Goal: Task Accomplishment & Management: Complete application form

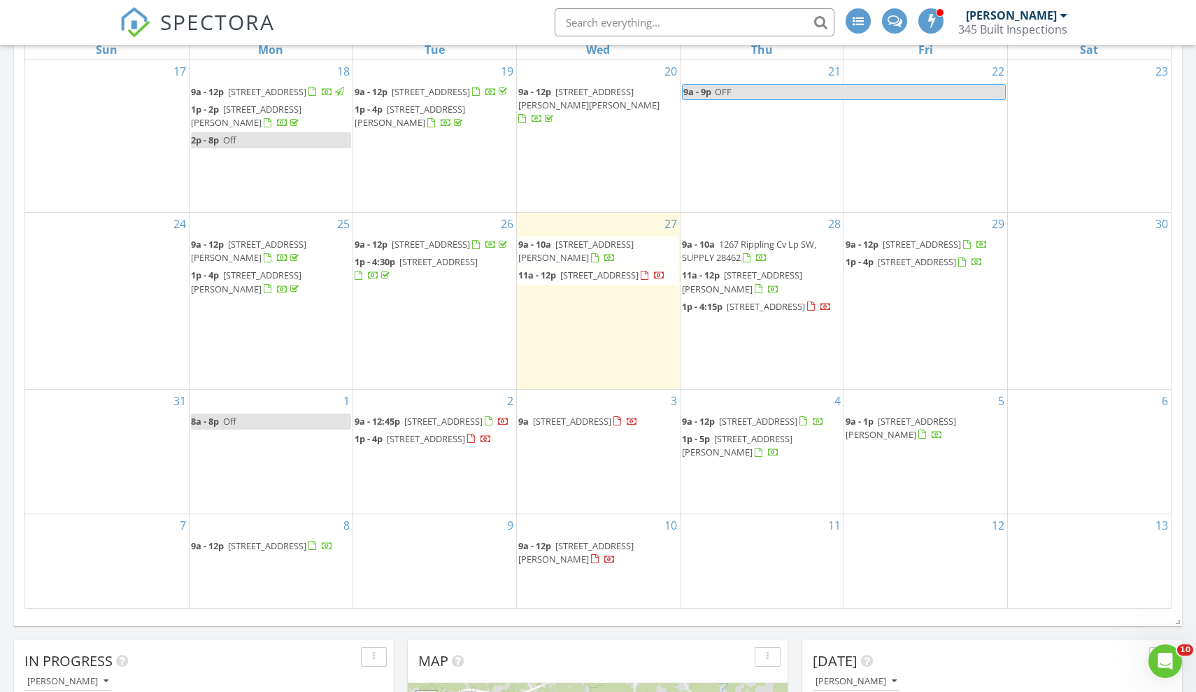
scroll to position [1798, 1197]
click at [579, 241] on span "367 Heyward St, Shallotte 28470" at bounding box center [575, 251] width 115 height 26
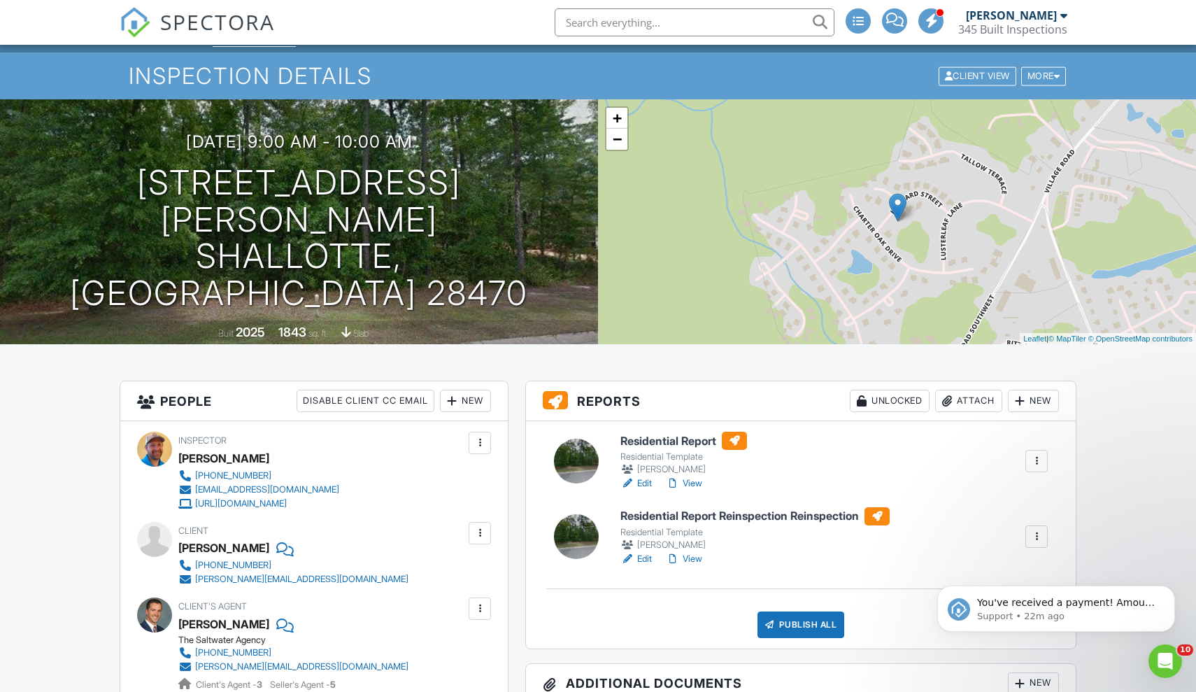
scroll to position [44, 0]
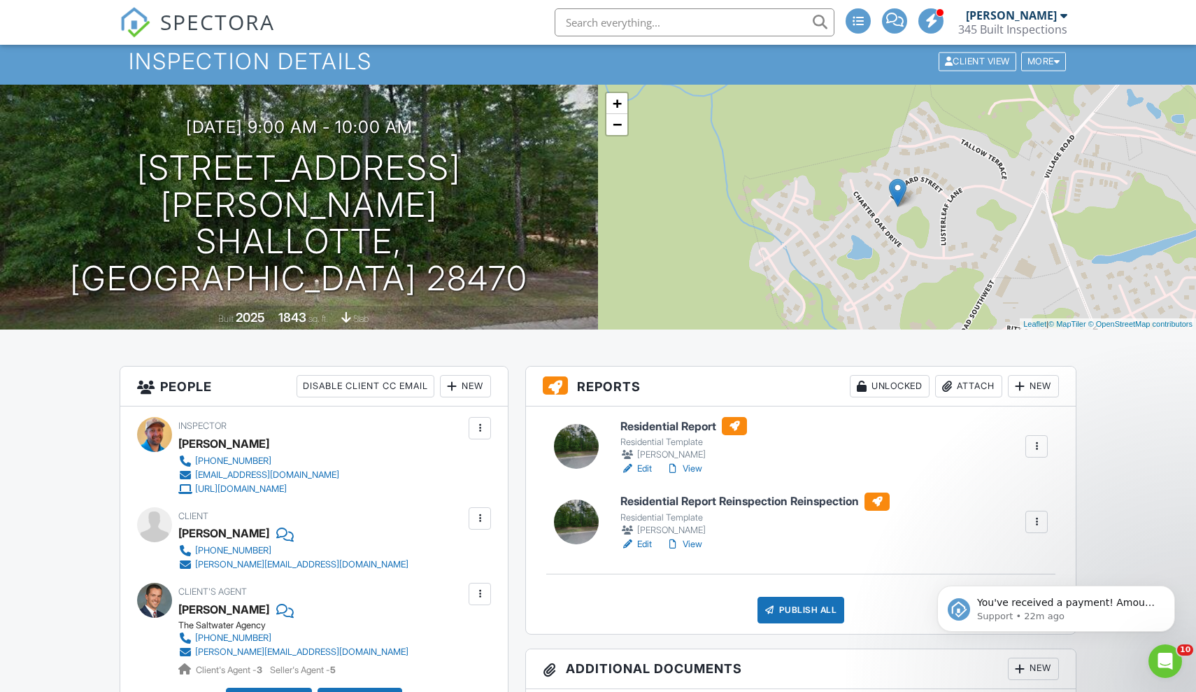
click at [1036, 447] on div at bounding box center [1036, 446] width 14 height 14
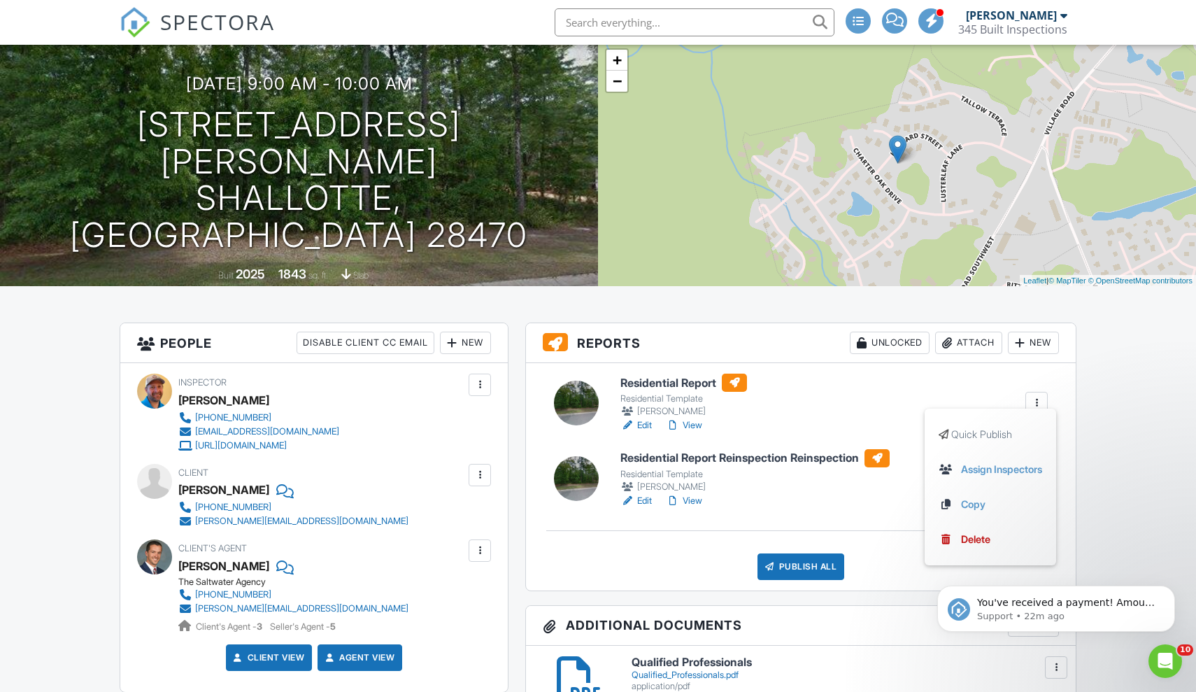
scroll to position [122, 0]
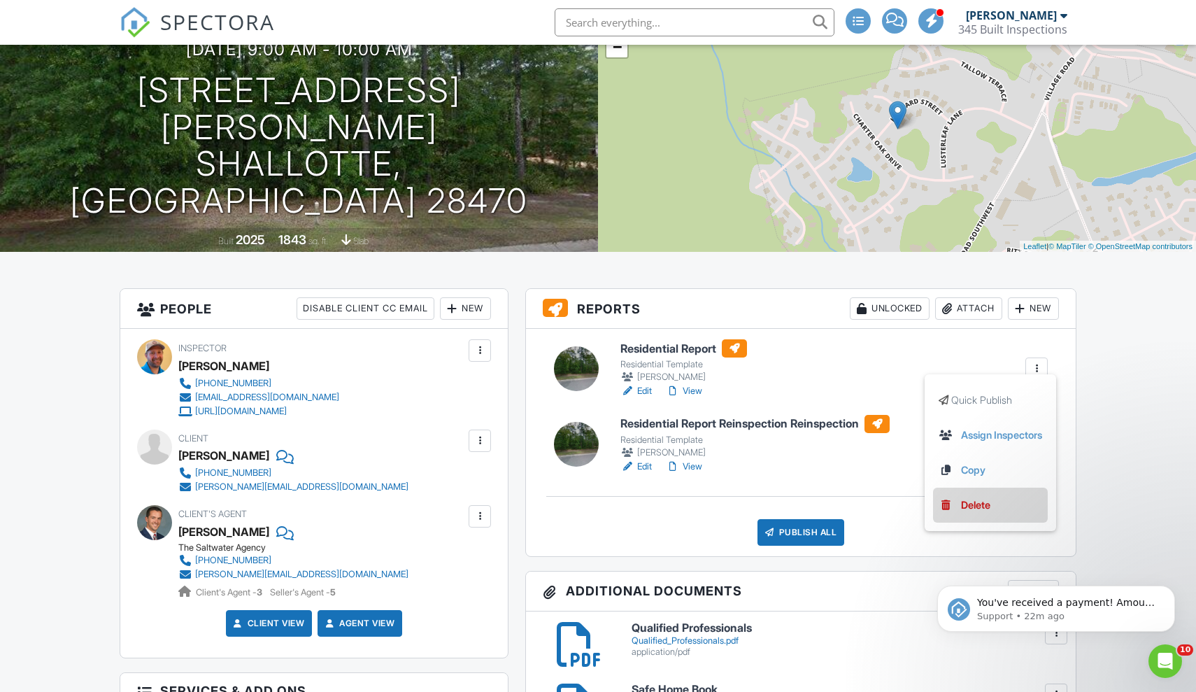
click at [969, 504] on div "Delete" at bounding box center [975, 504] width 29 height 15
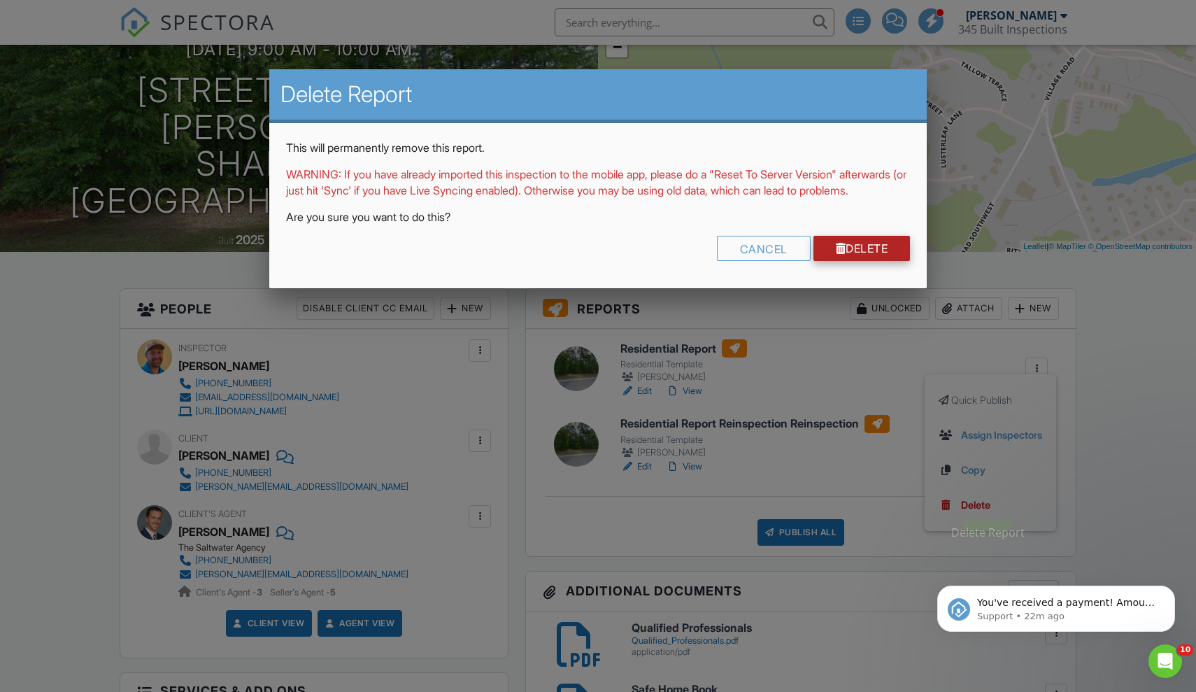
click at [876, 258] on link "Delete" at bounding box center [861, 248] width 97 height 25
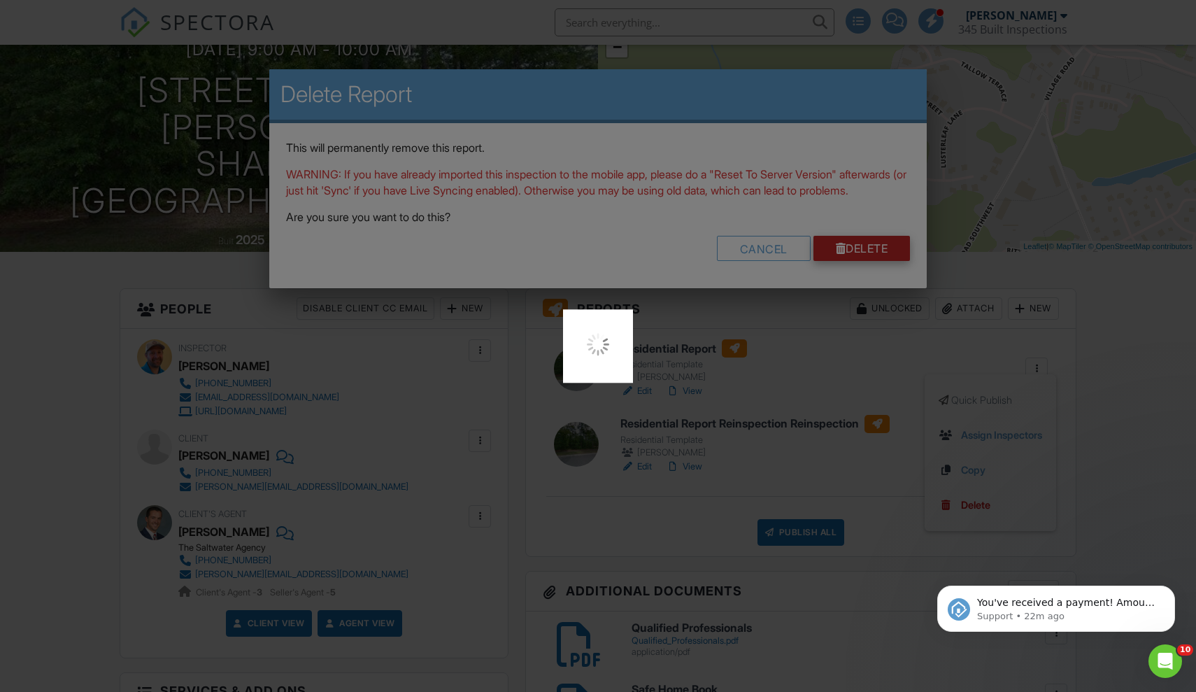
click at [876, 258] on div at bounding box center [598, 346] width 1196 height 692
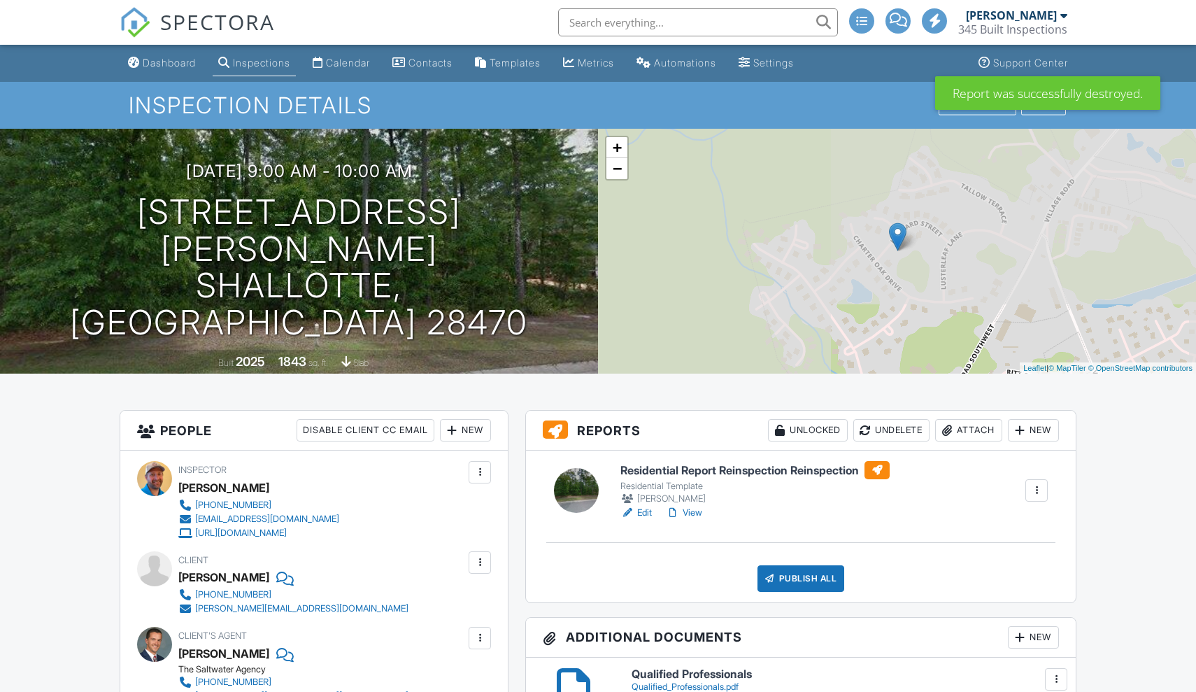
click at [752, 468] on h6 "Residential Report Reinspection Reinspection" at bounding box center [754, 470] width 269 height 18
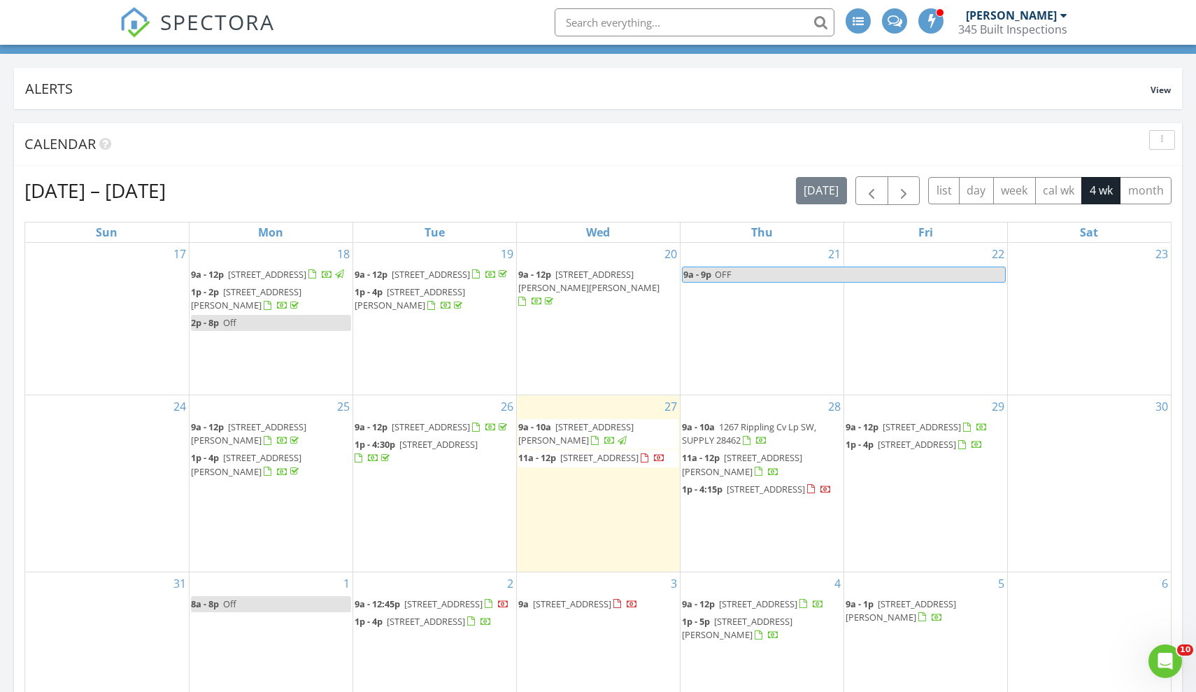
scroll to position [114, 0]
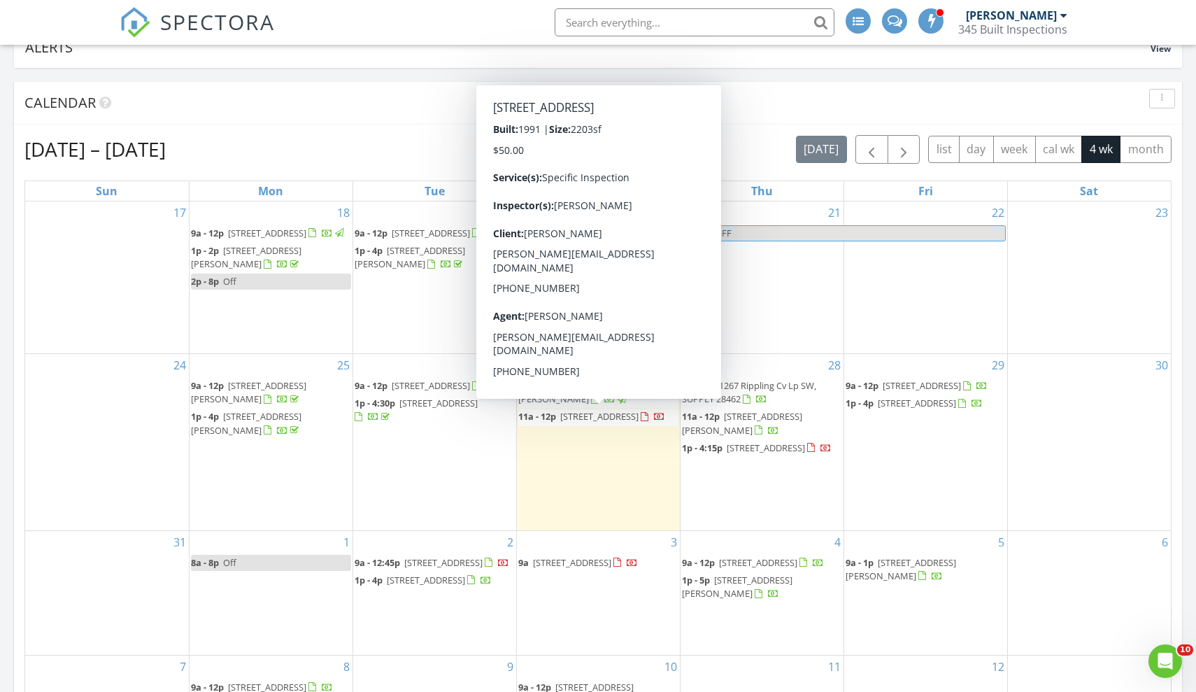
click at [573, 420] on span "253 Clubhouse Dr SW, SUPPLY 28462" at bounding box center [599, 416] width 78 height 13
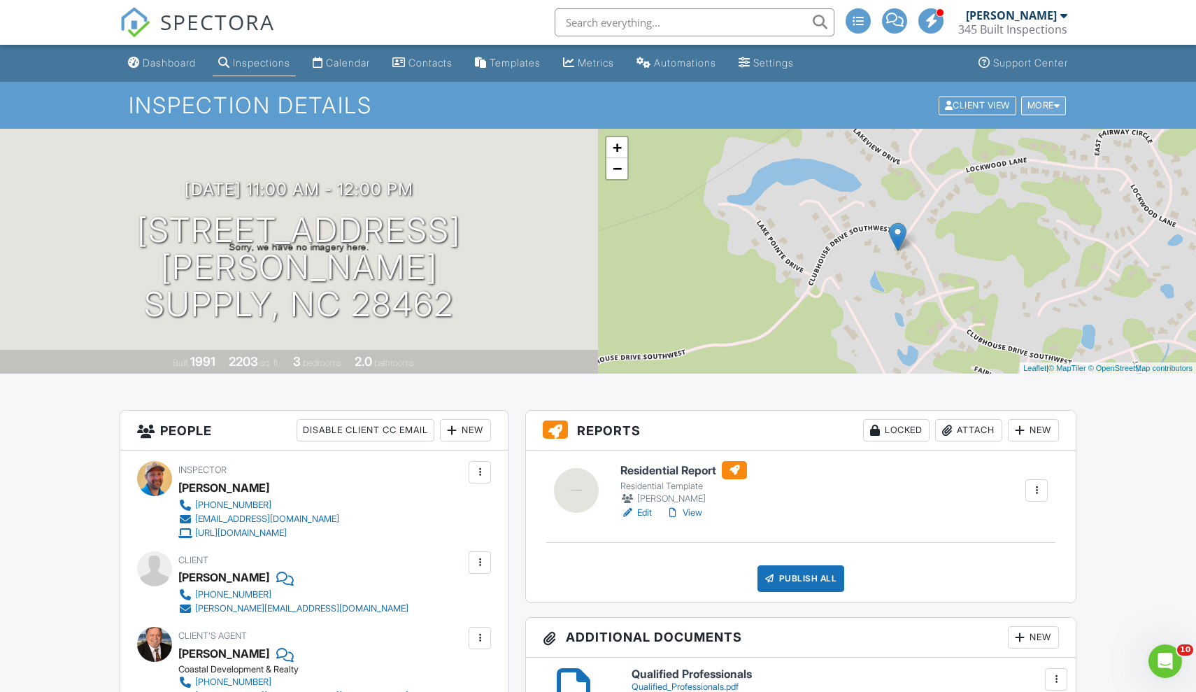
click at [1047, 112] on div "More" at bounding box center [1043, 105] width 45 height 19
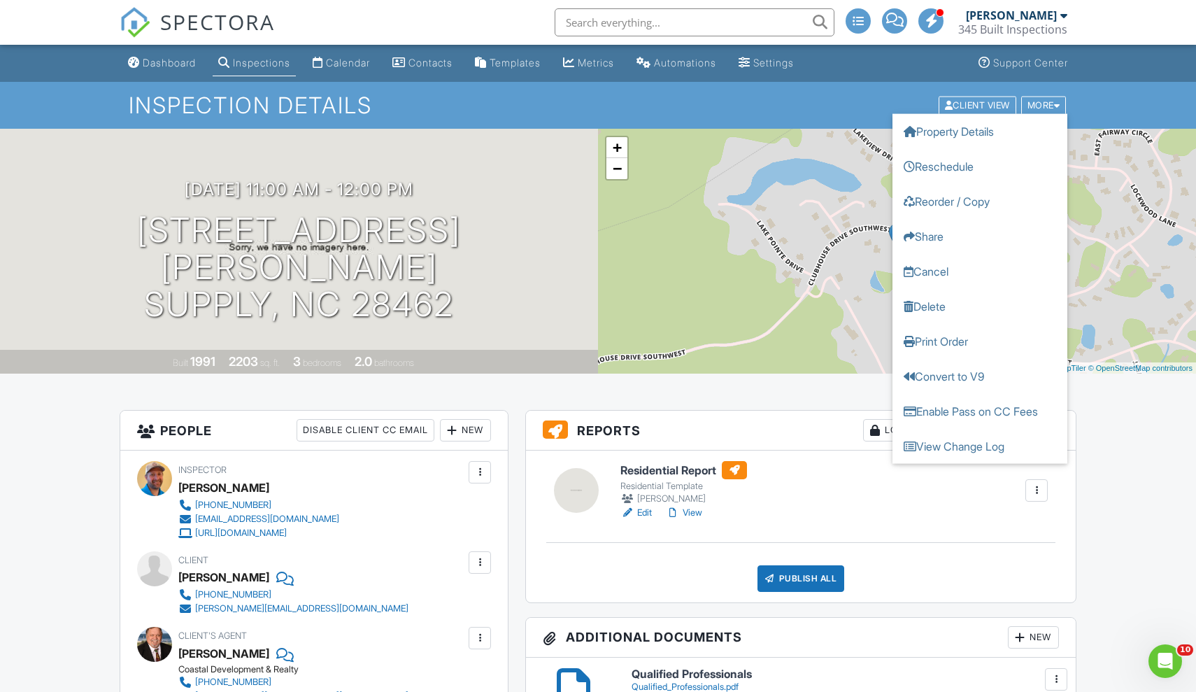
click at [692, 477] on h6 "Residential Report" at bounding box center [683, 470] width 127 height 18
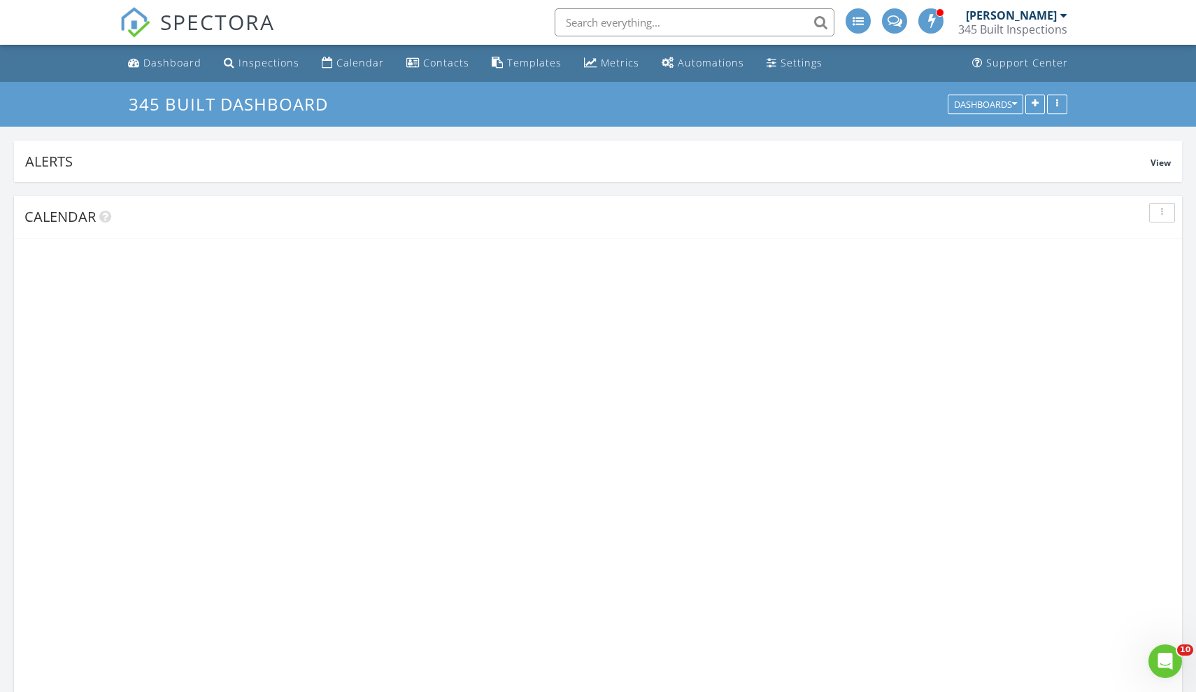
scroll to position [301, 380]
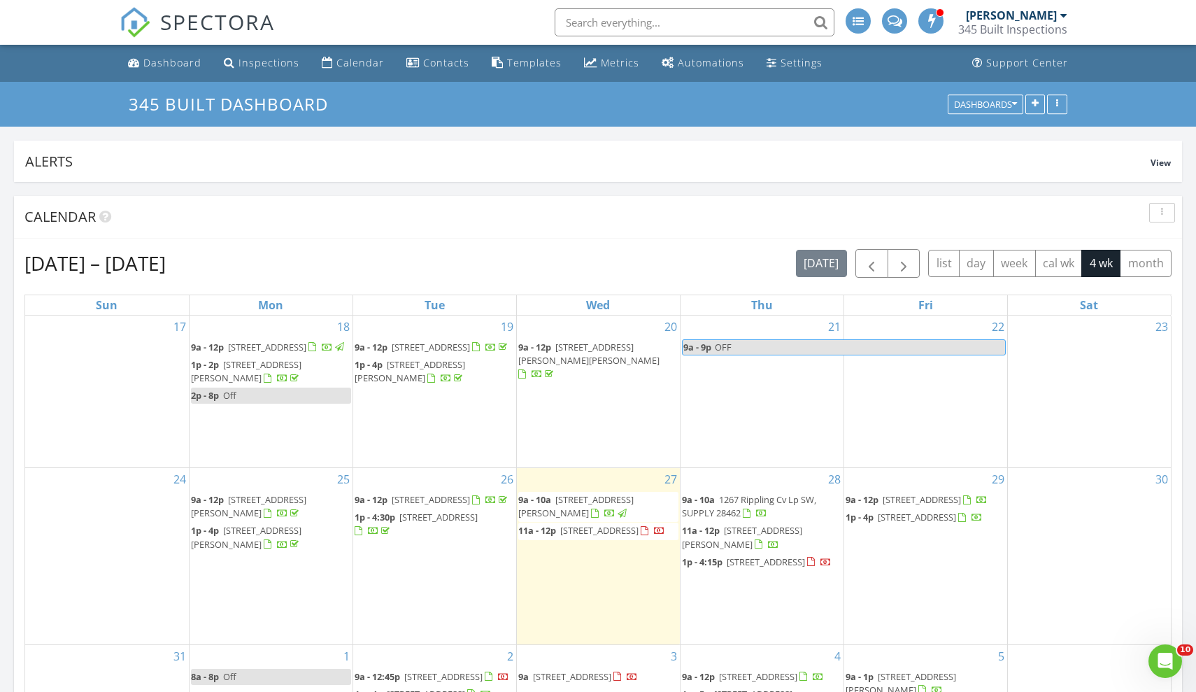
click at [641, 22] on input "text" at bounding box center [695, 22] width 280 height 28
type input "253"
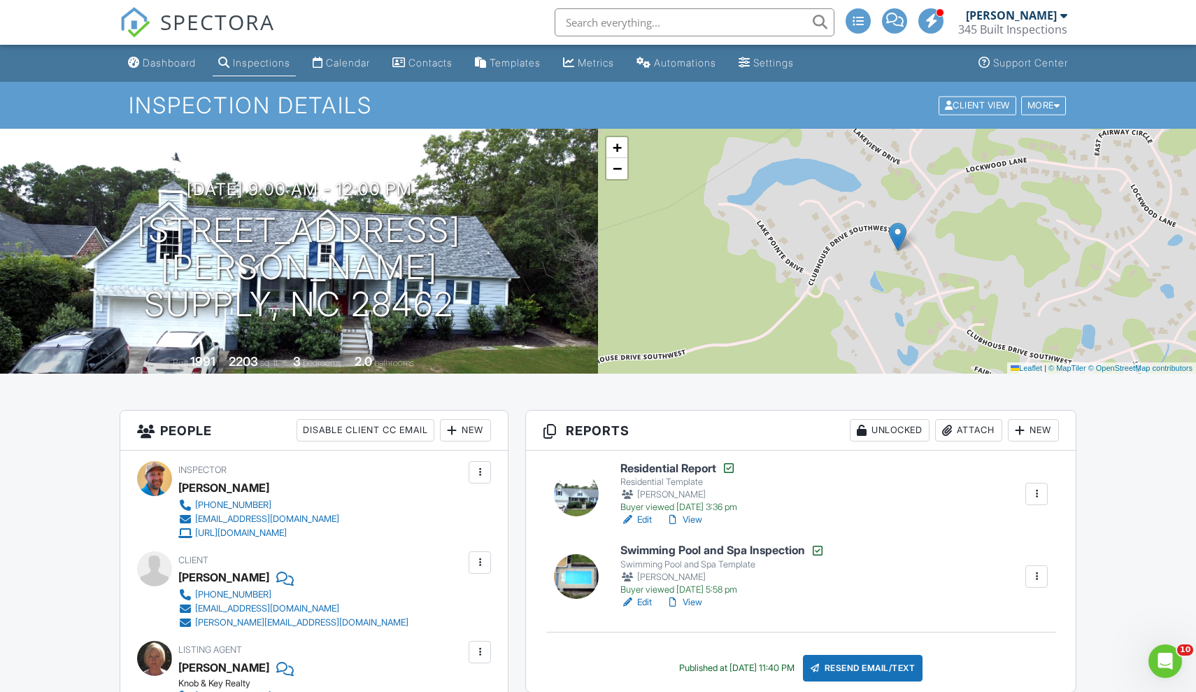
click at [667, 468] on h6 "Residential Report" at bounding box center [678, 468] width 117 height 14
click at [696, 521] on link "View" at bounding box center [684, 520] width 36 height 14
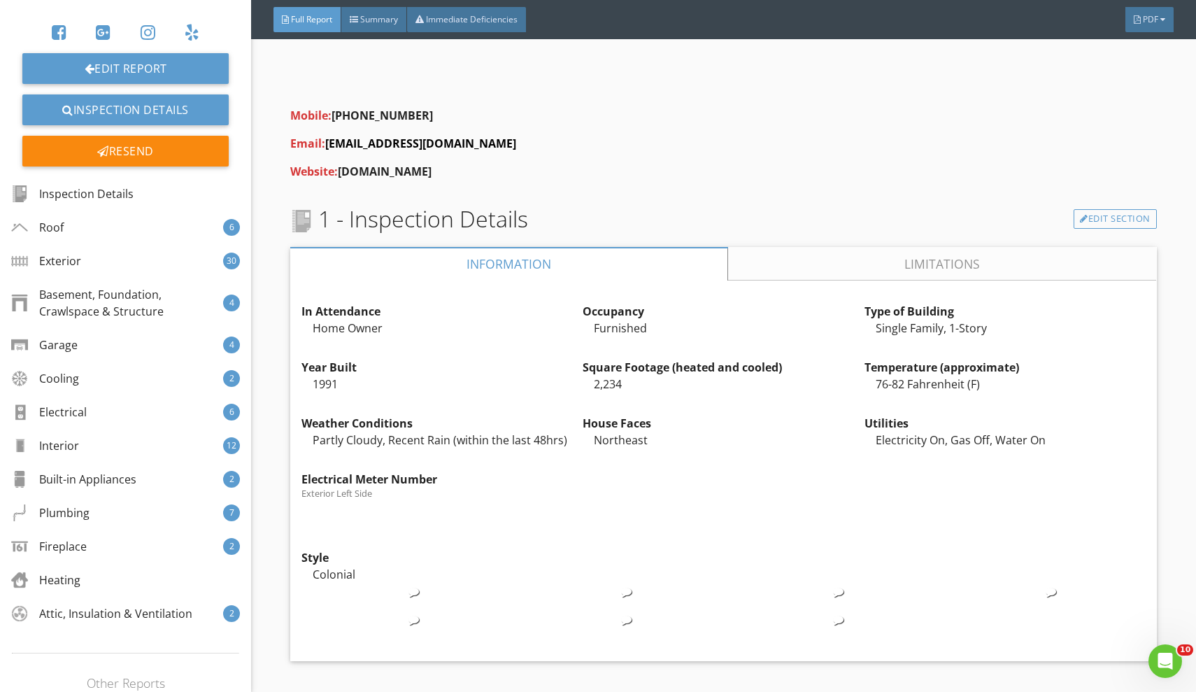
scroll to position [529, 0]
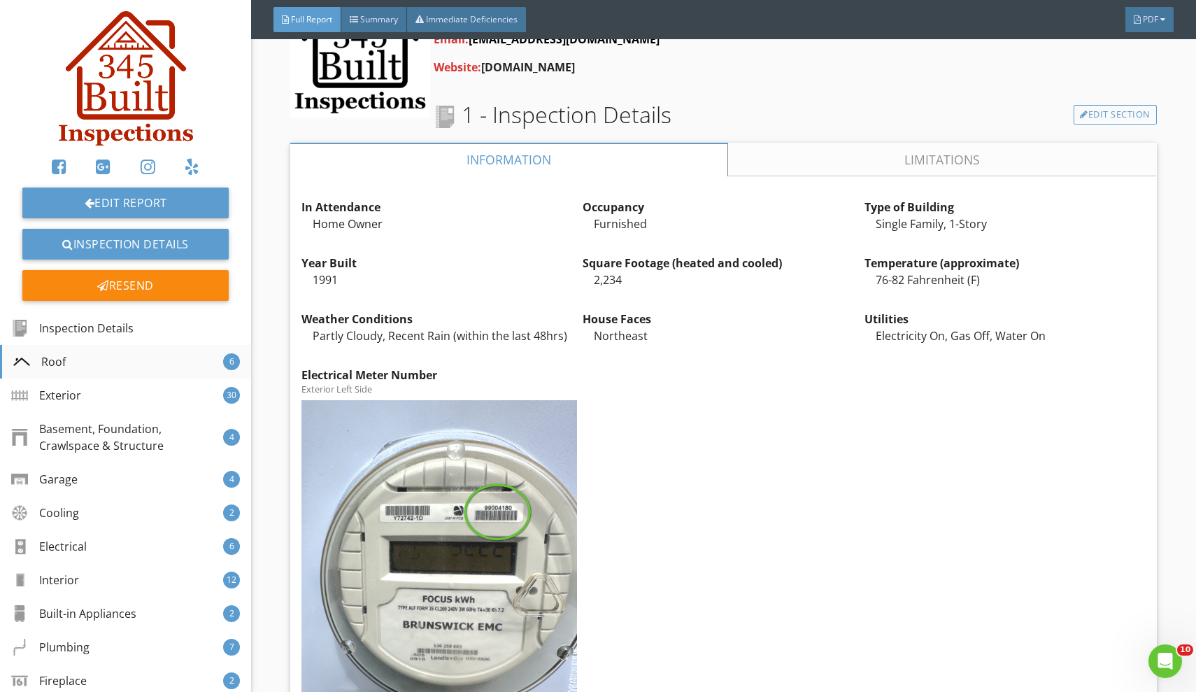
click at [87, 355] on div "Roof 6" at bounding box center [125, 362] width 251 height 34
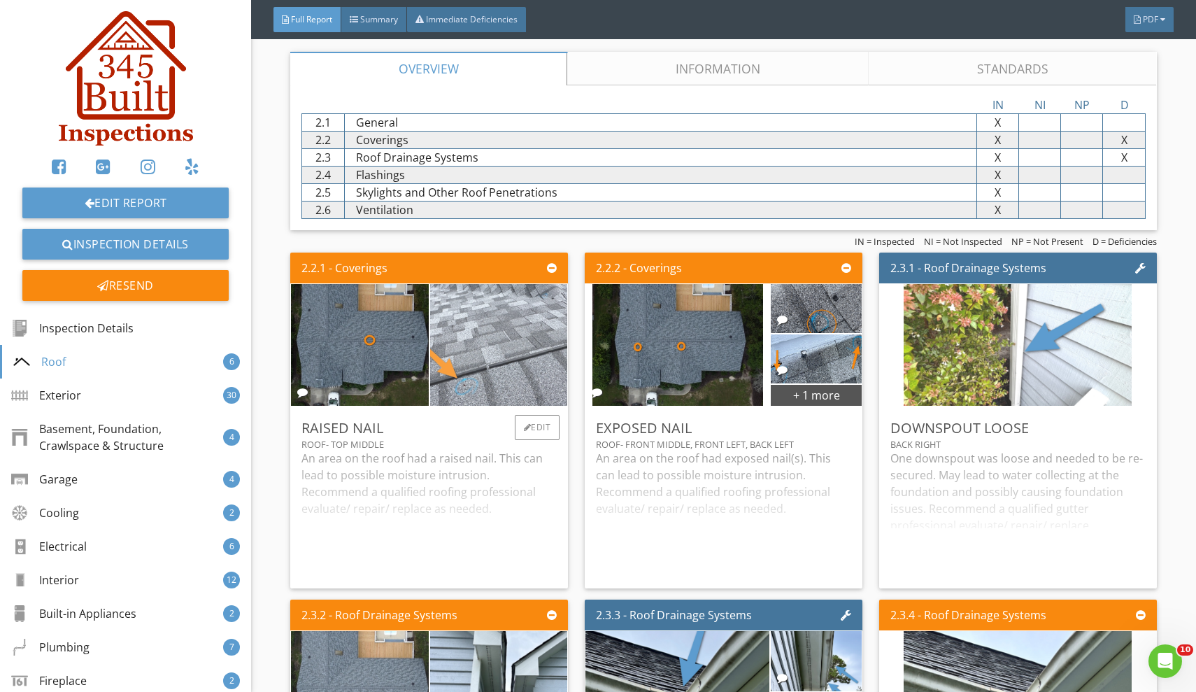
scroll to position [1918, 0]
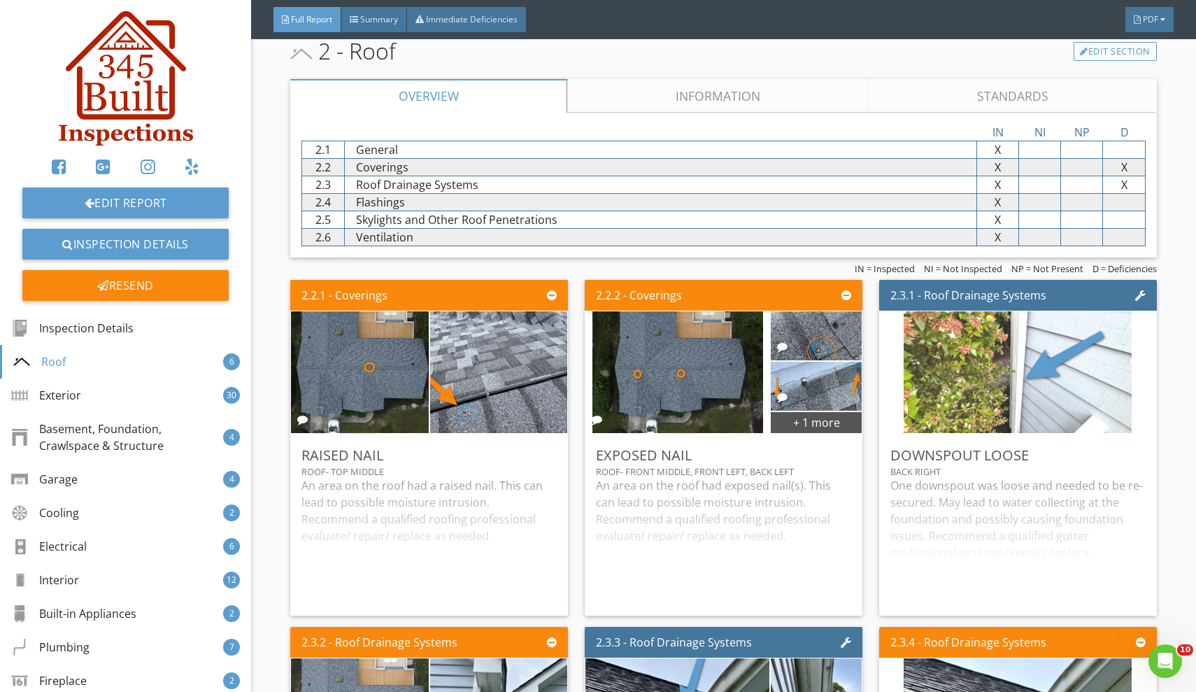
click at [646, 87] on link "Information" at bounding box center [717, 96] width 301 height 34
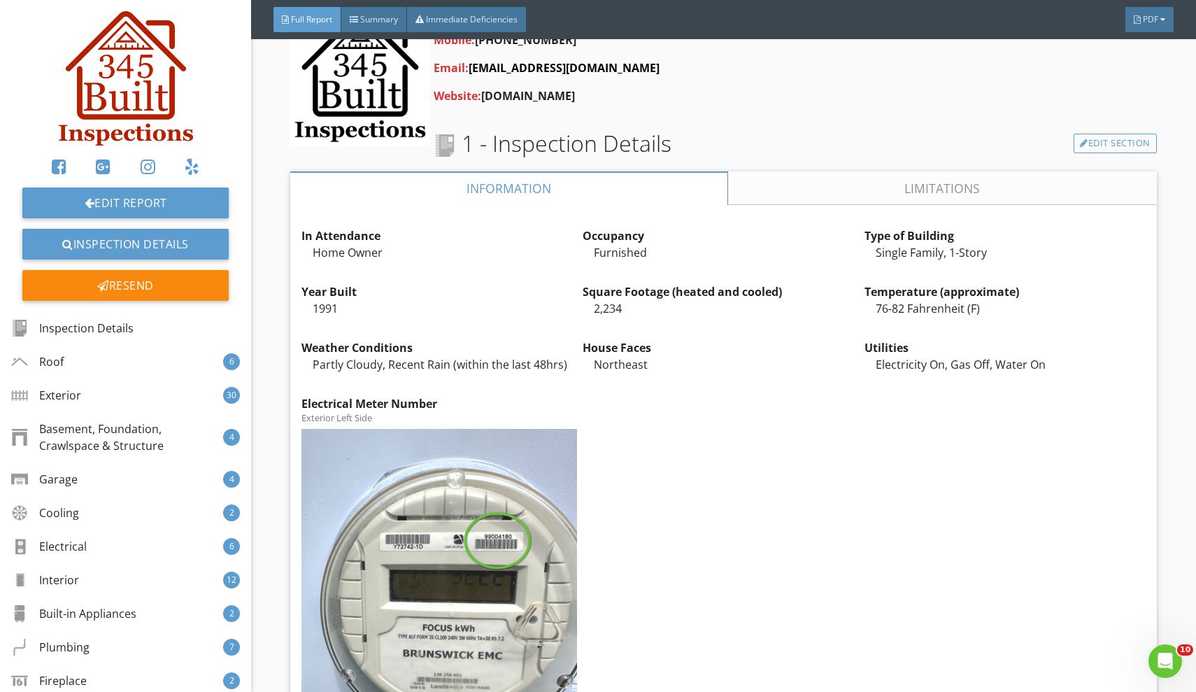
scroll to position [527, 0]
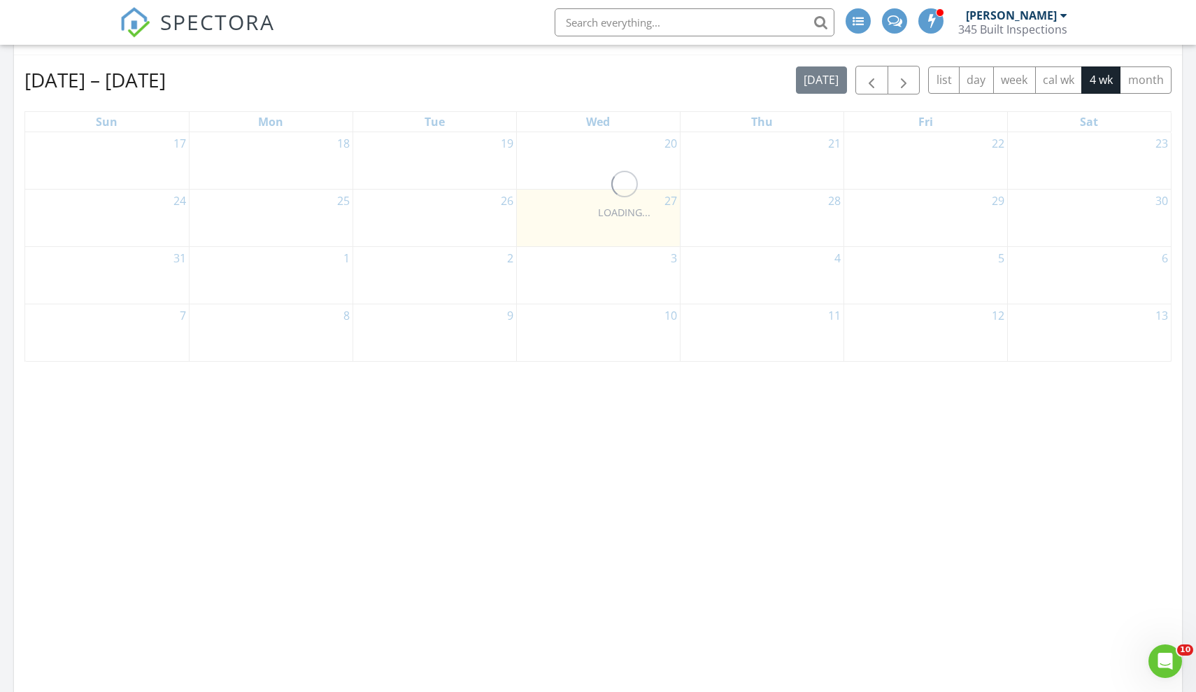
scroll to position [301, 380]
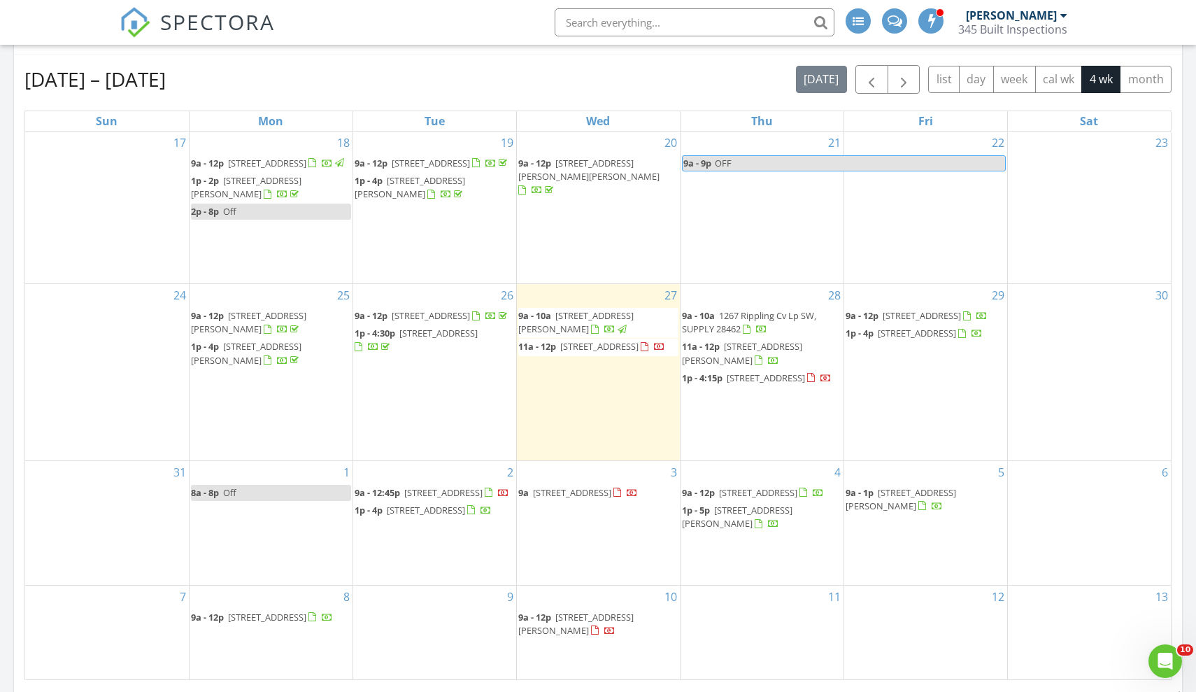
click at [566, 352] on span "[STREET_ADDRESS]" at bounding box center [599, 346] width 78 height 13
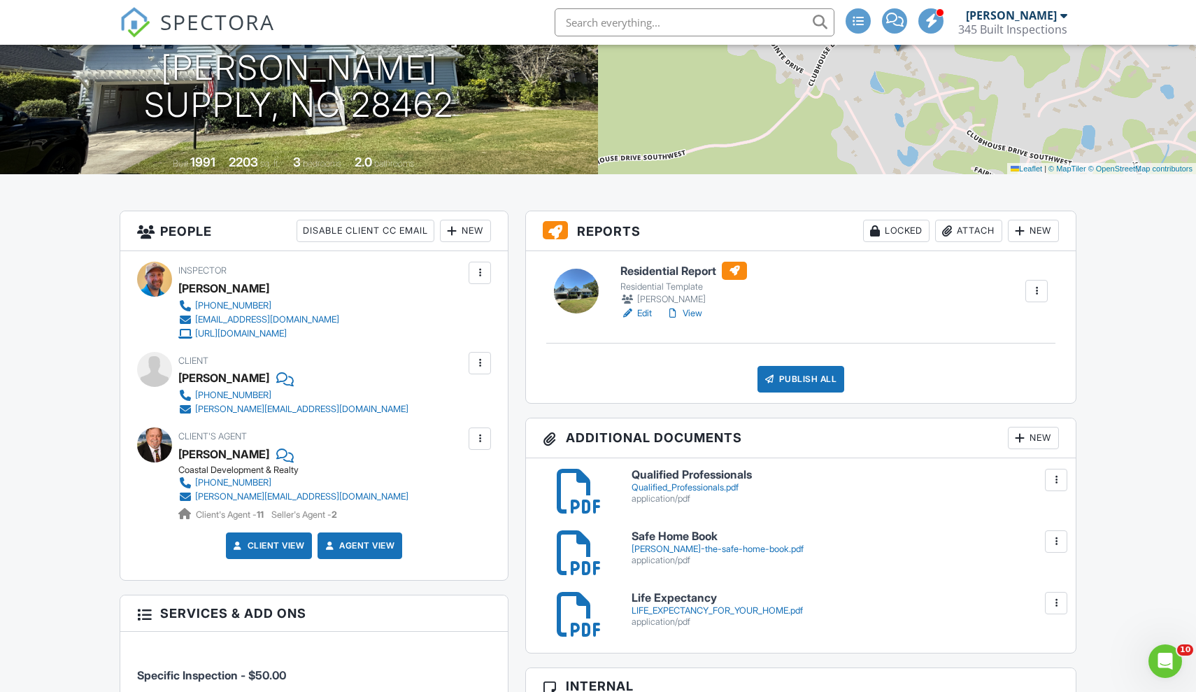
click at [483, 367] on div at bounding box center [480, 363] width 14 height 14
click at [438, 411] on li "Edit" at bounding box center [446, 405] width 71 height 35
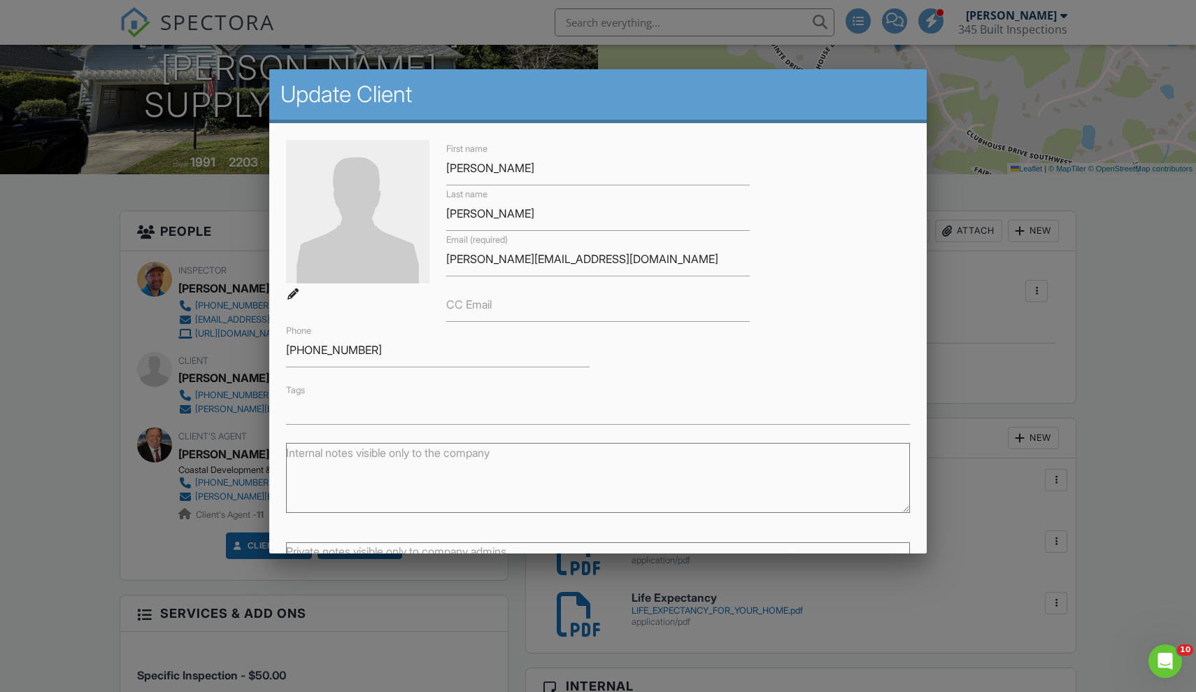
click at [473, 297] on label "CC Email" at bounding box center [468, 304] width 45 height 15
click at [473, 296] on input "CC Email" at bounding box center [598, 304] width 304 height 34
paste input "h_hc@icloud.com"
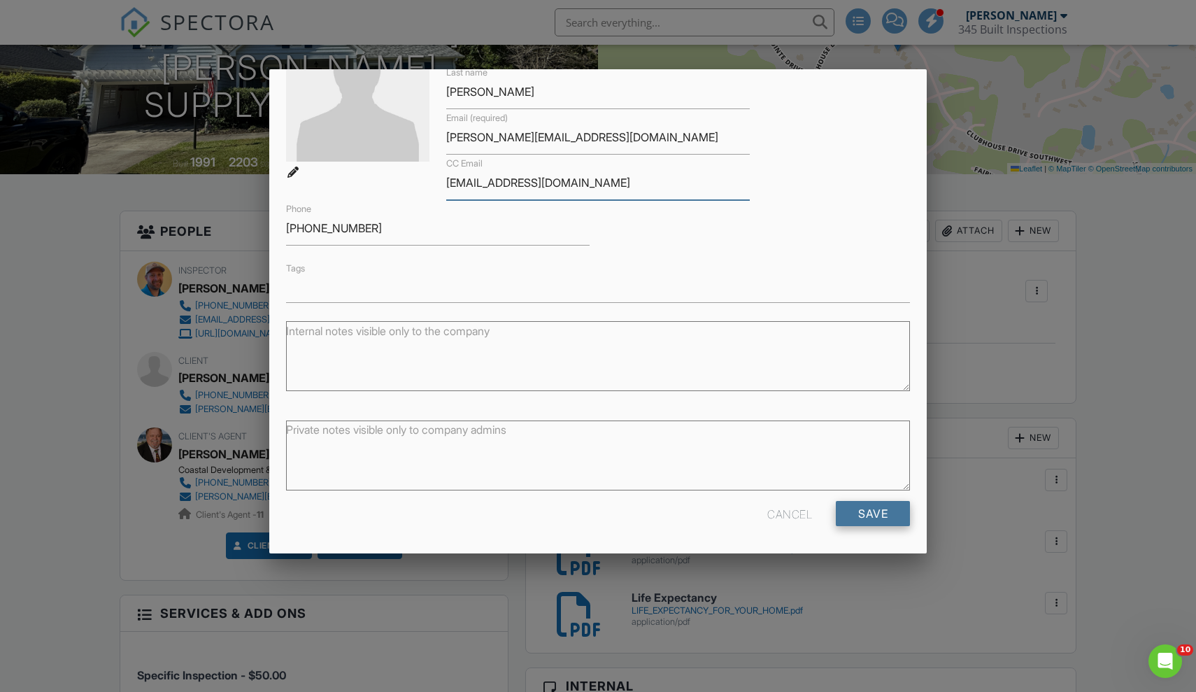
scroll to position [121, 0]
type input "[EMAIL_ADDRESS][DOMAIN_NAME]"
click at [855, 507] on input "Save" at bounding box center [873, 513] width 74 height 25
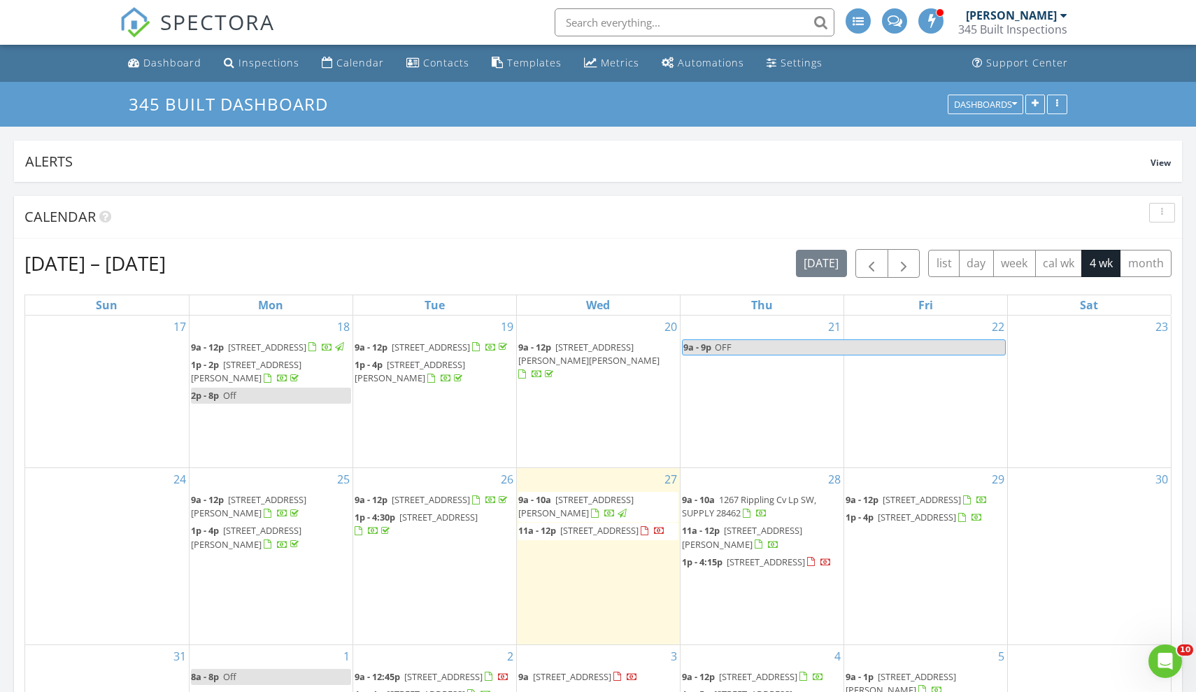
scroll to position [301, 380]
click at [720, 27] on input "text" at bounding box center [695, 22] width 280 height 28
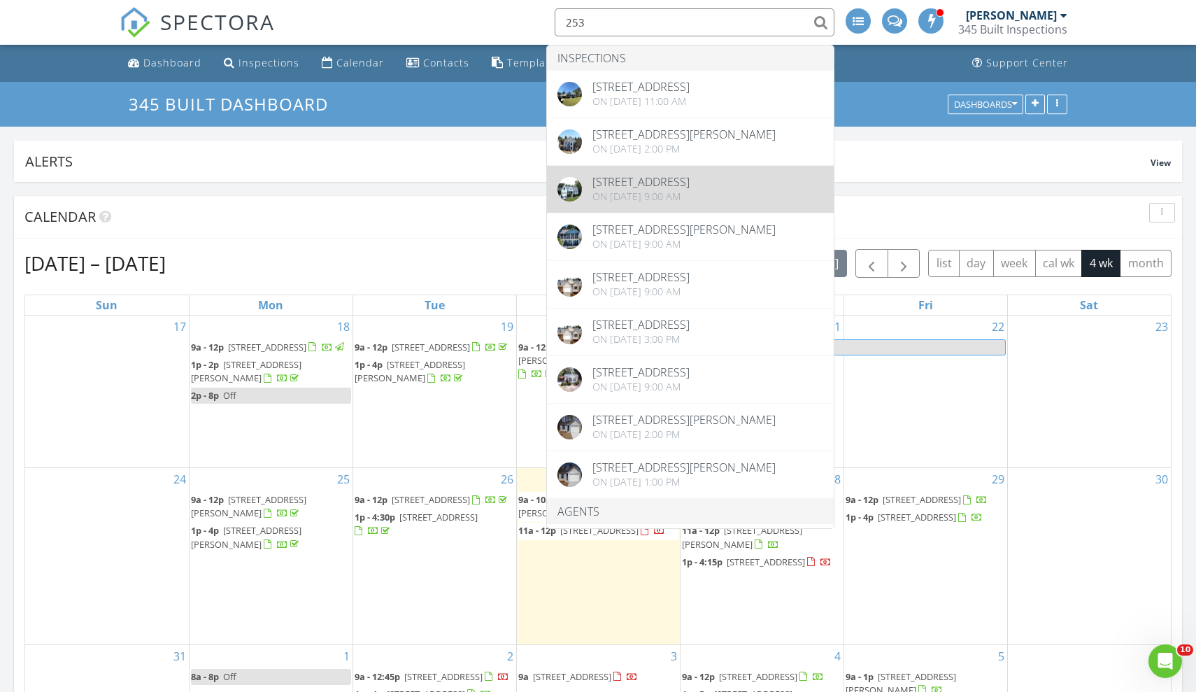
type input "253"
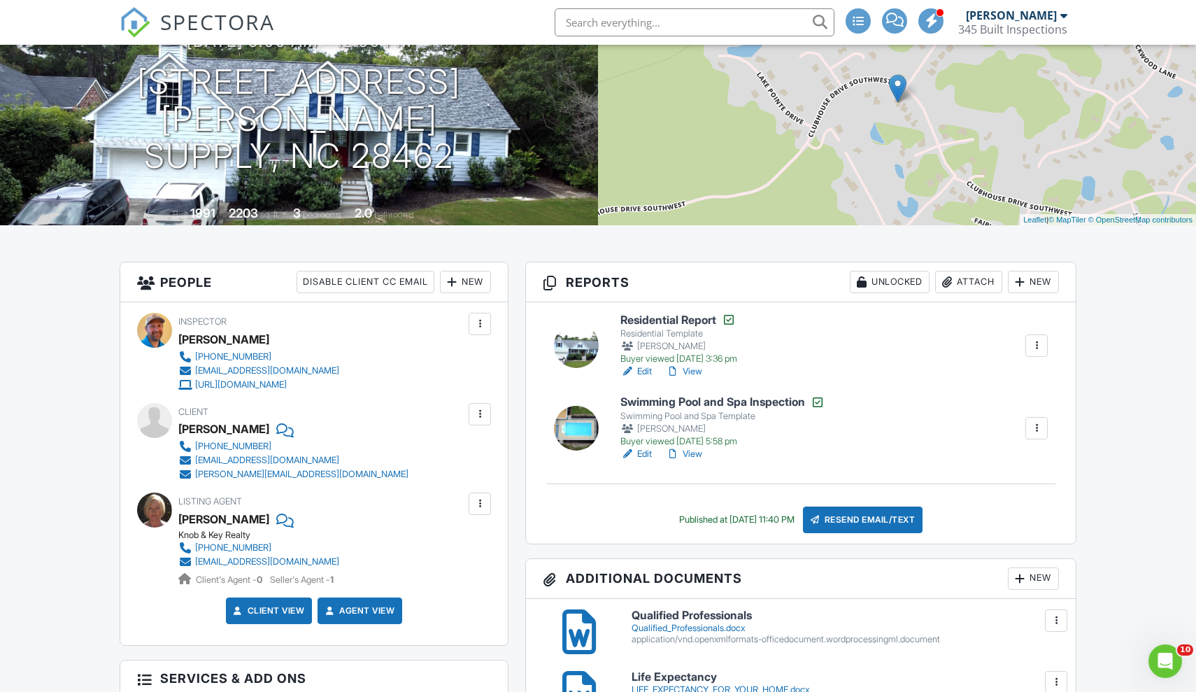
click at [484, 413] on div at bounding box center [480, 414] width 14 height 14
click at [319, 443] on link "401-374-4278" at bounding box center [293, 446] width 230 height 14
click at [699, 370] on link "View" at bounding box center [684, 371] width 36 height 14
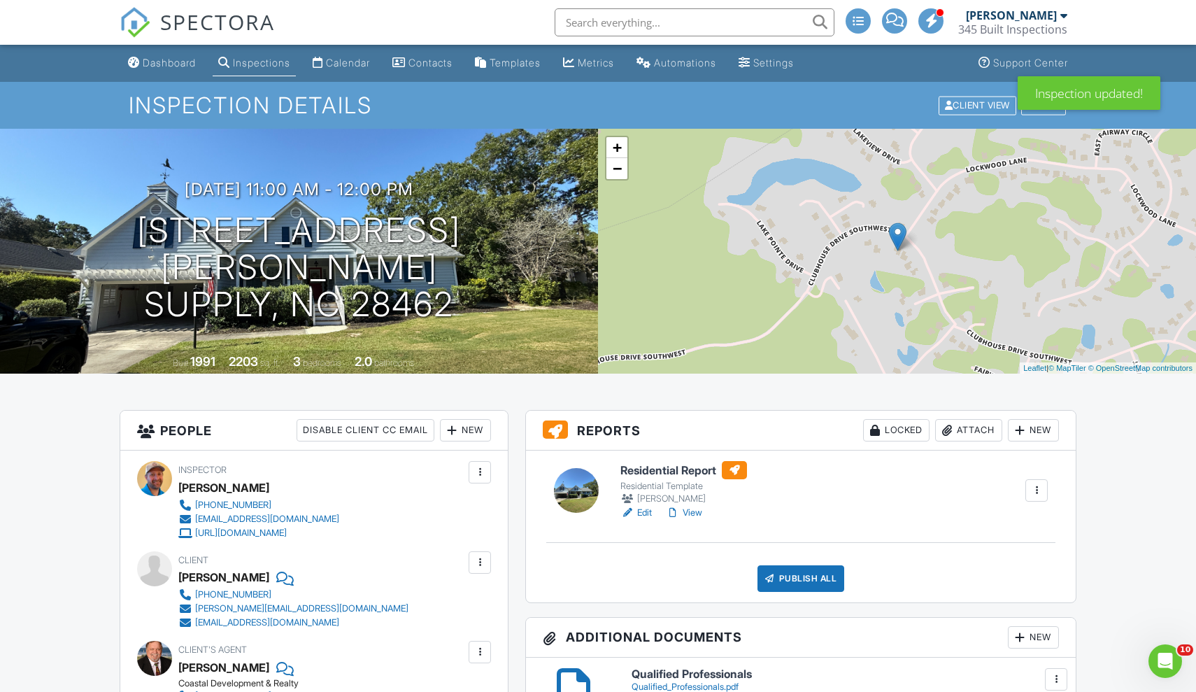
click at [686, 472] on h6 "Residential Report" at bounding box center [683, 470] width 127 height 18
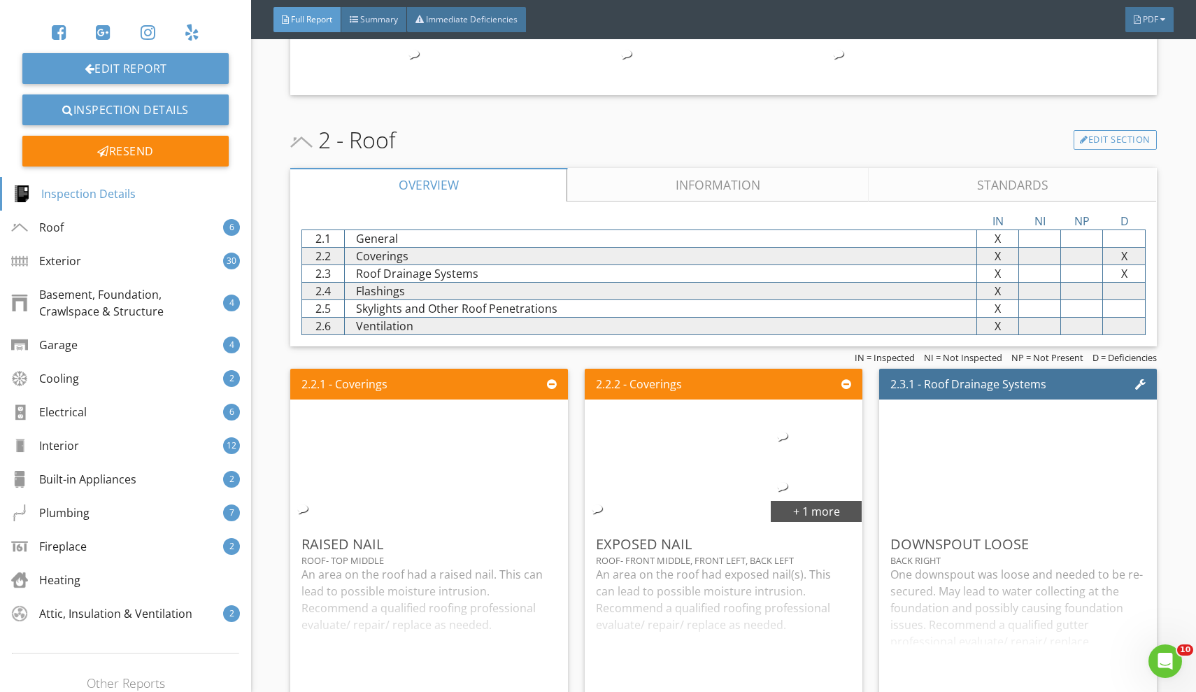
scroll to position [1176, 0]
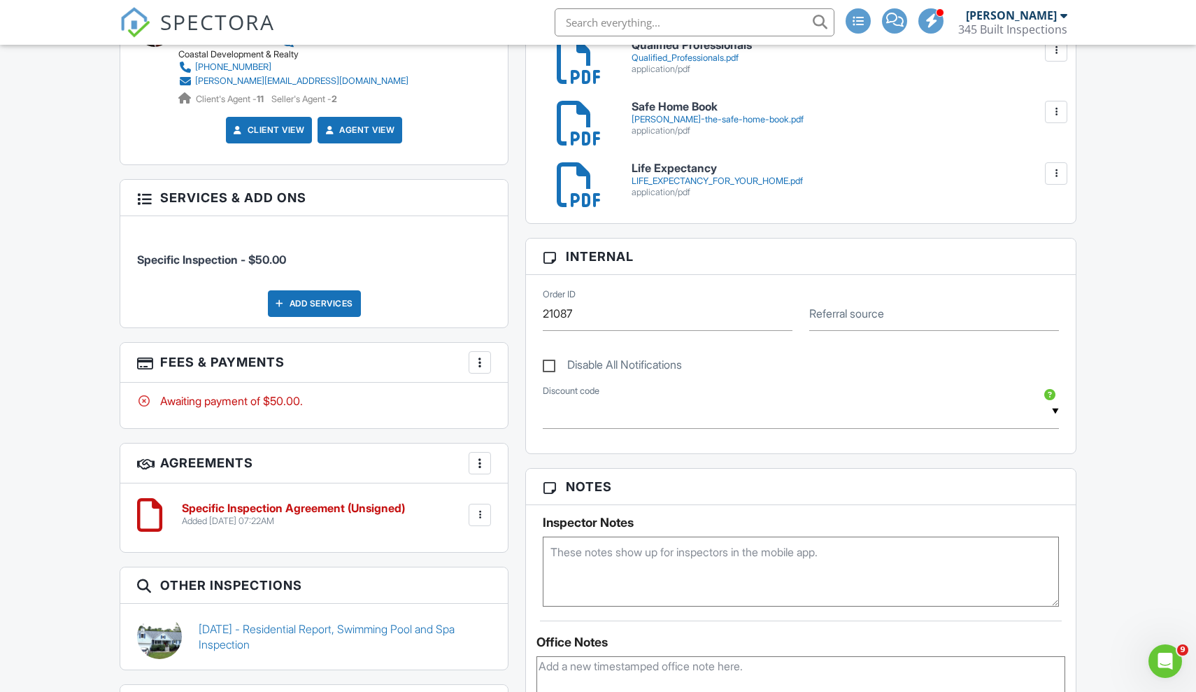
click at [480, 508] on div at bounding box center [480, 515] width 14 height 14
click at [436, 552] on li "Edit" at bounding box center [443, 553] width 80 height 35
click at [255, 508] on h6 "Specific Inspection Agreement (Unsigned)" at bounding box center [293, 508] width 223 height 13
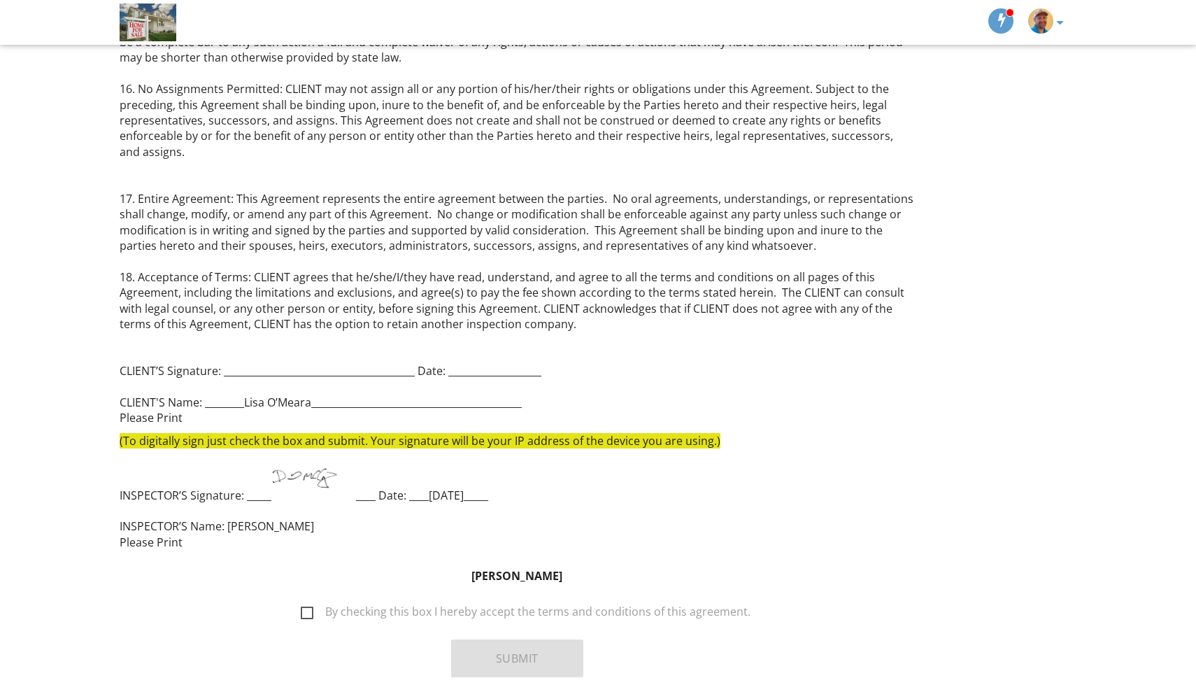
scroll to position [2230, 0]
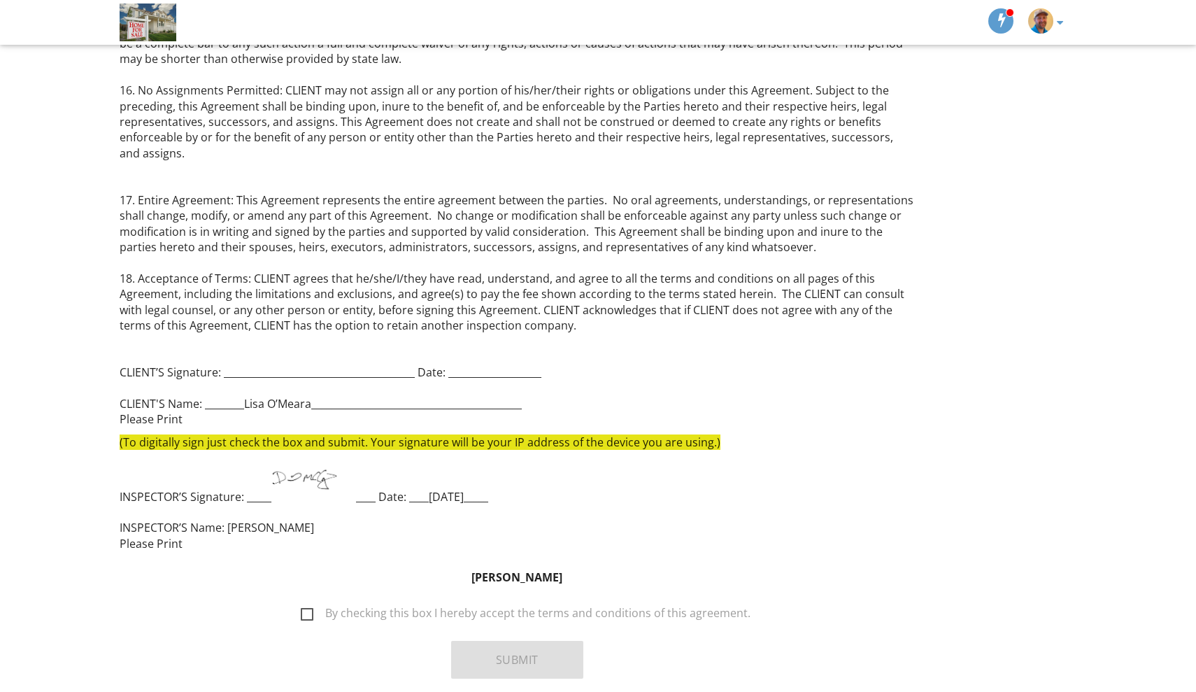
click at [306, 606] on label "By checking this box I hereby accept the terms and conditions of this agreement." at bounding box center [526, 614] width 450 height 17
click at [301, 602] on input "By checking this box I hereby accept the terms and conditions of this agreement." at bounding box center [296, 606] width 9 height 9
checkbox input "true"
click at [501, 641] on button "Submit" at bounding box center [517, 660] width 132 height 38
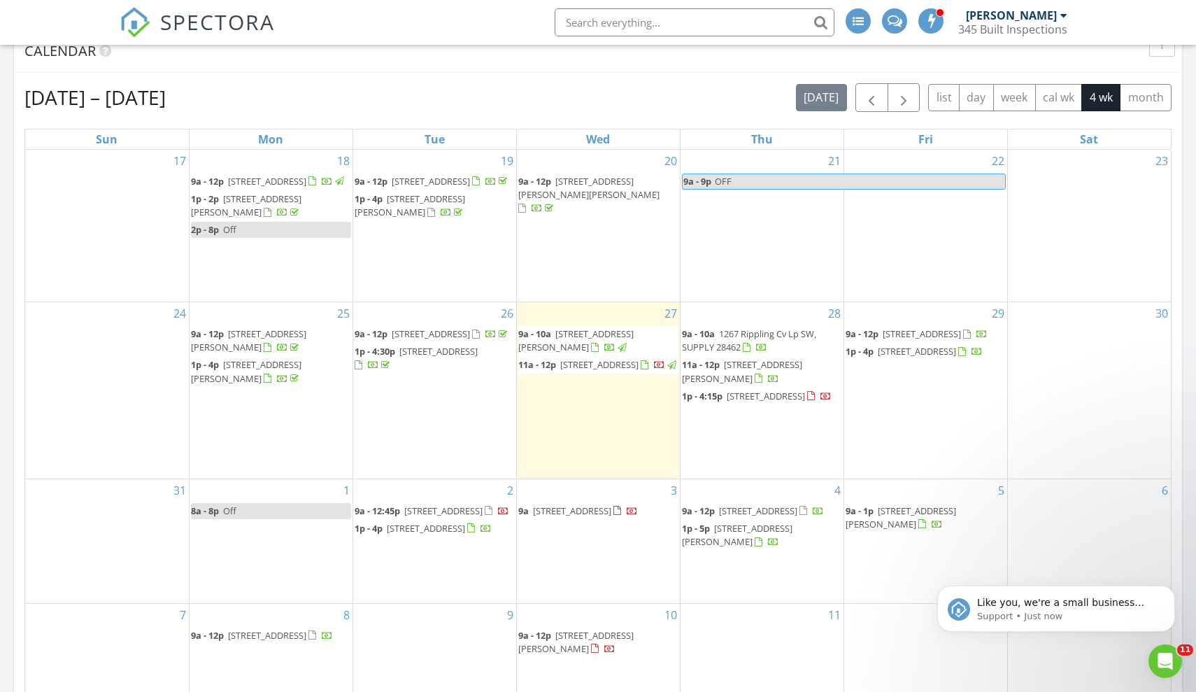
click at [560, 364] on link "11a - 12p 253 Clubhouse Dr SW, SUPPLY 28462" at bounding box center [598, 364] width 160 height 13
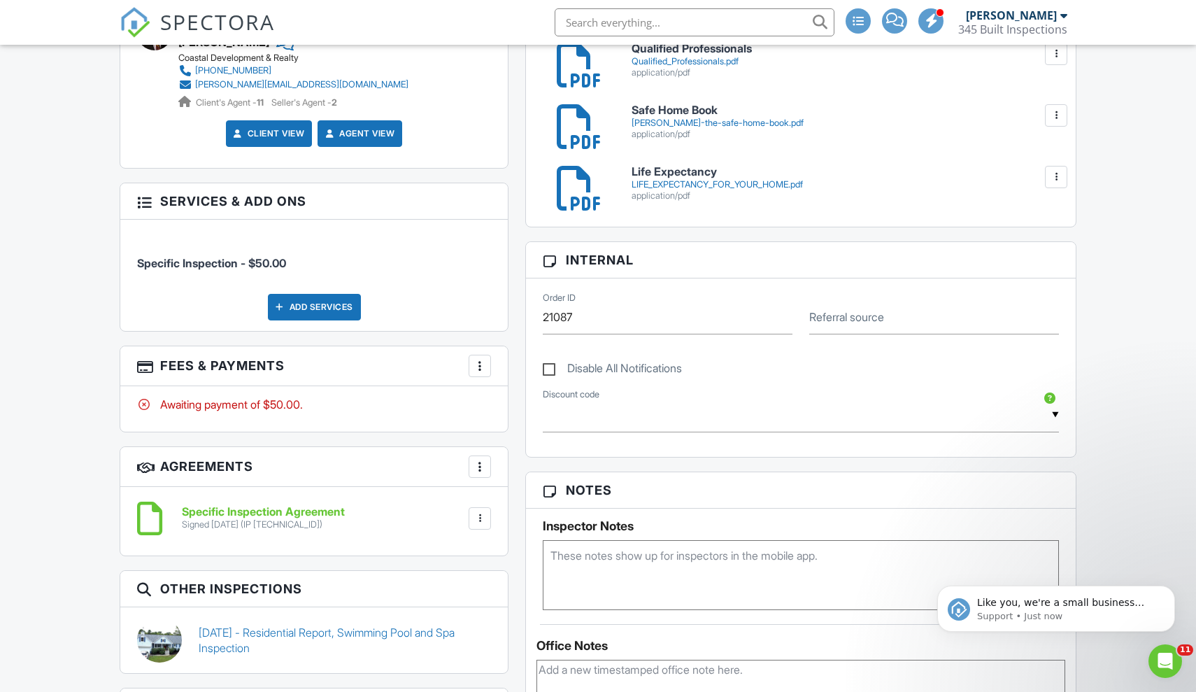
click at [480, 366] on div at bounding box center [480, 366] width 14 height 14
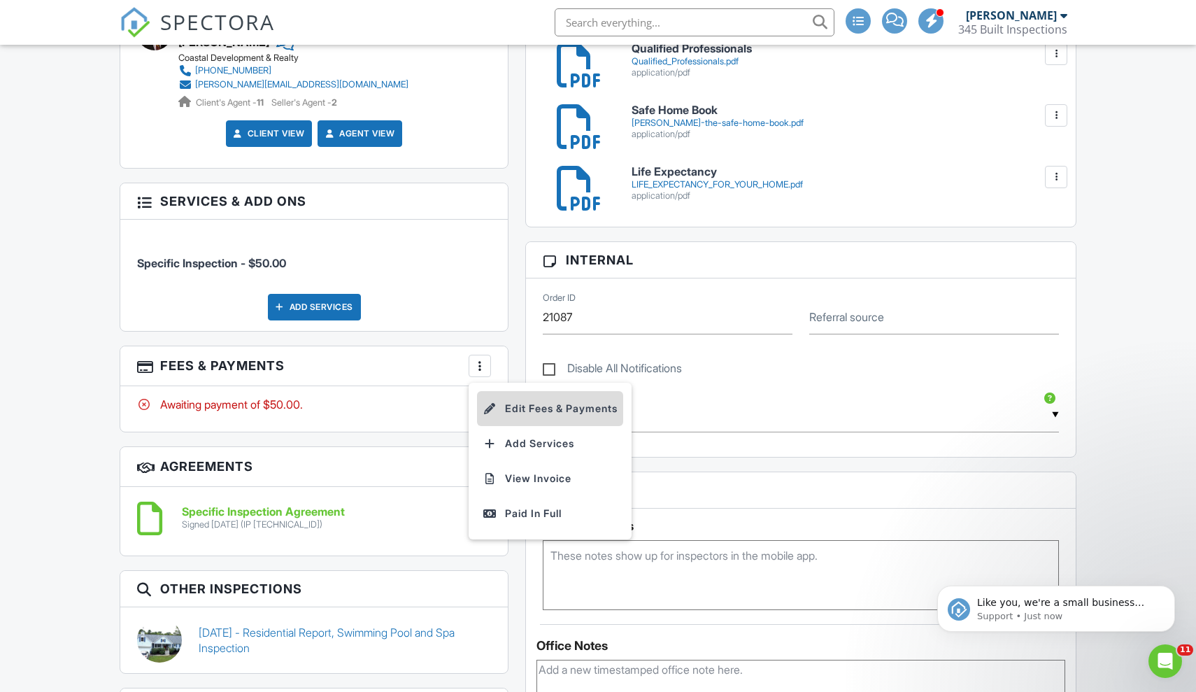
click at [506, 402] on li "Edit Fees & Payments" at bounding box center [550, 408] width 146 height 35
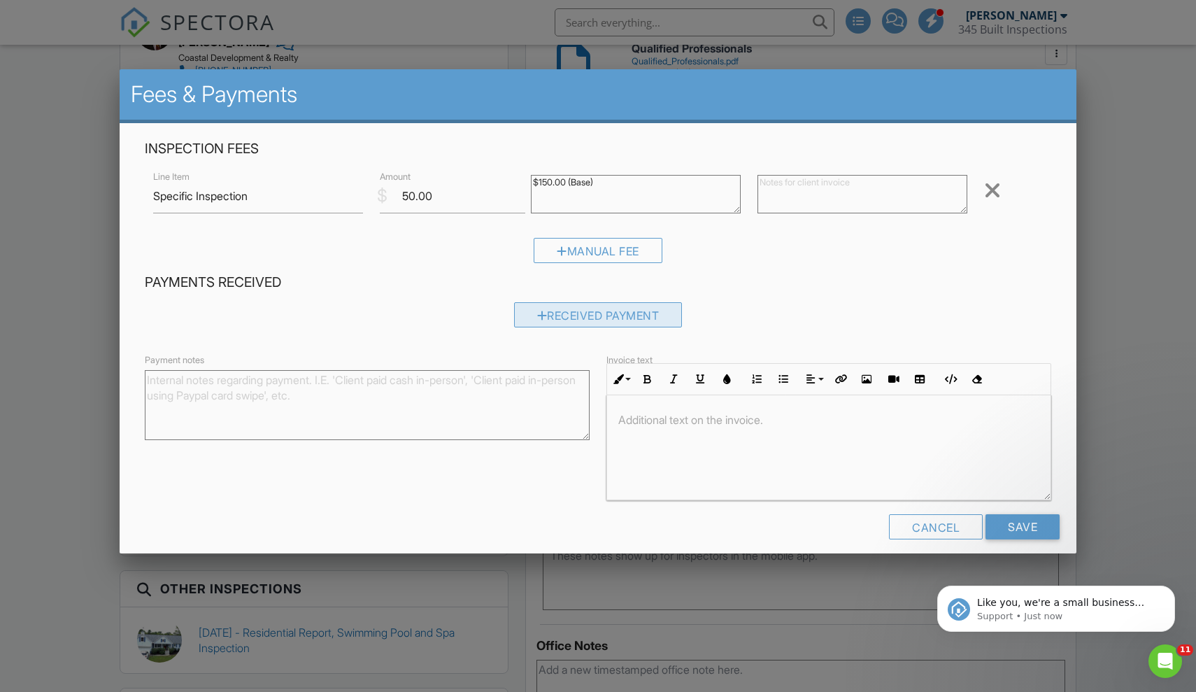
click at [602, 306] on div "Received Payment" at bounding box center [598, 314] width 169 height 25
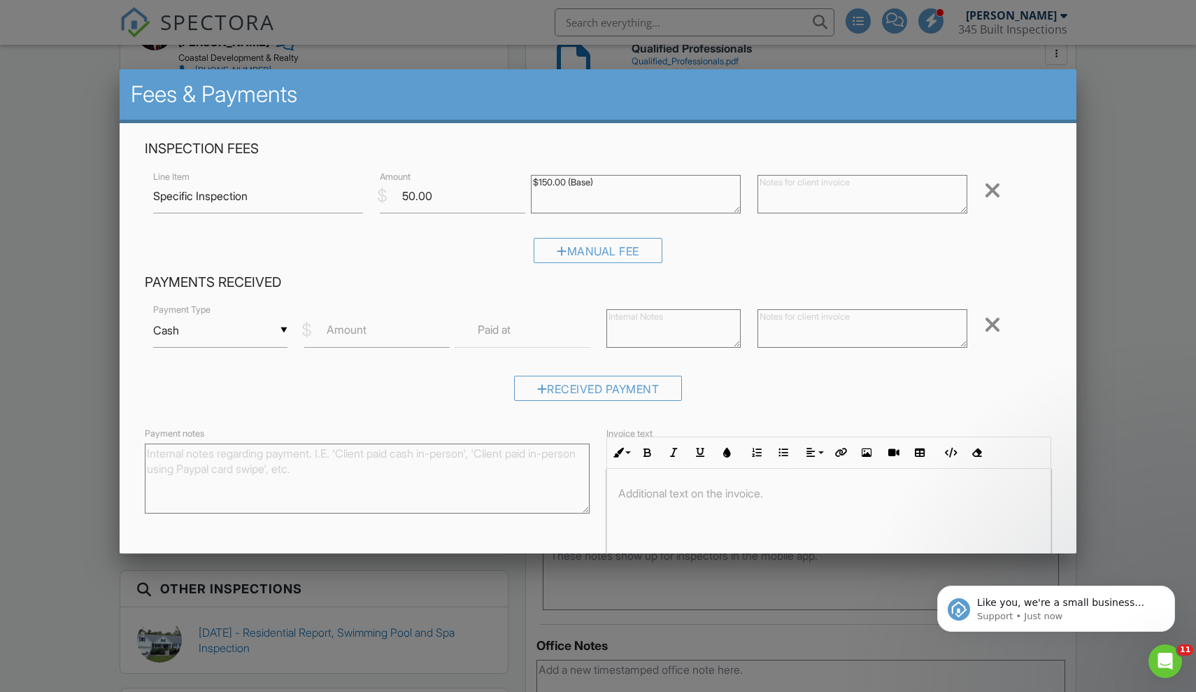
click at [277, 336] on div "▼ Cash Cash Check On-Site Card Other Cash Check On-Site Card Other" at bounding box center [220, 330] width 134 height 34
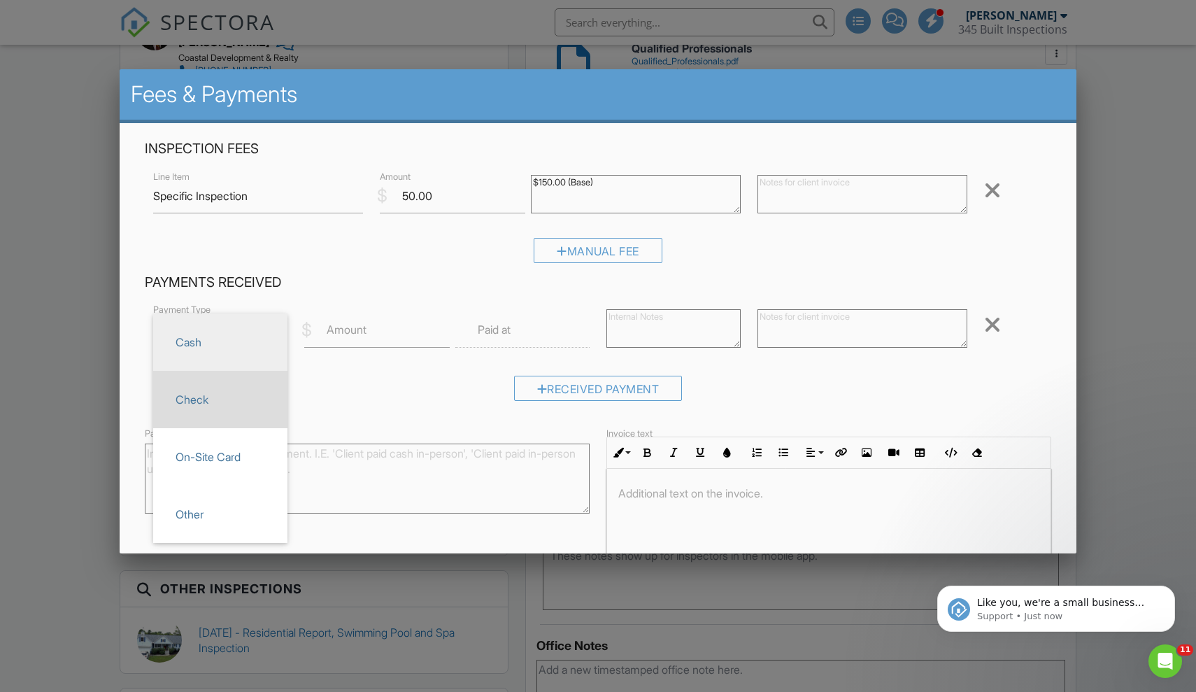
click at [234, 394] on span "Check" at bounding box center [220, 399] width 112 height 35
type input "Check"
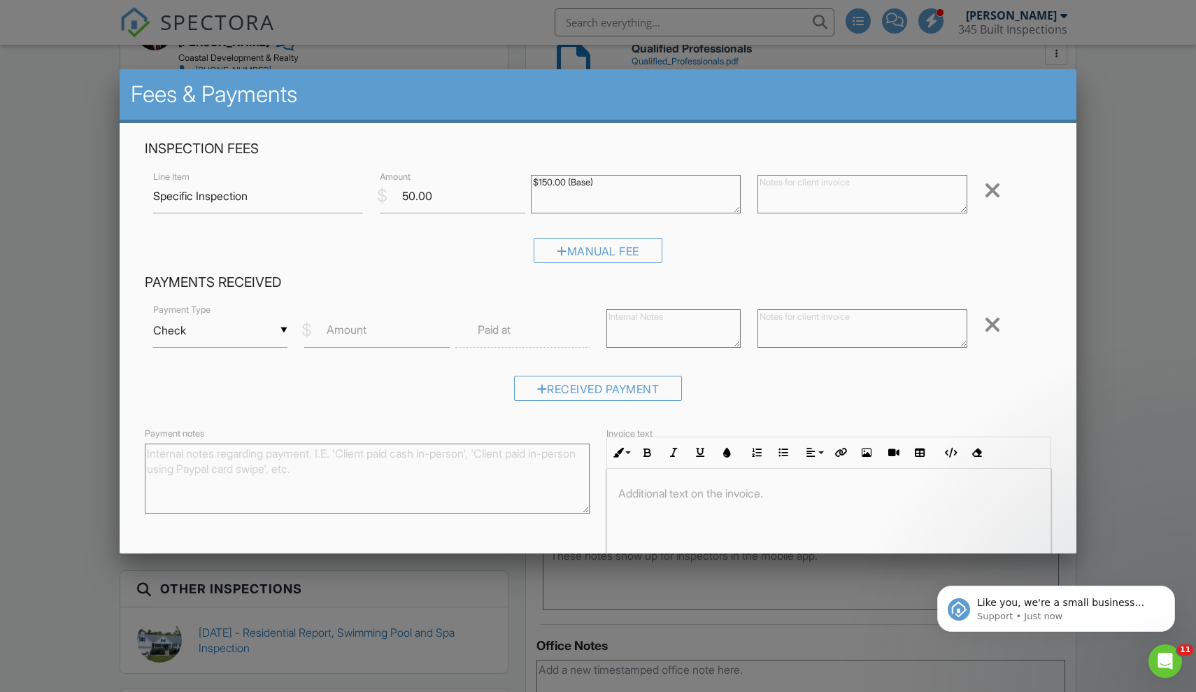
click at [359, 331] on label "Amount" at bounding box center [347, 329] width 40 height 15
click at [359, 331] on input "Amount" at bounding box center [376, 330] width 145 height 34
type input "50"
click at [518, 333] on input "text" at bounding box center [522, 330] width 134 height 34
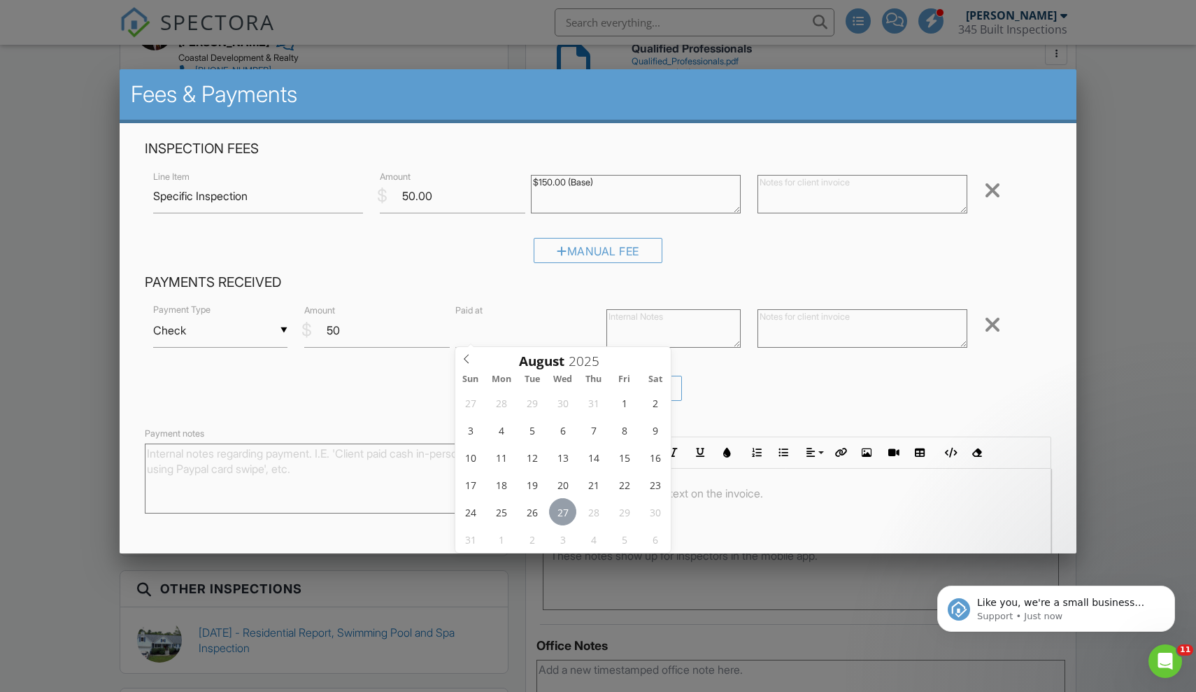
type input "08/27/2025 12:00 PM"
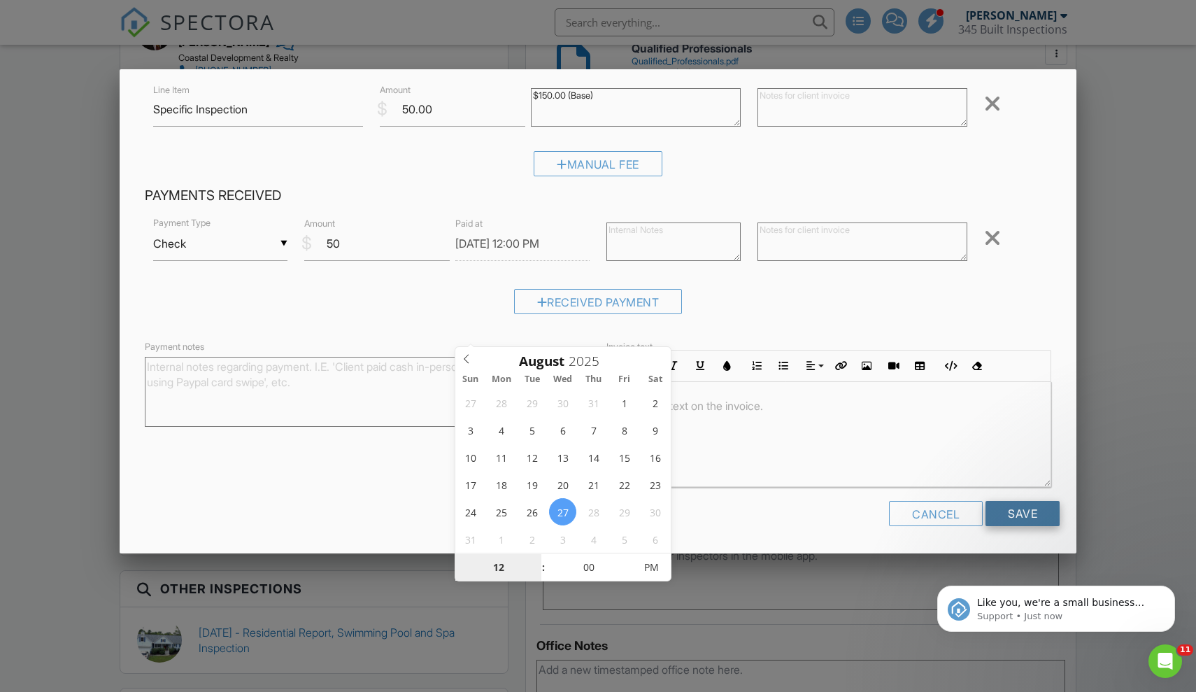
scroll to position [85, 0]
click at [1013, 513] on input "Save" at bounding box center [1022, 514] width 74 height 25
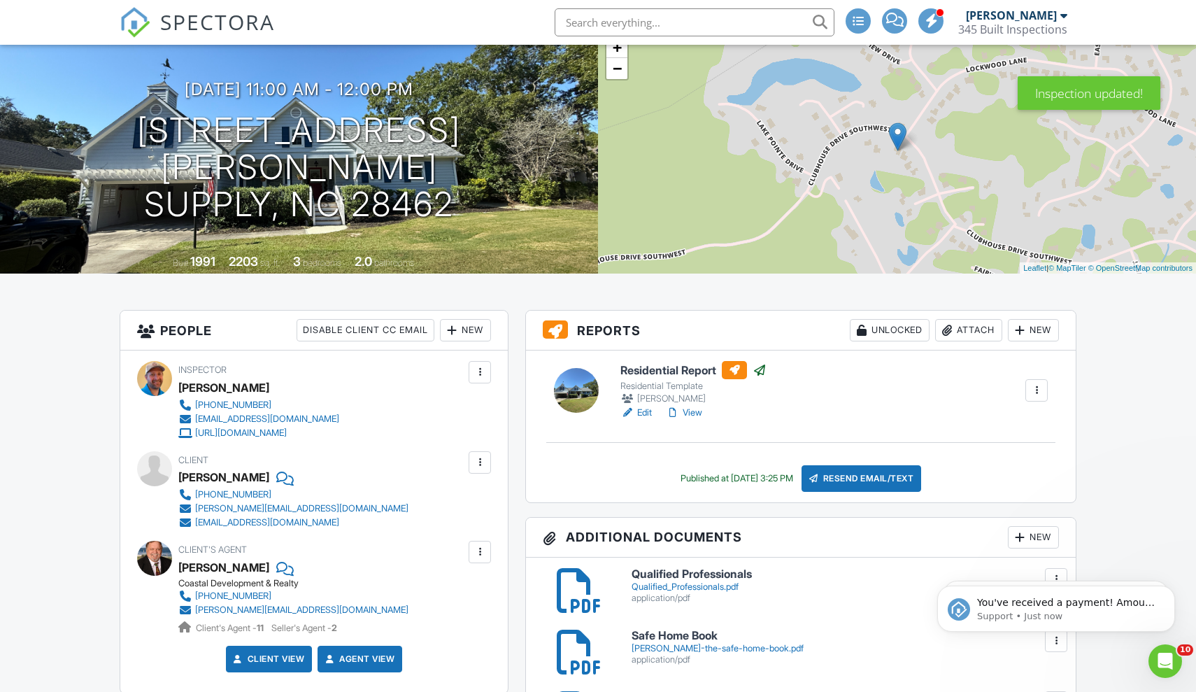
scroll to position [110, 0]
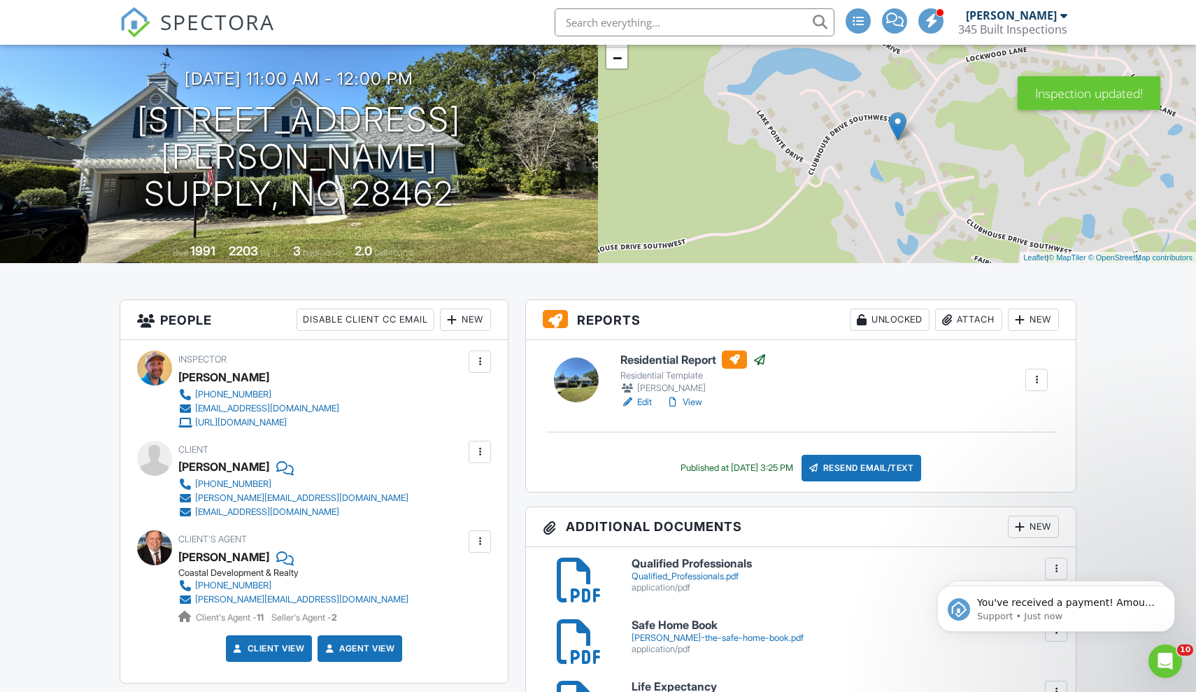
click at [696, 400] on link "View" at bounding box center [684, 402] width 36 height 14
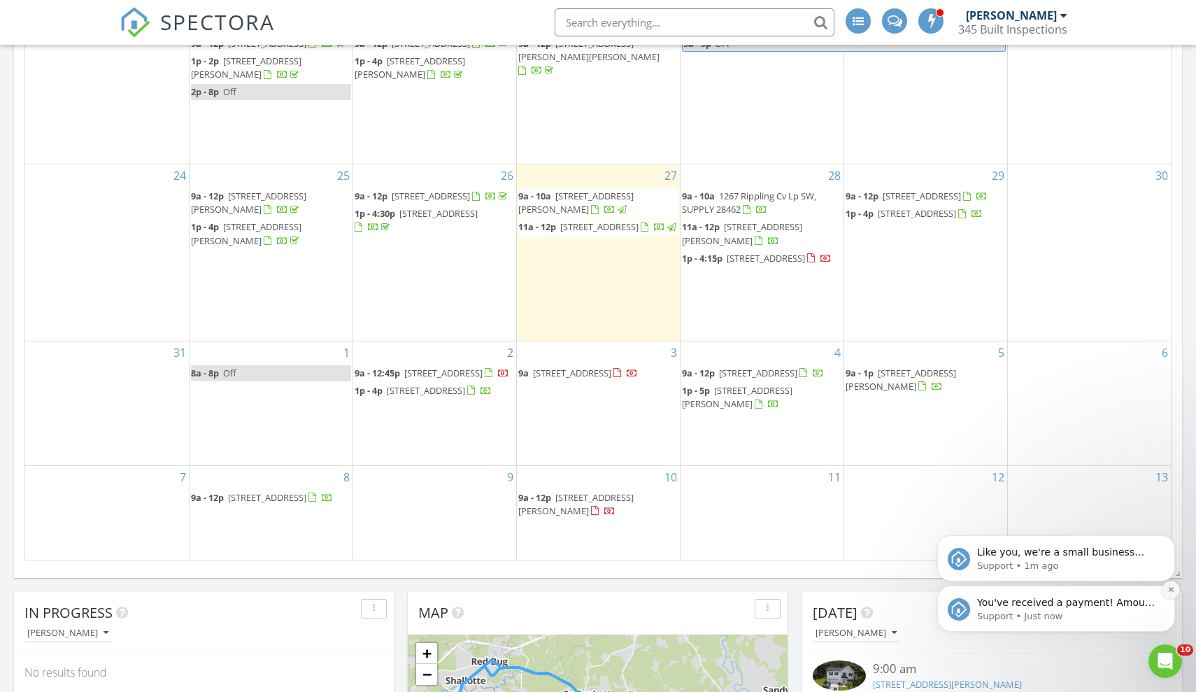
click at [1174, 587] on icon "Dismiss notification" at bounding box center [1171, 589] width 8 height 8
click at [1171, 588] on icon "Dismiss notification" at bounding box center [1171, 589] width 8 height 8
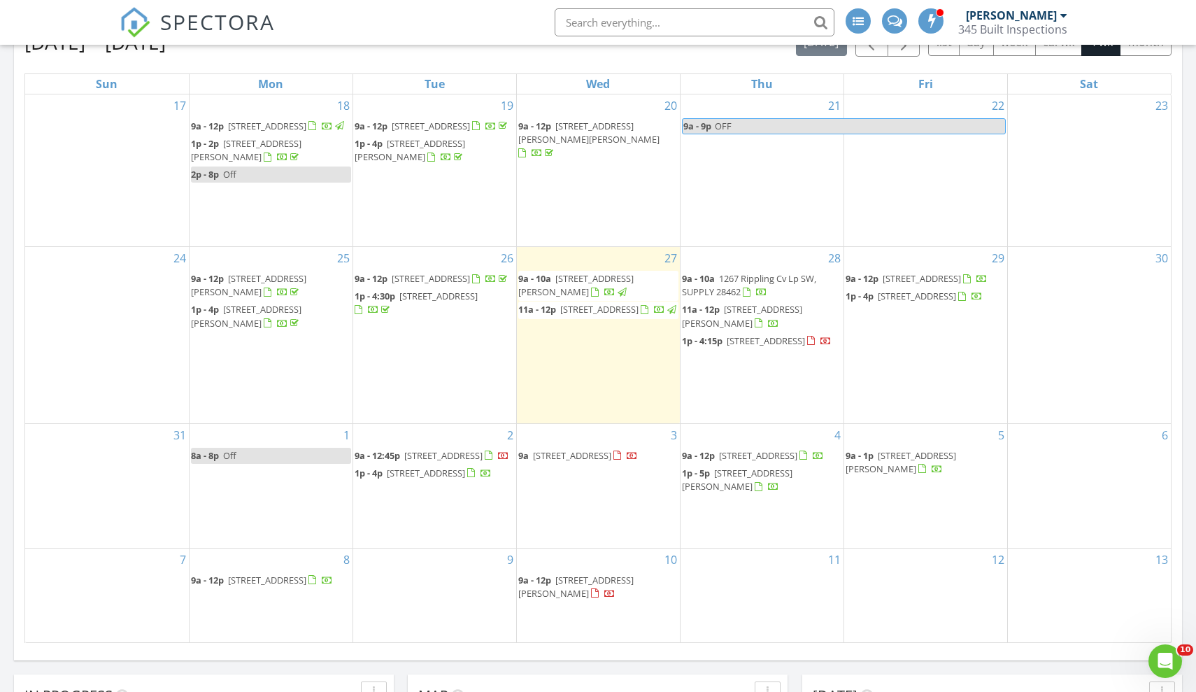
scroll to position [220, 0]
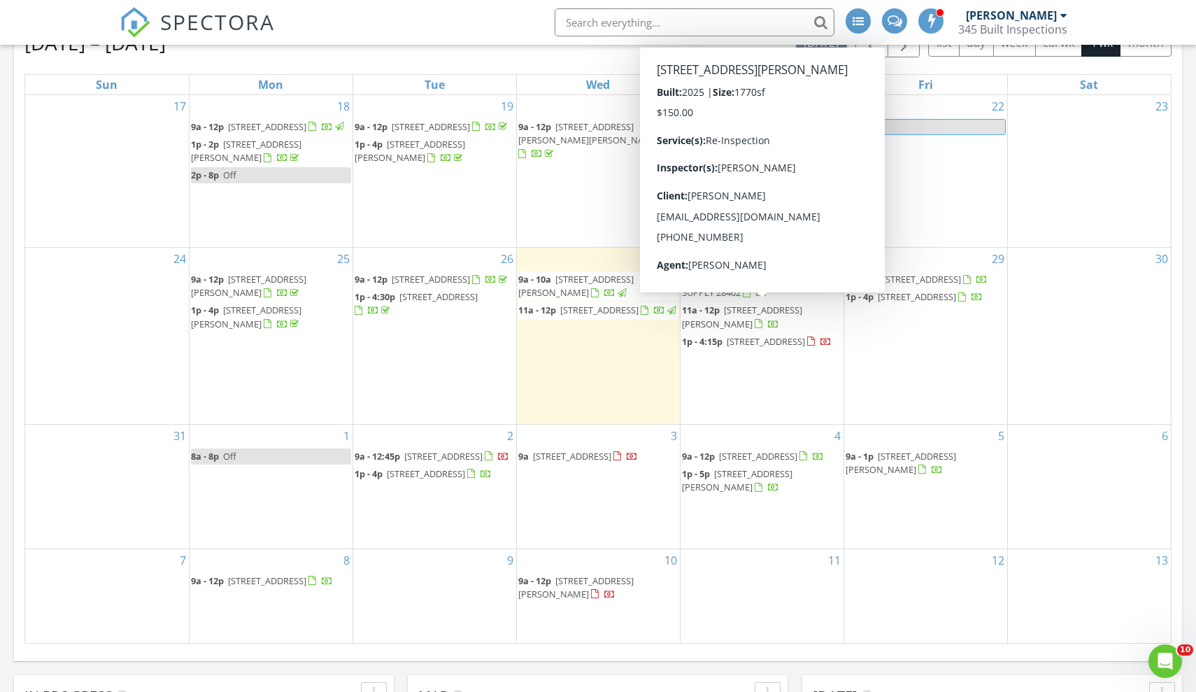
click at [1009, 385] on div "30" at bounding box center [1090, 336] width 164 height 176
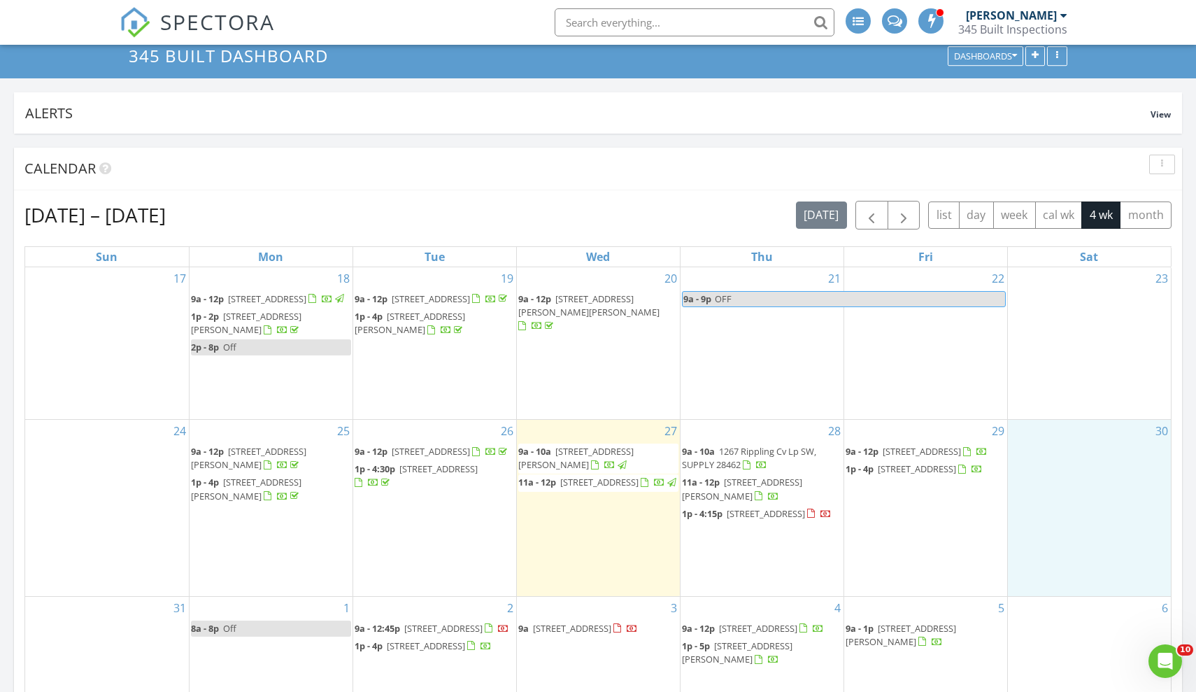
scroll to position [37, 0]
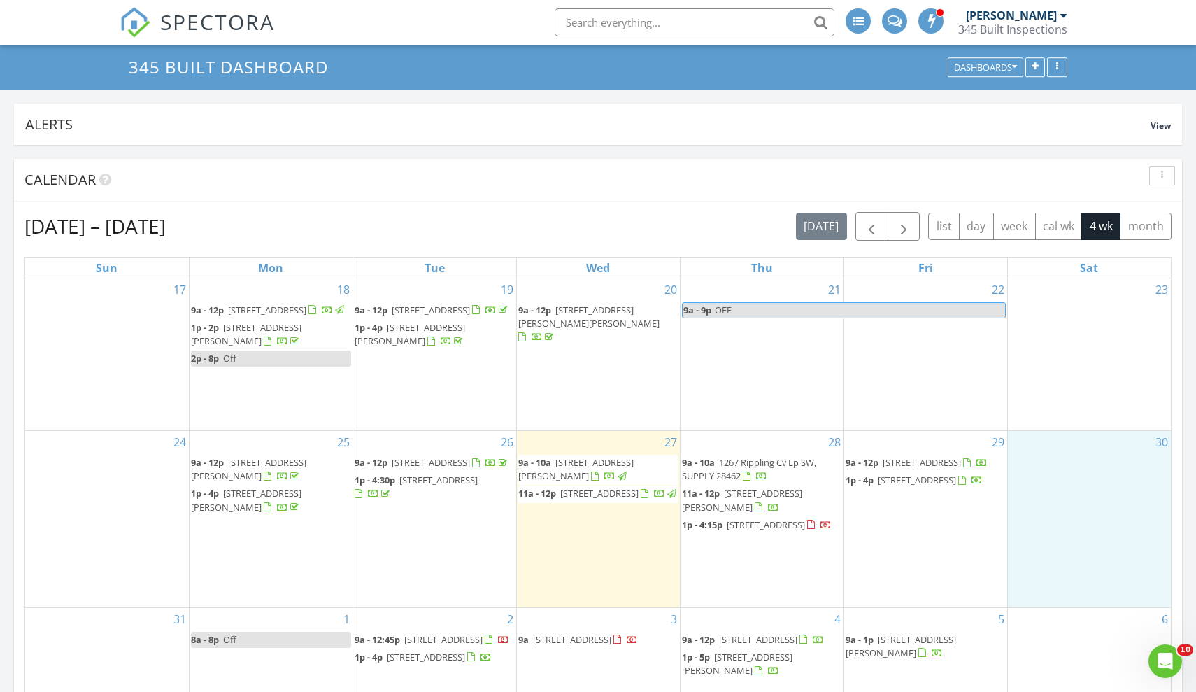
click at [611, 24] on input "text" at bounding box center [695, 22] width 280 height 28
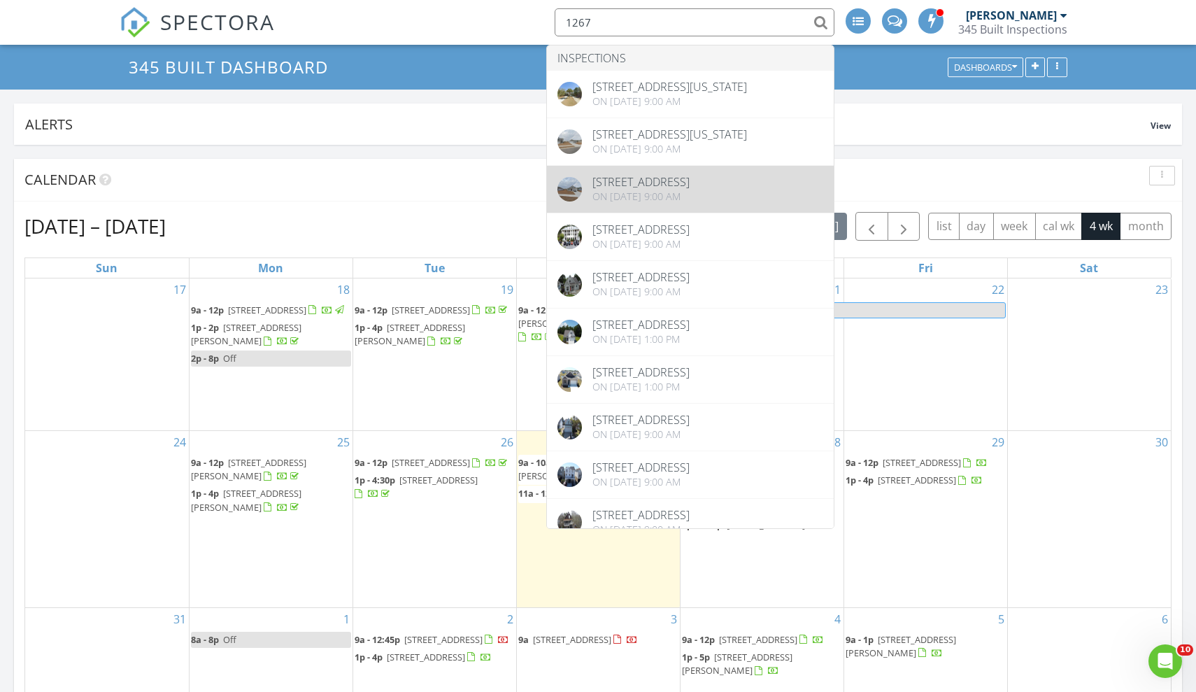
type input "1267"
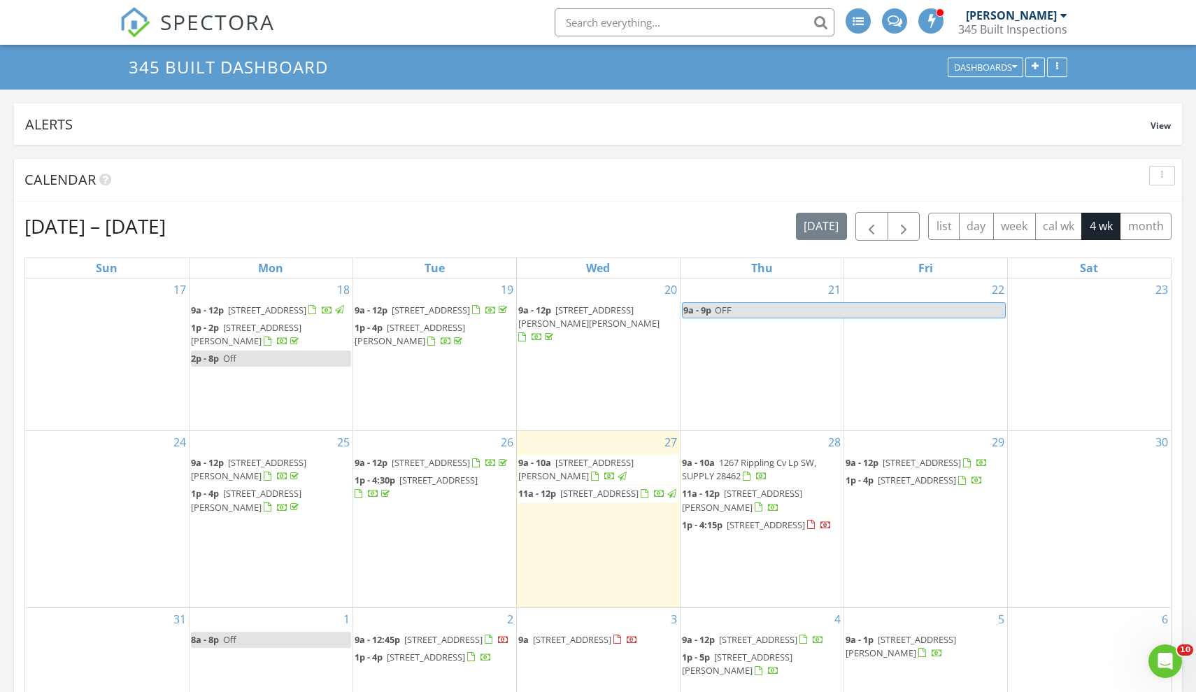
click at [609, 19] on input "text" at bounding box center [695, 22] width 280 height 28
type input "2"
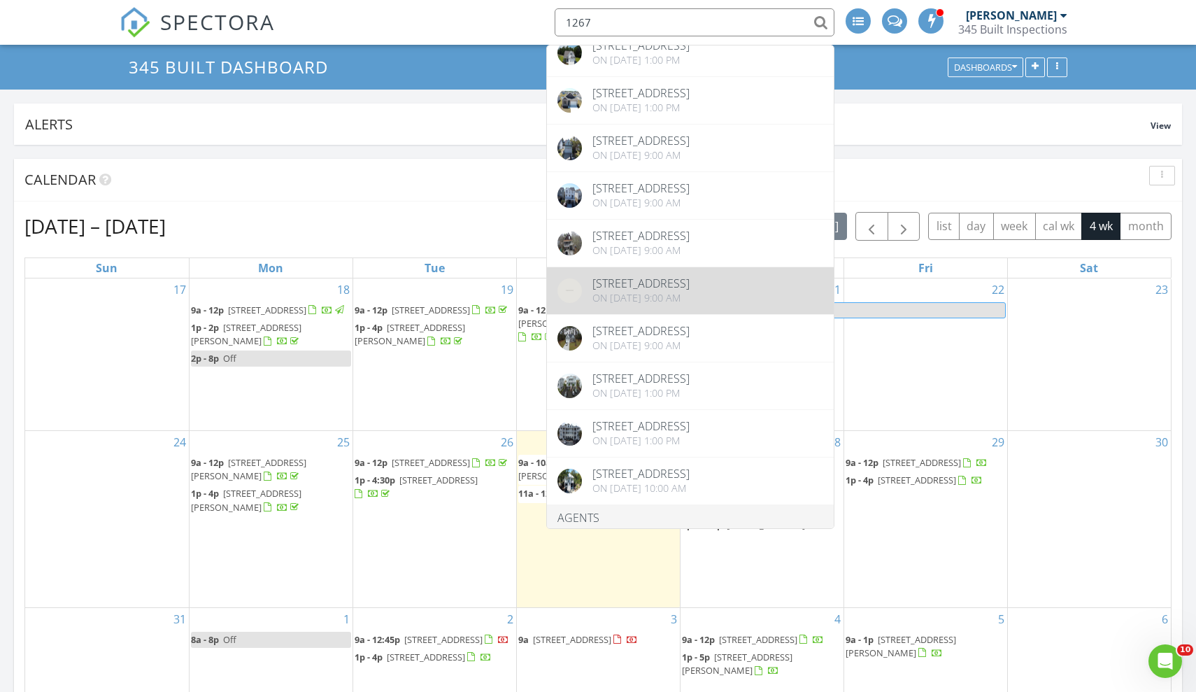
scroll to position [282, 0]
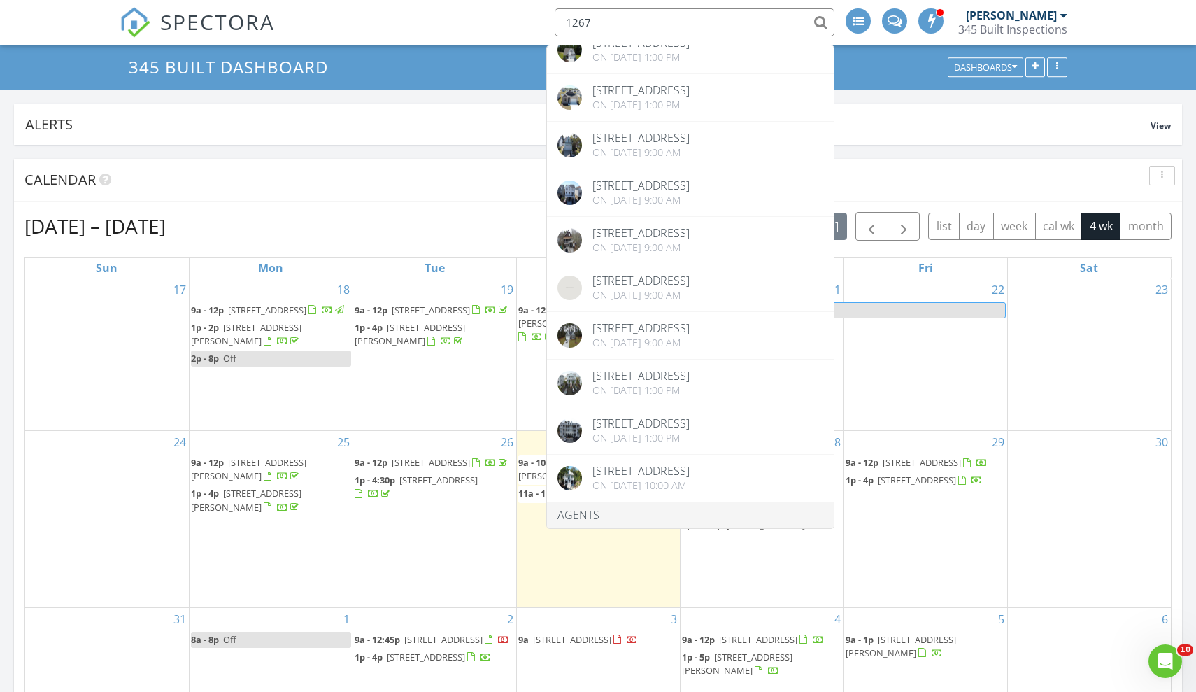
click at [1036, 406] on div "23" at bounding box center [1090, 354] width 164 height 152
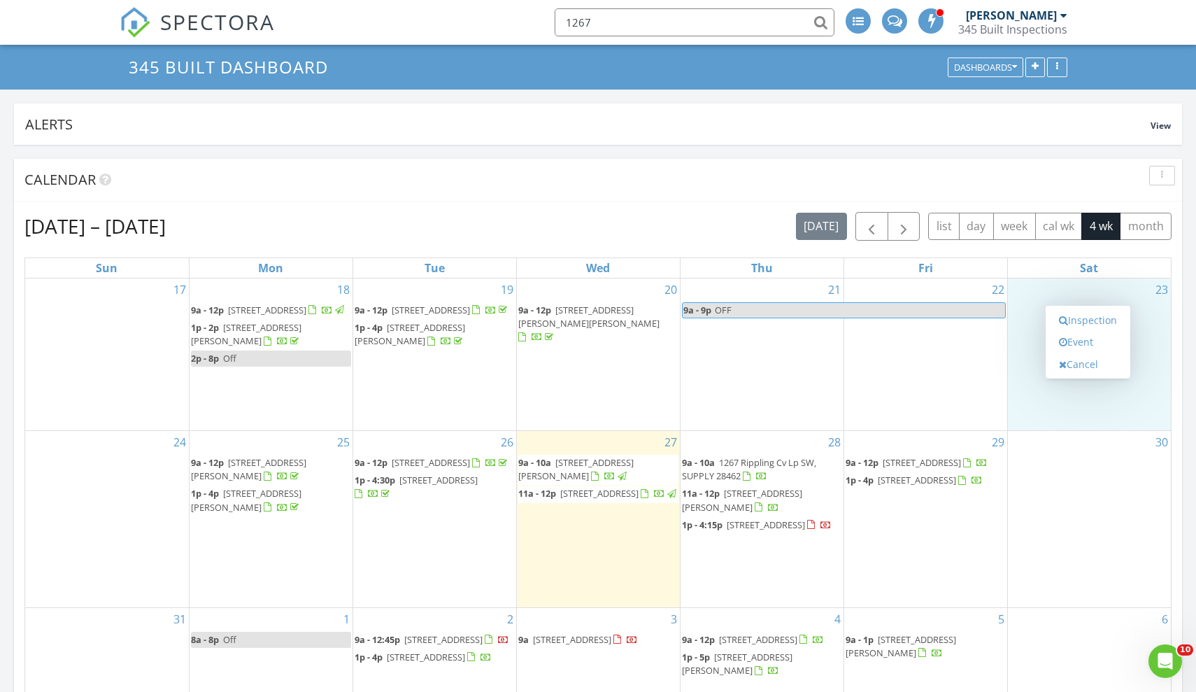
click at [656, 22] on input "1267" at bounding box center [695, 22] width 280 height 28
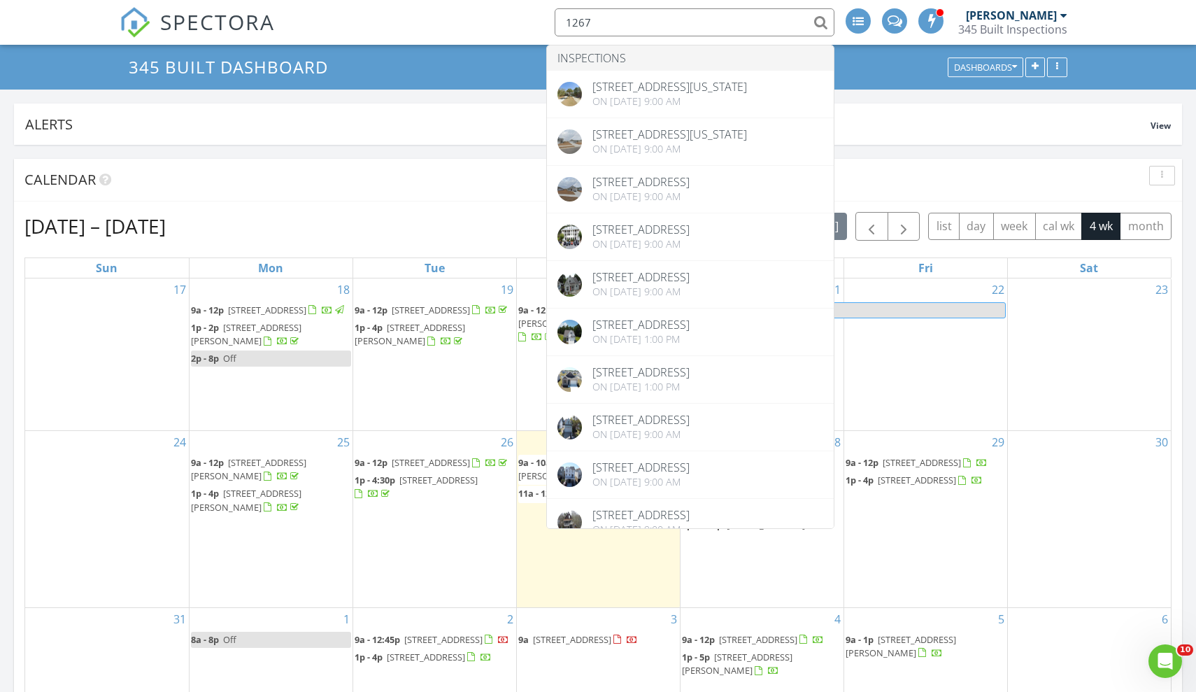
click at [1049, 466] on div "30" at bounding box center [1090, 519] width 164 height 176
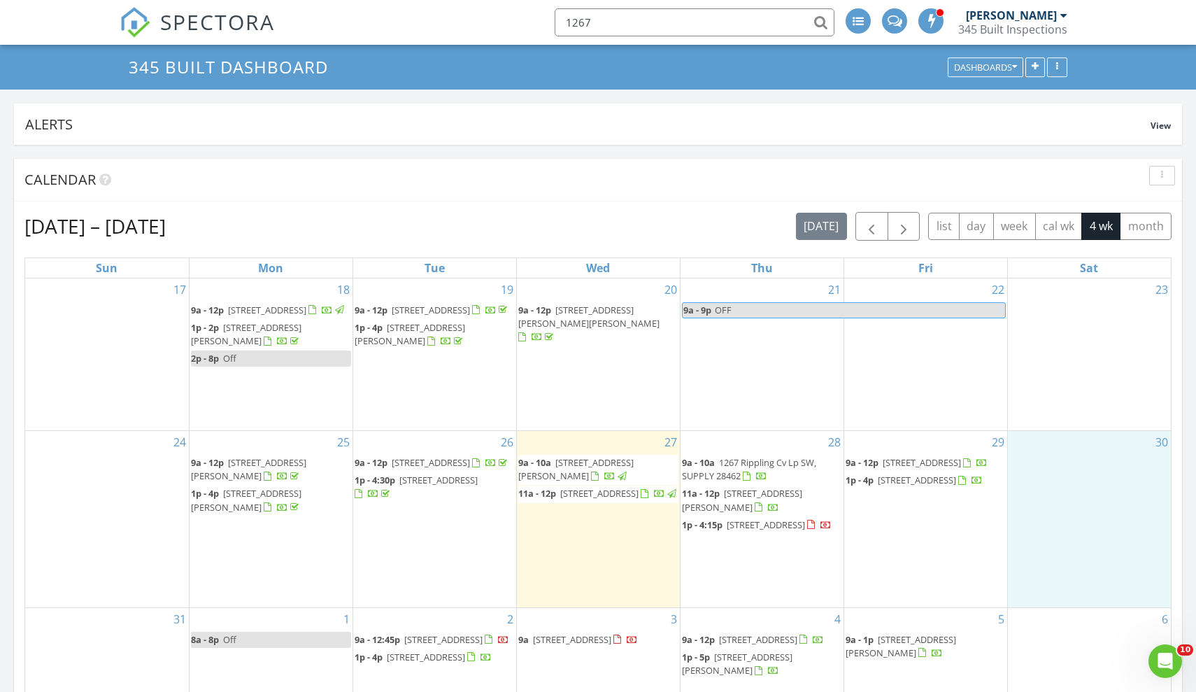
click at [699, 27] on input "1267" at bounding box center [695, 22] width 280 height 28
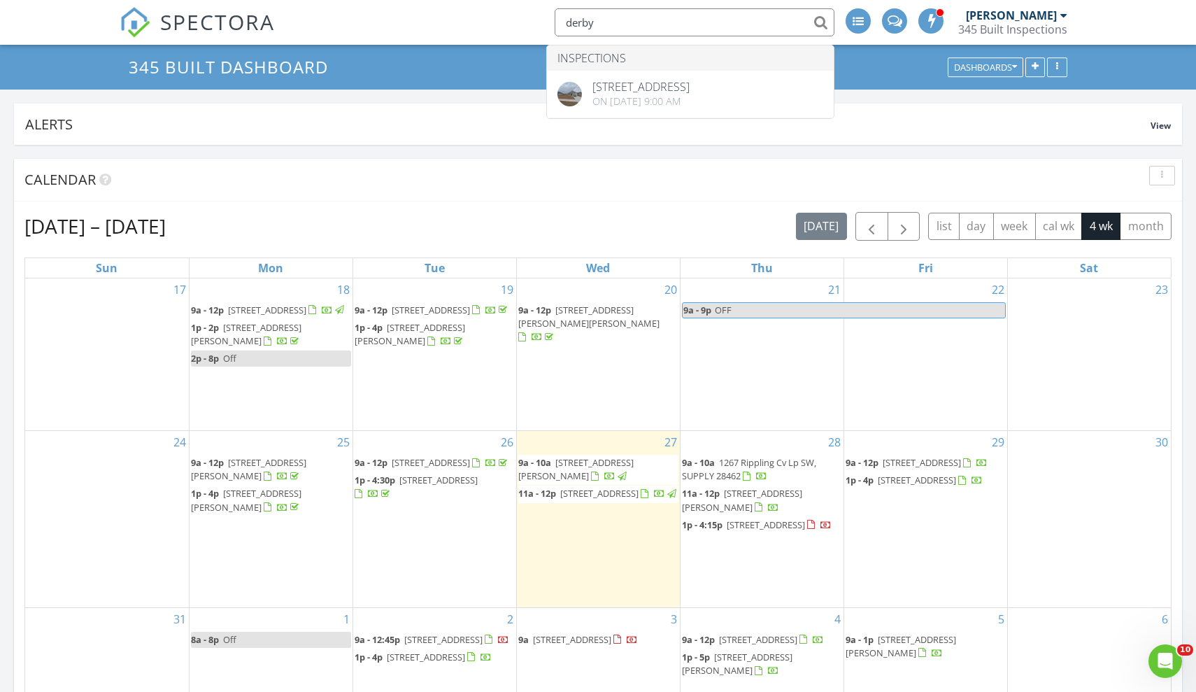
drag, startPoint x: 699, startPoint y: 27, endPoint x: 734, endPoint y: 19, distance: 36.0
click at [734, 19] on input "derby" at bounding box center [695, 22] width 280 height 28
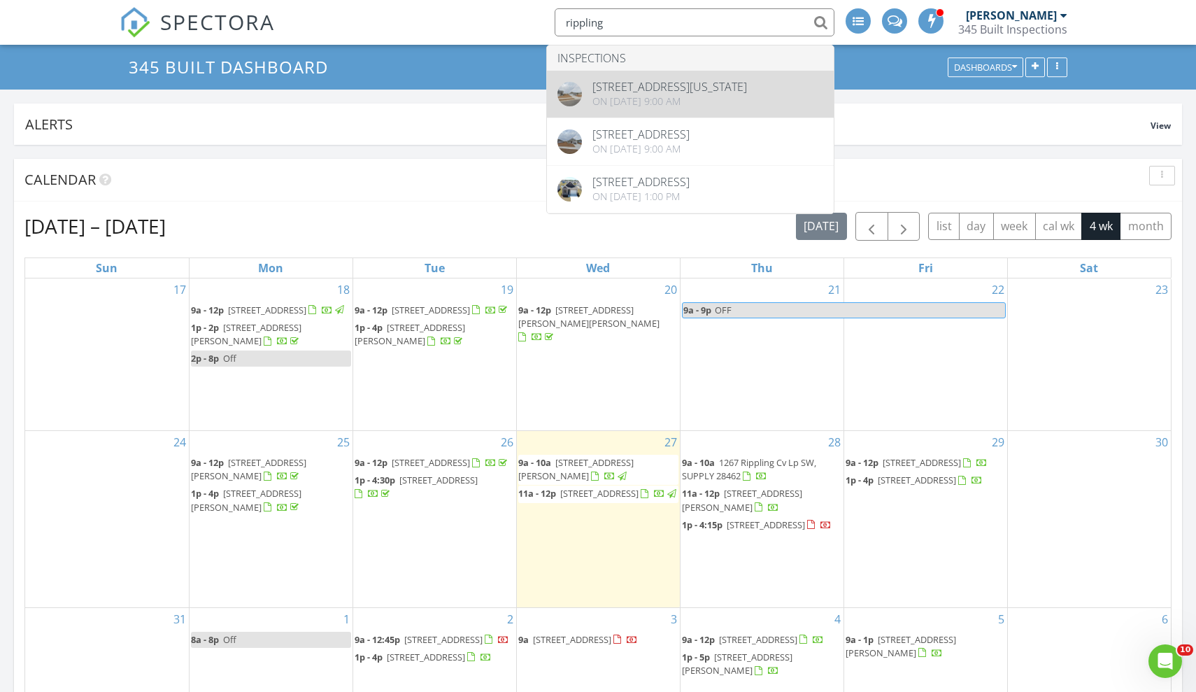
type input "rippling"
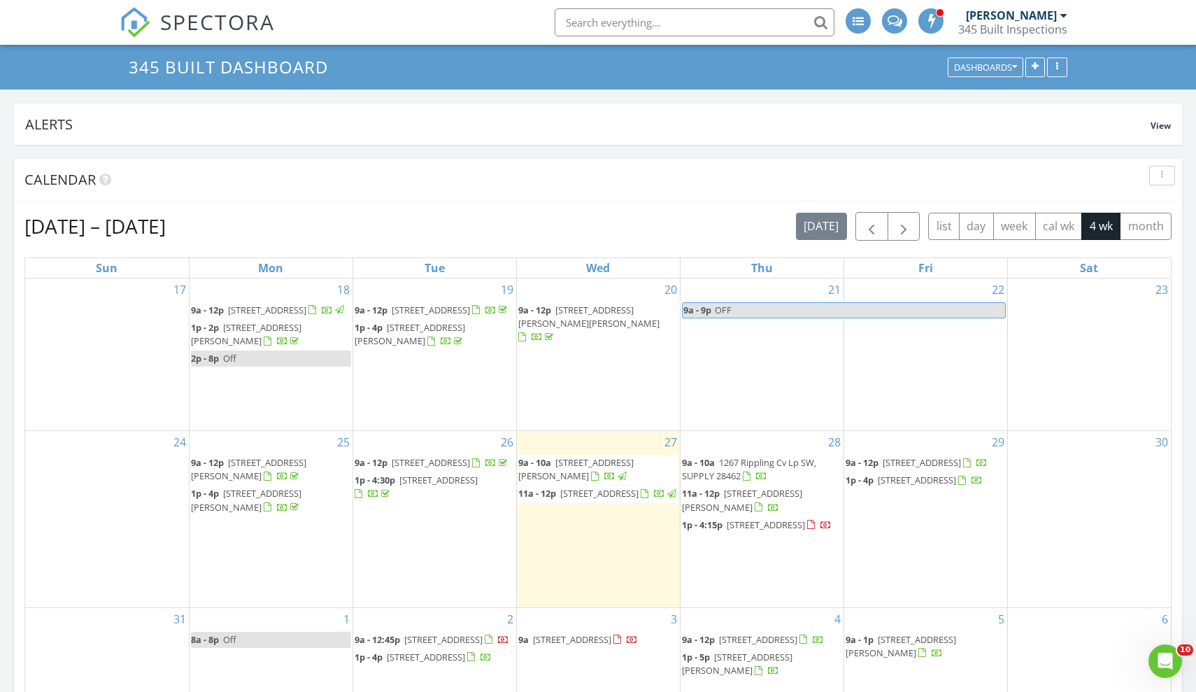
click at [729, 26] on input "text" at bounding box center [695, 22] width 280 height 28
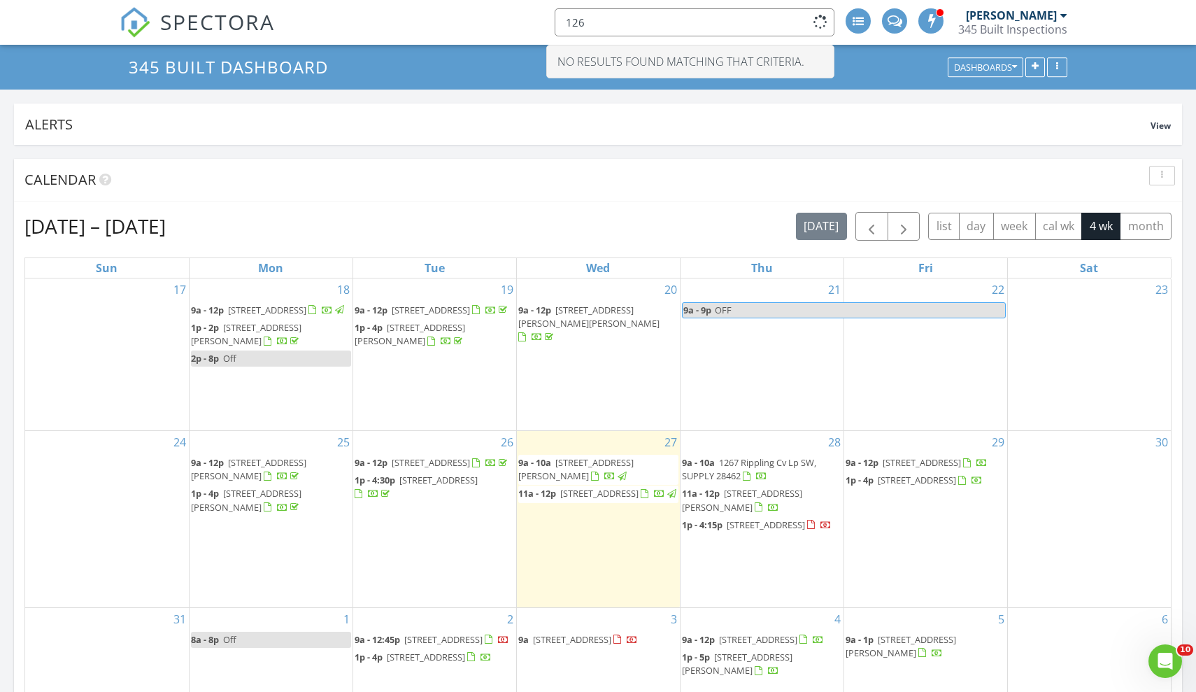
type input "1267"
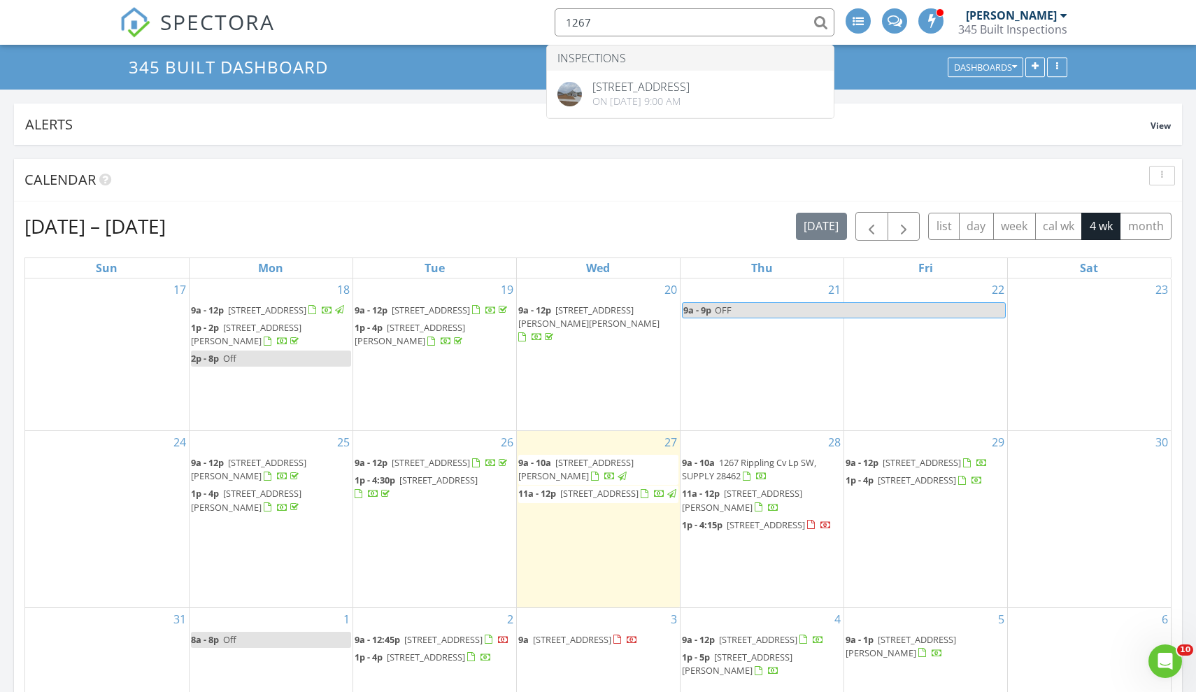
click at [727, 463] on span "1267 Rippling Cv Lp SW, SUPPLY 28462" at bounding box center [749, 469] width 134 height 26
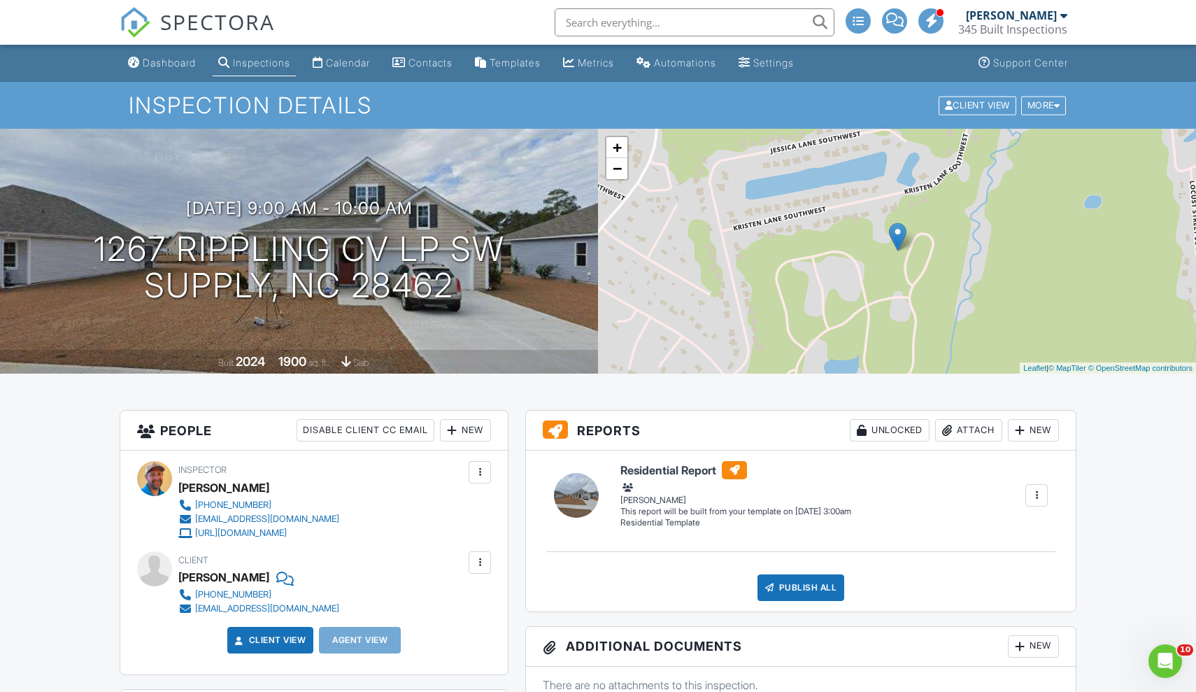
click at [624, 22] on input "text" at bounding box center [695, 22] width 280 height 28
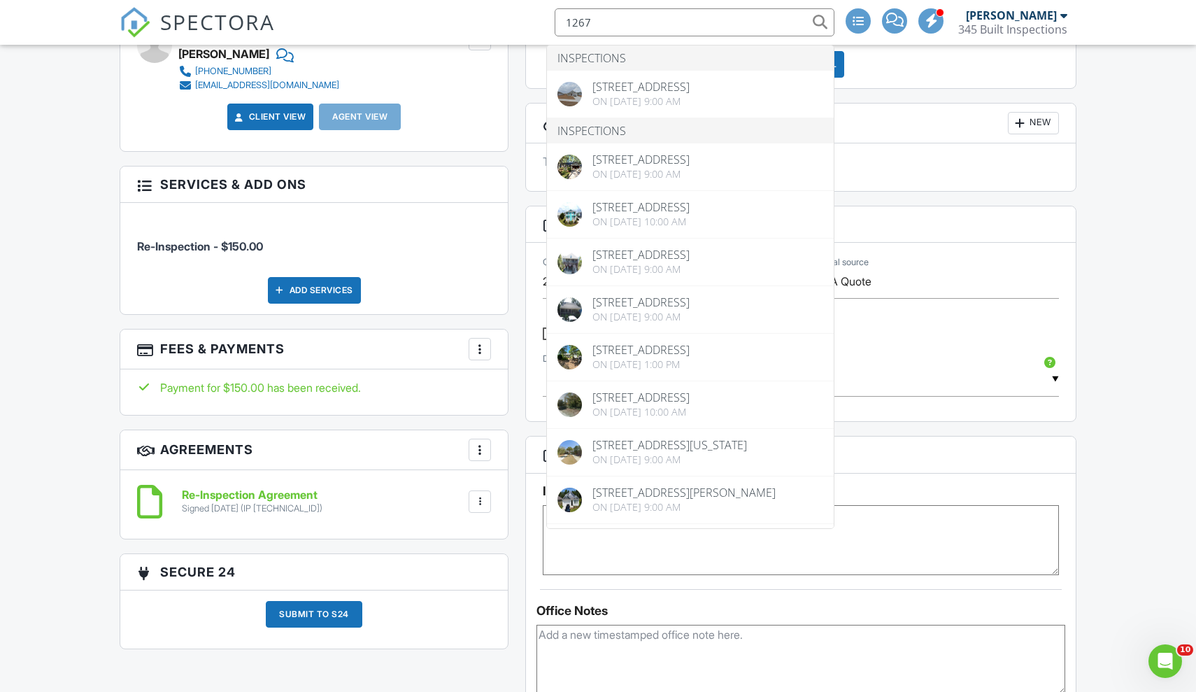
scroll to position [553, 0]
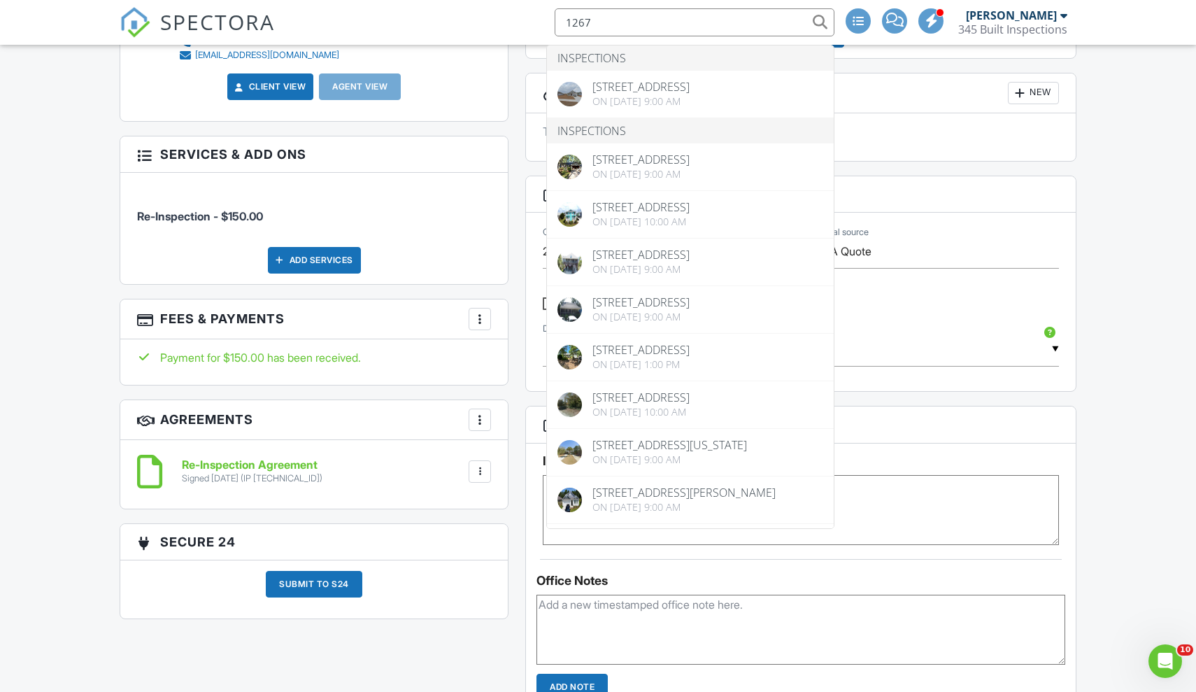
type input "1267"
click at [480, 317] on div at bounding box center [480, 319] width 14 height 14
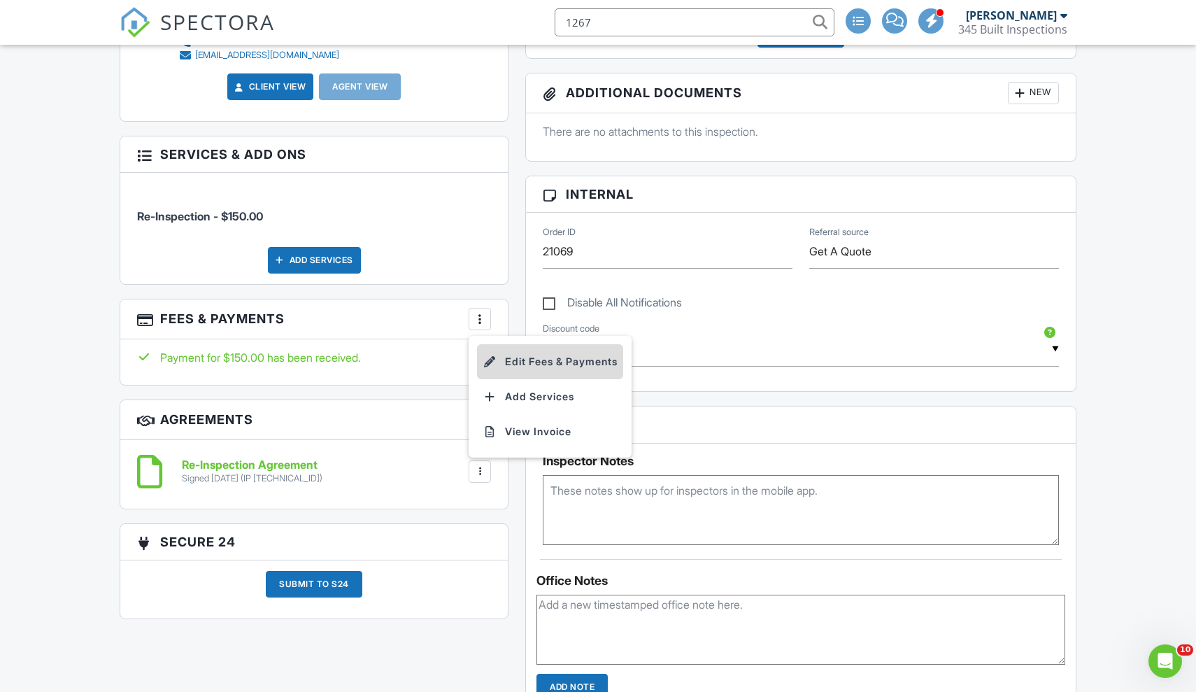
click at [528, 365] on li "Edit Fees & Payments" at bounding box center [550, 361] width 146 height 35
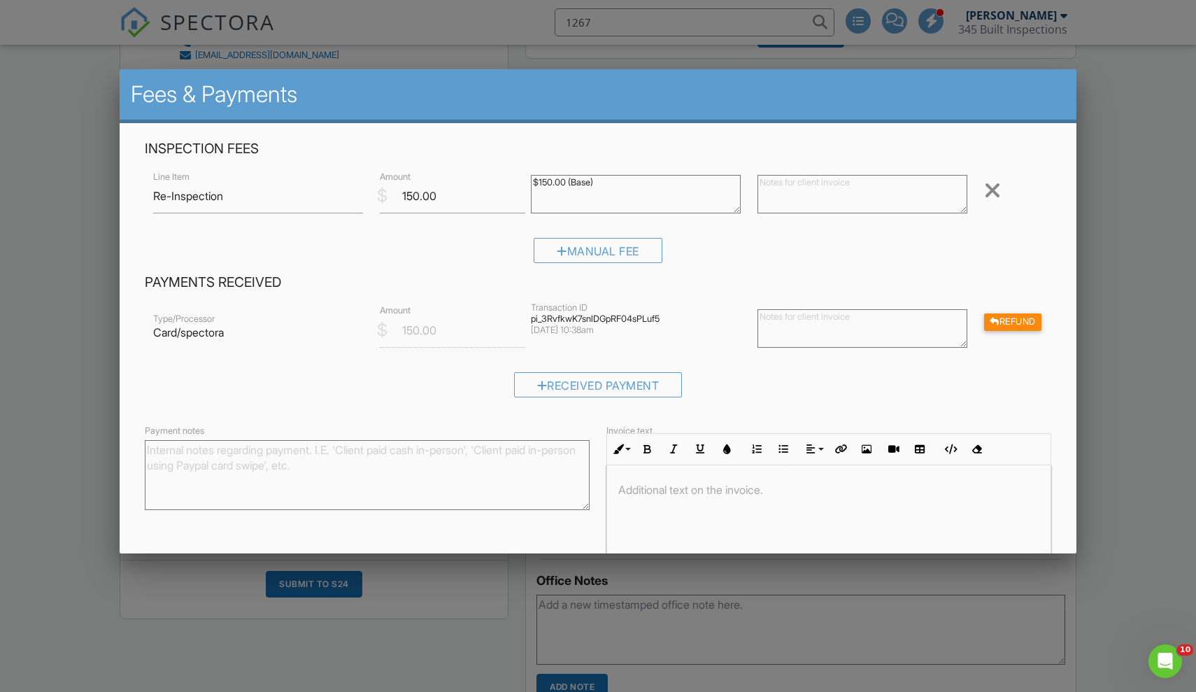
click at [1112, 220] on div at bounding box center [598, 362] width 1196 height 864
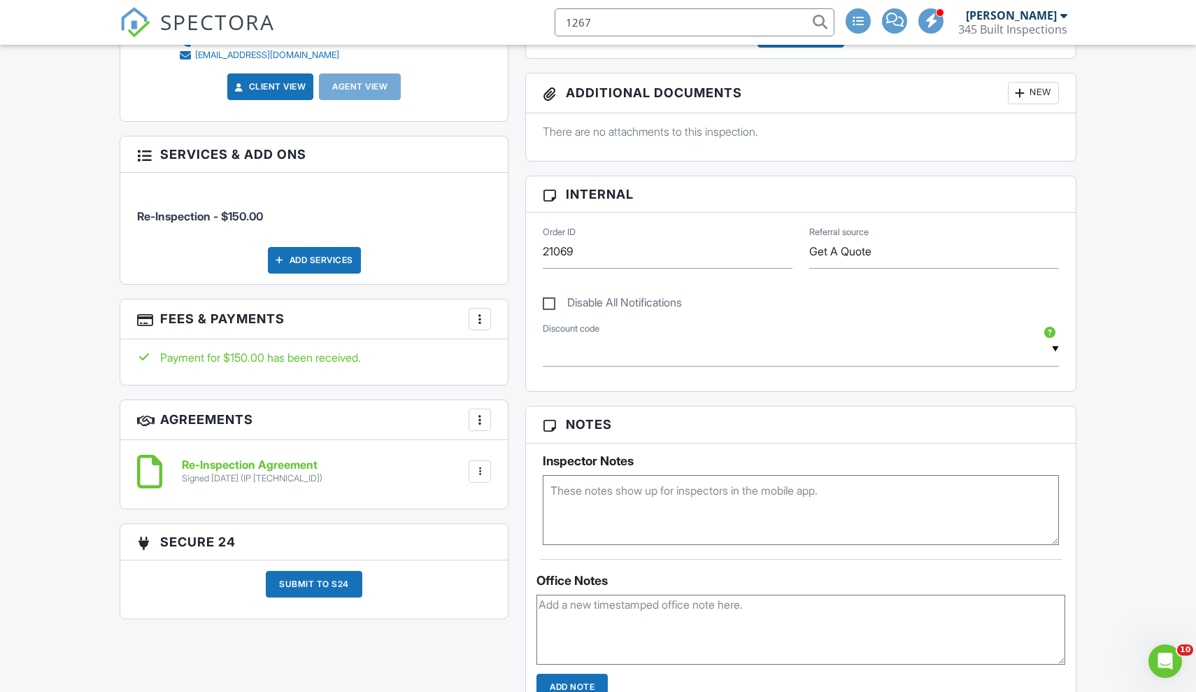
click at [329, 255] on div "Add Services" at bounding box center [314, 260] width 93 height 27
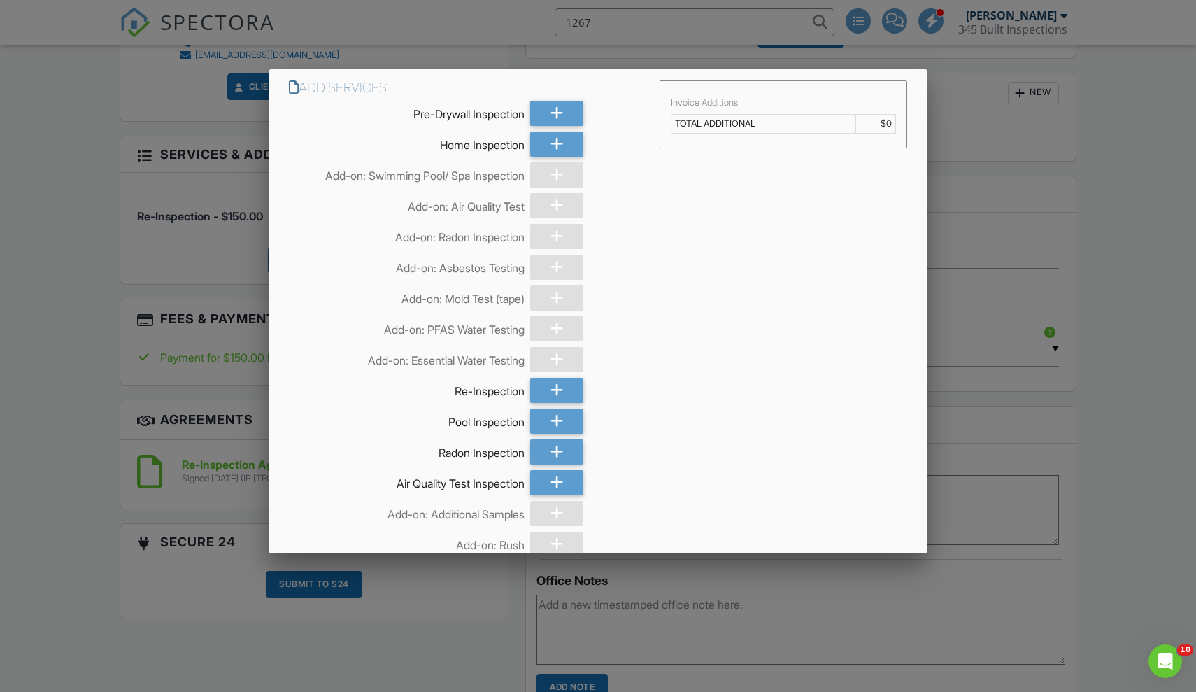
scroll to position [0, 0]
click at [565, 151] on div at bounding box center [556, 143] width 53 height 25
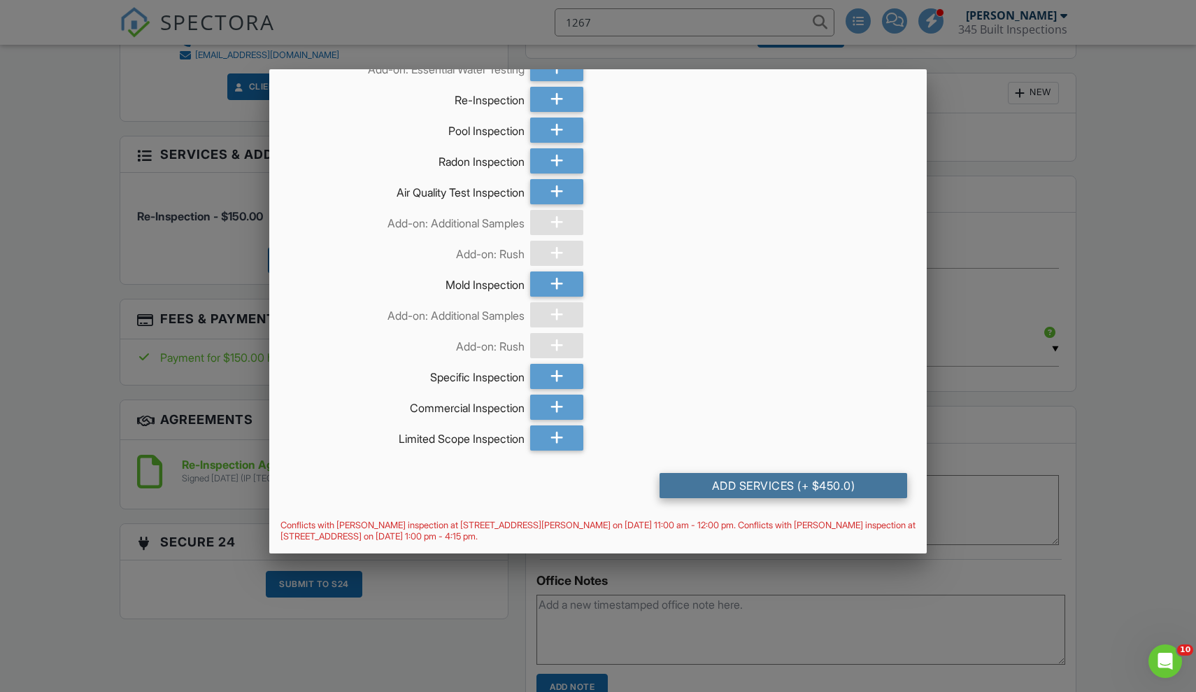
scroll to position [291, 0]
click at [790, 491] on div "Add Services (+ $450.0)" at bounding box center [783, 485] width 248 height 25
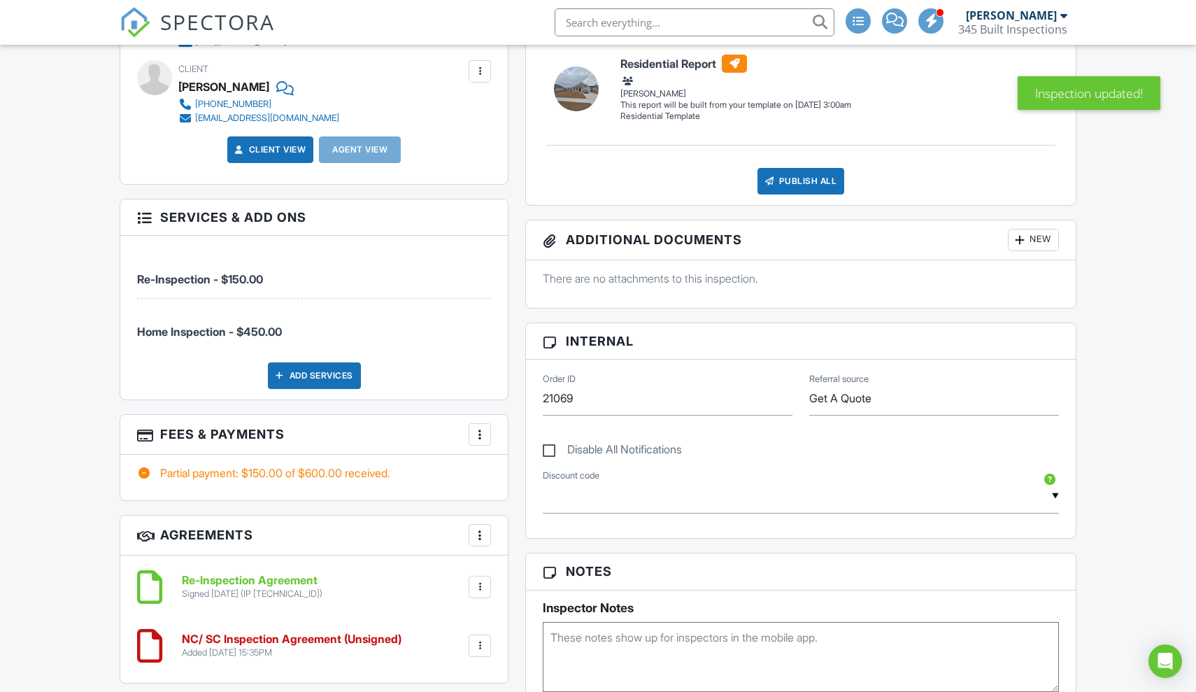
scroll to position [644, 0]
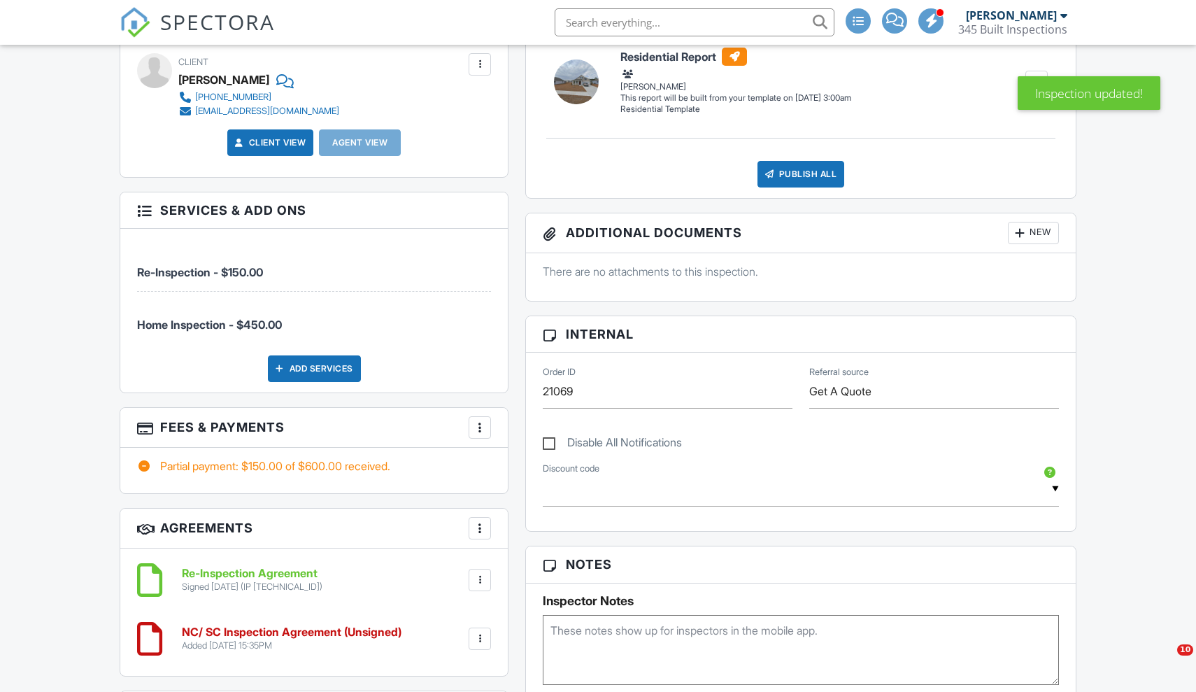
click at [486, 432] on div at bounding box center [480, 427] width 14 height 14
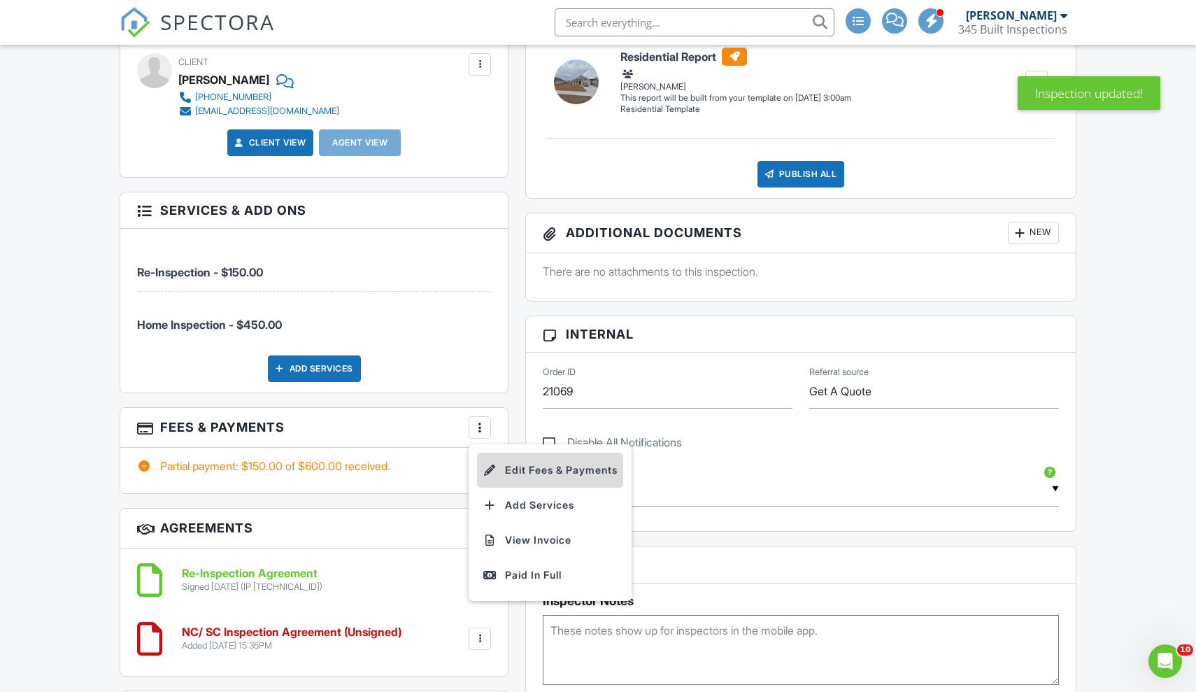
click at [517, 473] on li "Edit Fees & Payments" at bounding box center [550, 469] width 146 height 35
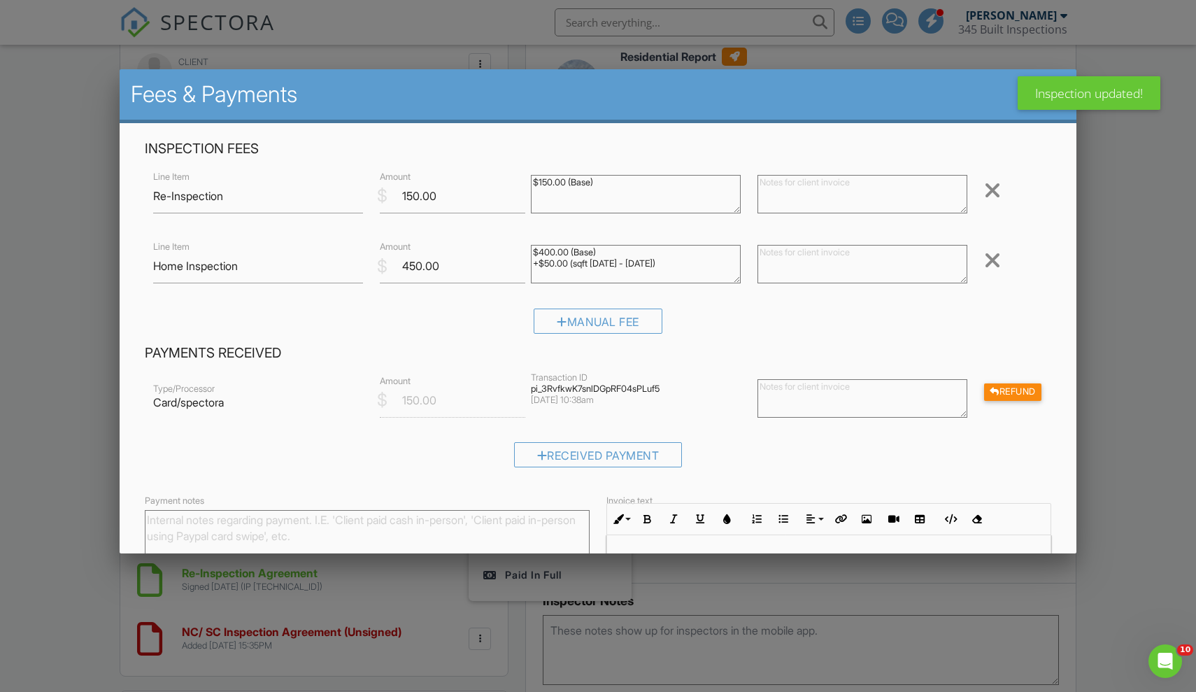
click at [995, 187] on div at bounding box center [992, 190] width 17 height 22
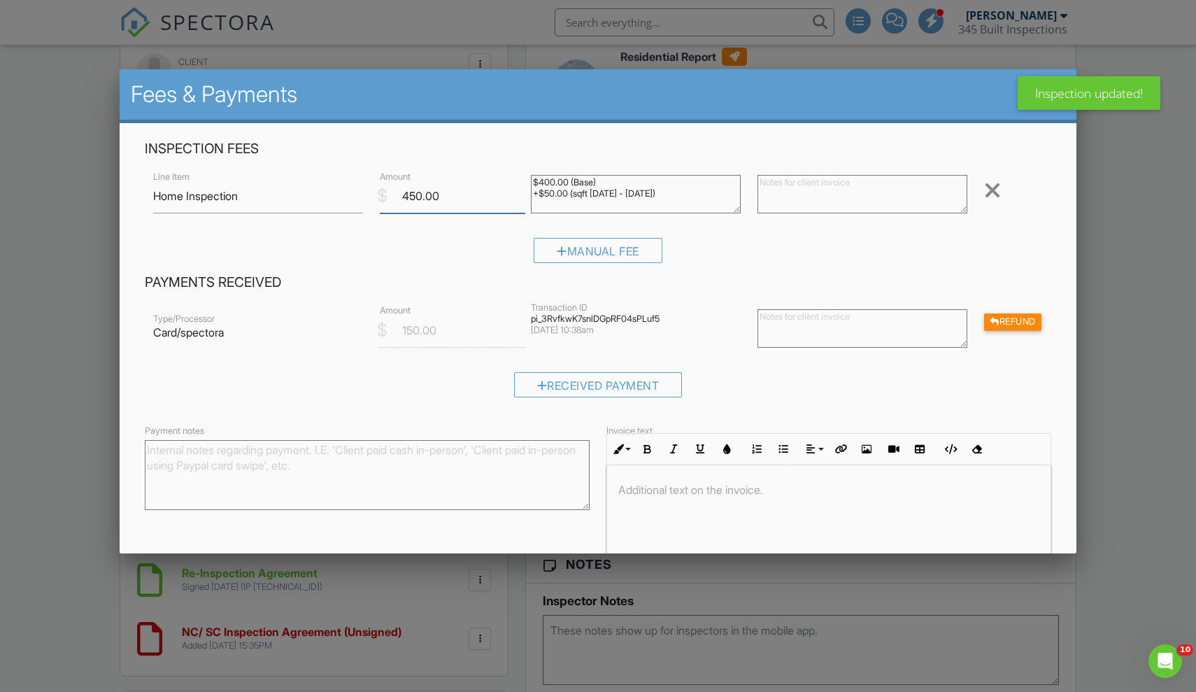
click at [414, 195] on input "450.00" at bounding box center [452, 196] width 145 height 34
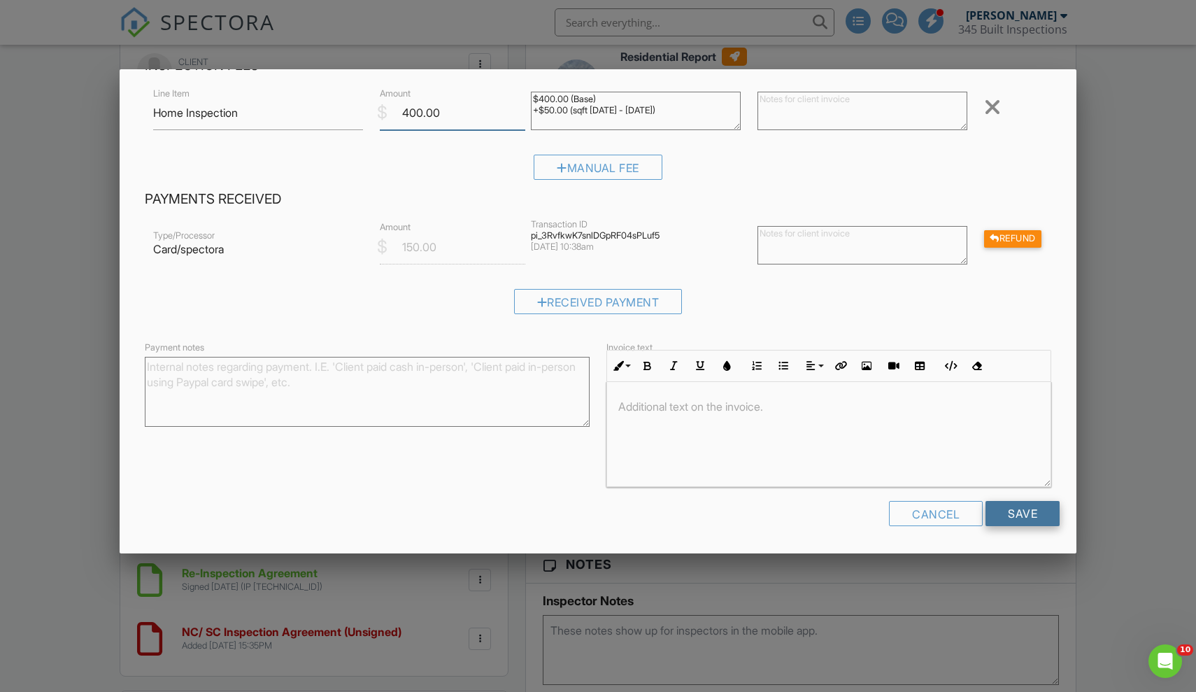
scroll to position [82, 0]
type input "400.00"
click at [1016, 504] on input "Save" at bounding box center [1022, 514] width 74 height 25
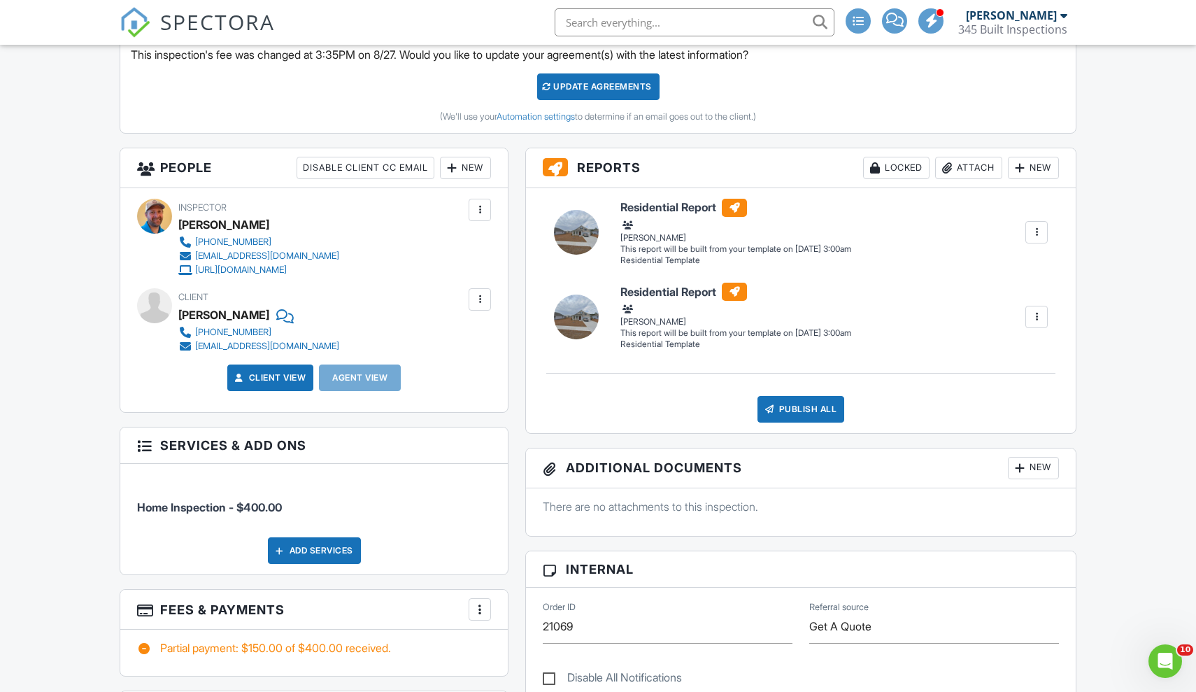
scroll to position [388, 0]
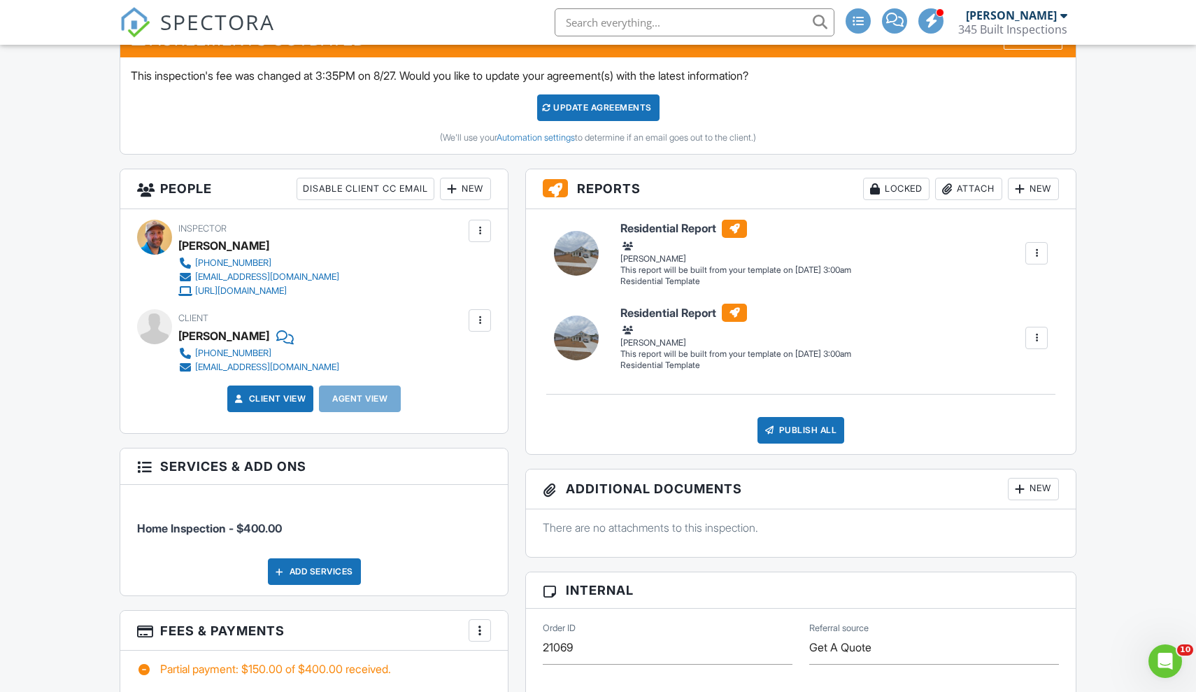
click at [1039, 256] on div at bounding box center [1036, 253] width 14 height 14
click at [962, 348] on div "Delete" at bounding box center [967, 350] width 29 height 15
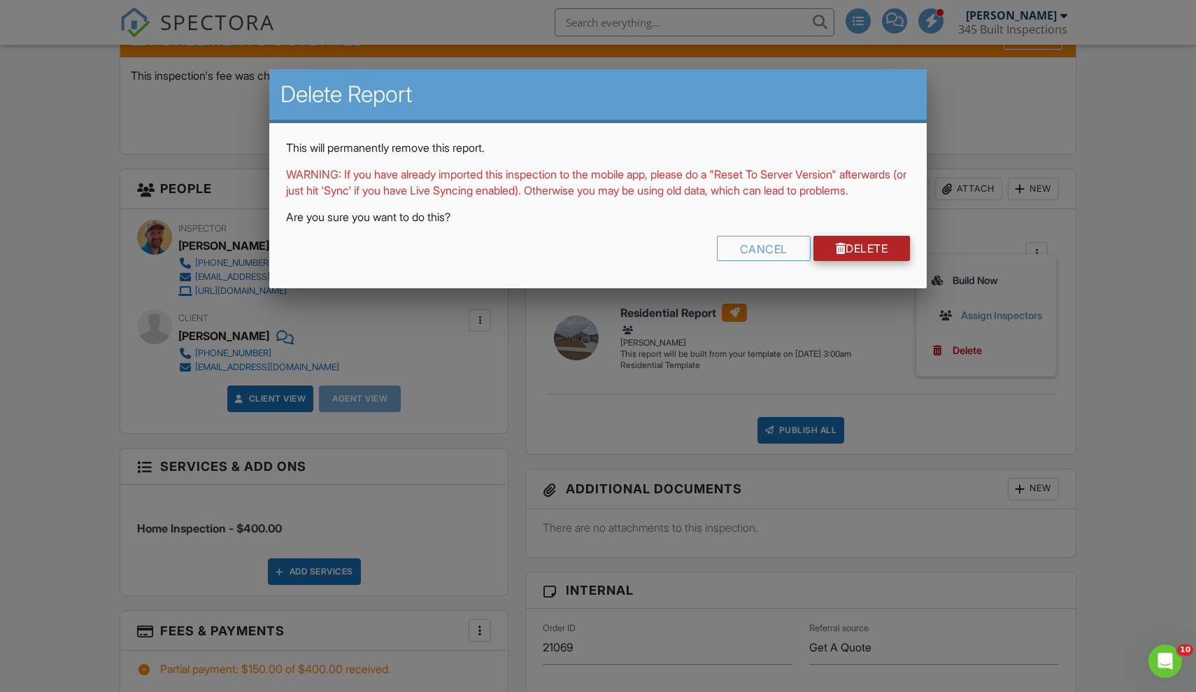
click at [892, 261] on link "Delete" at bounding box center [861, 248] width 97 height 25
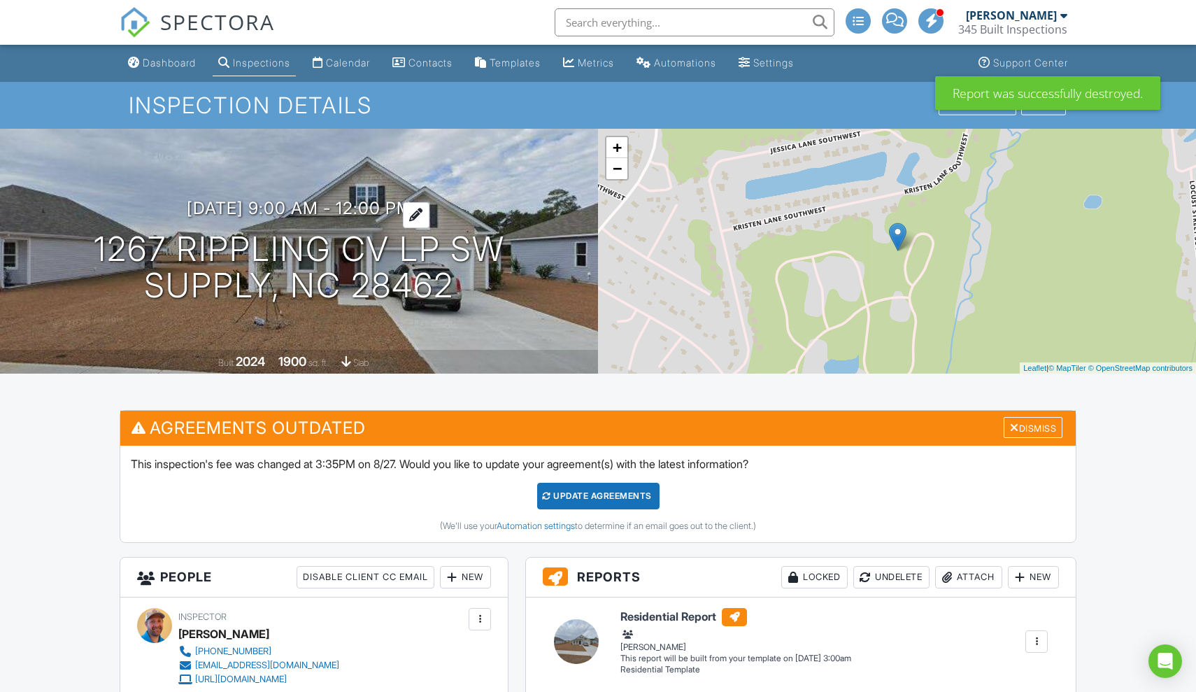
click at [400, 208] on h3 "08/28/2025 9:00 am - 12:00 pm" at bounding box center [299, 208] width 225 height 19
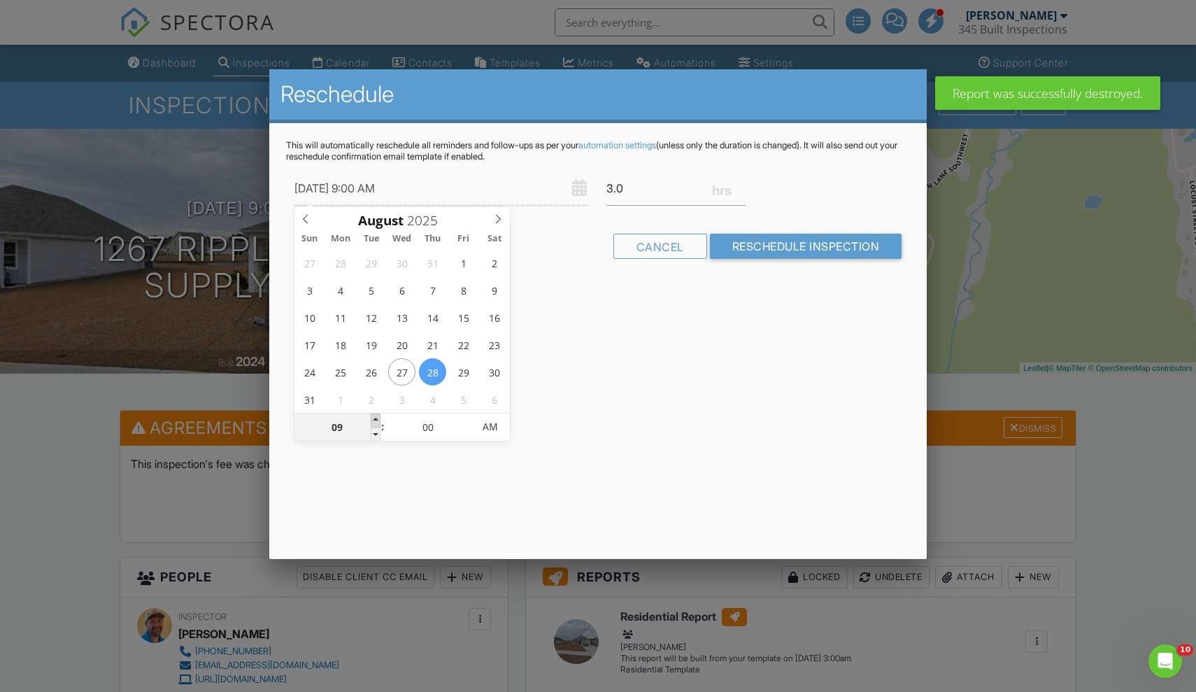
type input "08/28/2025 10:00 AM"
type input "10"
click at [376, 420] on span at bounding box center [376, 420] width 10 height 14
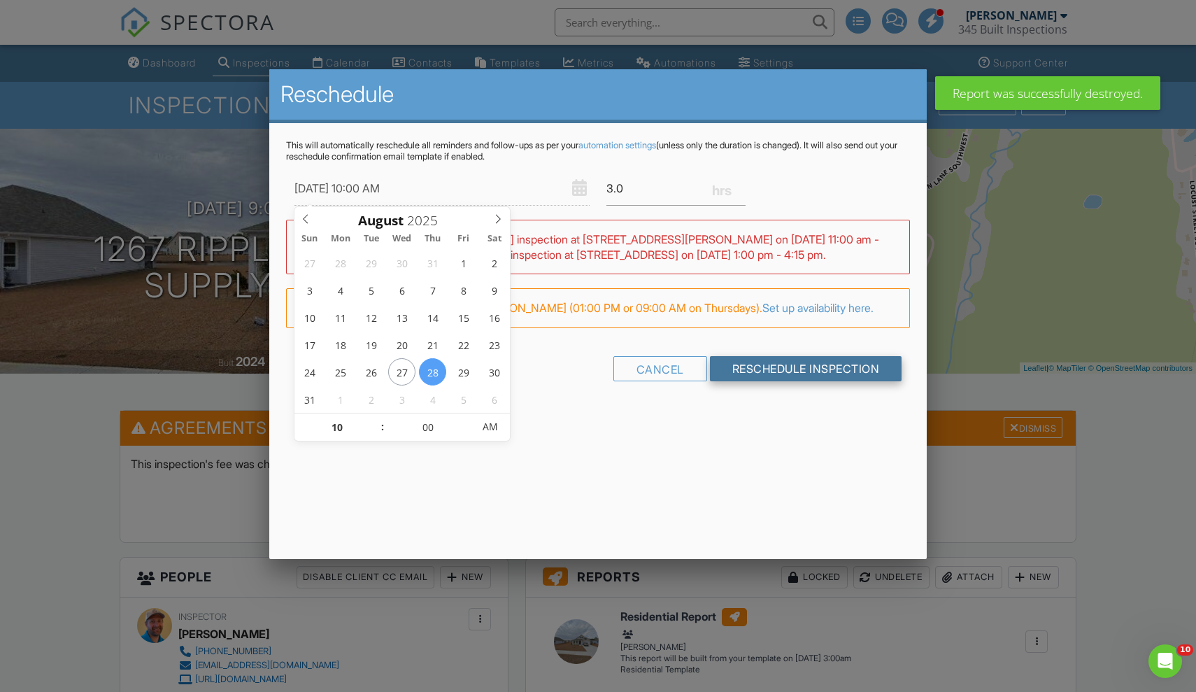
click at [784, 369] on input "Reschedule Inspection" at bounding box center [806, 368] width 192 height 25
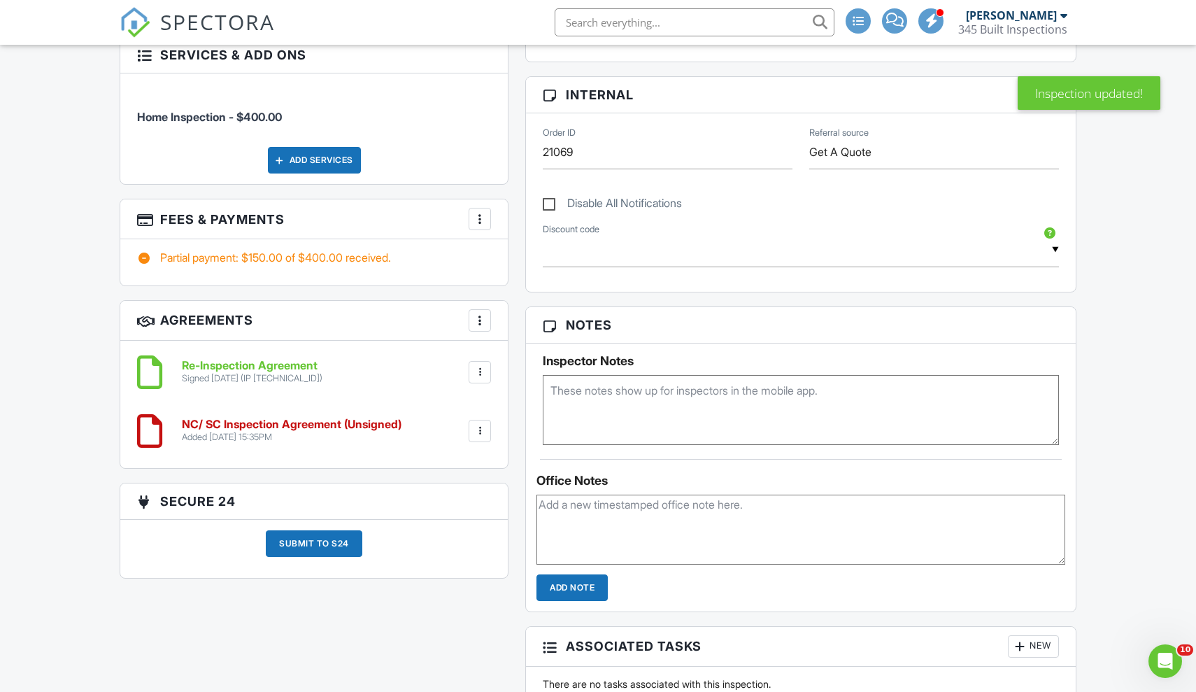
scroll to position [821, 0]
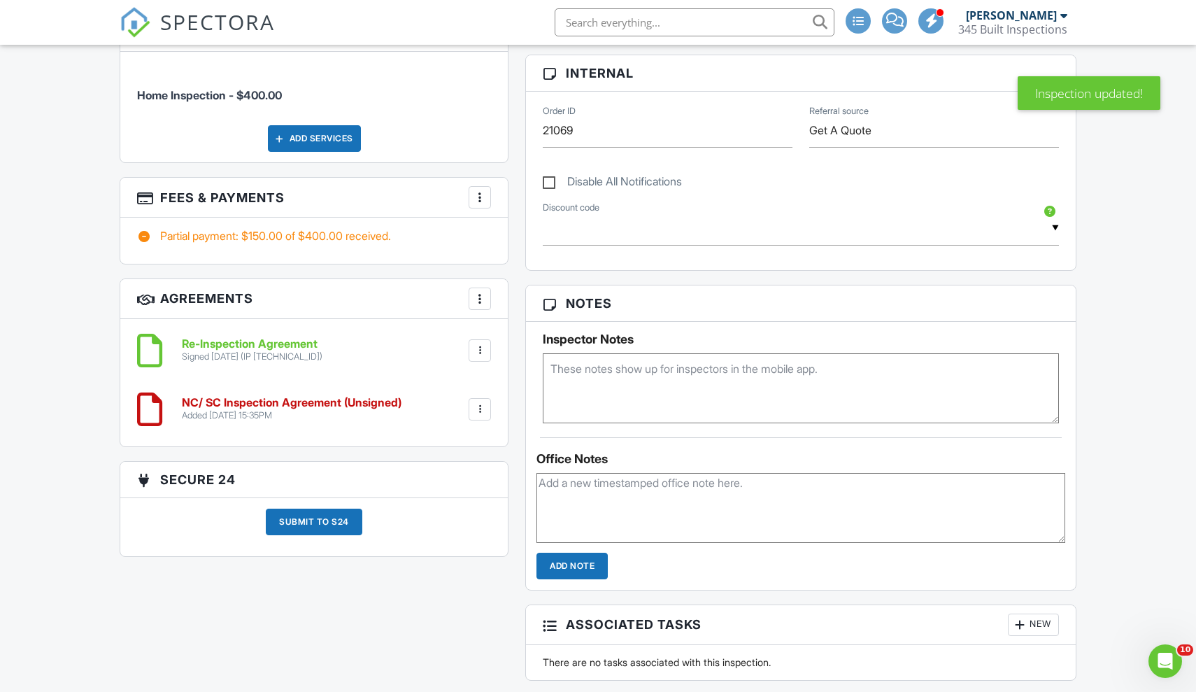
click at [488, 411] on div at bounding box center [480, 409] width 22 height 22
click at [451, 444] on li "Edit" at bounding box center [443, 447] width 80 height 35
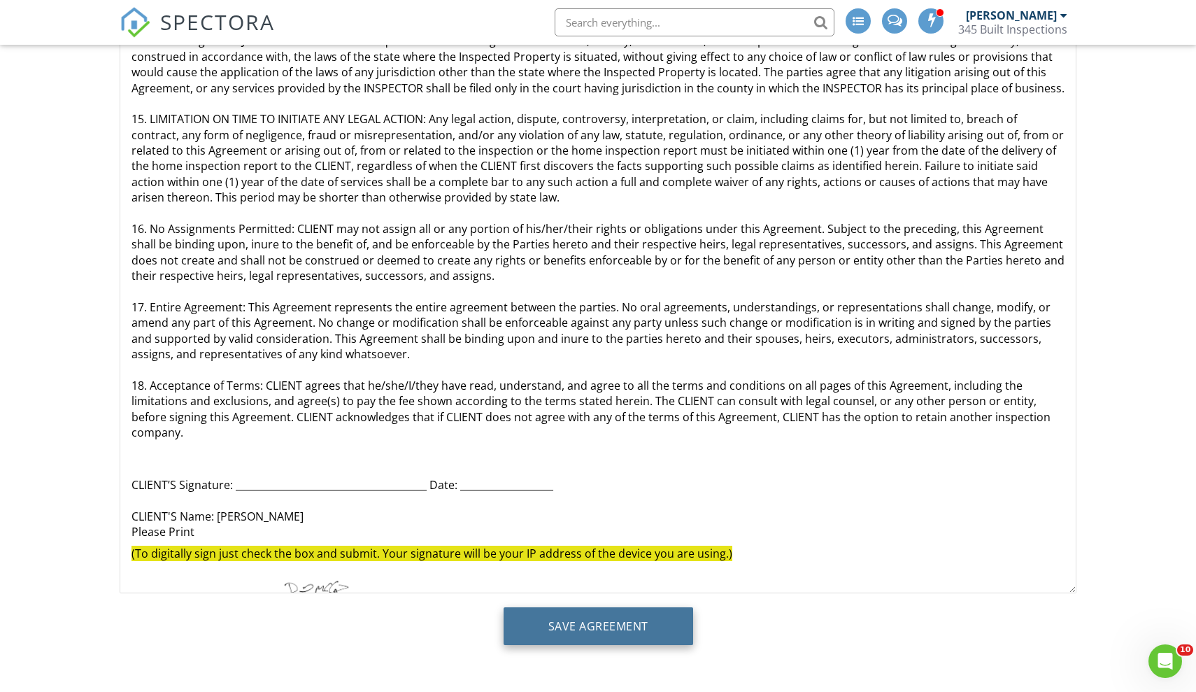
scroll to position [150, 0]
click at [621, 635] on input "Save Agreement" at bounding box center [599, 626] width 190 height 38
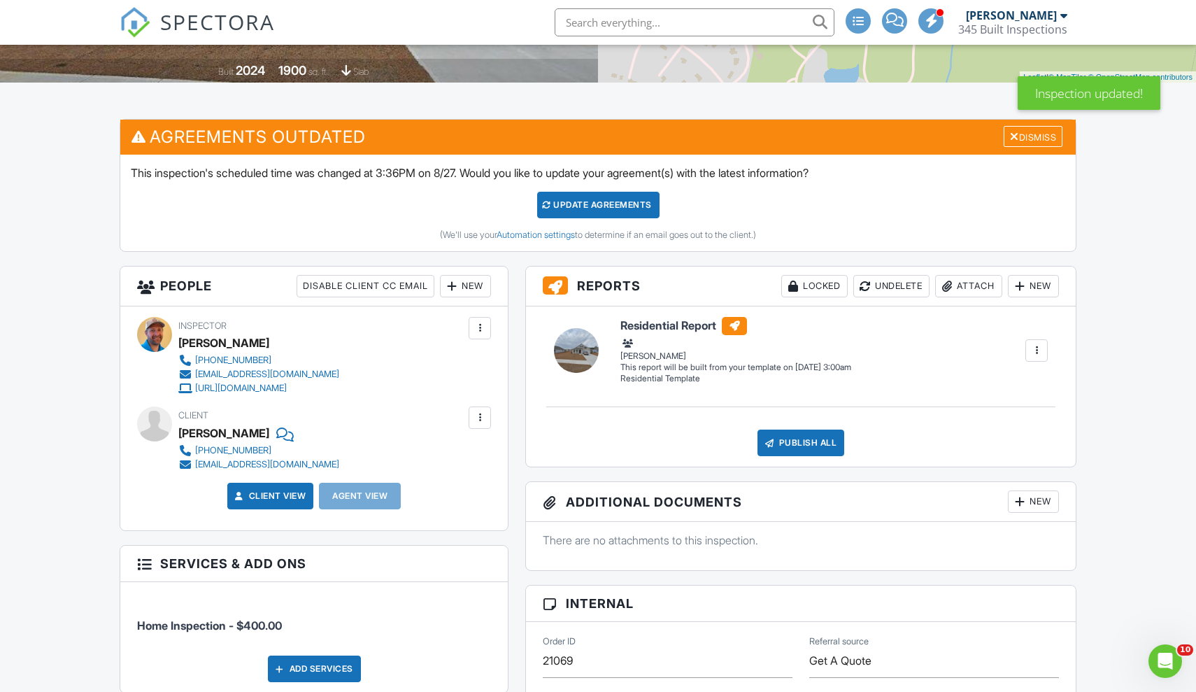
scroll to position [257, 0]
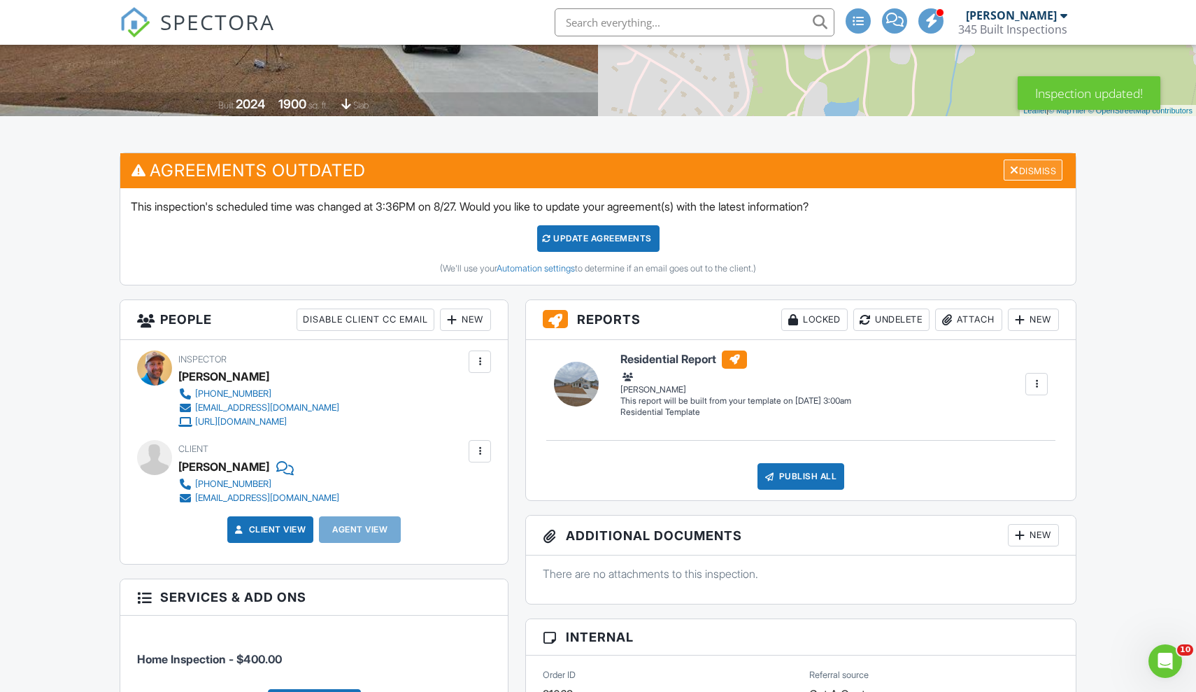
click at [1041, 173] on div "Dismiss" at bounding box center [1033, 170] width 59 height 22
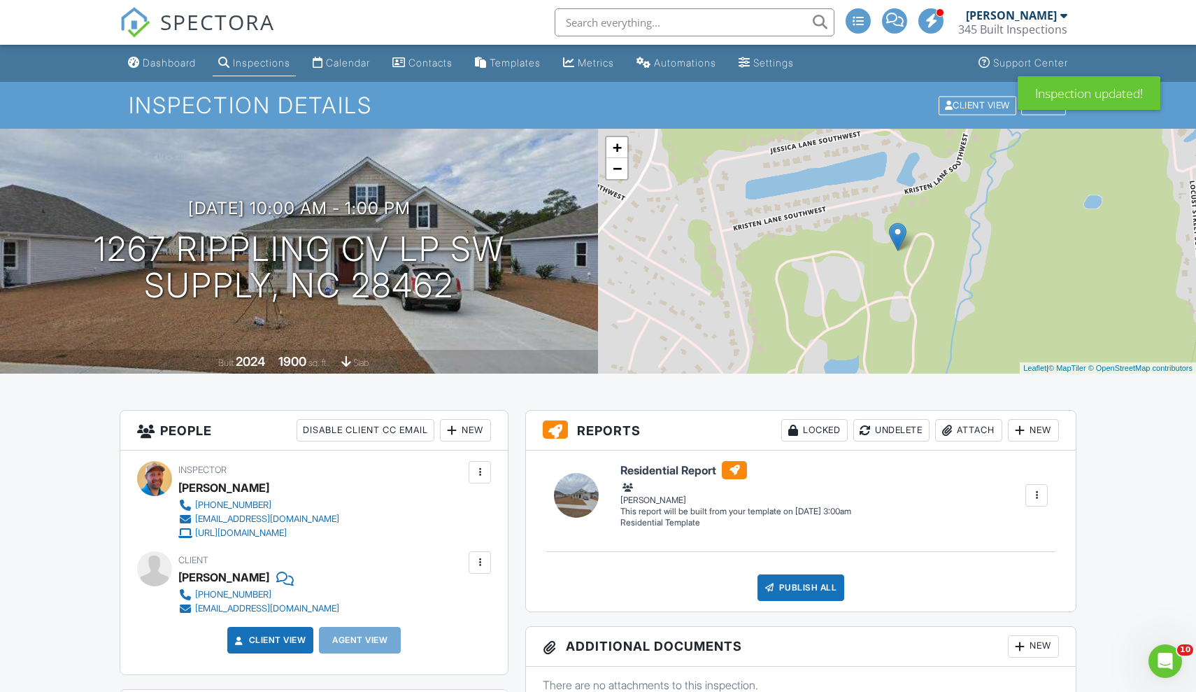
scroll to position [0, 0]
click at [171, 58] on div "Dashboard" at bounding box center [169, 63] width 53 height 12
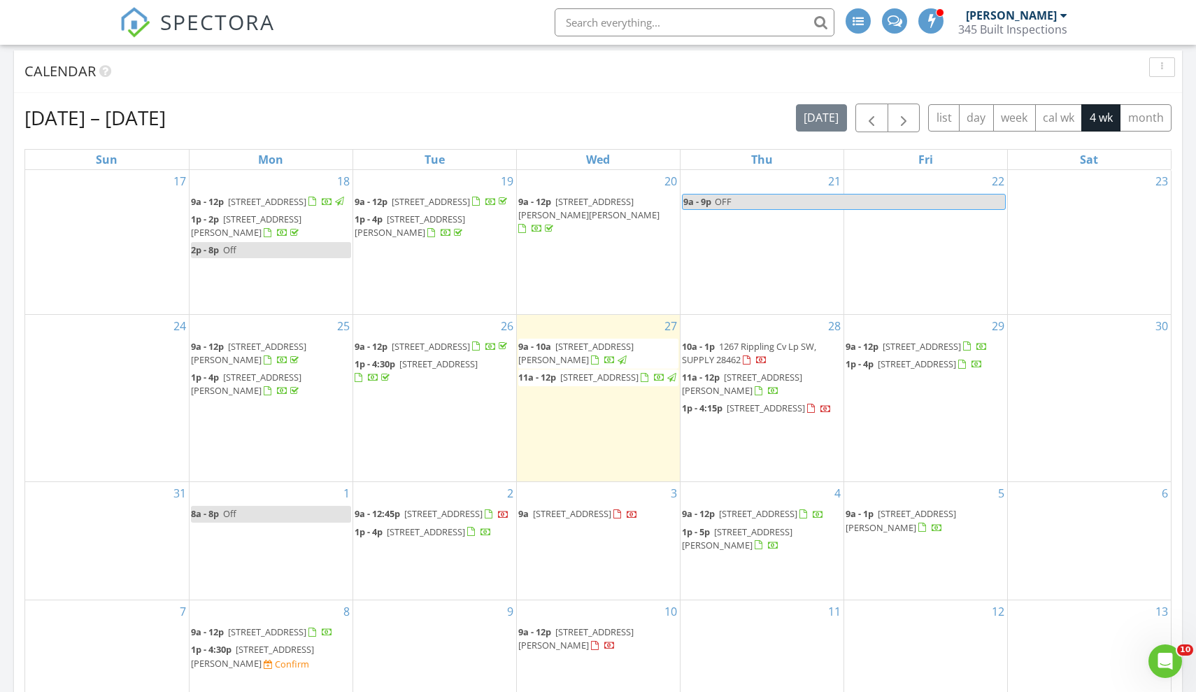
scroll to position [157, 0]
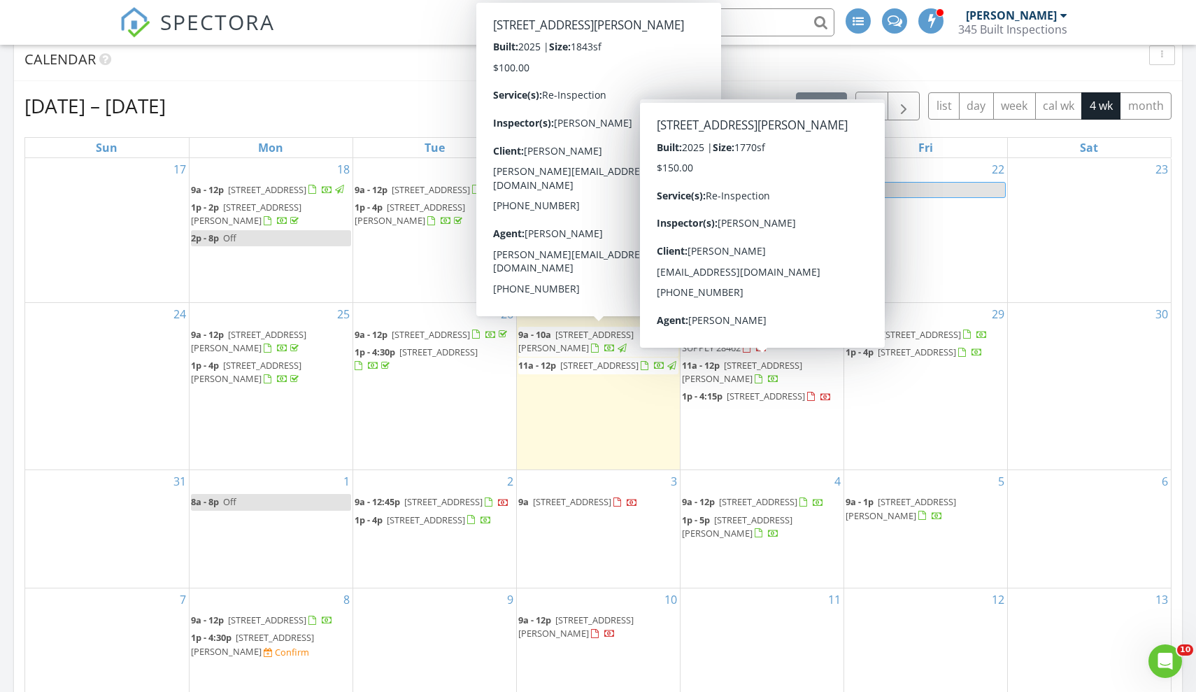
click at [736, 369] on span "11a - 12p 921 Shipley Wy SW , Supply 28462" at bounding box center [762, 372] width 160 height 27
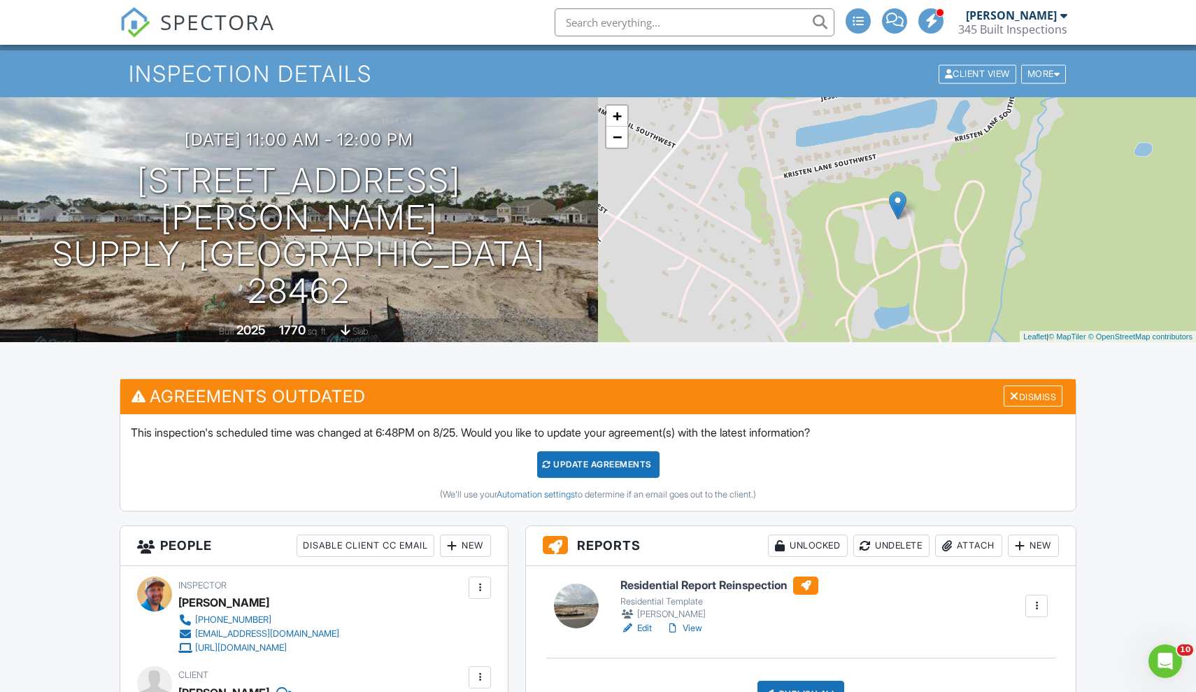
scroll to position [31, 0]
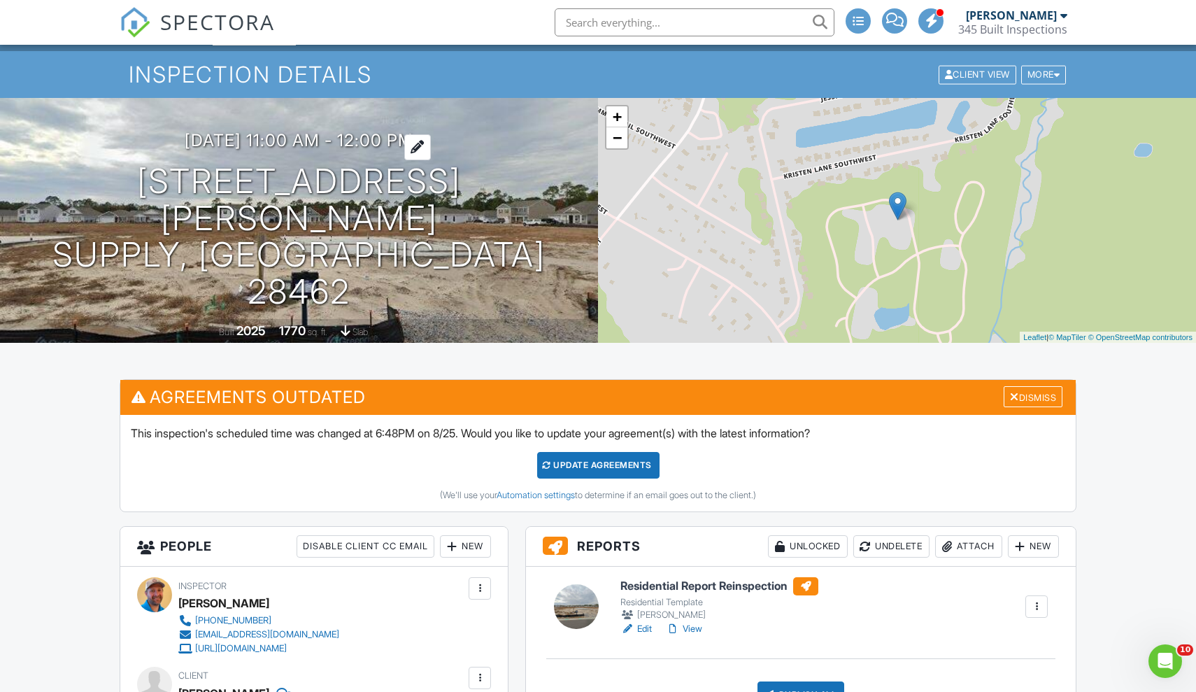
click at [357, 150] on h3 "08/28/2025 11:00 am - 12:00 pm" at bounding box center [299, 140] width 229 height 19
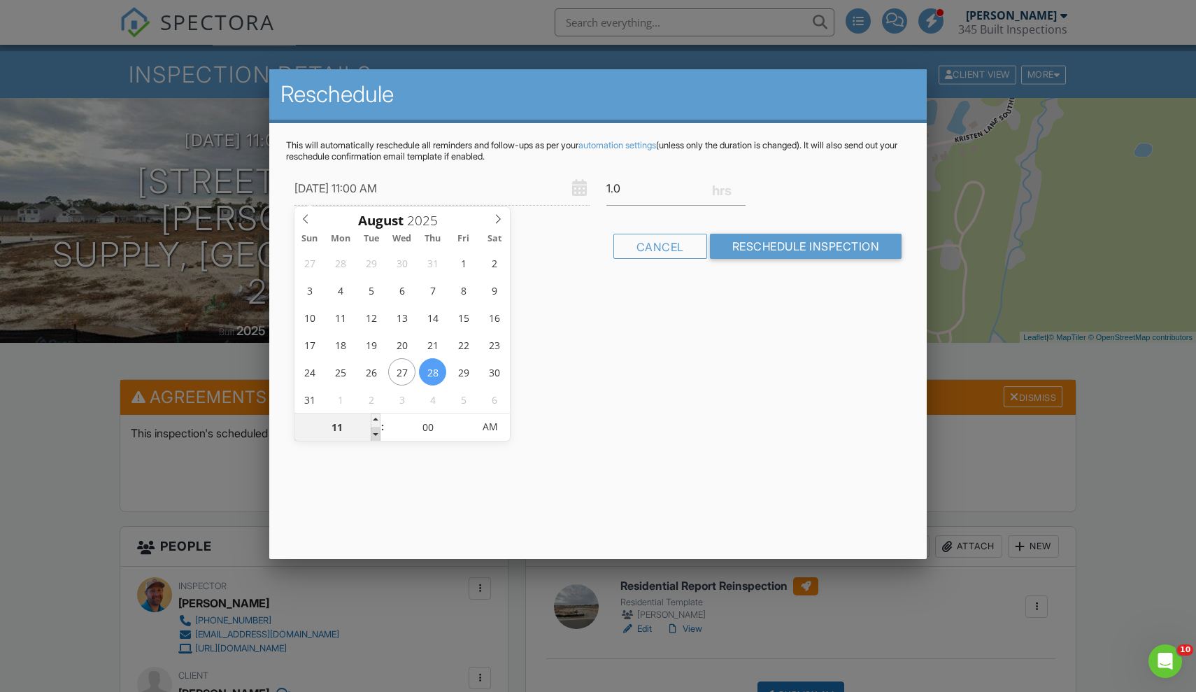
type input "08/28/2025 10:00 AM"
type input "10"
click at [378, 429] on span at bounding box center [376, 434] width 10 height 14
type input "08/28/2025 9:00 AM"
type input "09"
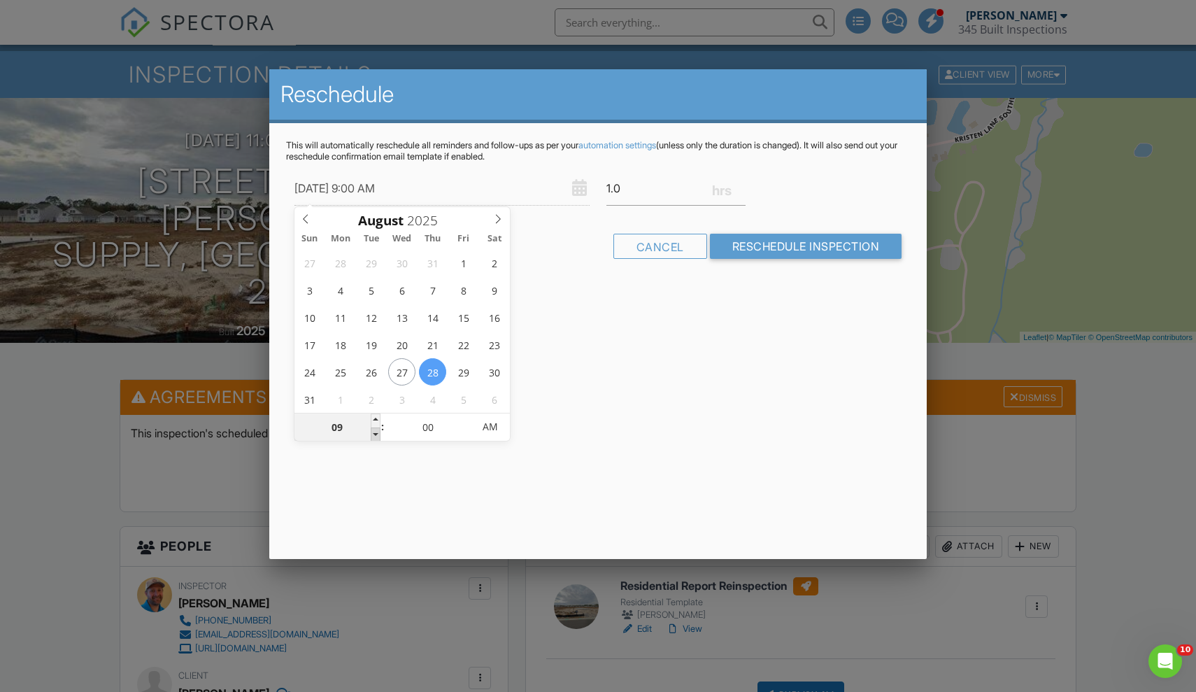
click at [378, 429] on span at bounding box center [376, 434] width 10 height 14
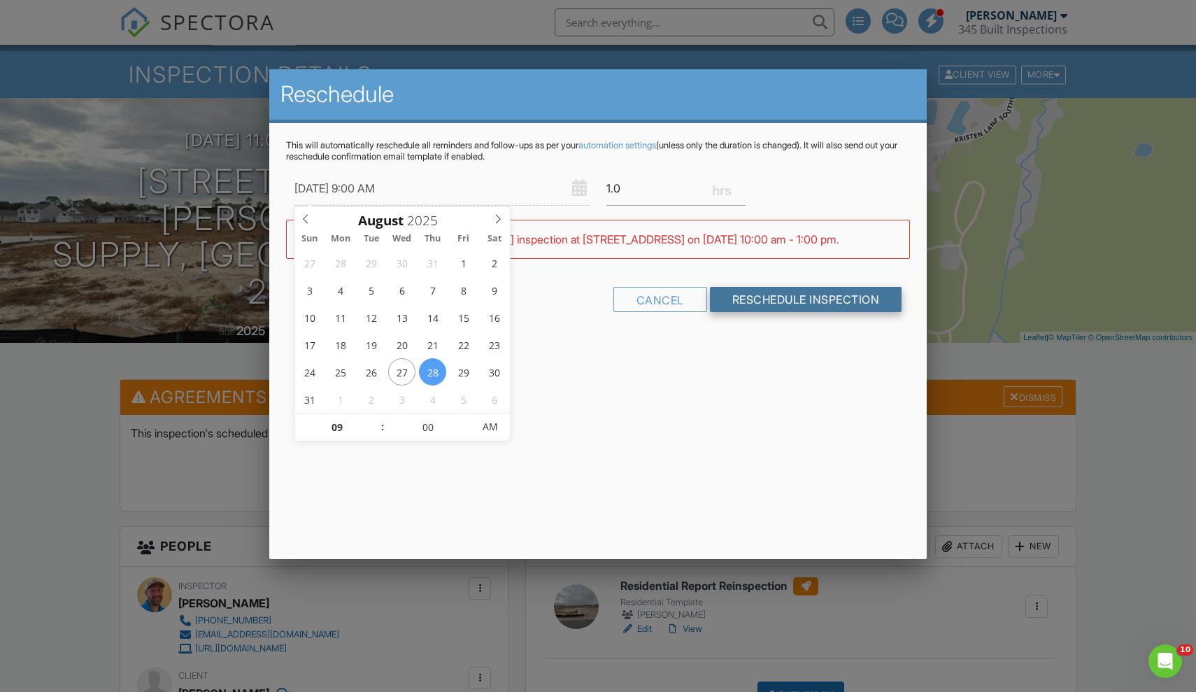
click at [807, 297] on input "Reschedule Inspection" at bounding box center [806, 299] width 192 height 25
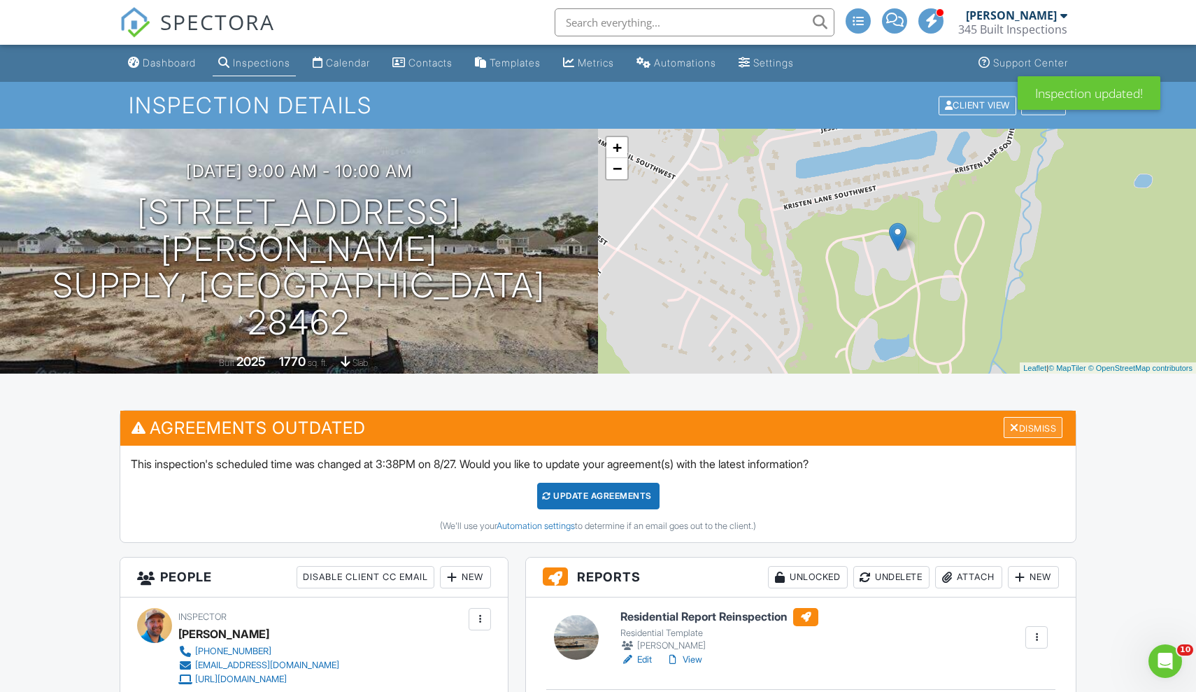
click at [1036, 433] on div "Dismiss" at bounding box center [1033, 428] width 59 height 22
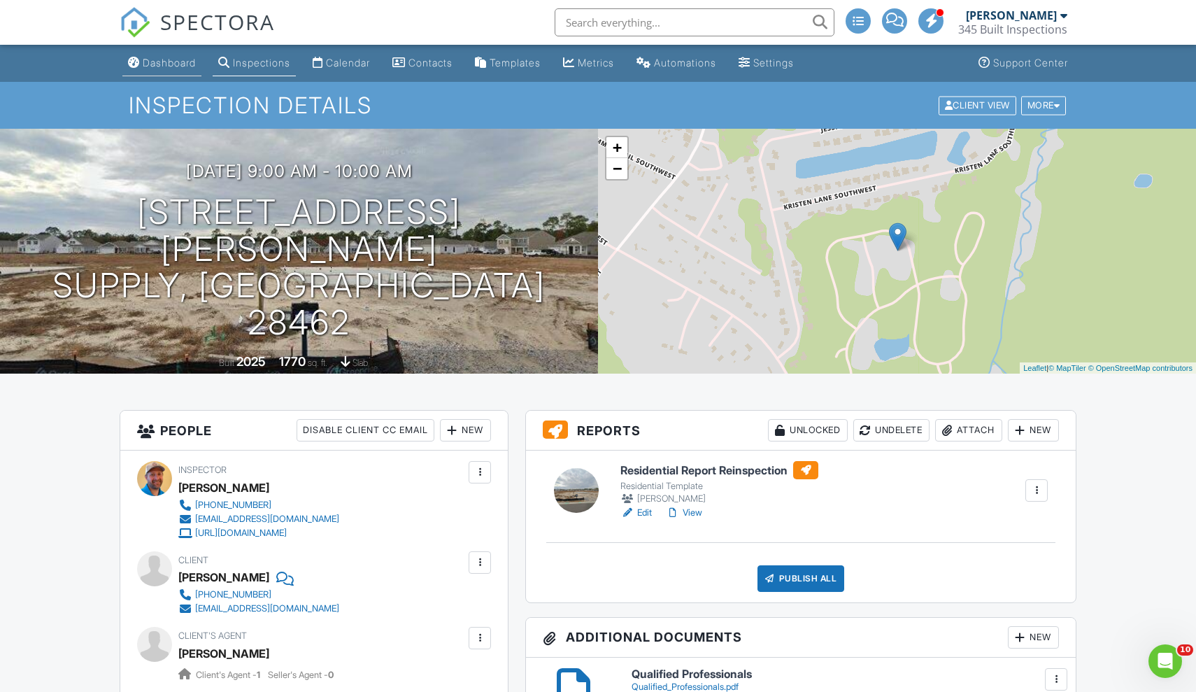
click at [171, 66] on div "Dashboard" at bounding box center [169, 63] width 53 height 12
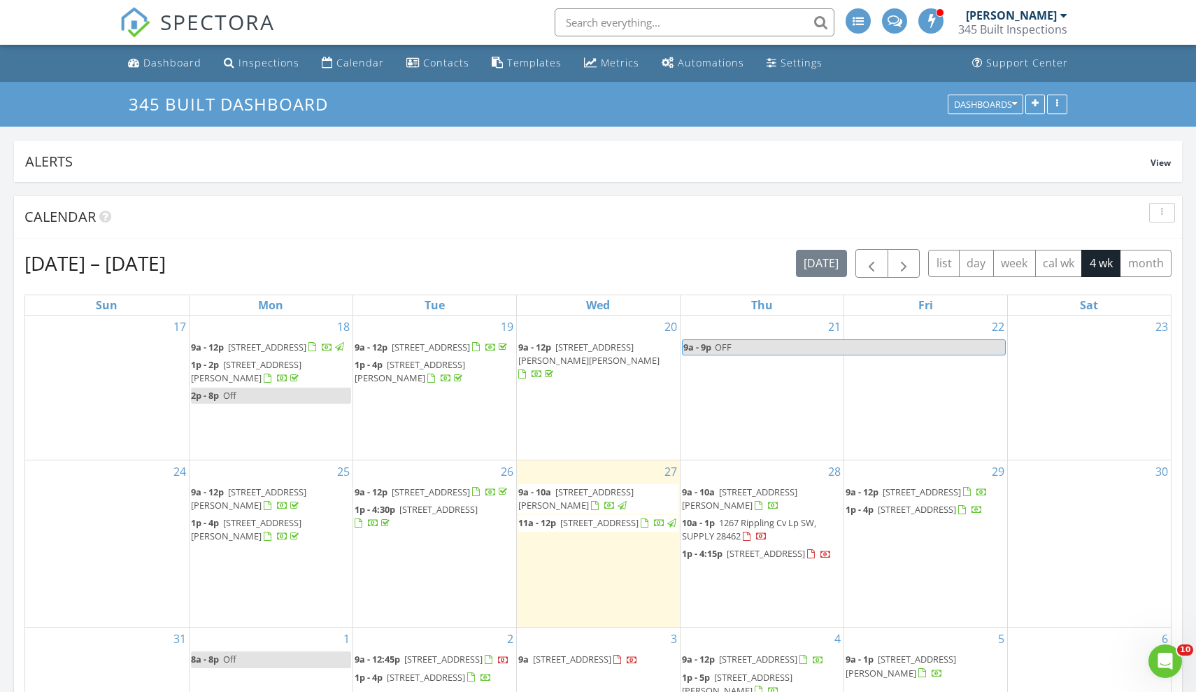
scroll to position [301, 380]
click at [865, 266] on span "button" at bounding box center [871, 263] width 17 height 17
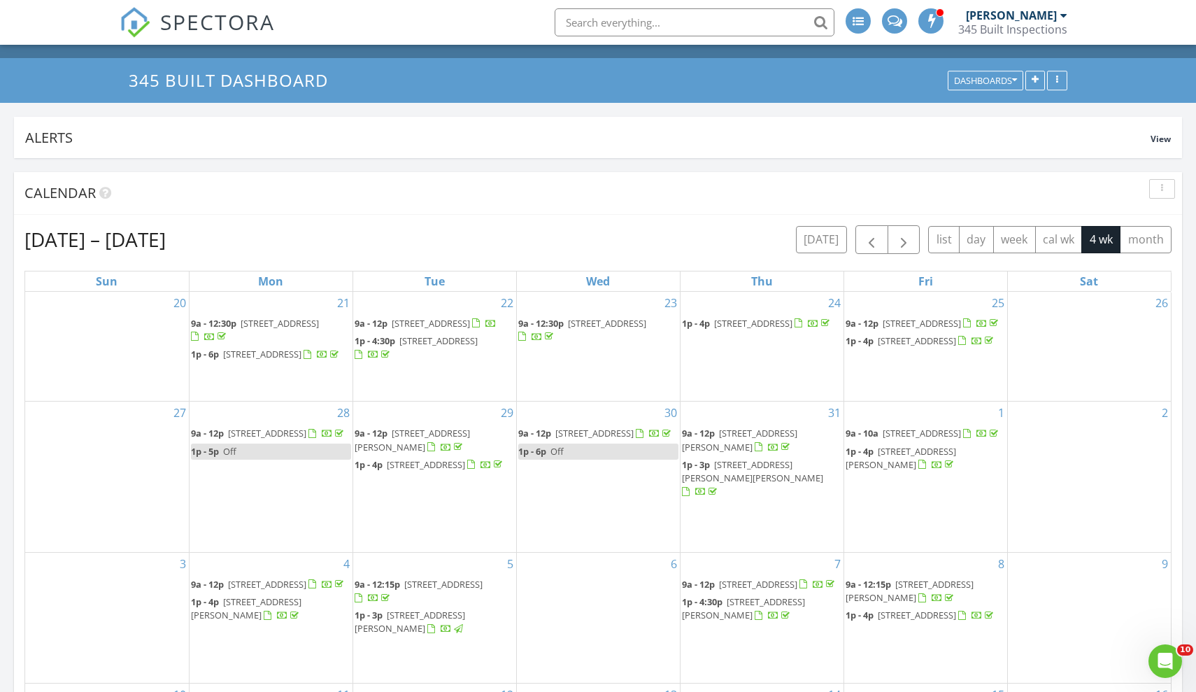
scroll to position [30, 0]
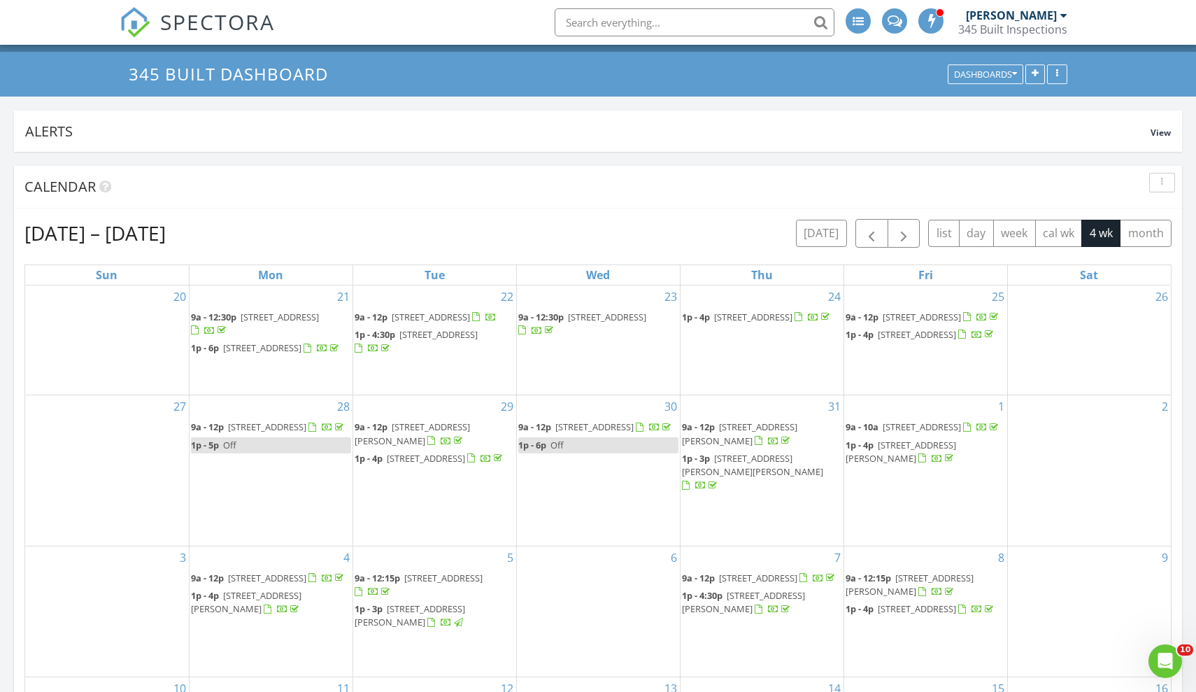
click at [399, 446] on span "[STREET_ADDRESS][PERSON_NAME]" at bounding box center [412, 433] width 115 height 26
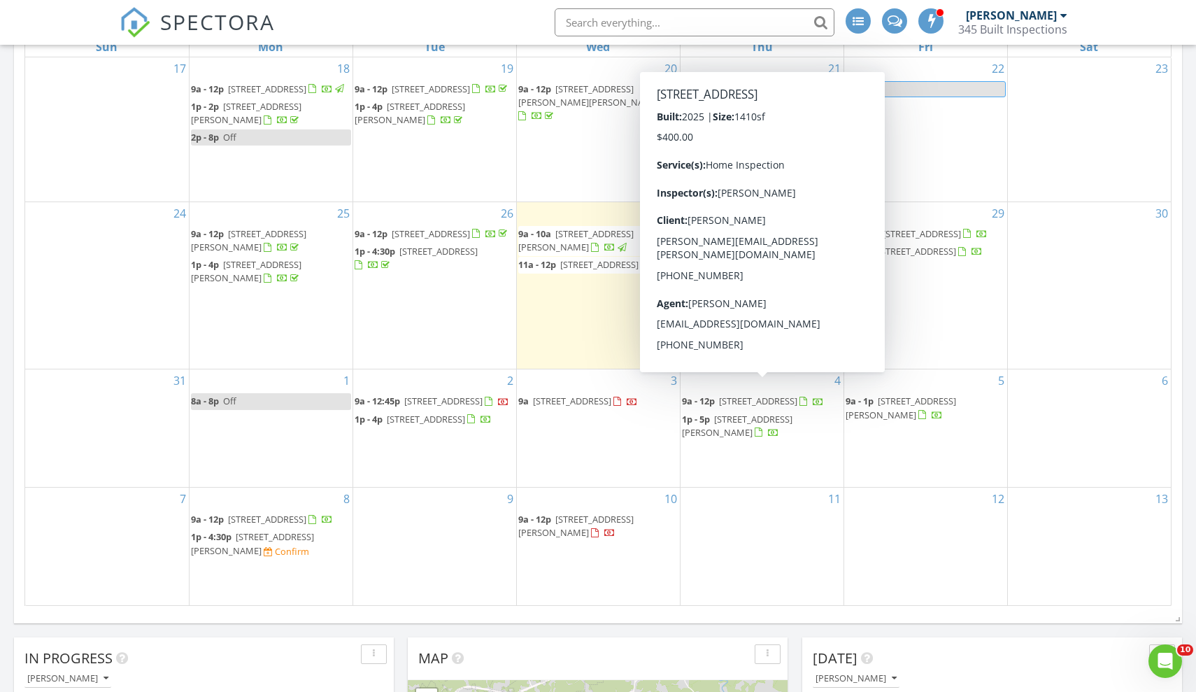
scroll to position [260, 0]
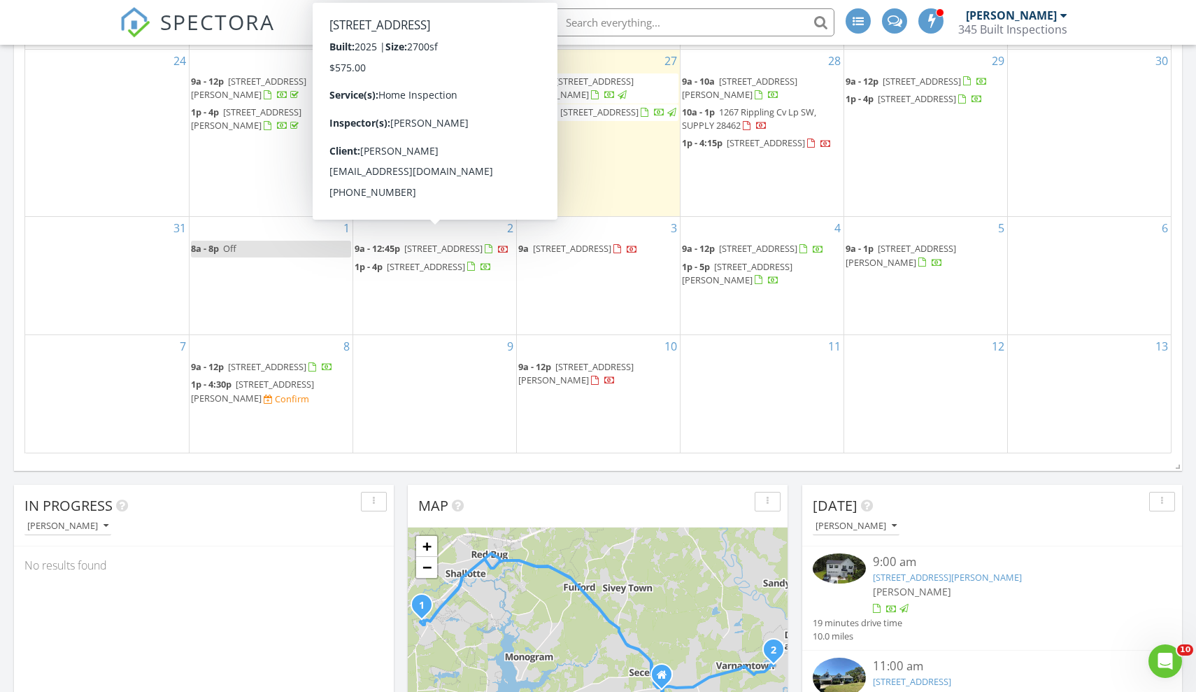
scroll to position [416, 0]
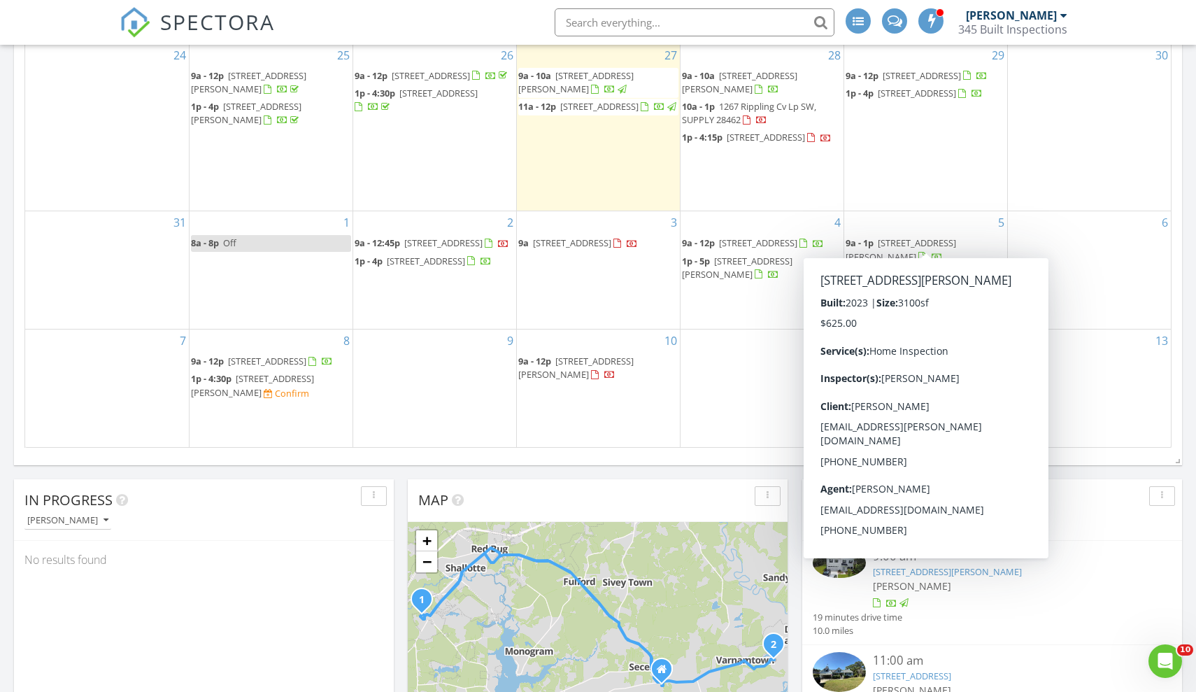
click at [864, 236] on span "9a - 1p" at bounding box center [860, 242] width 28 height 13
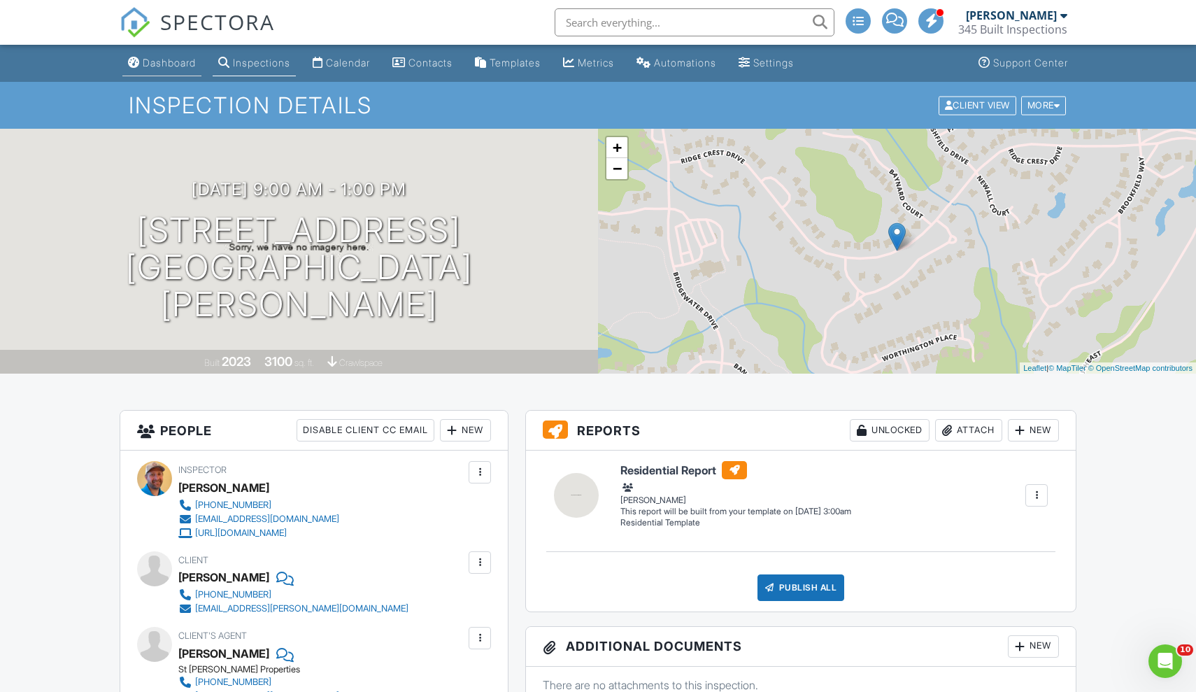
click at [162, 62] on div "Dashboard" at bounding box center [169, 63] width 53 height 12
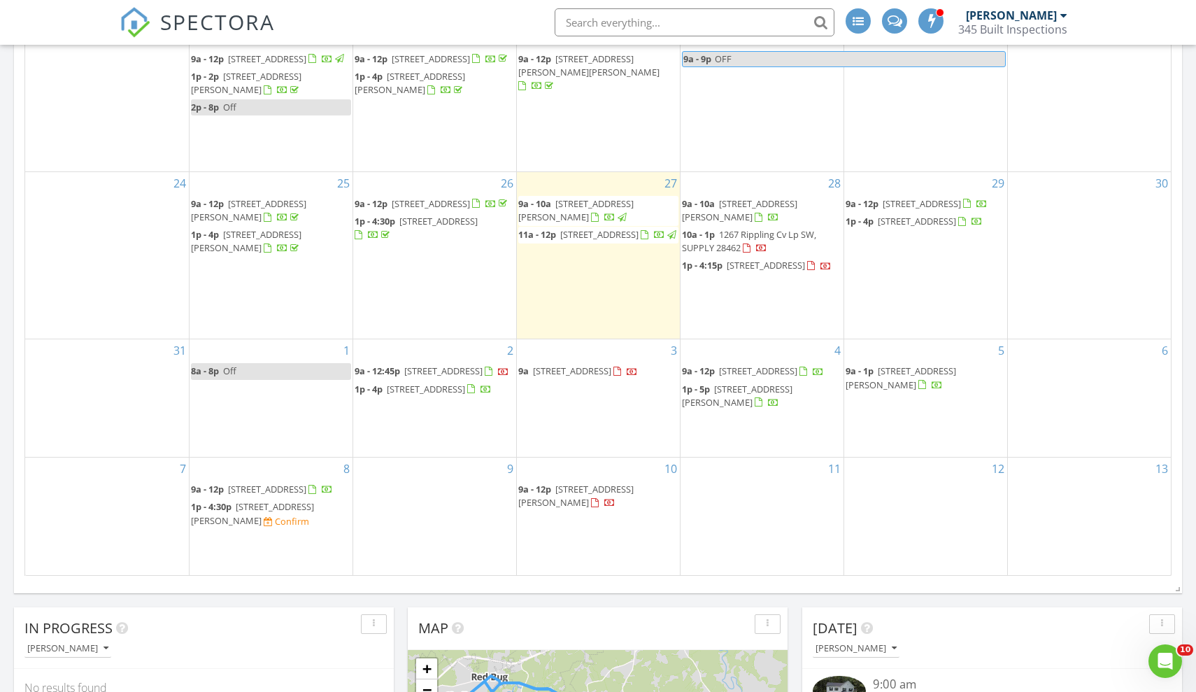
scroll to position [294, 0]
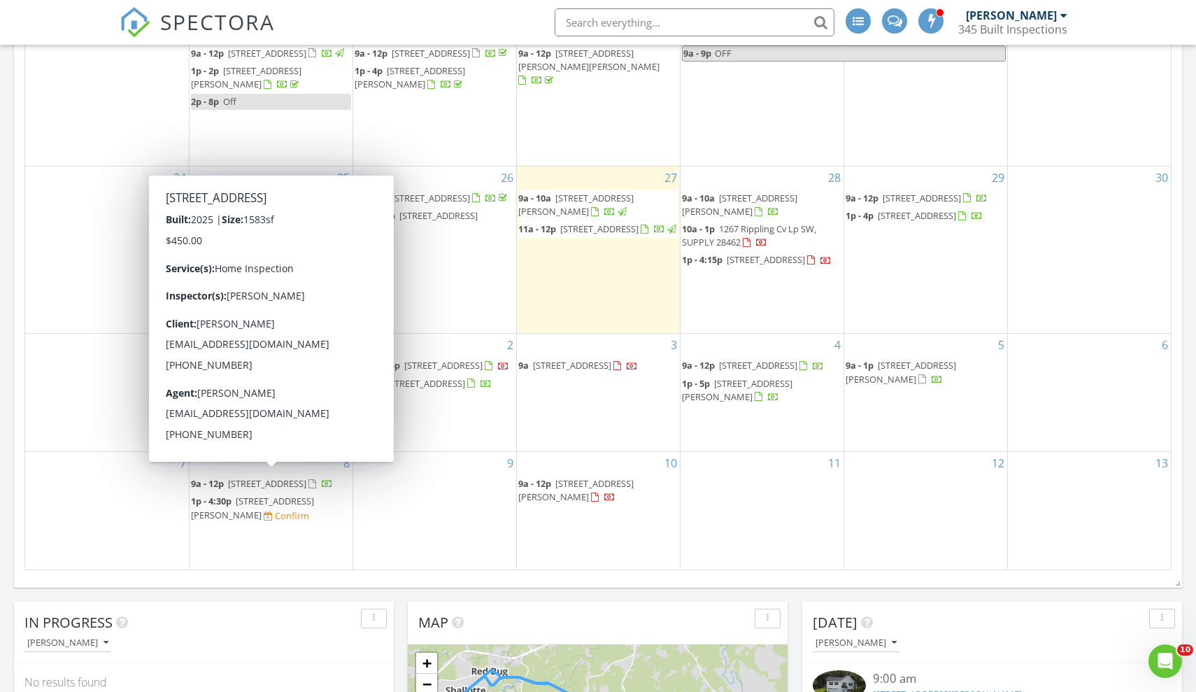
click at [241, 483] on span "956 Hillrose Ln SW , Ocean Isle Beach 28469" at bounding box center [267, 483] width 78 height 13
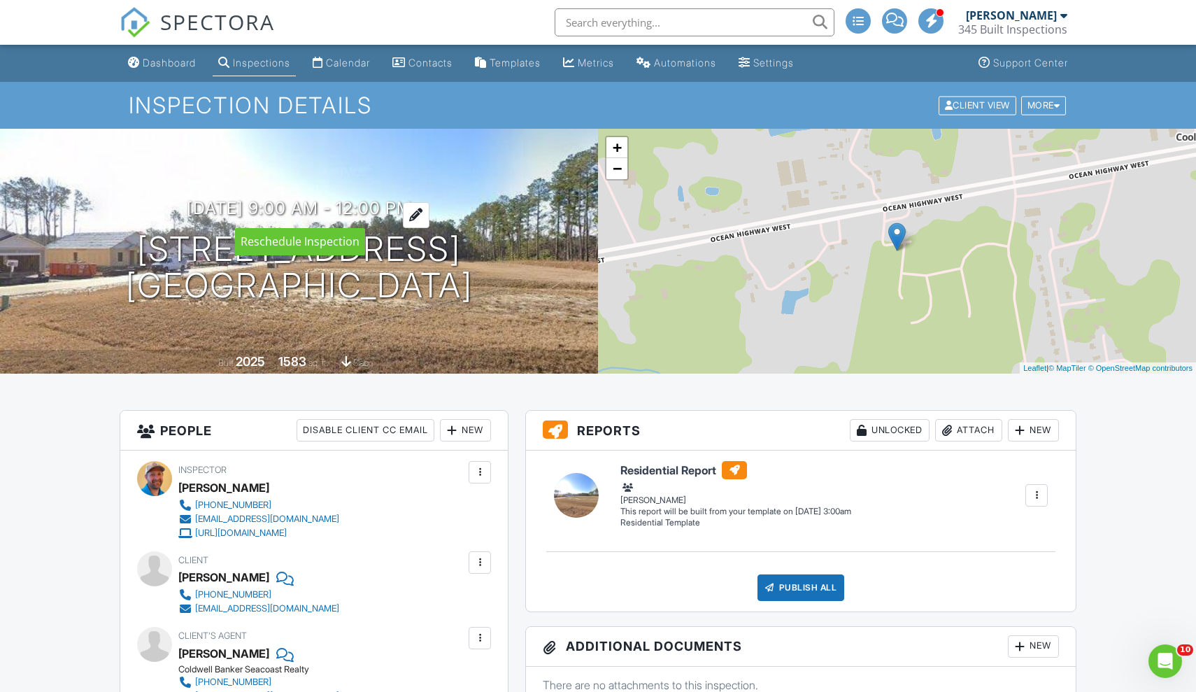
click at [313, 204] on h3 "09/08/2025 9:00 am - 12:00 pm" at bounding box center [299, 208] width 225 height 19
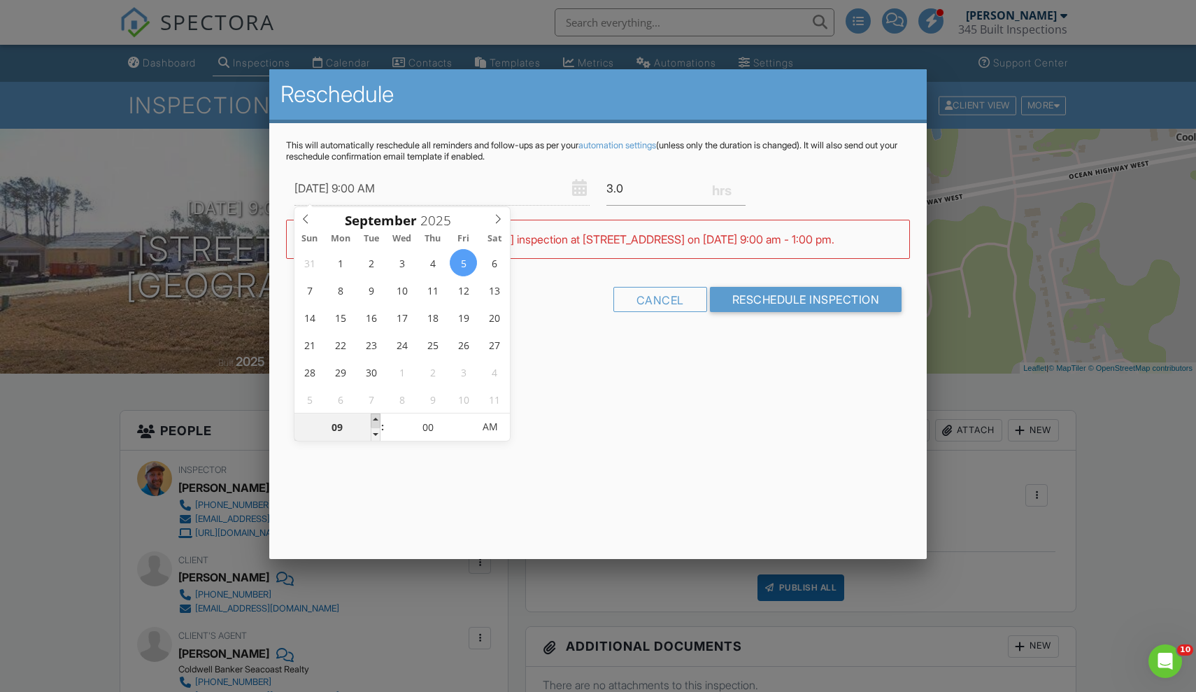
type input "09/05/2025 10:00 AM"
type input "10"
click at [376, 418] on span at bounding box center [376, 420] width 10 height 14
type input "09/05/2025 11:00 AM"
type input "11"
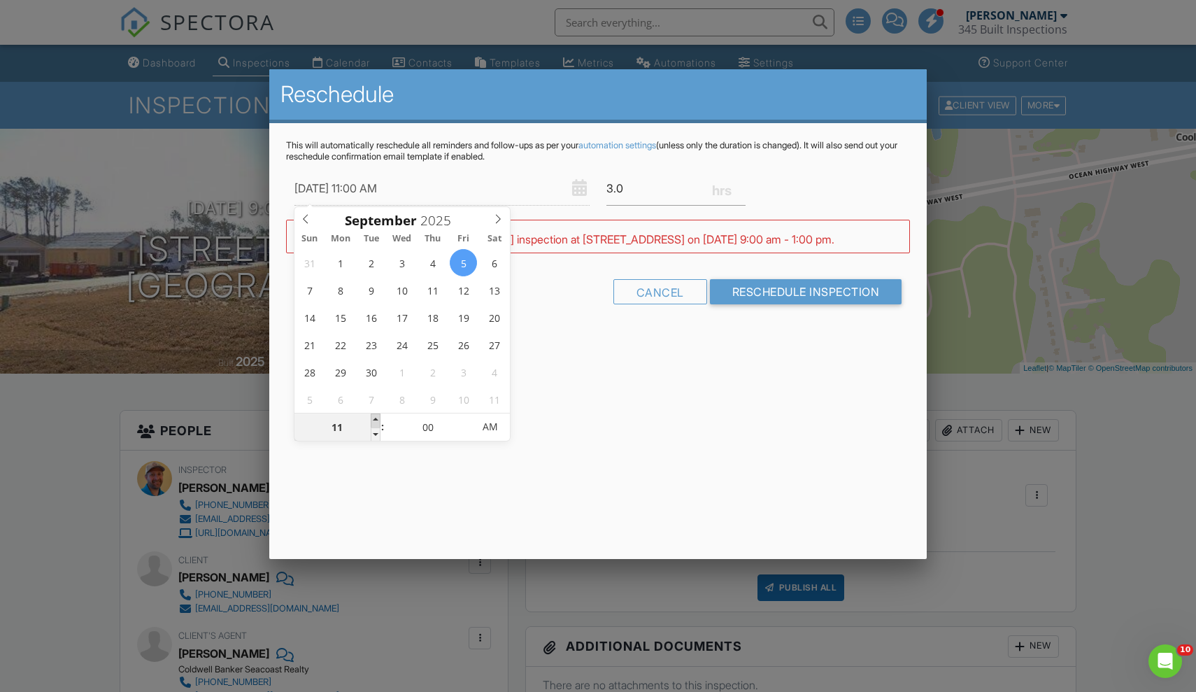
click at [376, 418] on span at bounding box center [376, 420] width 10 height 14
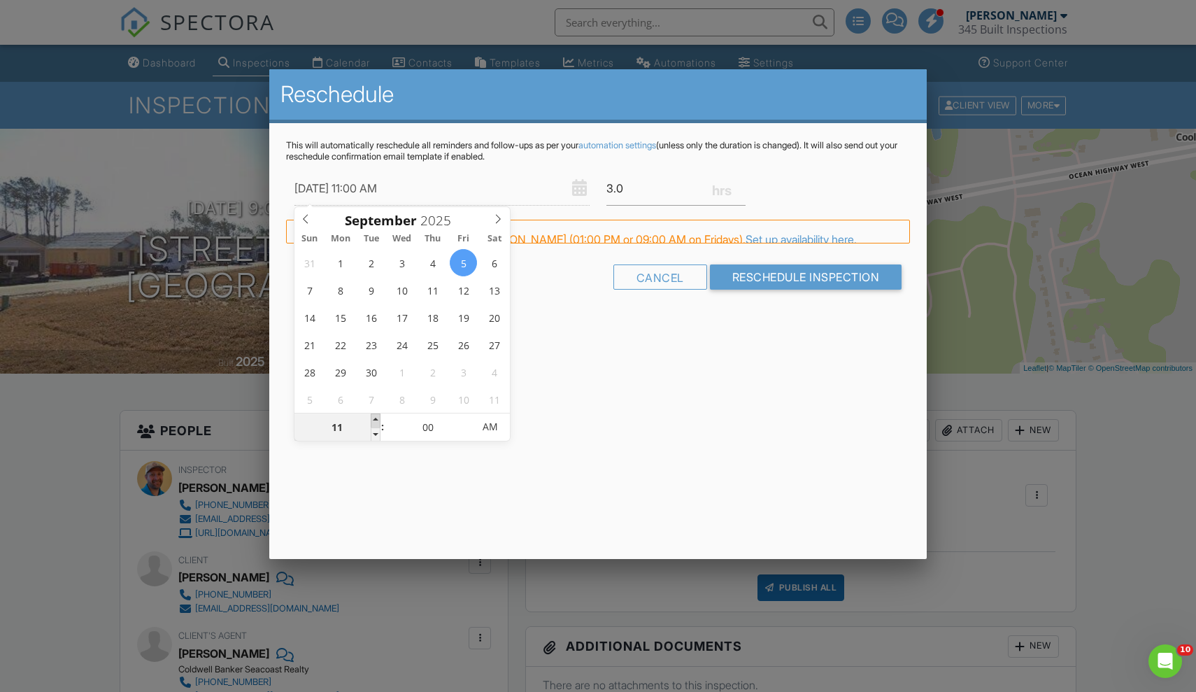
type input "09/05/2025 12:00 PM"
type input "12"
click at [376, 418] on span at bounding box center [376, 420] width 10 height 14
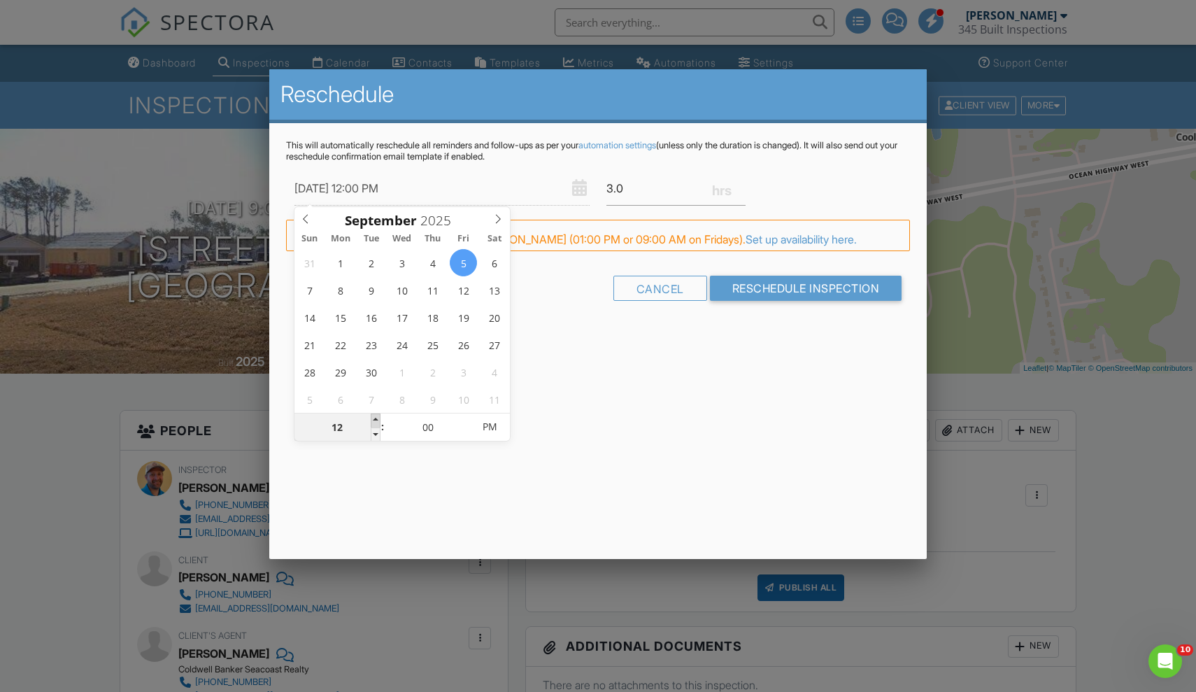
type input "09/05/2025 1:00 PM"
type input "01"
click at [376, 418] on span at bounding box center [376, 420] width 10 height 14
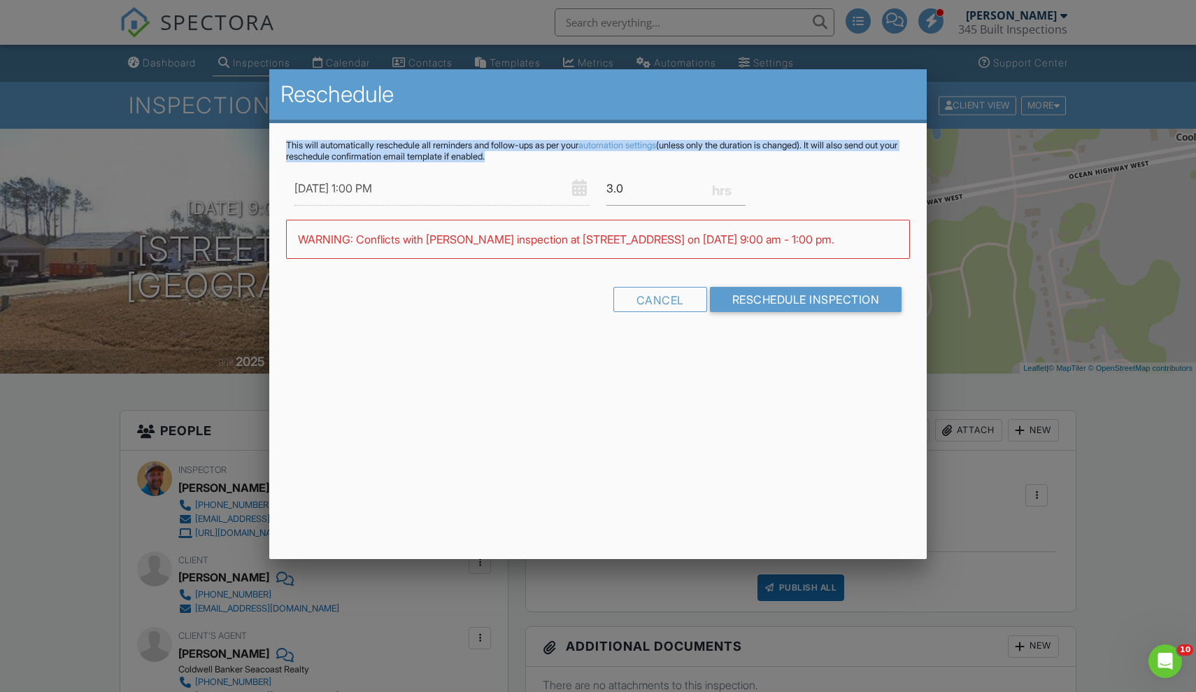
drag, startPoint x: 424, startPoint y: 103, endPoint x: 615, endPoint y: 167, distance: 201.5
click at [615, 167] on div "Reschedule This will automatically reschedule all reminders and follow-ups as p…" at bounding box center [598, 211] width 658 height 284
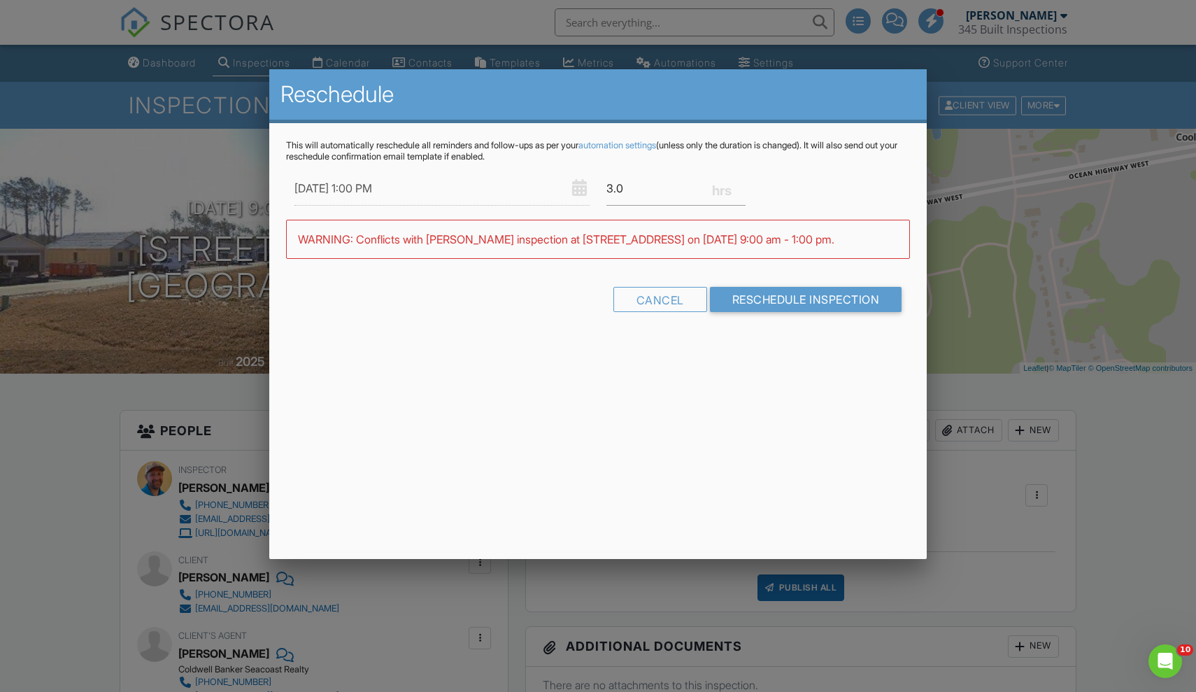
click at [199, 166] on div at bounding box center [598, 362] width 1196 height 864
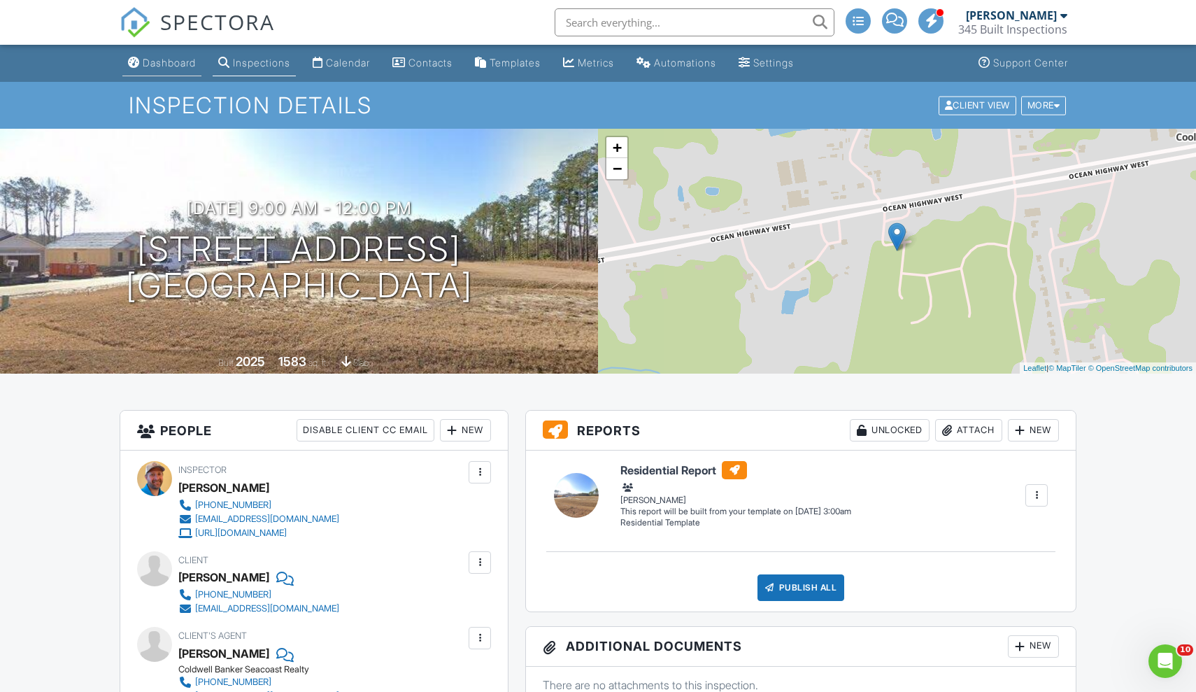
click at [171, 64] on div "Dashboard" at bounding box center [169, 63] width 53 height 12
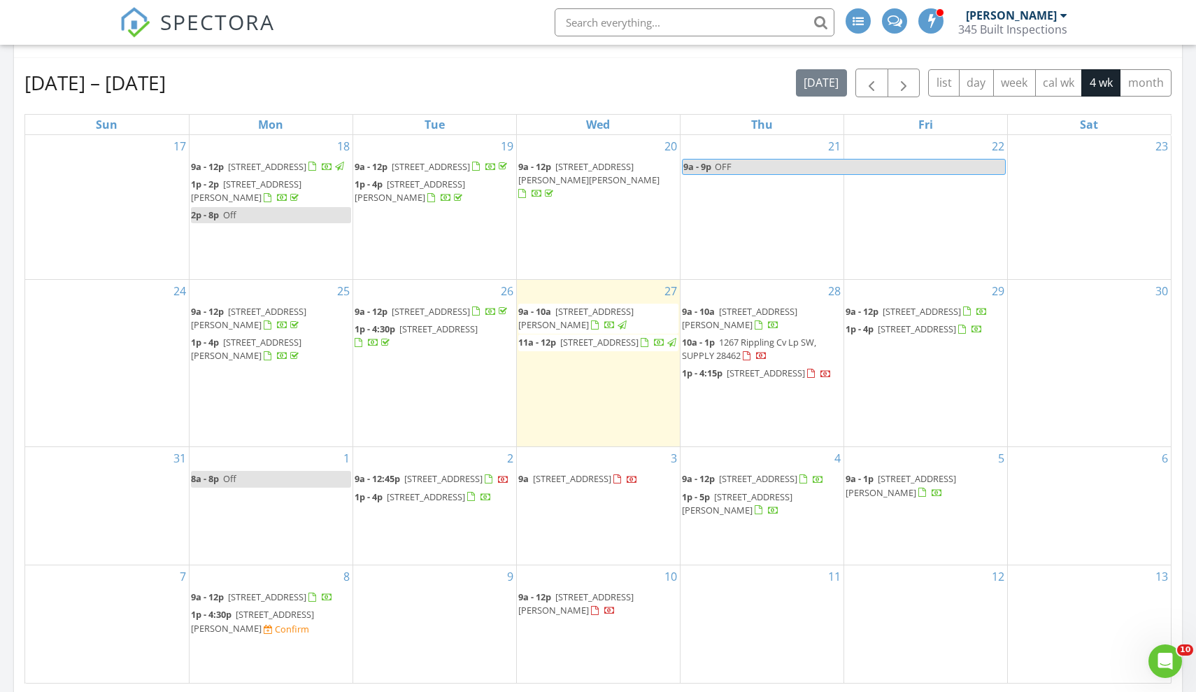
scroll to position [218, 0]
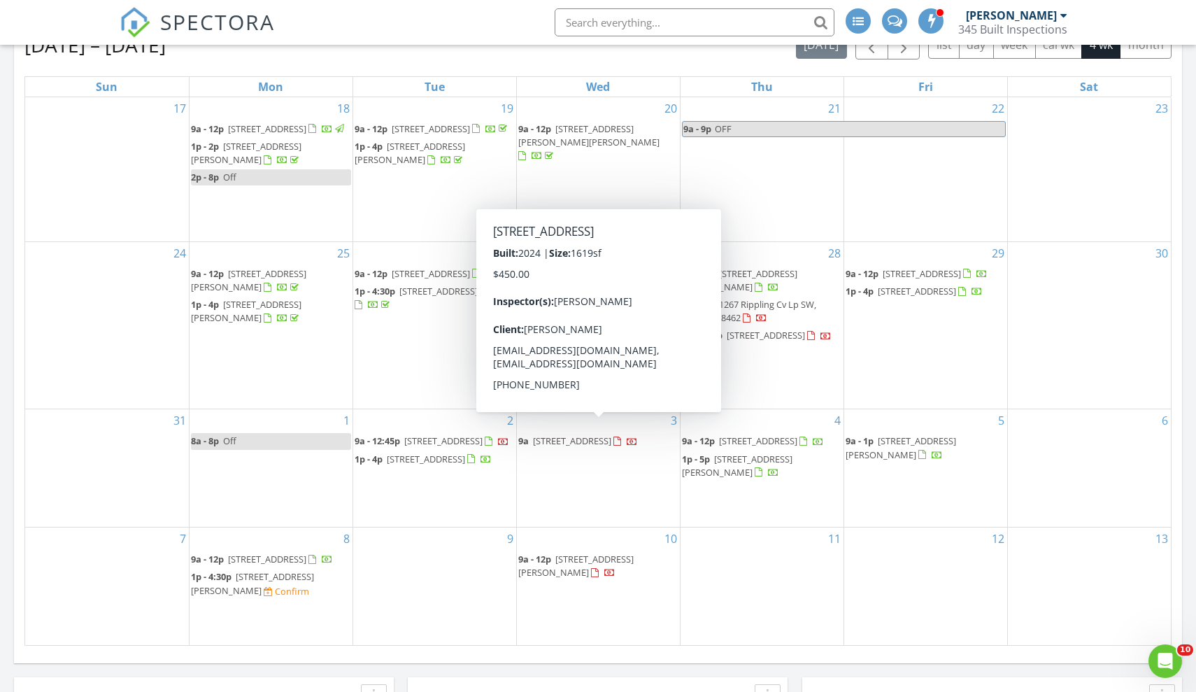
click at [954, 476] on div "5 9a - 1p [STREET_ADDRESS][PERSON_NAME]" at bounding box center [925, 467] width 163 height 117
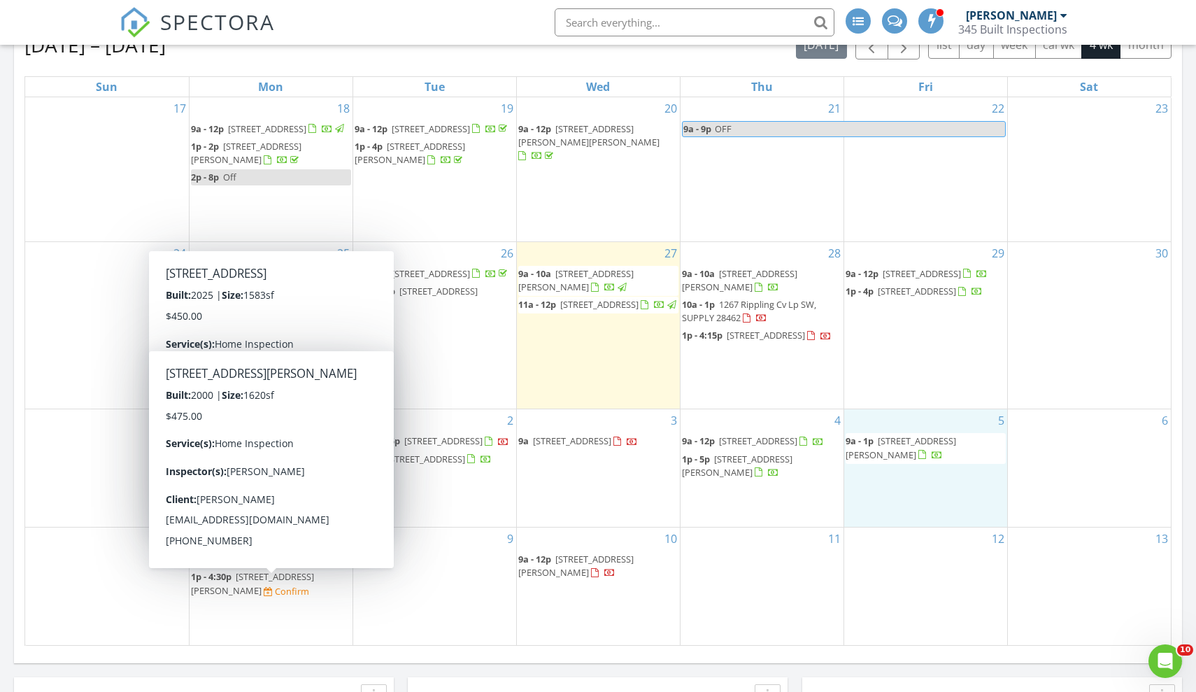
click at [252, 587] on span "[STREET_ADDRESS][PERSON_NAME]" at bounding box center [252, 583] width 123 height 26
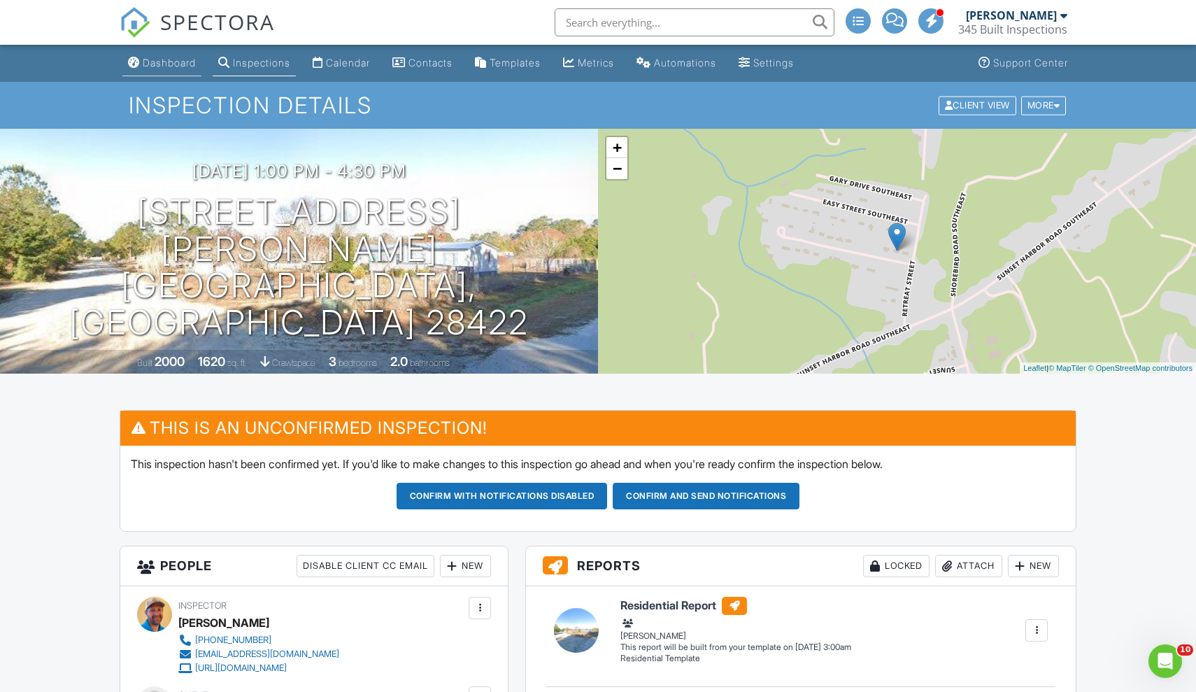
click at [176, 63] on div "Dashboard" at bounding box center [169, 63] width 53 height 12
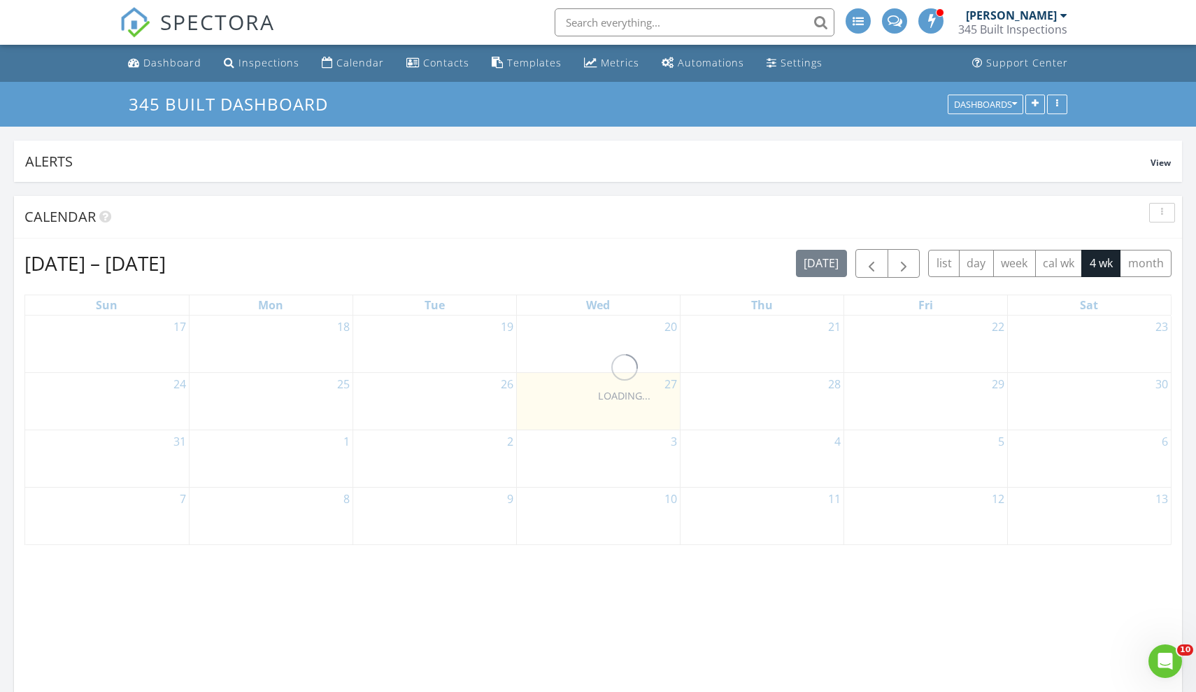
scroll to position [301, 380]
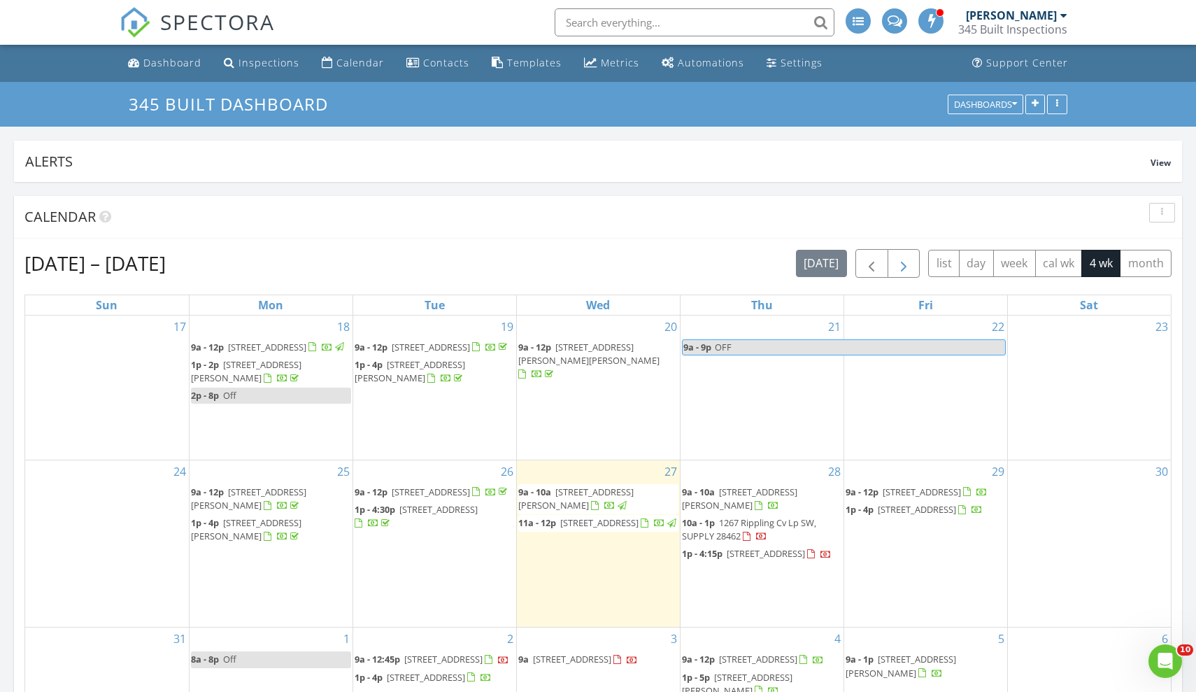
click at [909, 263] on span "button" at bounding box center [903, 263] width 17 height 17
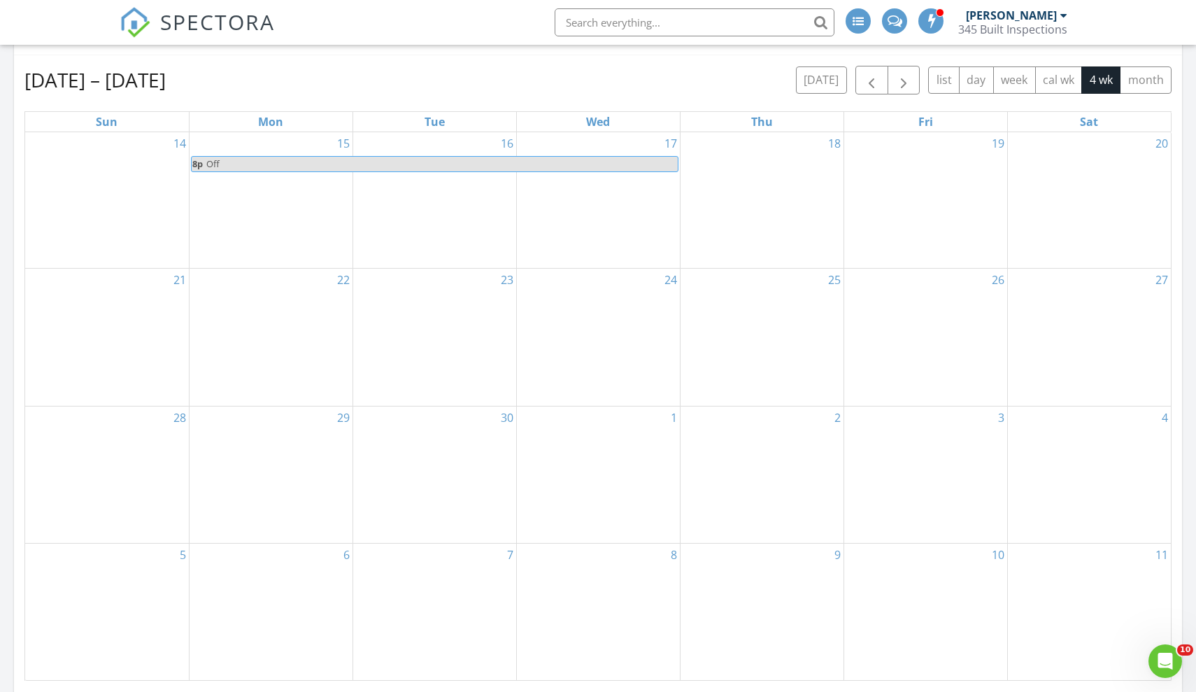
scroll to position [82, 0]
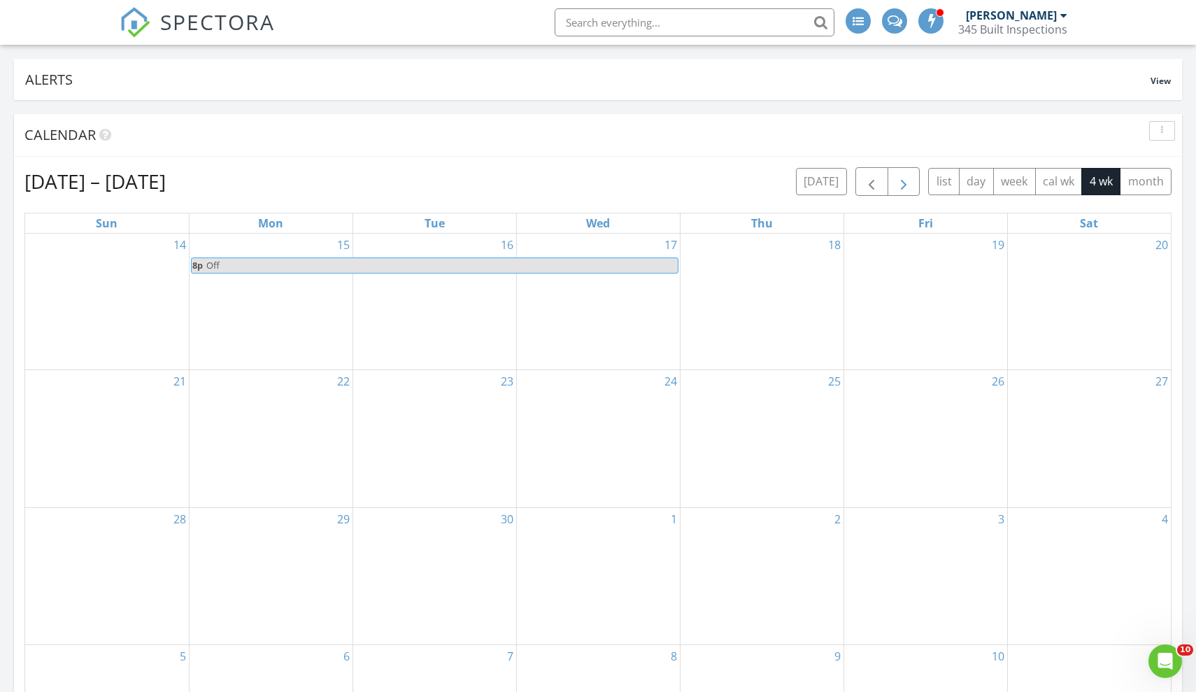
click at [901, 180] on span "button" at bounding box center [903, 181] width 17 height 17
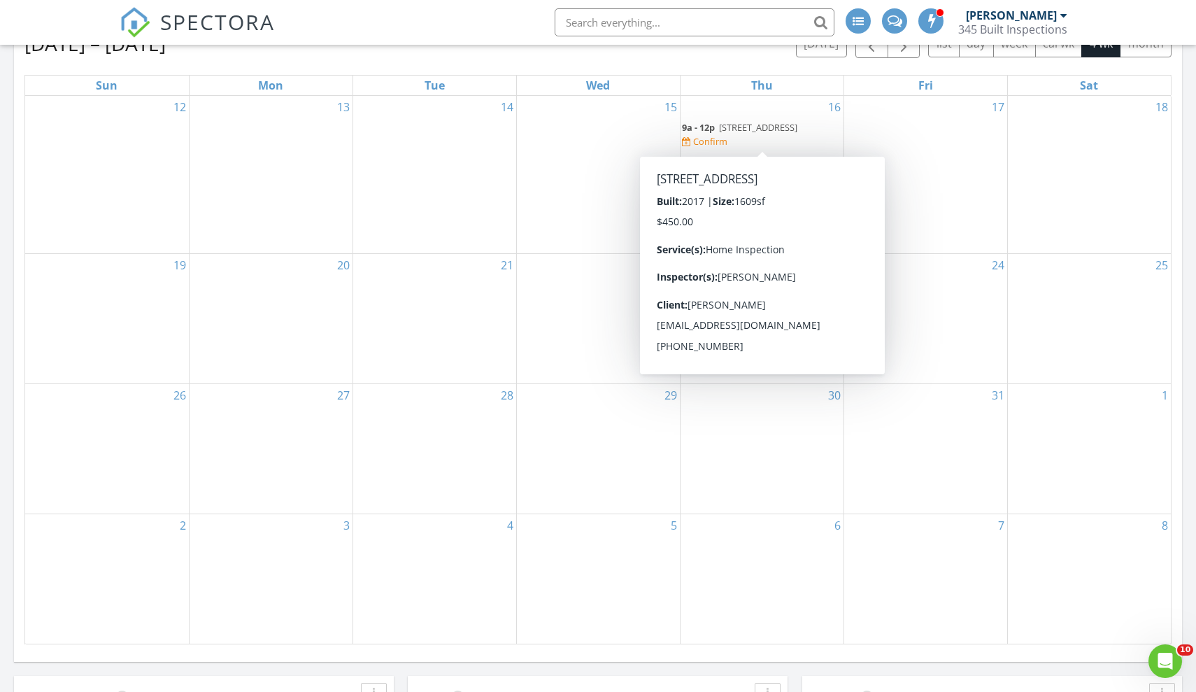
scroll to position [133, 0]
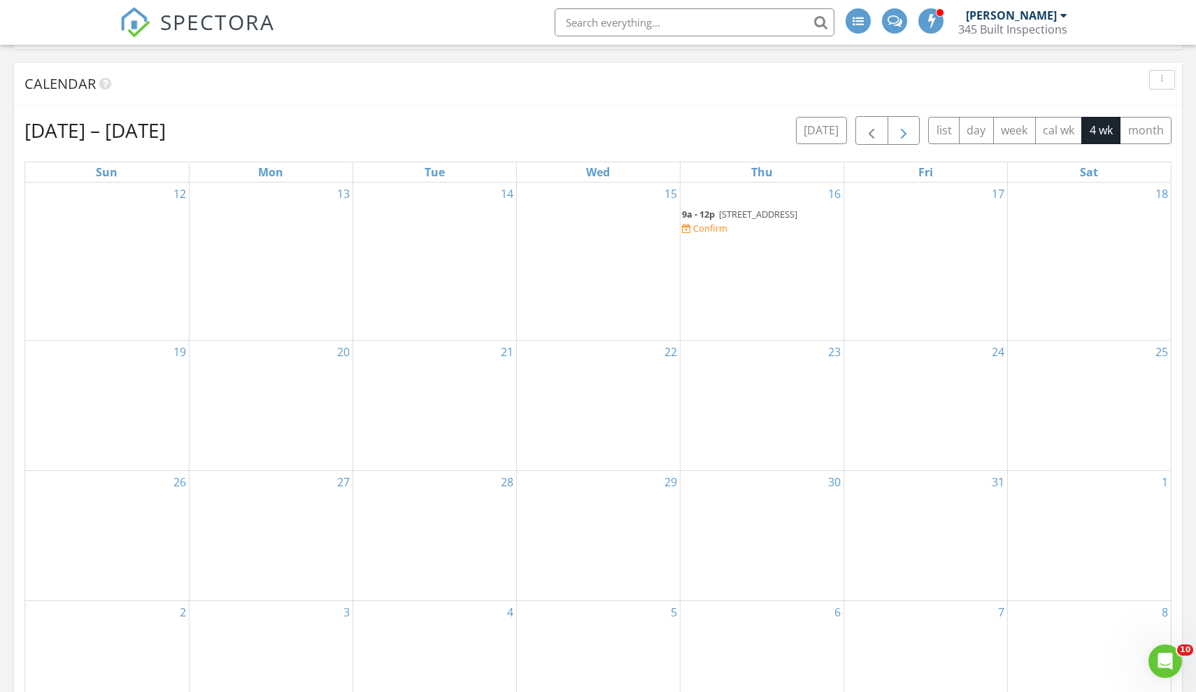
click at [912, 133] on button "button" at bounding box center [903, 130] width 33 height 29
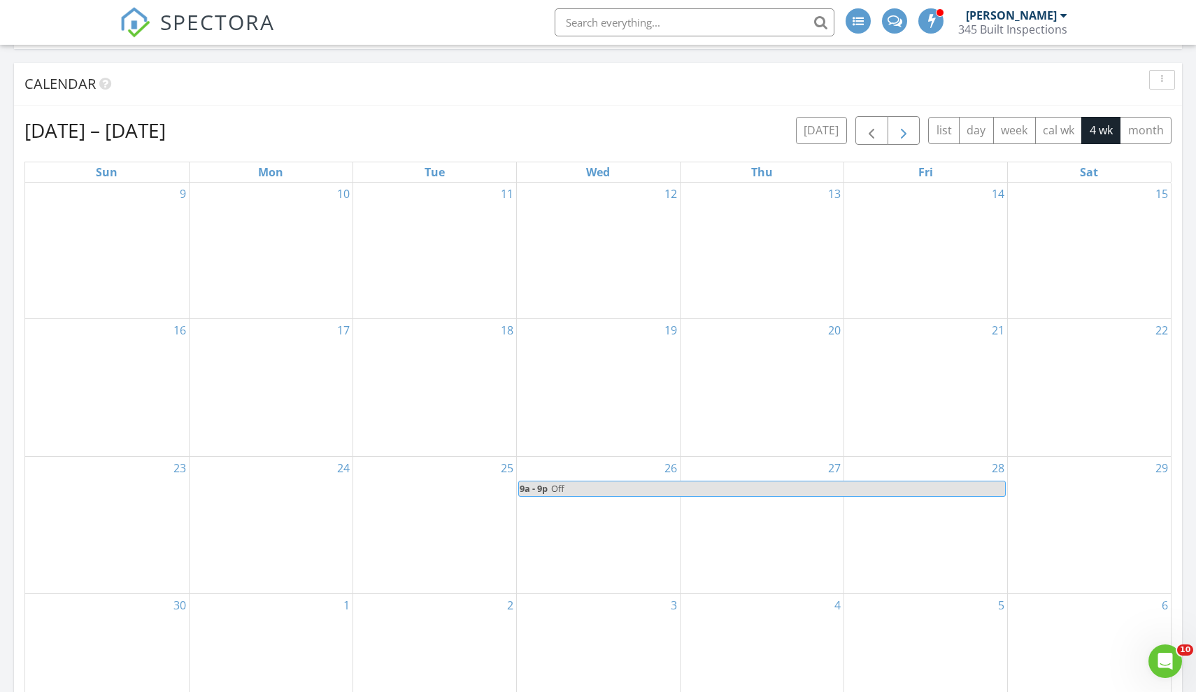
click at [912, 133] on button "button" at bounding box center [903, 130] width 33 height 29
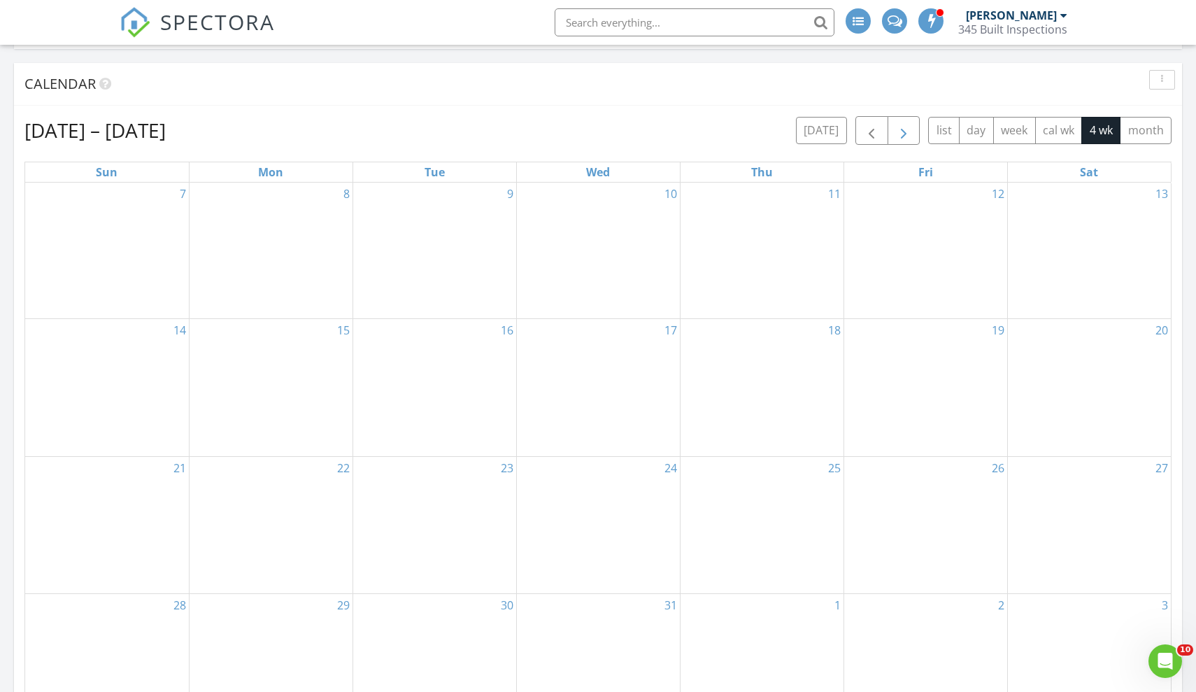
click at [912, 133] on button "button" at bounding box center [903, 130] width 33 height 29
click at [871, 134] on span "button" at bounding box center [871, 130] width 17 height 17
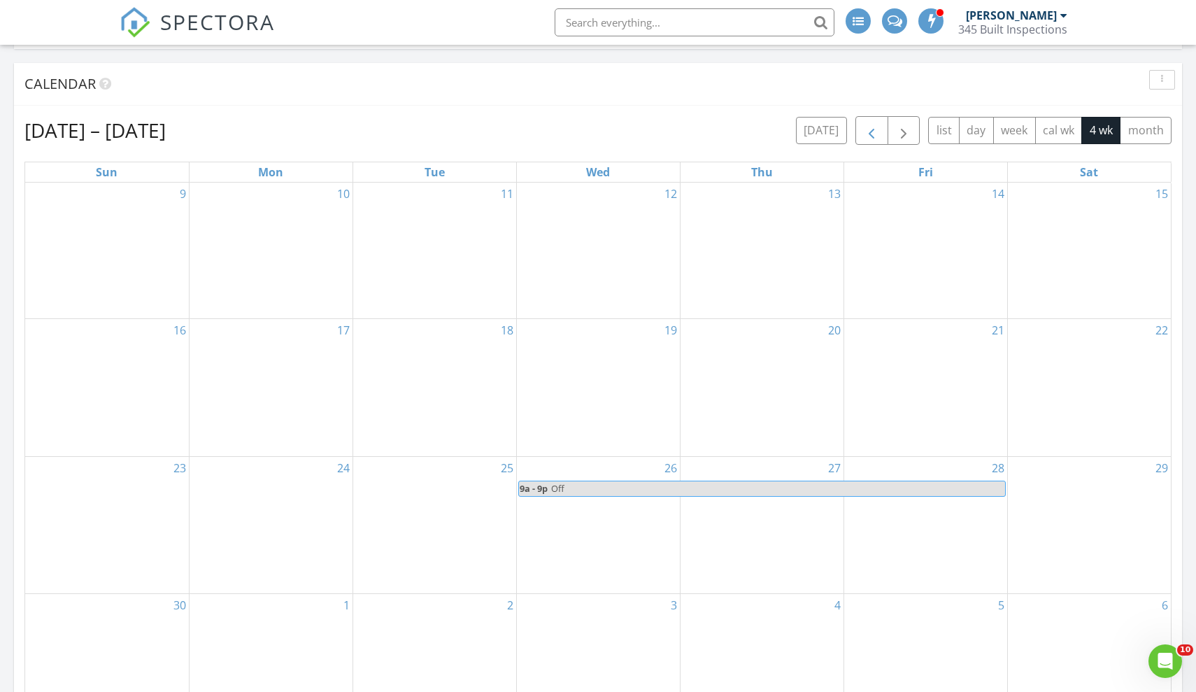
click at [871, 134] on span "button" at bounding box center [871, 130] width 17 height 17
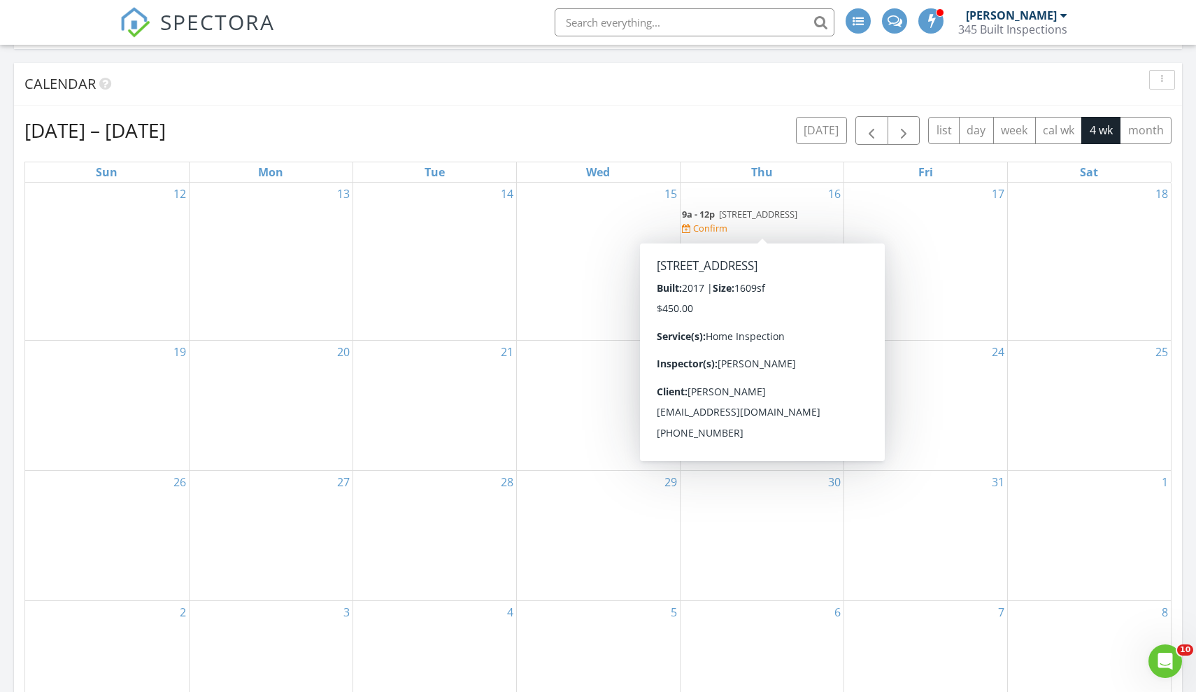
click at [750, 220] on span "1674 Lake Tree Dr SW, Ocean Isle Beach 28469" at bounding box center [758, 214] width 78 height 13
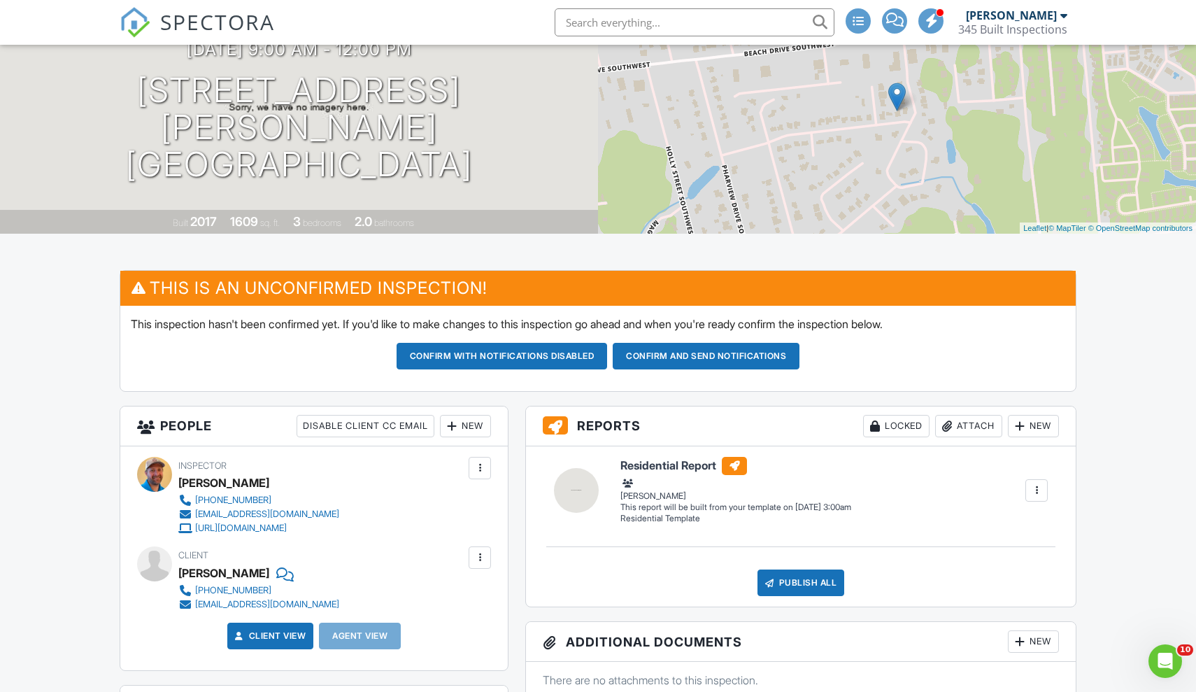
scroll to position [97, 0]
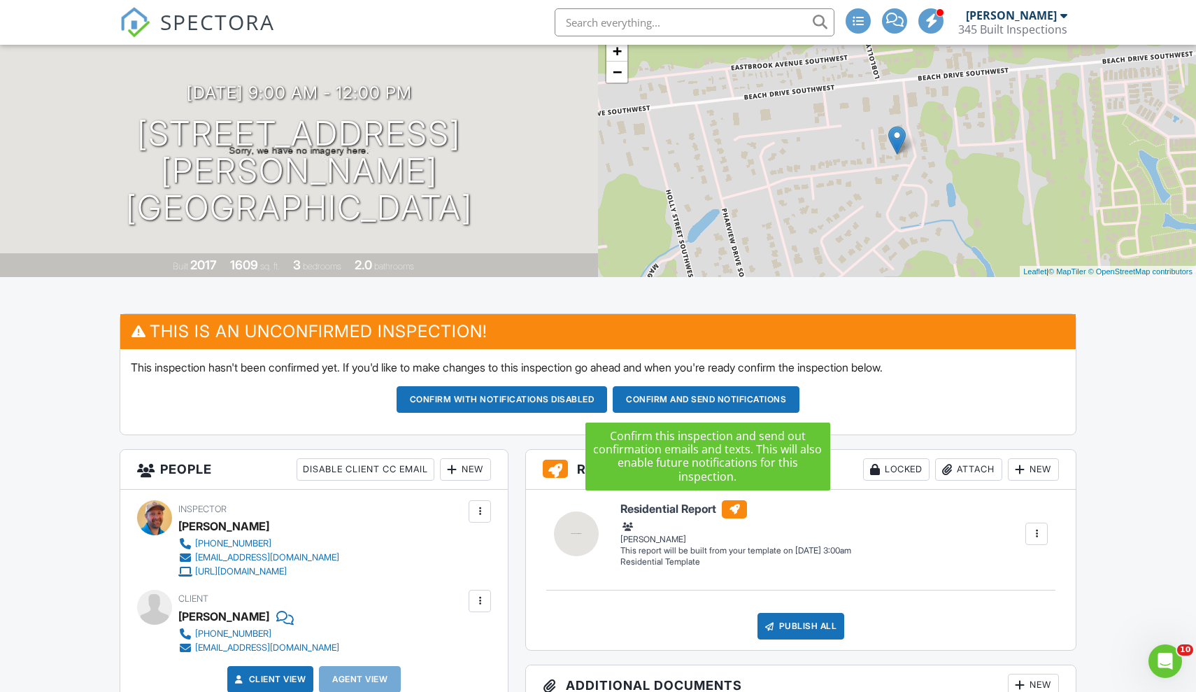
click at [608, 397] on button "Confirm and send notifications" at bounding box center [502, 399] width 211 height 27
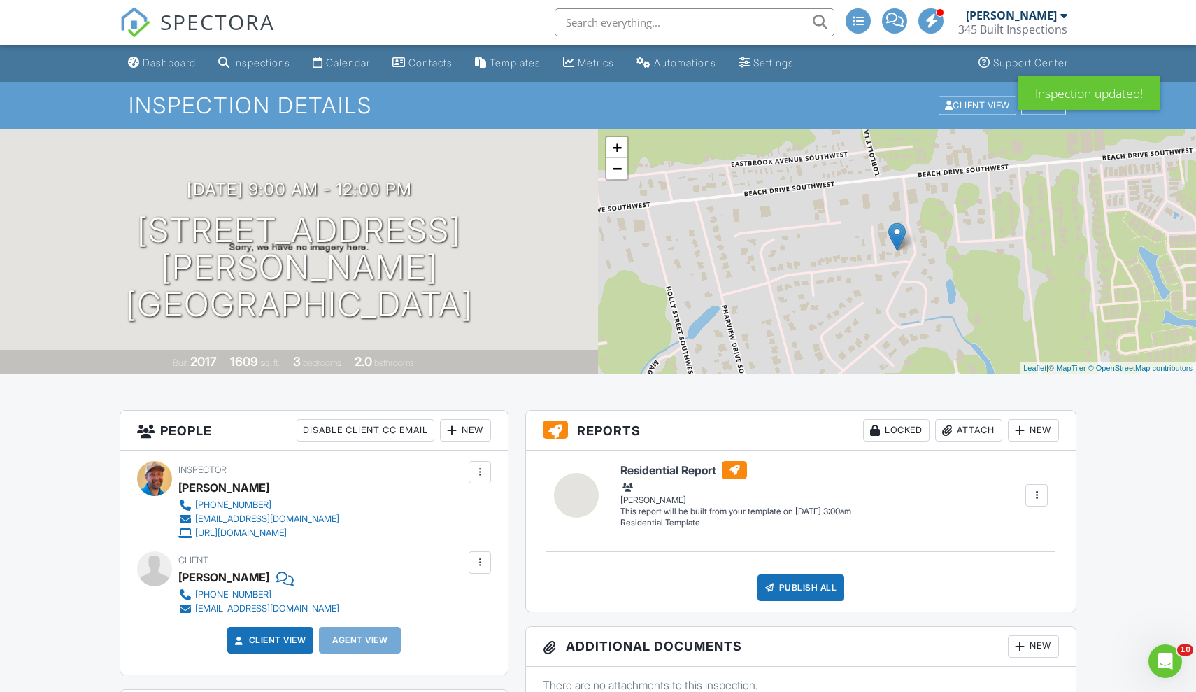
click at [183, 62] on div "Dashboard" at bounding box center [169, 63] width 53 height 12
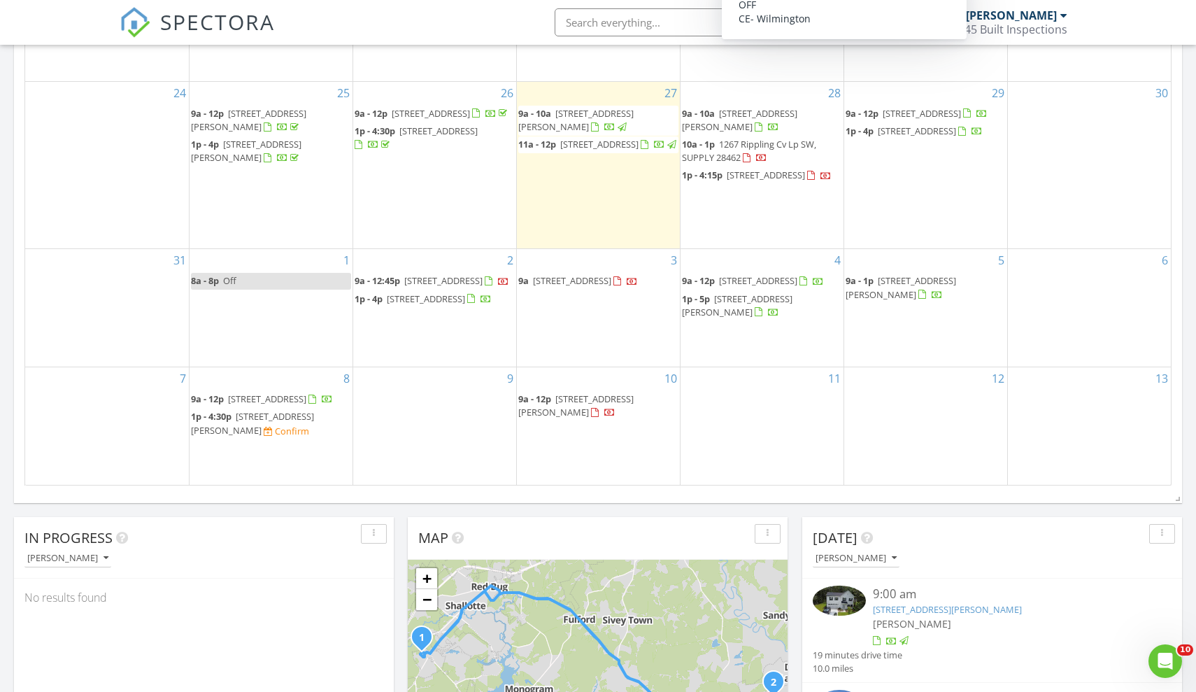
scroll to position [391, 0]
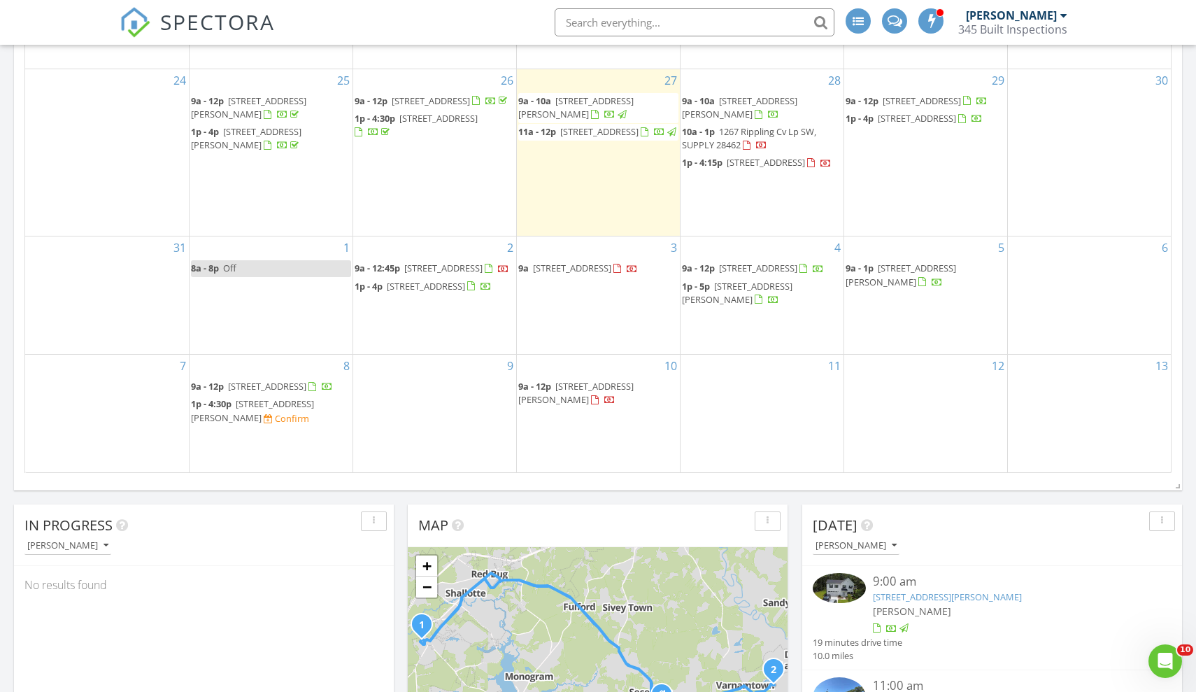
click at [869, 310] on div "5 9a - 1p 3833 Rdg Crst Dr, Saint James 28461" at bounding box center [925, 294] width 163 height 117
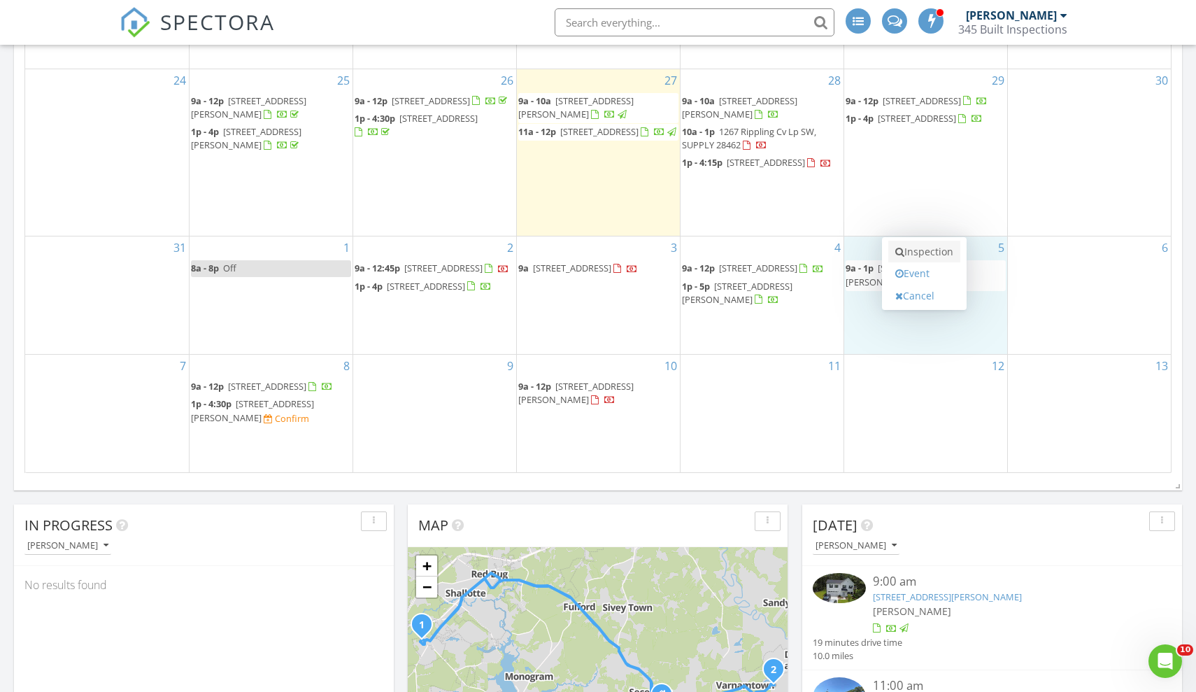
click at [919, 253] on link "Inspection" at bounding box center [924, 252] width 72 height 22
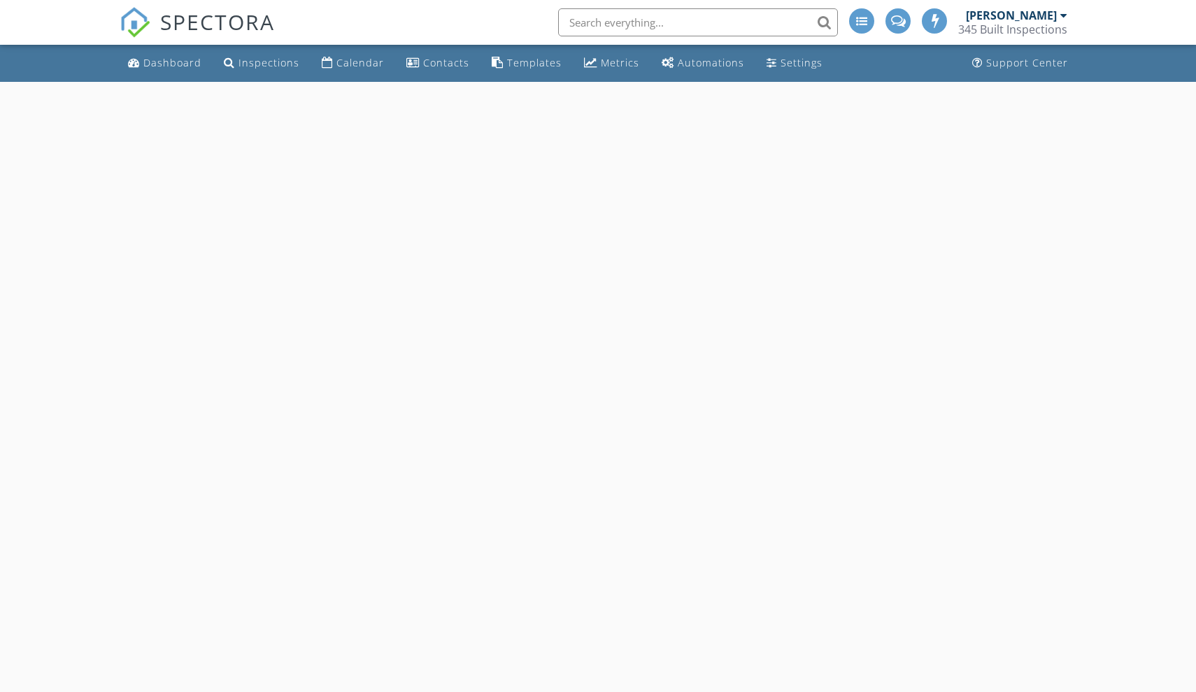
select select "8"
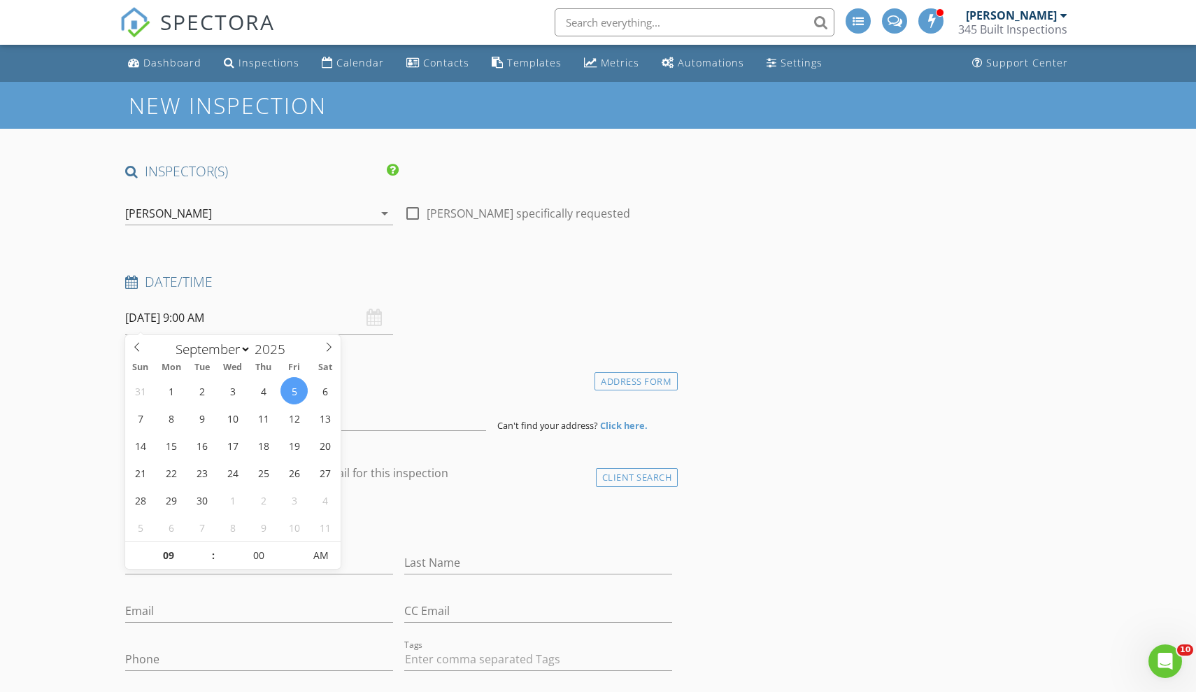
click at [251, 320] on input "[DATE] 9:00 AM" at bounding box center [259, 318] width 268 height 34
type input "10"
type input "09/05/2025 10:00 AM"
click at [206, 546] on span at bounding box center [206, 548] width 10 height 14
type input "11"
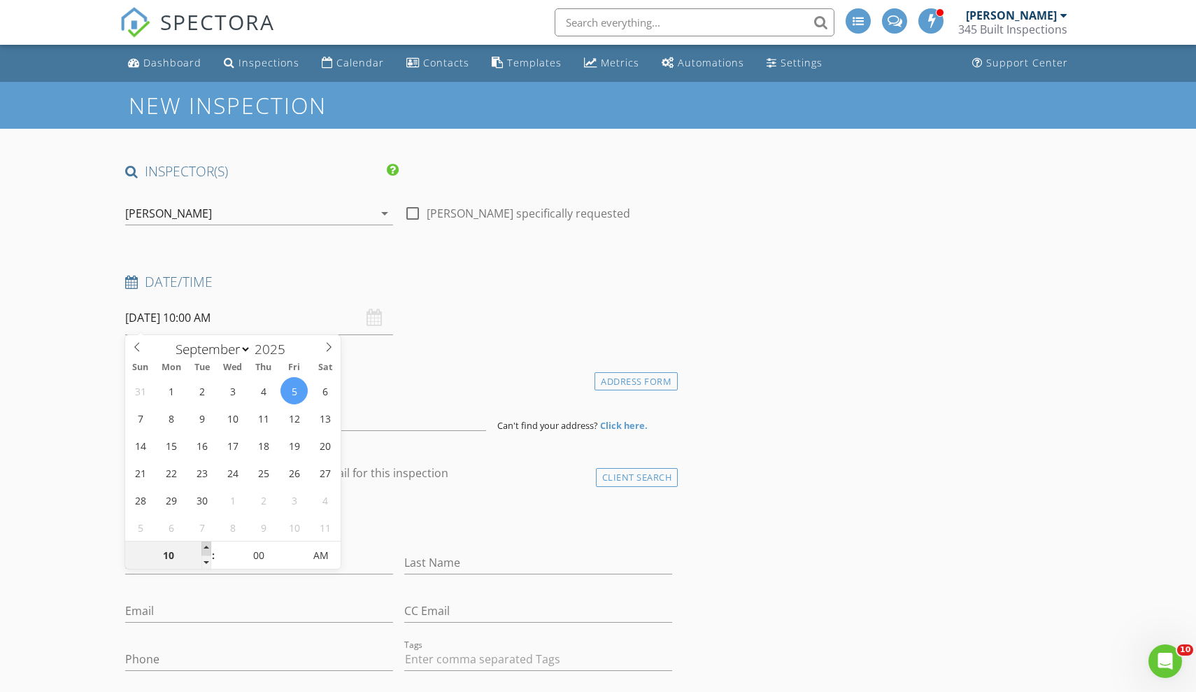
type input "09/05/2025 11:00 AM"
click at [206, 546] on span at bounding box center [206, 548] width 10 height 14
type input "12"
type input "09/05/2025 12:00 PM"
click at [206, 546] on span at bounding box center [206, 548] width 10 height 14
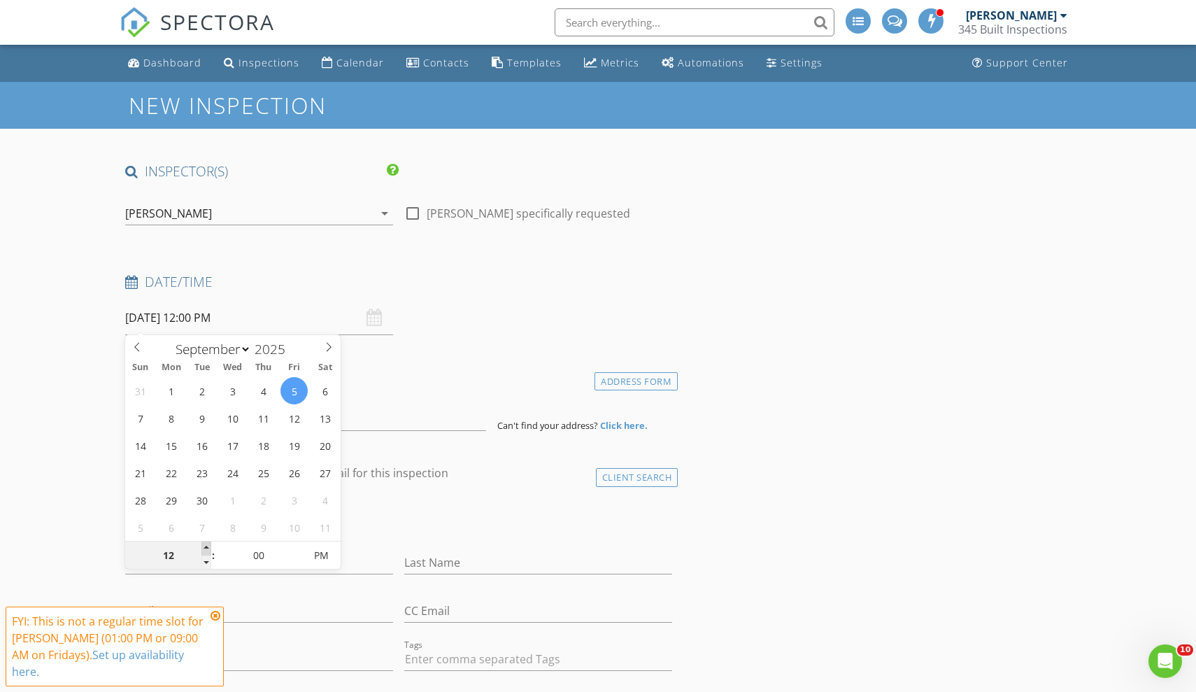
type input "01"
type input "[DATE] 1:00 PM"
click at [206, 546] on span at bounding box center [206, 548] width 10 height 14
click at [404, 406] on input at bounding box center [305, 414] width 361 height 34
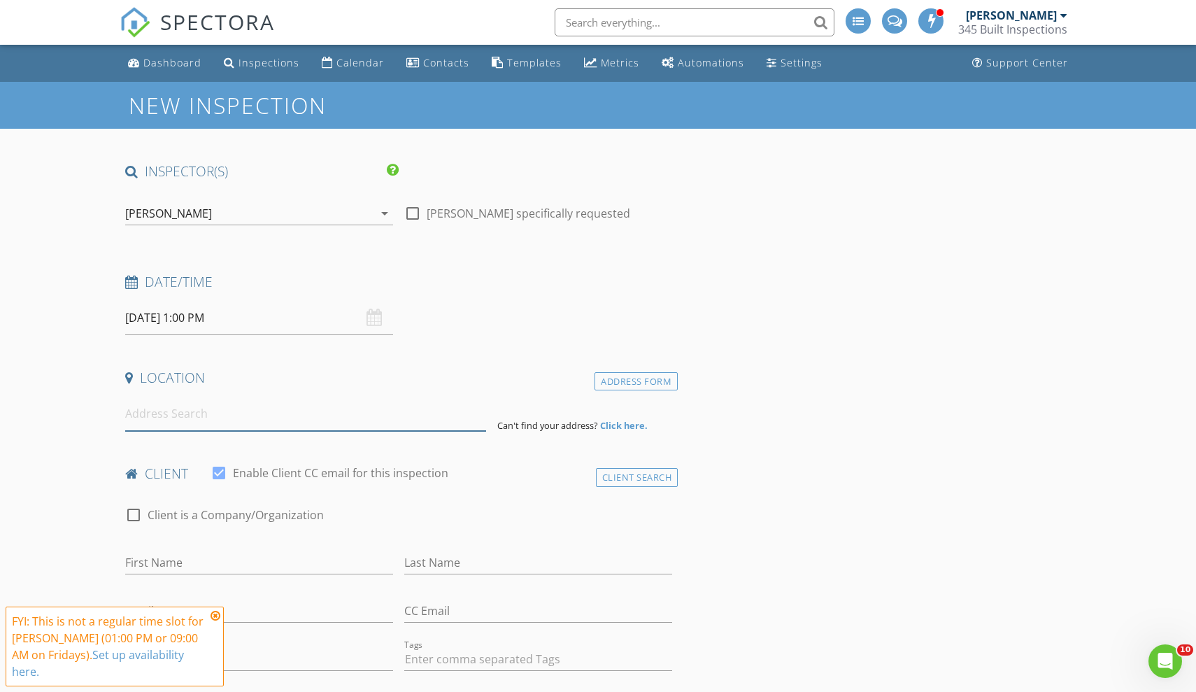
click at [241, 416] on input at bounding box center [305, 414] width 361 height 34
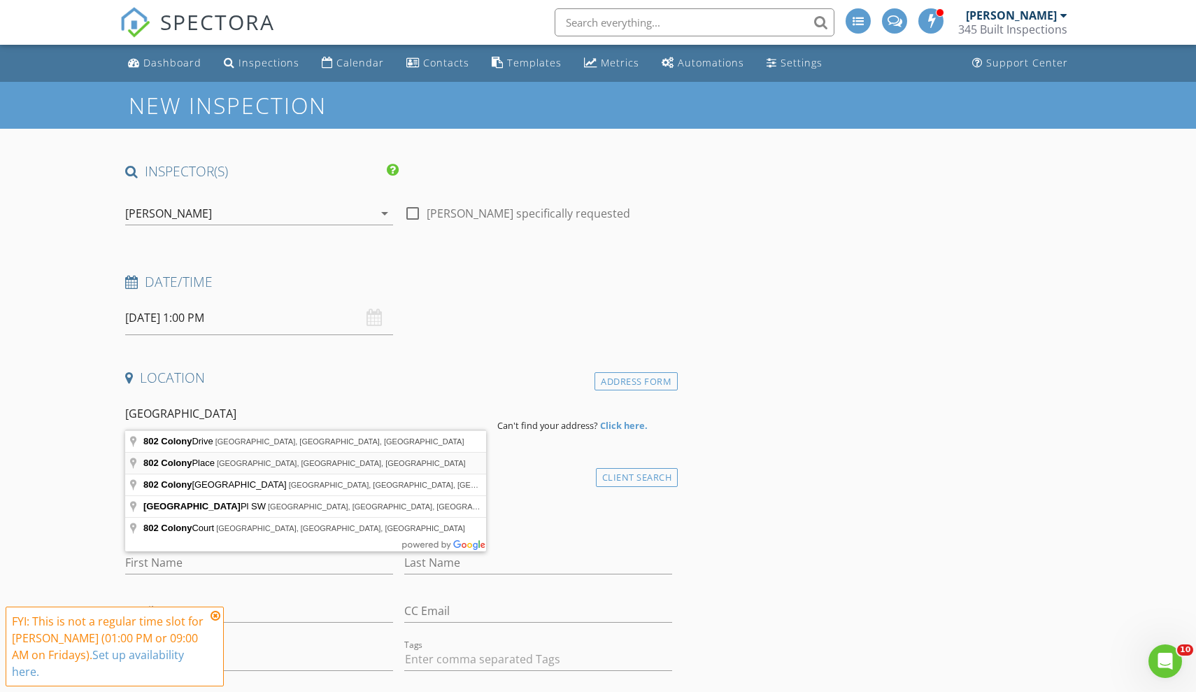
type input "802 Colony Place, Sunset Beach, NC, USA"
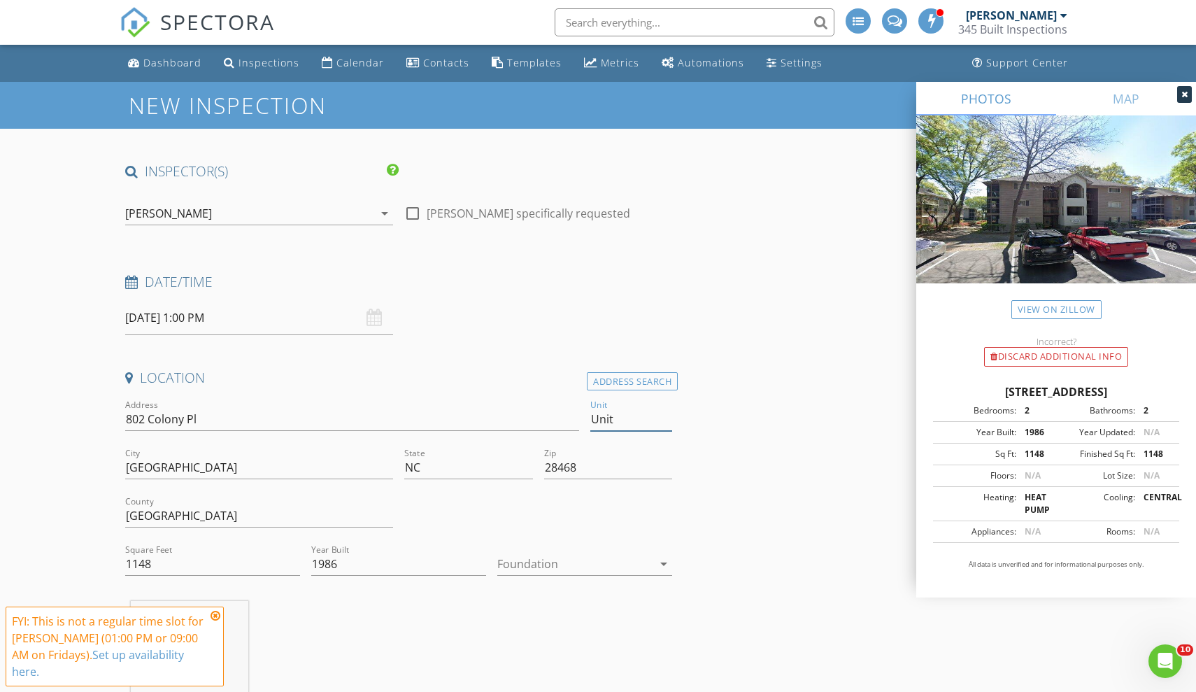
type input "Unit"
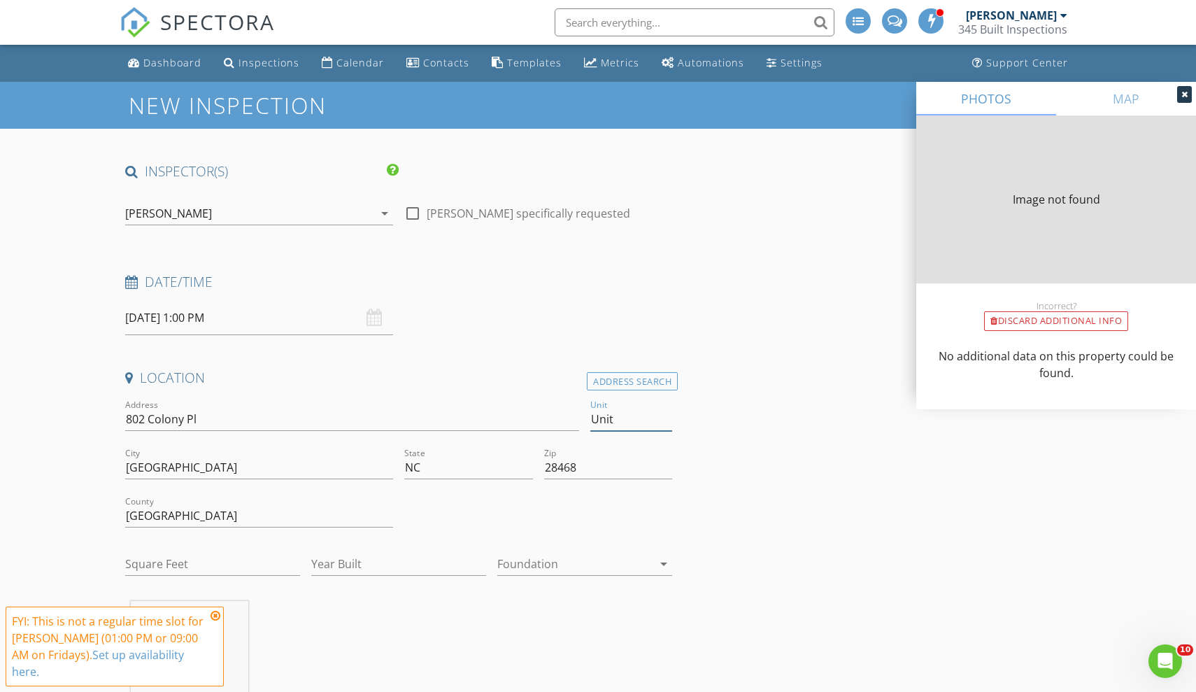
type input "1148"
type input "1986"
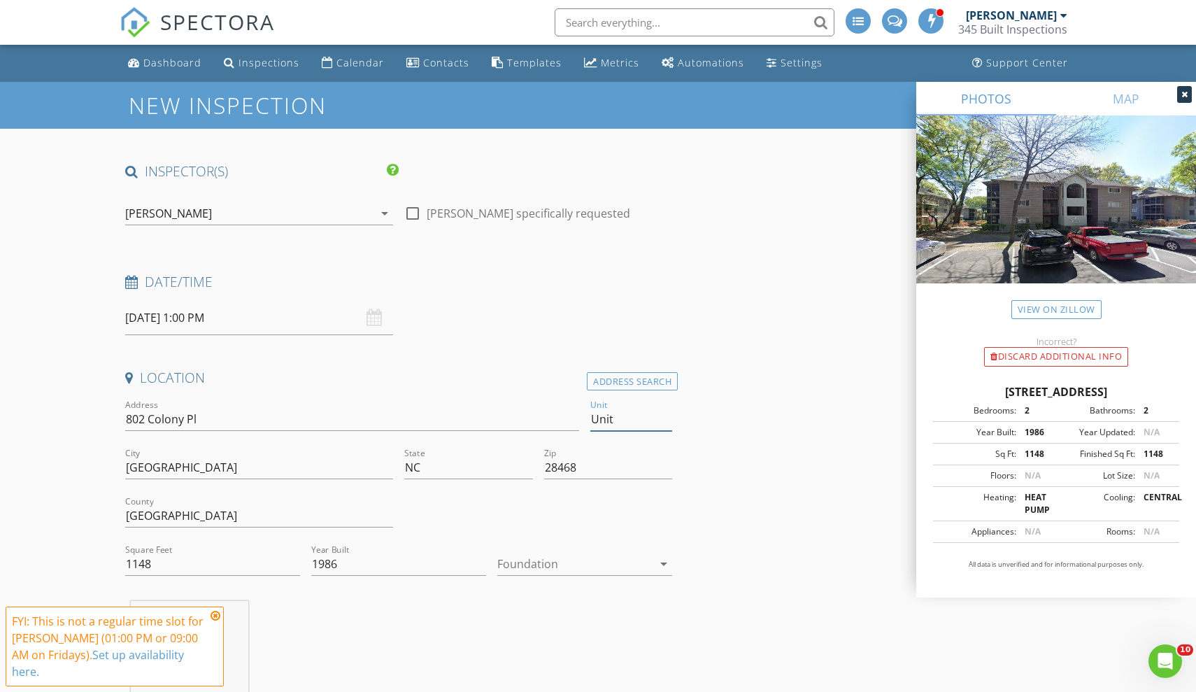
type input "Unit B"
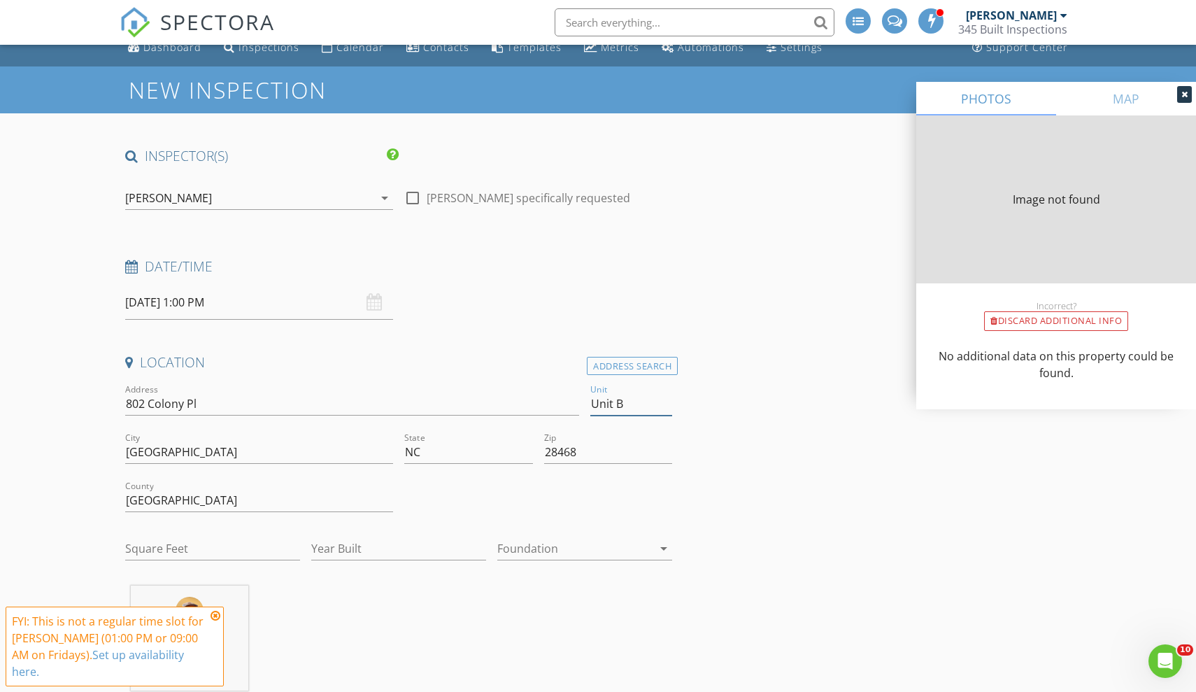
type input "1148"
type input "1986"
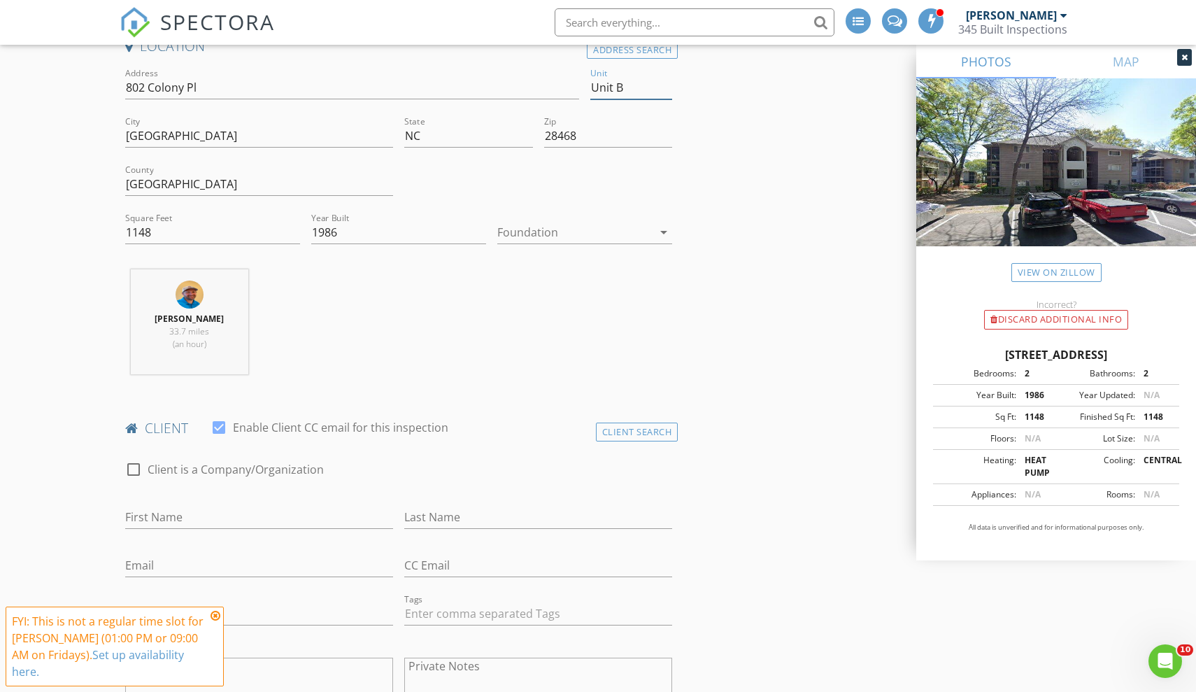
scroll to position [373, 0]
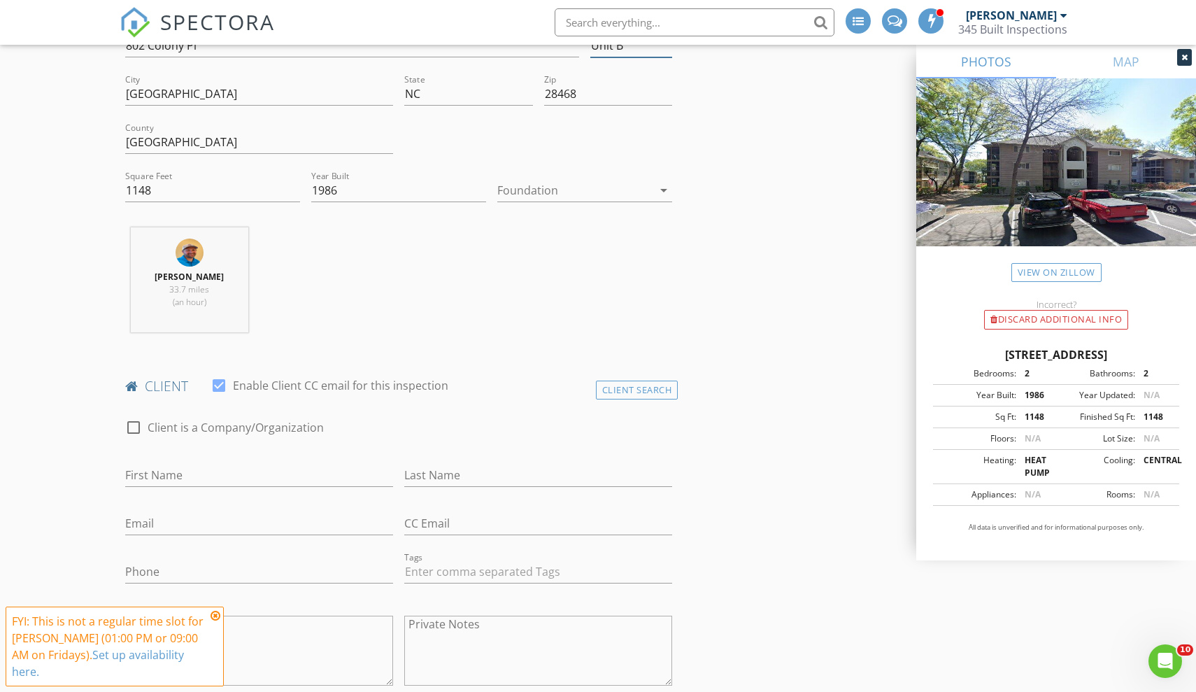
type input "Unit B"
type input "Scott"
type input "Smith"
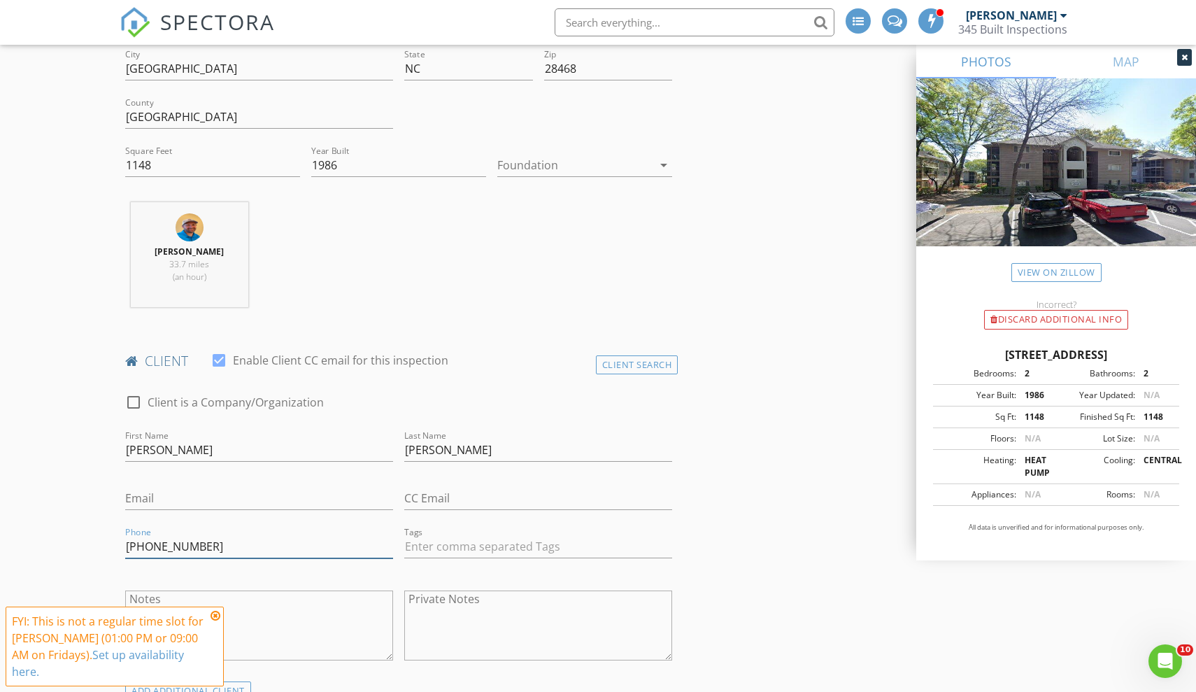
scroll to position [408, 0]
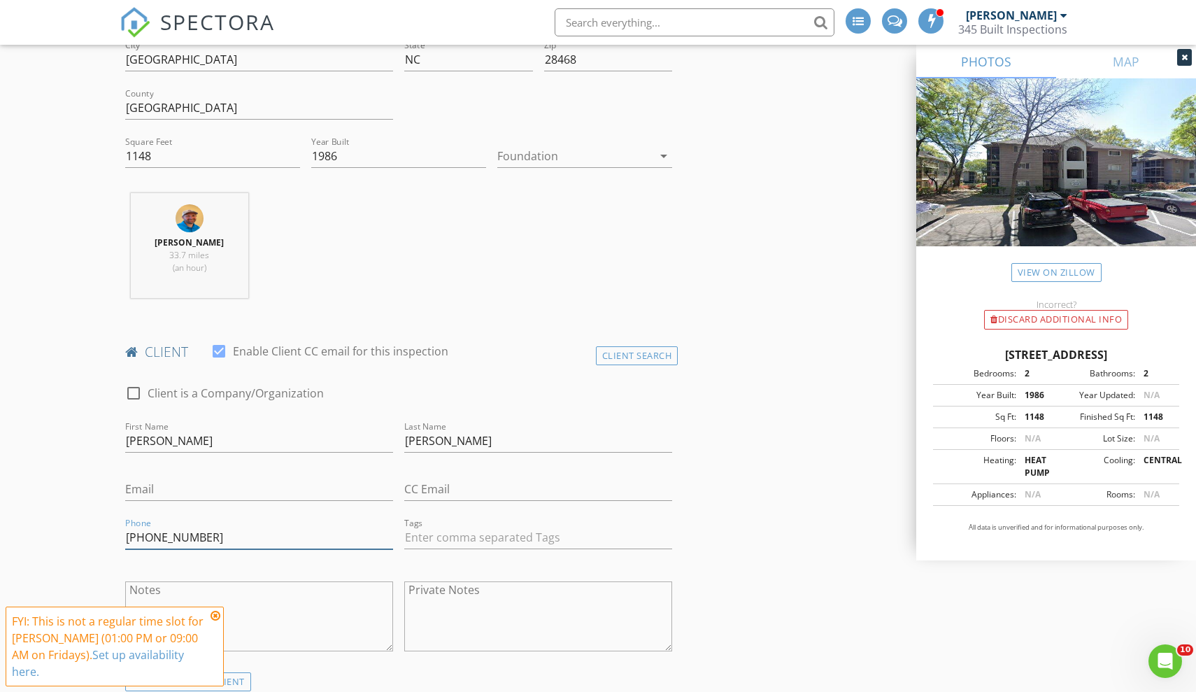
type input "336-337-6374"
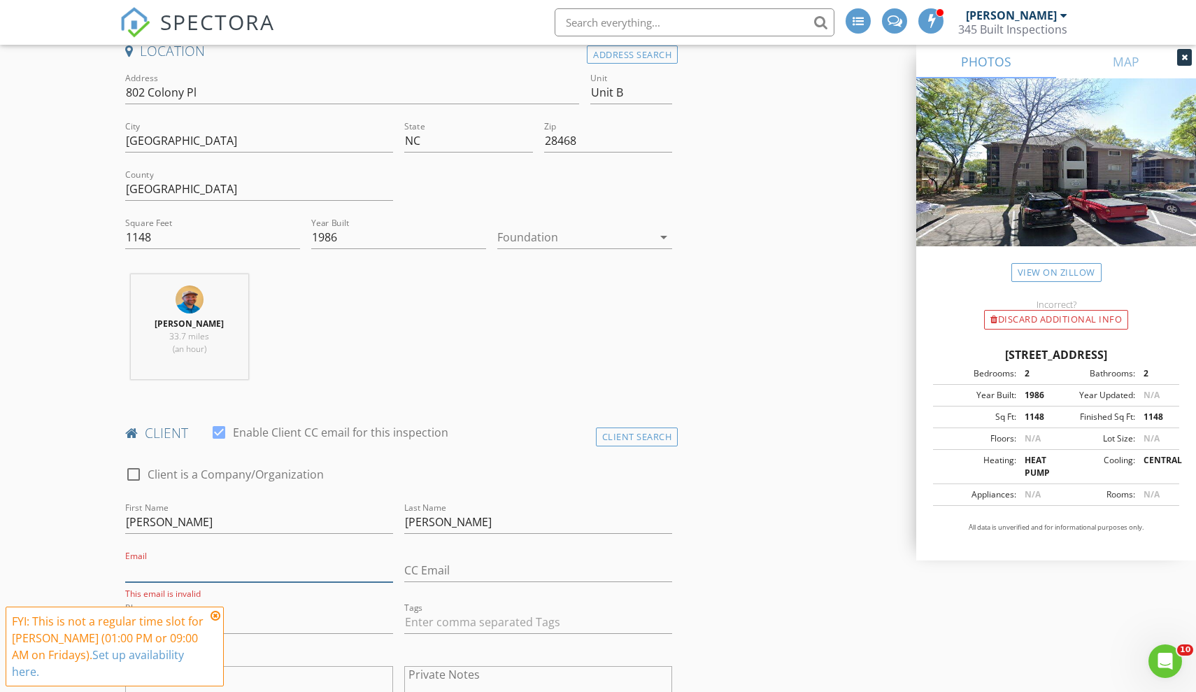
scroll to position [405, 0]
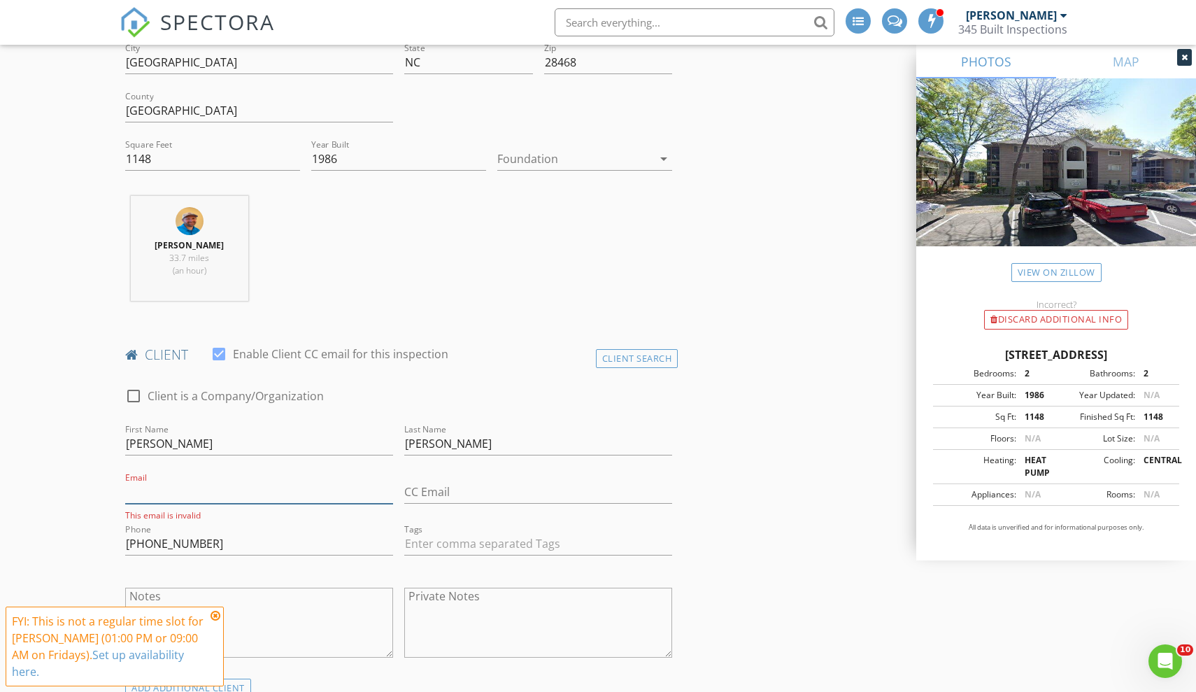
click at [192, 490] on input "Email" at bounding box center [259, 491] width 268 height 23
paste input "lisacarollsmith@aol.com"
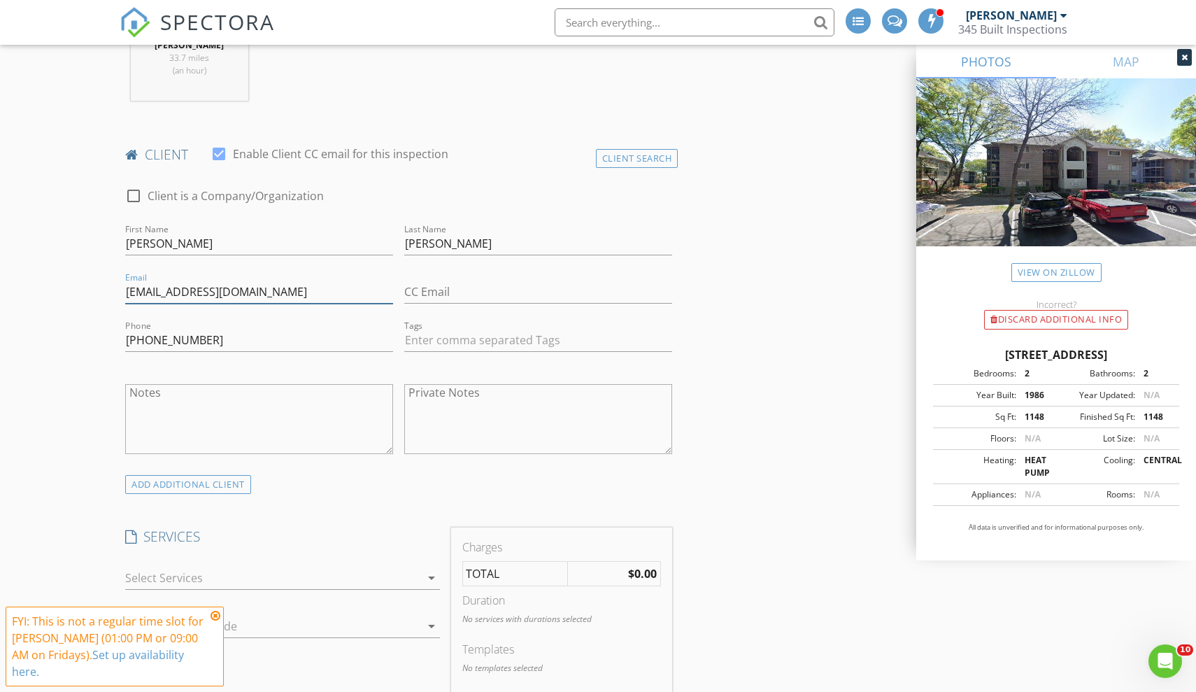
scroll to position [676, 0]
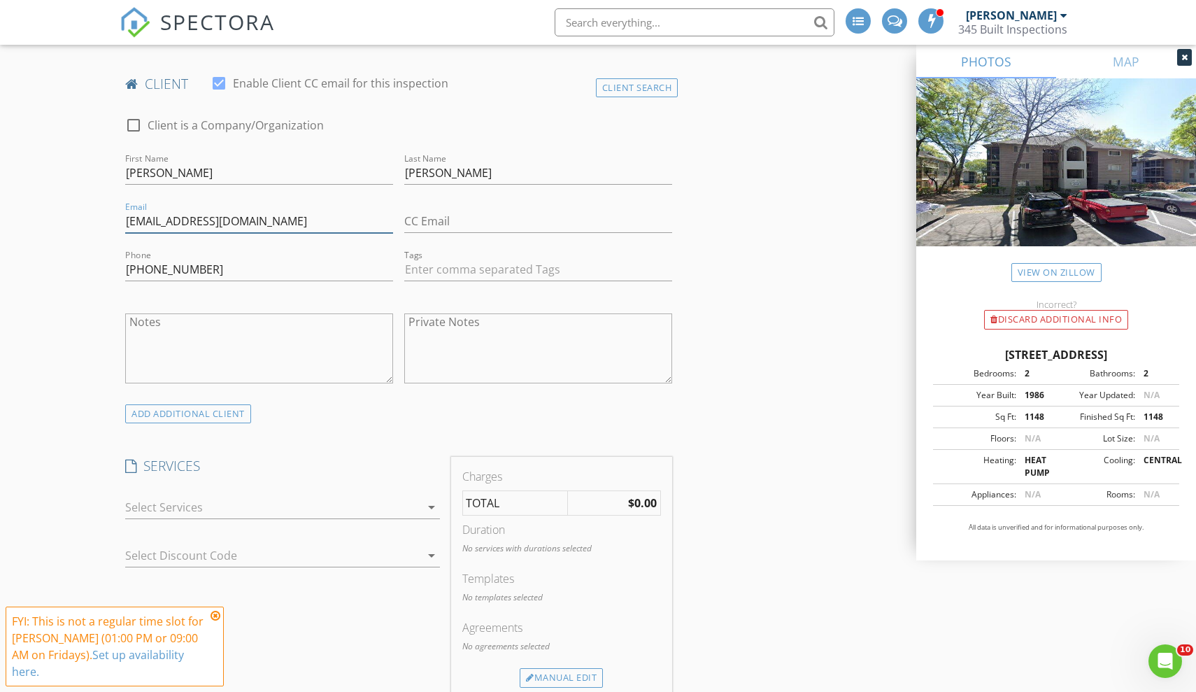
type input "lisacarollsmith@aol.com"
click at [197, 506] on div at bounding box center [272, 507] width 295 height 22
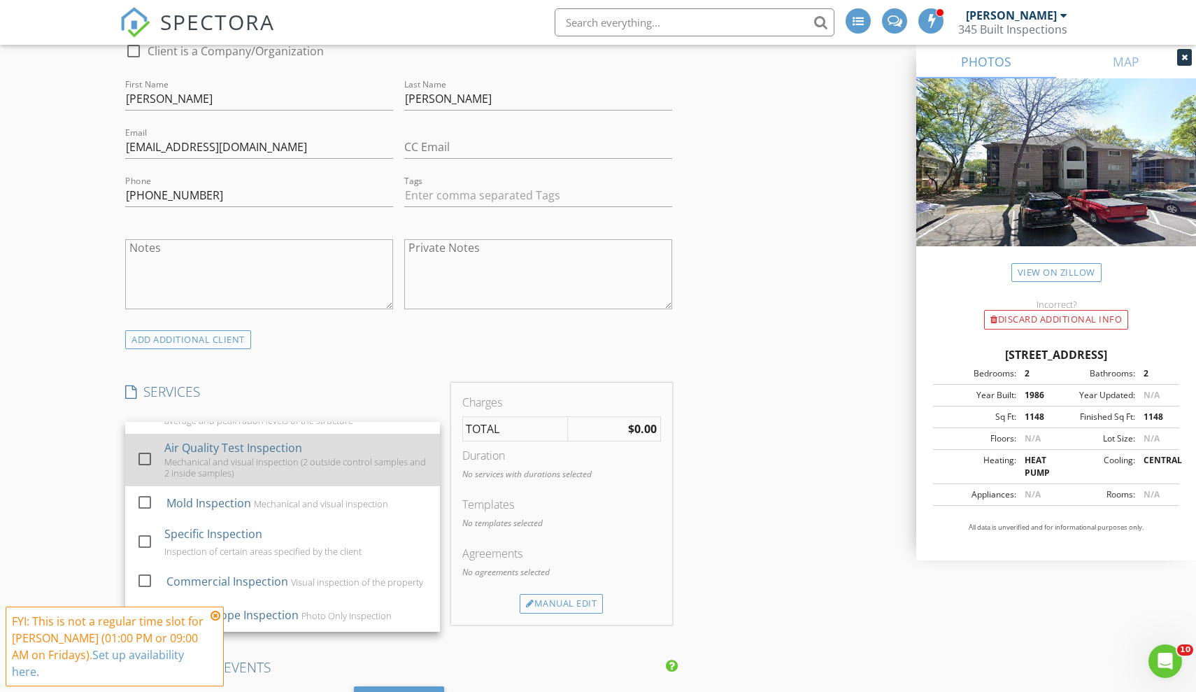
scroll to position [753, 0]
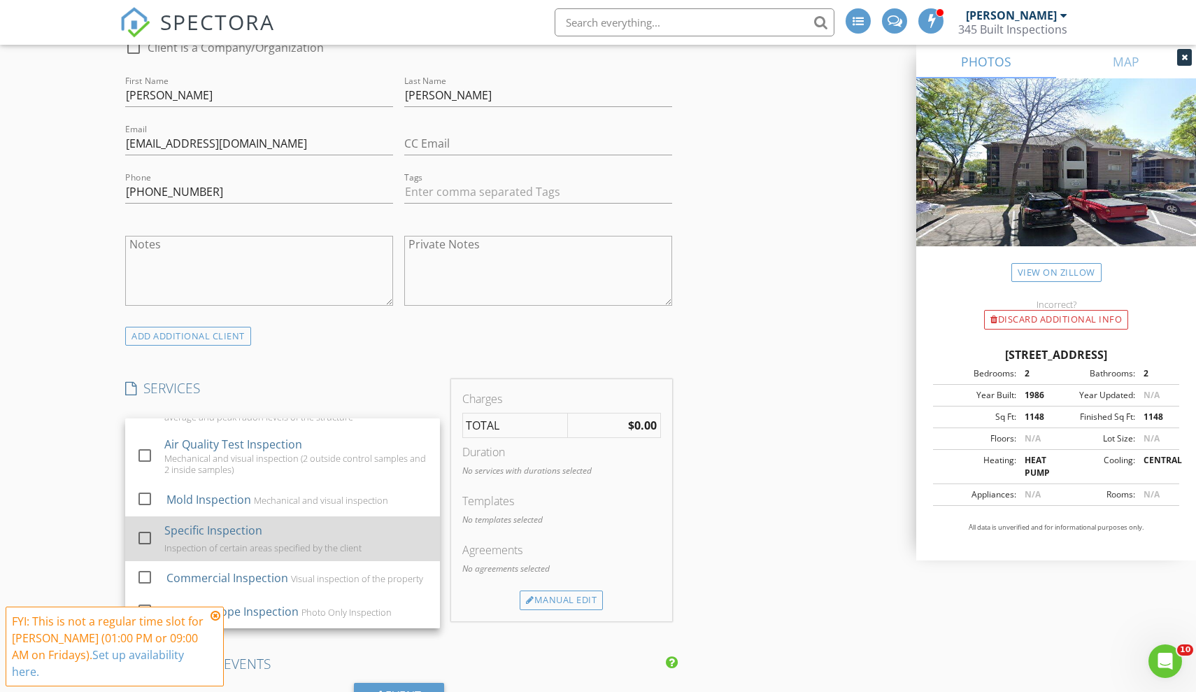
click at [142, 533] on div at bounding box center [145, 538] width 24 height 24
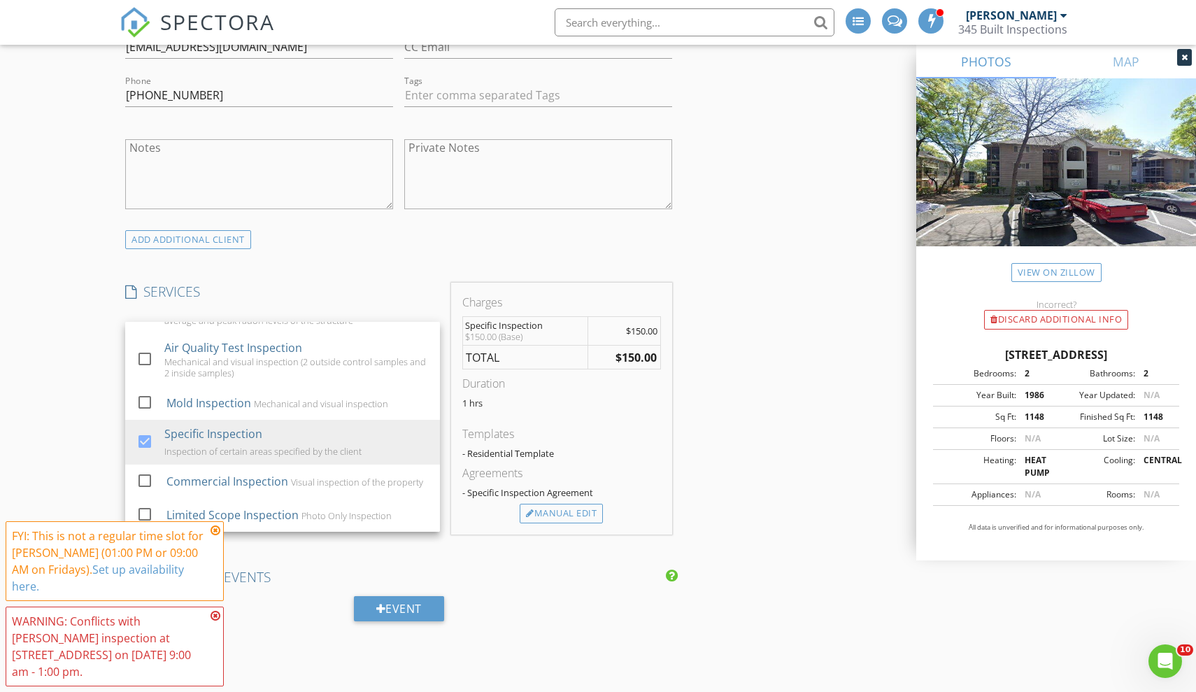
scroll to position [855, 0]
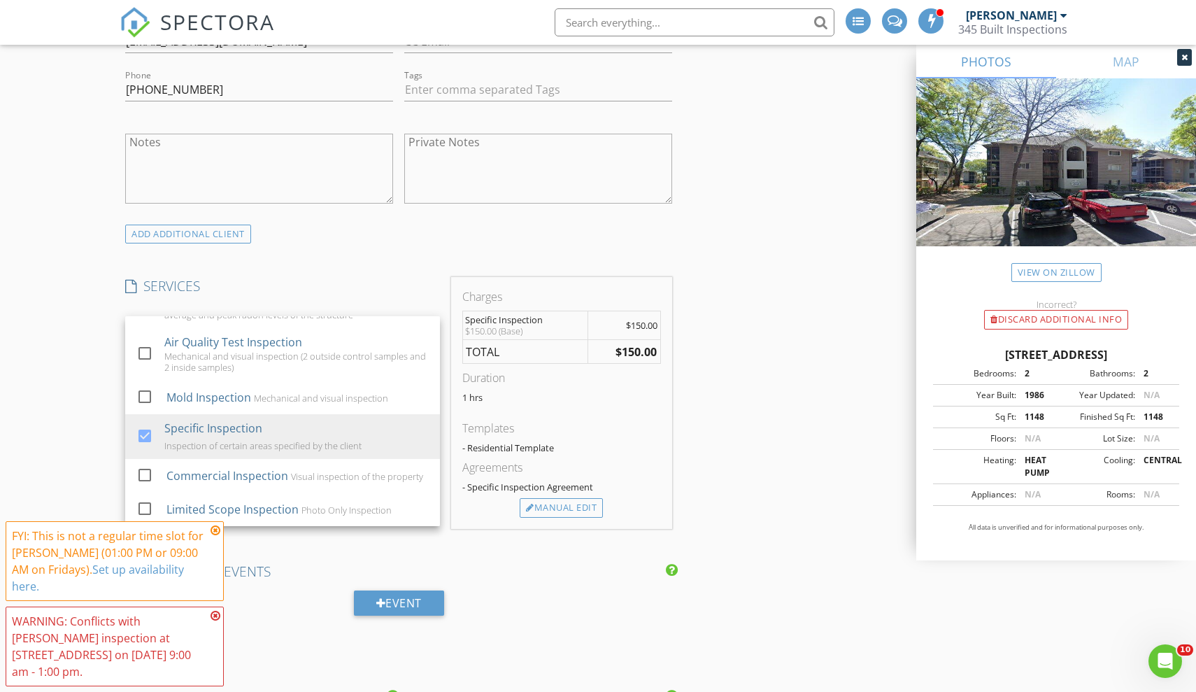
click at [218, 536] on icon at bounding box center [216, 530] width 10 height 11
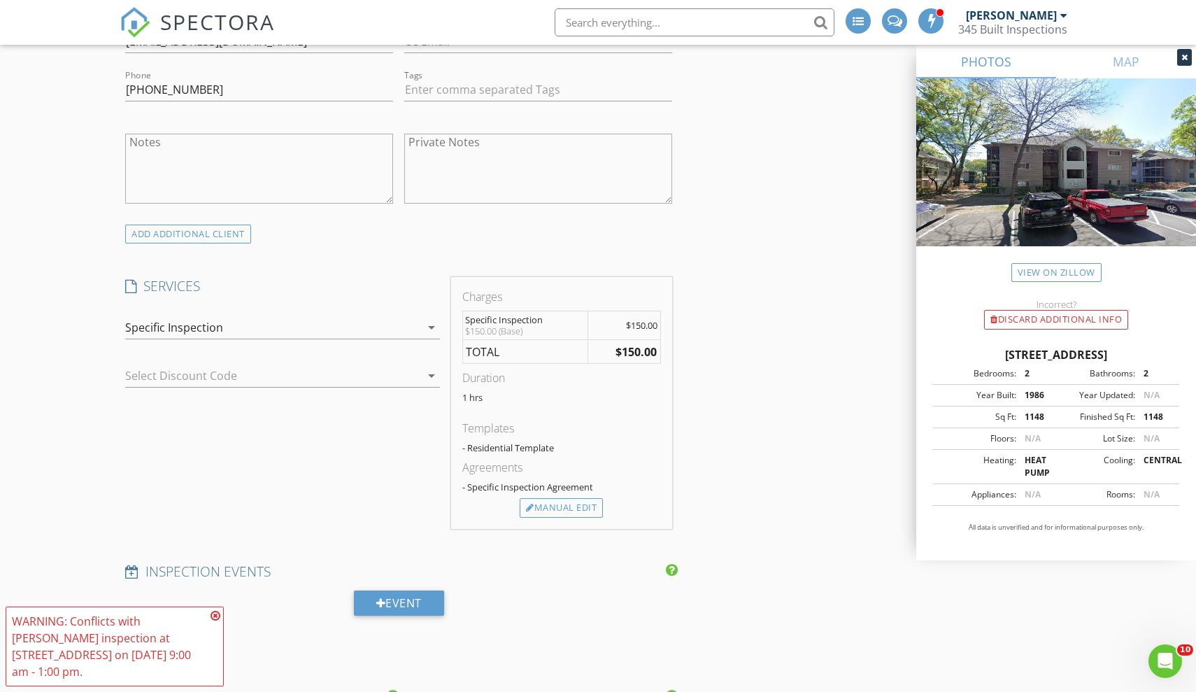
click at [217, 621] on icon at bounding box center [216, 615] width 10 height 11
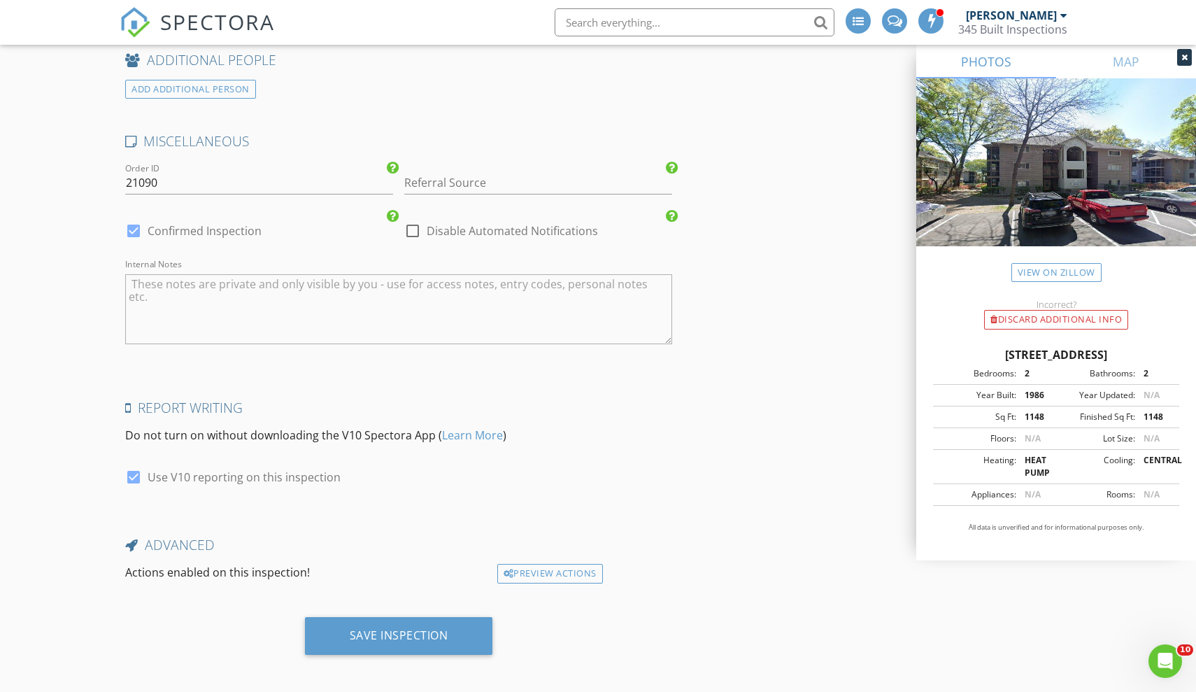
scroll to position [1944, 0]
click at [401, 629] on div "Save Inspection" at bounding box center [399, 636] width 99 height 14
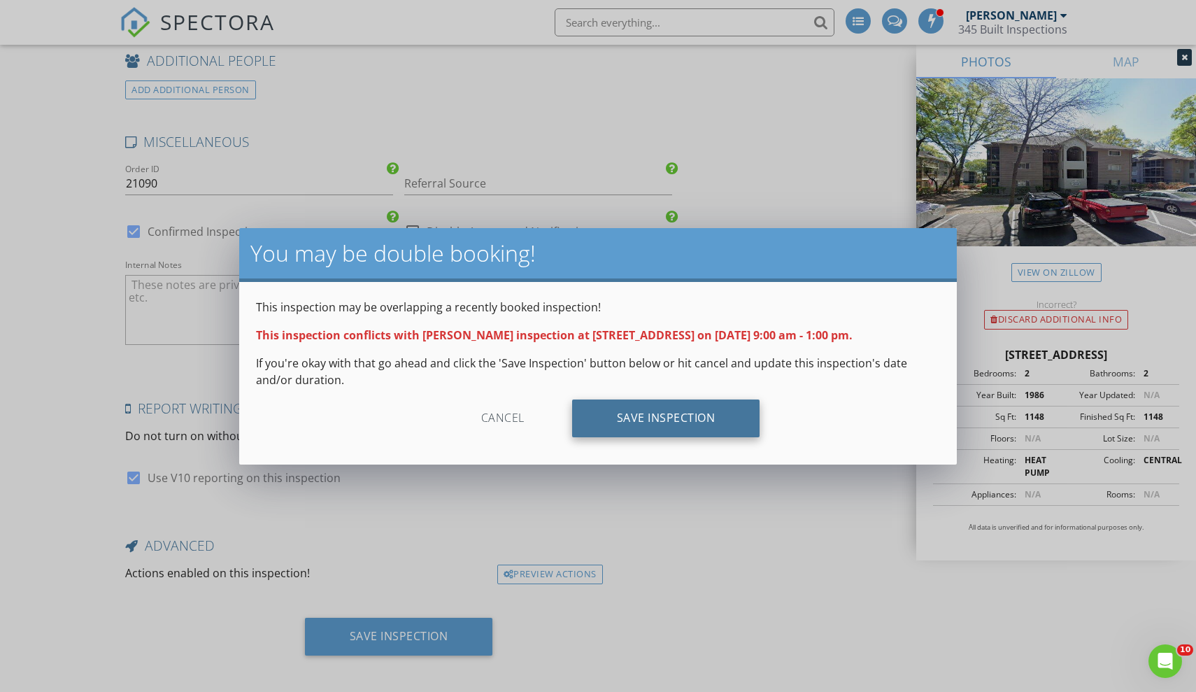
click at [715, 432] on div "Save Inspection" at bounding box center [666, 418] width 188 height 38
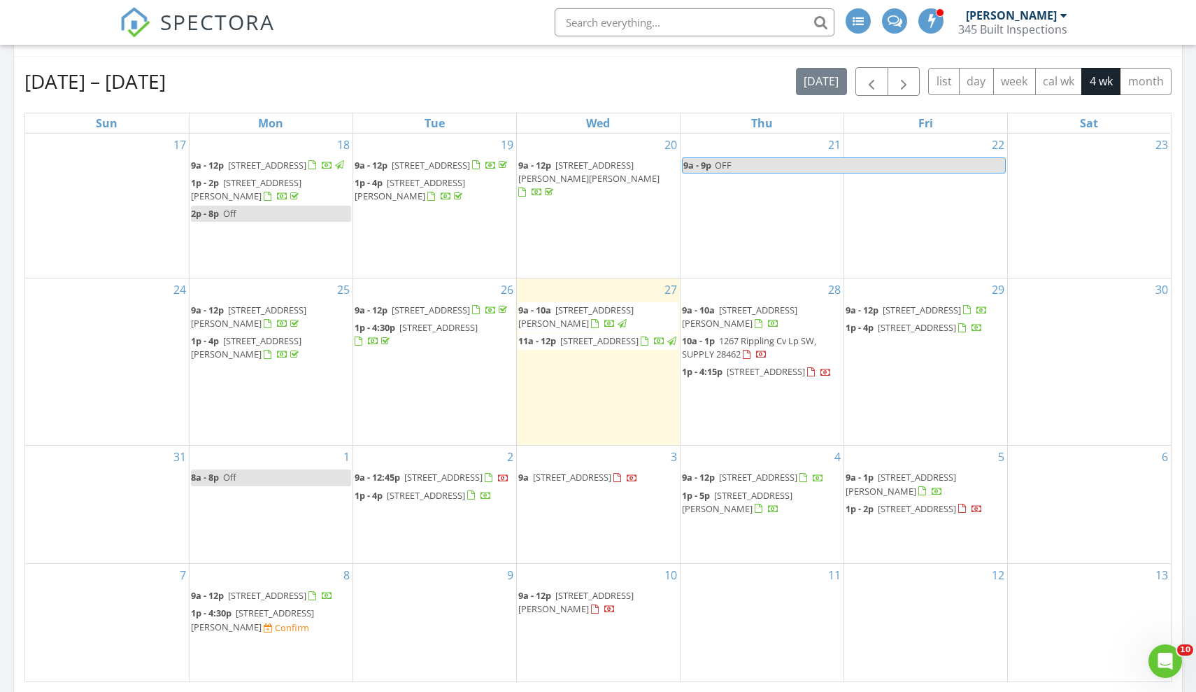
scroll to position [216, 0]
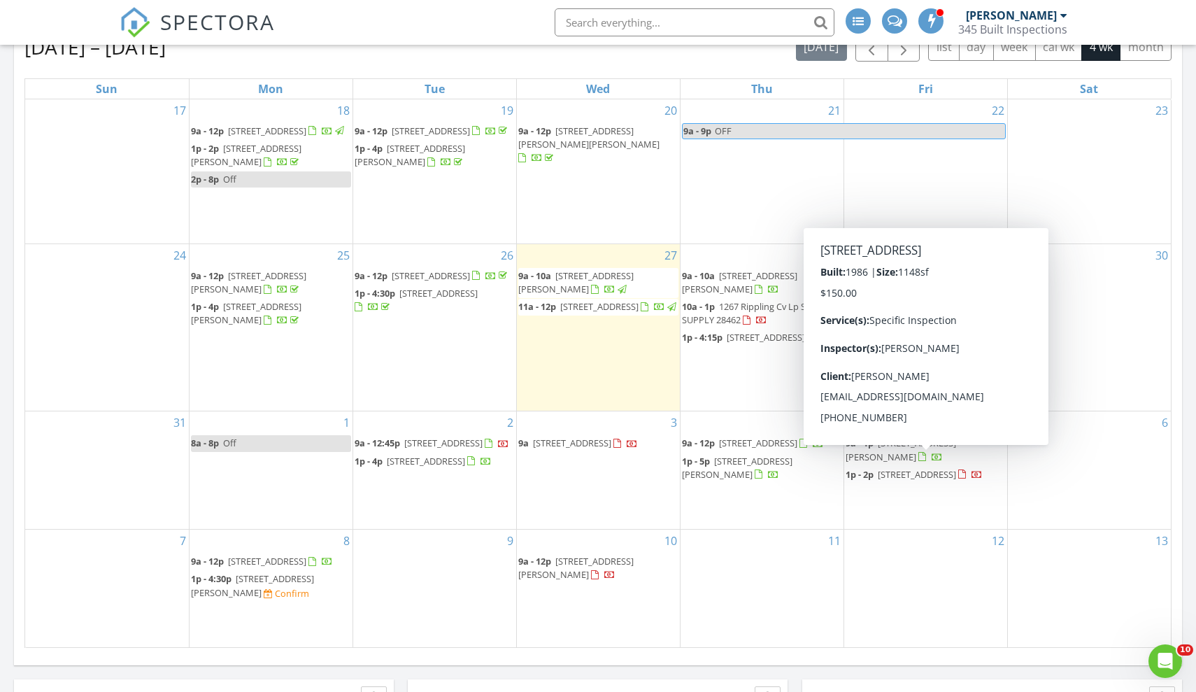
click at [878, 468] on span "802 Colony Pl Unit B, Sunset Beach 28468" at bounding box center [917, 474] width 78 height 13
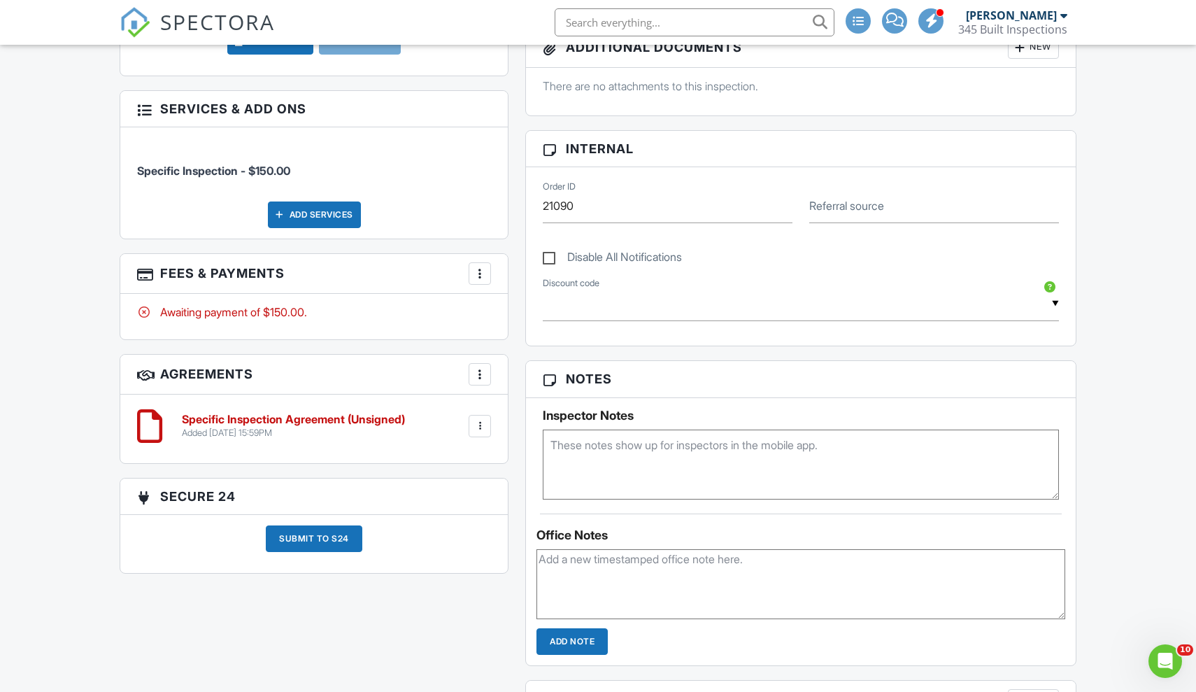
click at [475, 420] on div at bounding box center [480, 426] width 14 height 14
click at [445, 450] on li "Edit" at bounding box center [443, 464] width 80 height 35
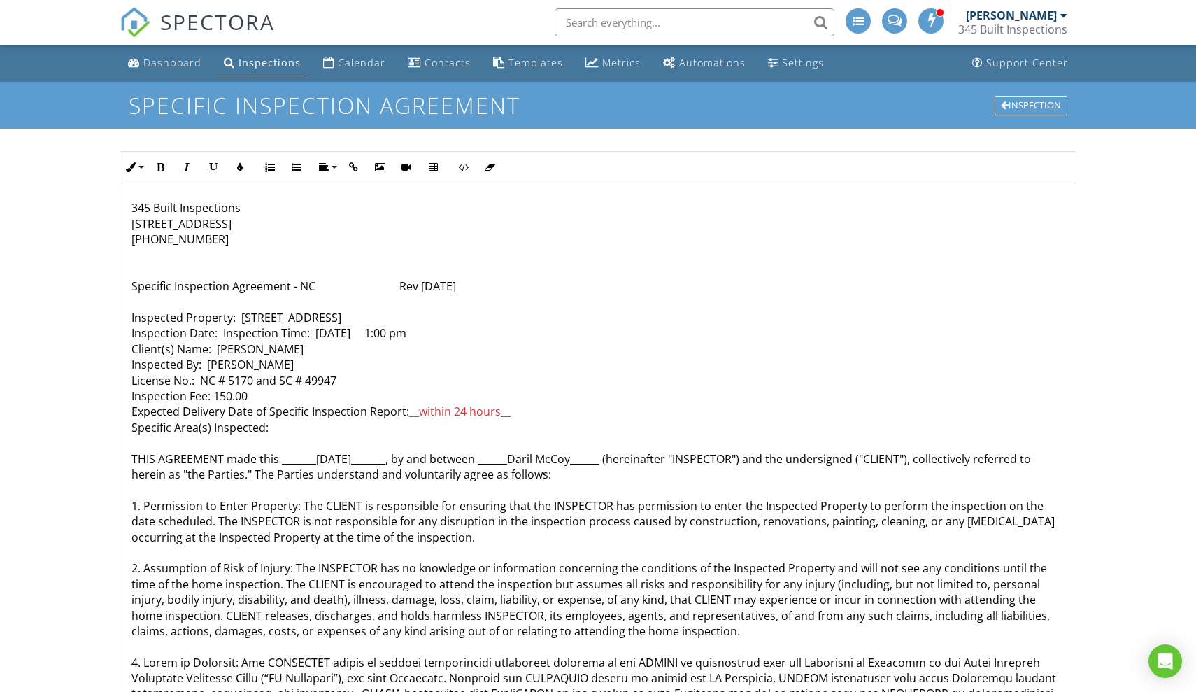
drag, startPoint x: 505, startPoint y: 424, endPoint x: 273, endPoint y: 422, distance: 231.5
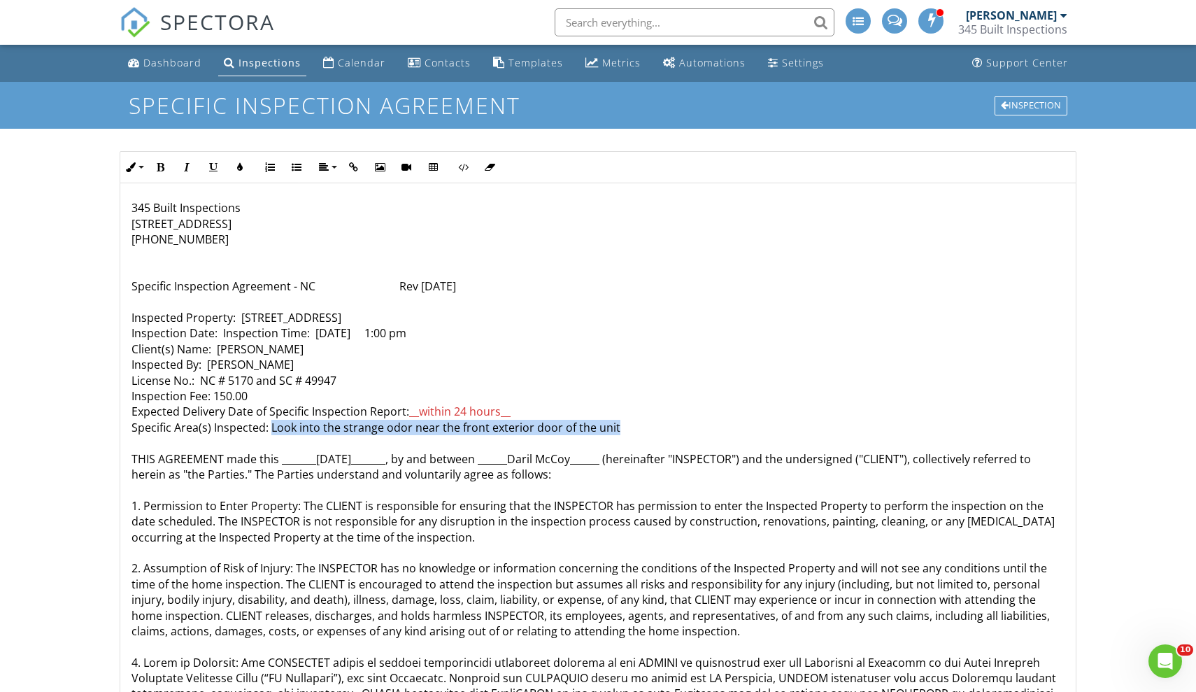
drag, startPoint x: 617, startPoint y: 426, endPoint x: 271, endPoint y: 425, distance: 346.2
click at [238, 164] on icon "button" at bounding box center [240, 167] width 10 height 10
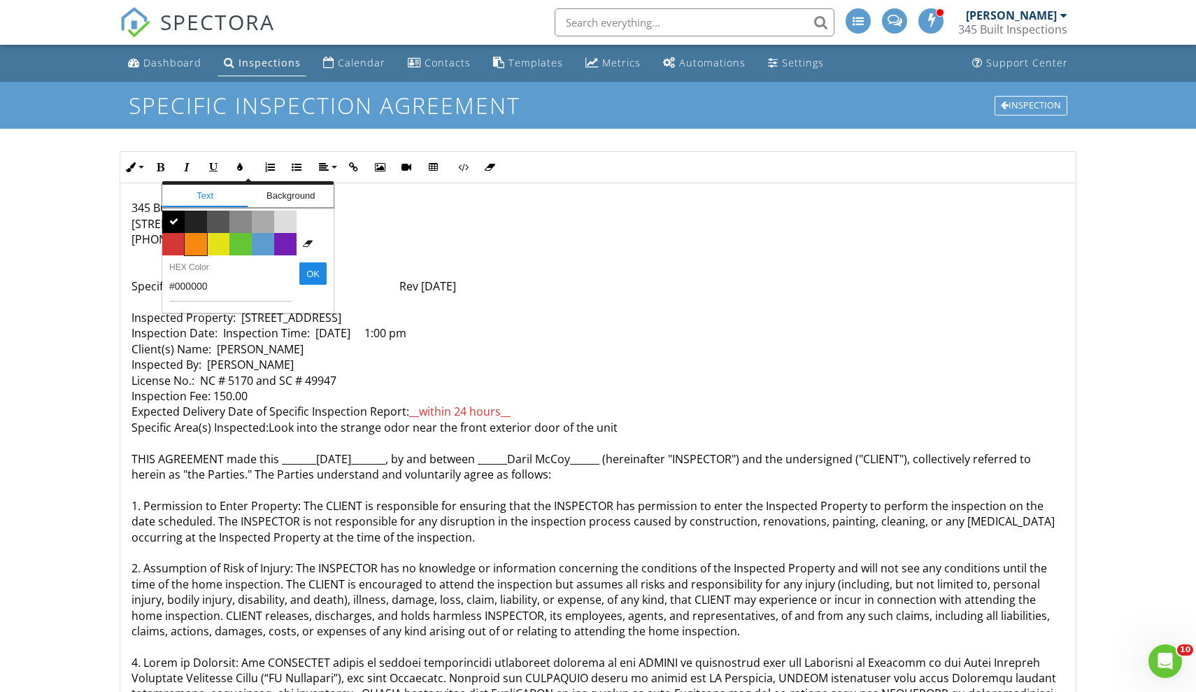
click at [199, 238] on span "Color #f9890e" at bounding box center [196, 244] width 22 height 22
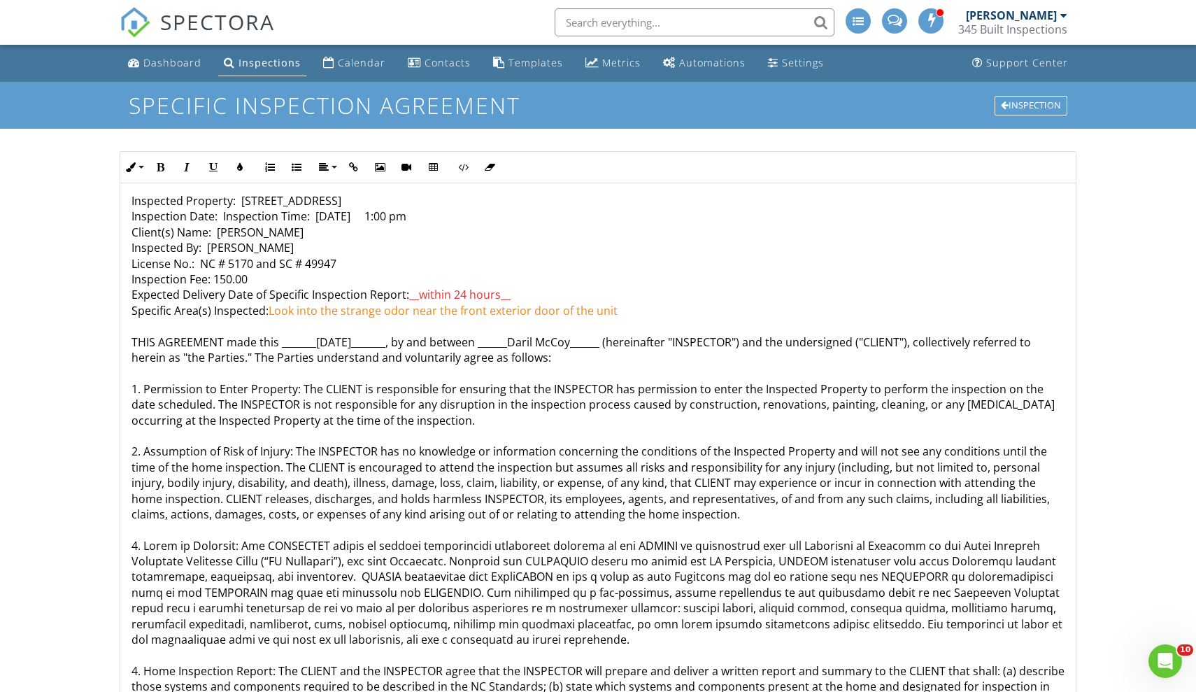
scroll to position [123, 0]
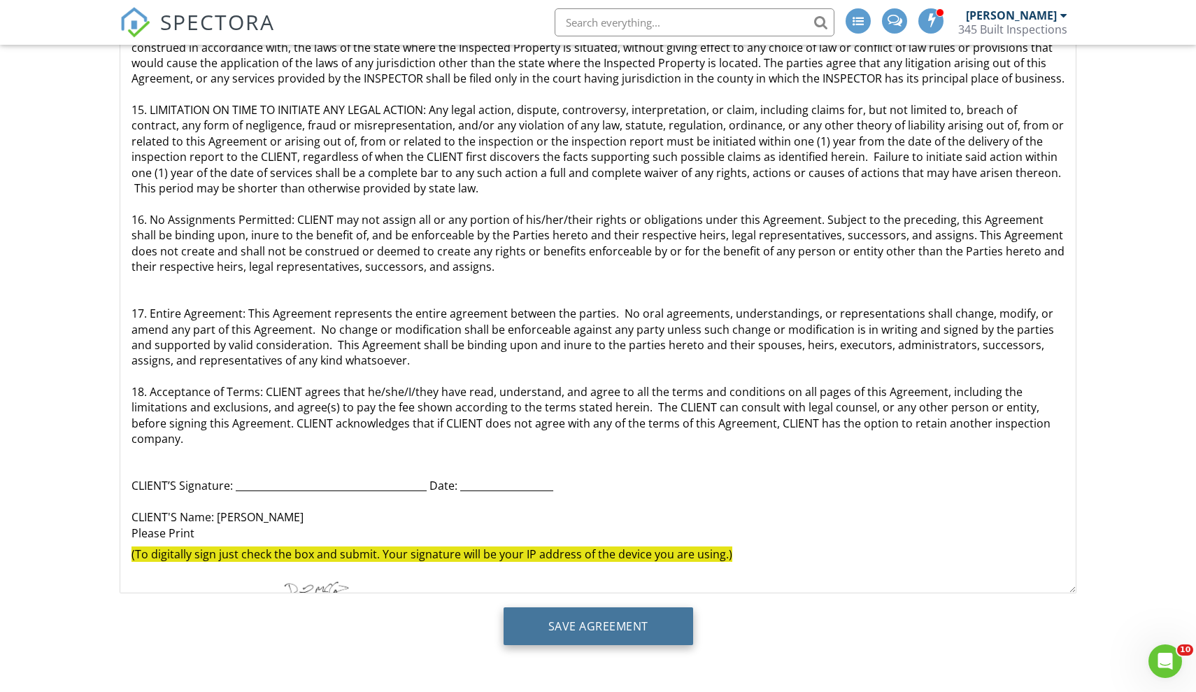
scroll to position [150, 0]
click at [662, 624] on input "Save Agreement" at bounding box center [599, 626] width 190 height 38
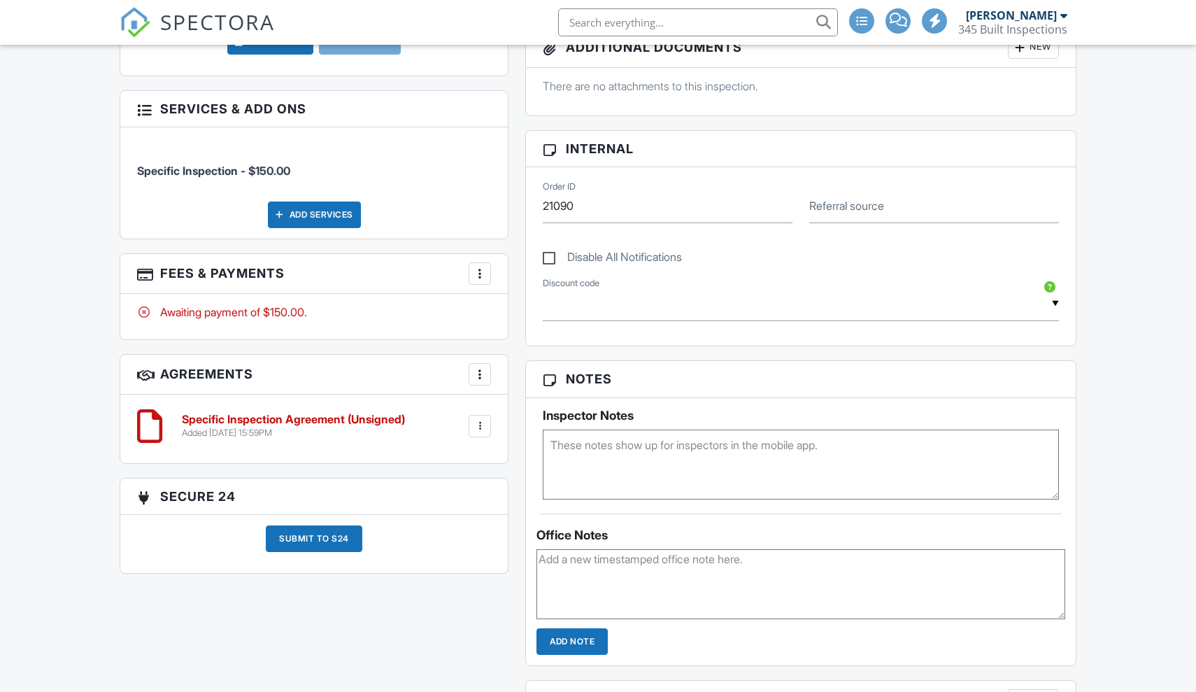
scroll to position [599, 0]
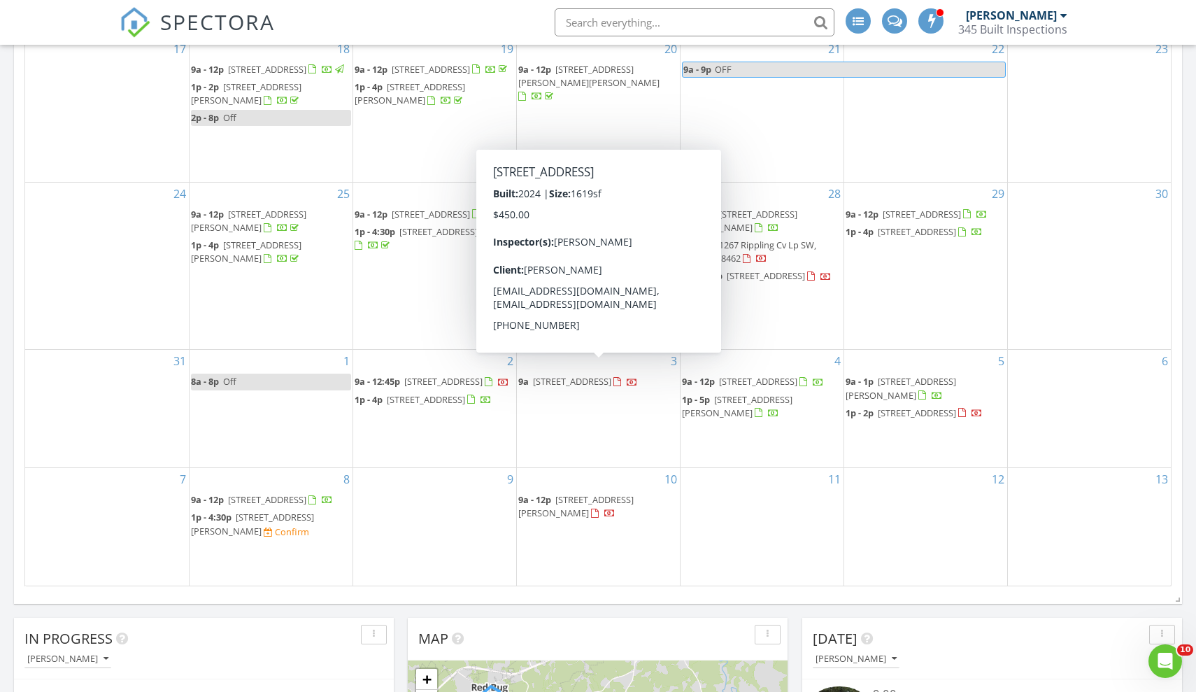
scroll to position [287, 0]
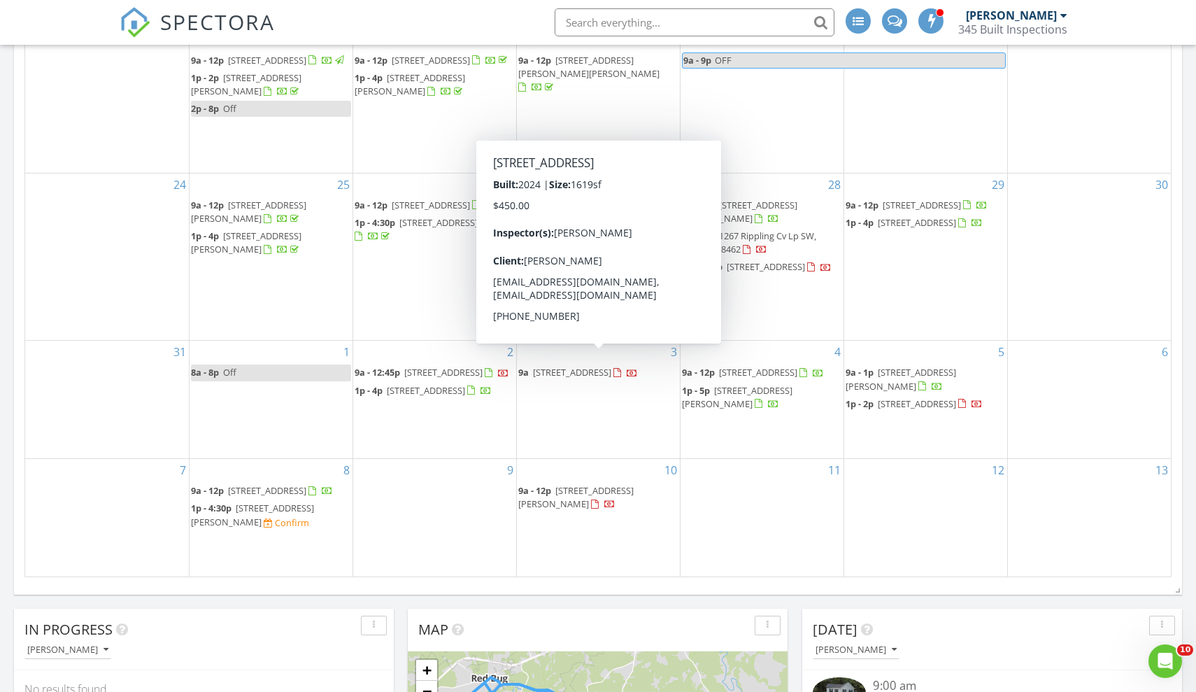
click at [1036, 429] on div "6" at bounding box center [1090, 399] width 164 height 117
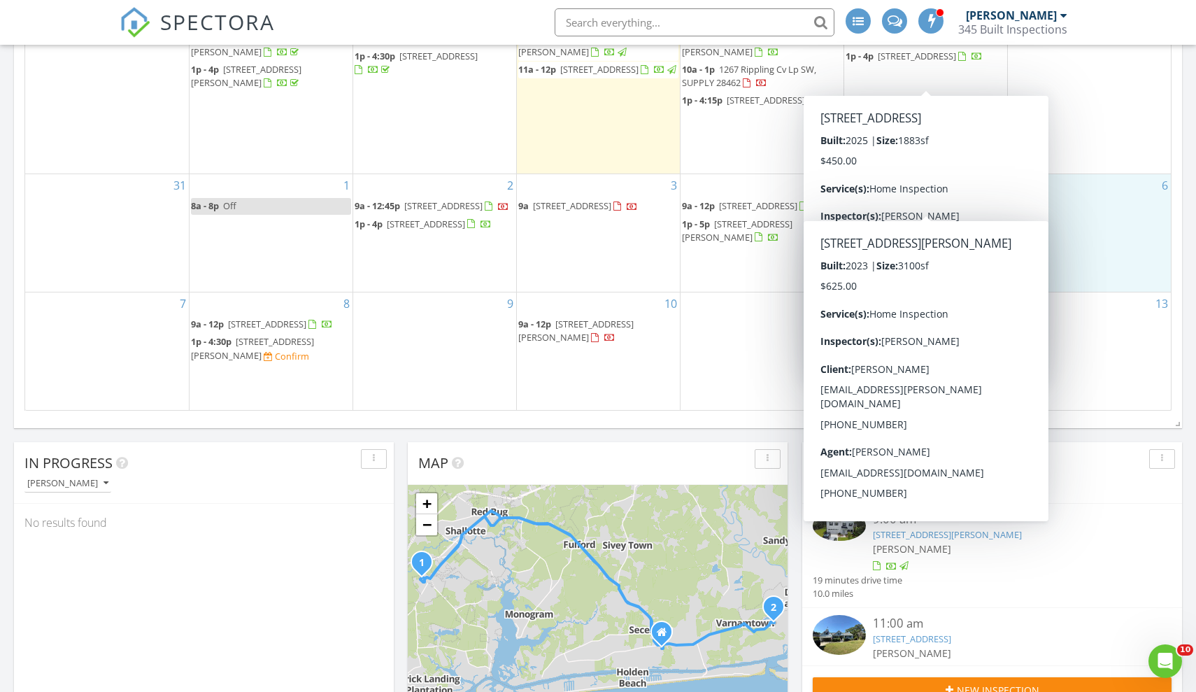
scroll to position [355, 0]
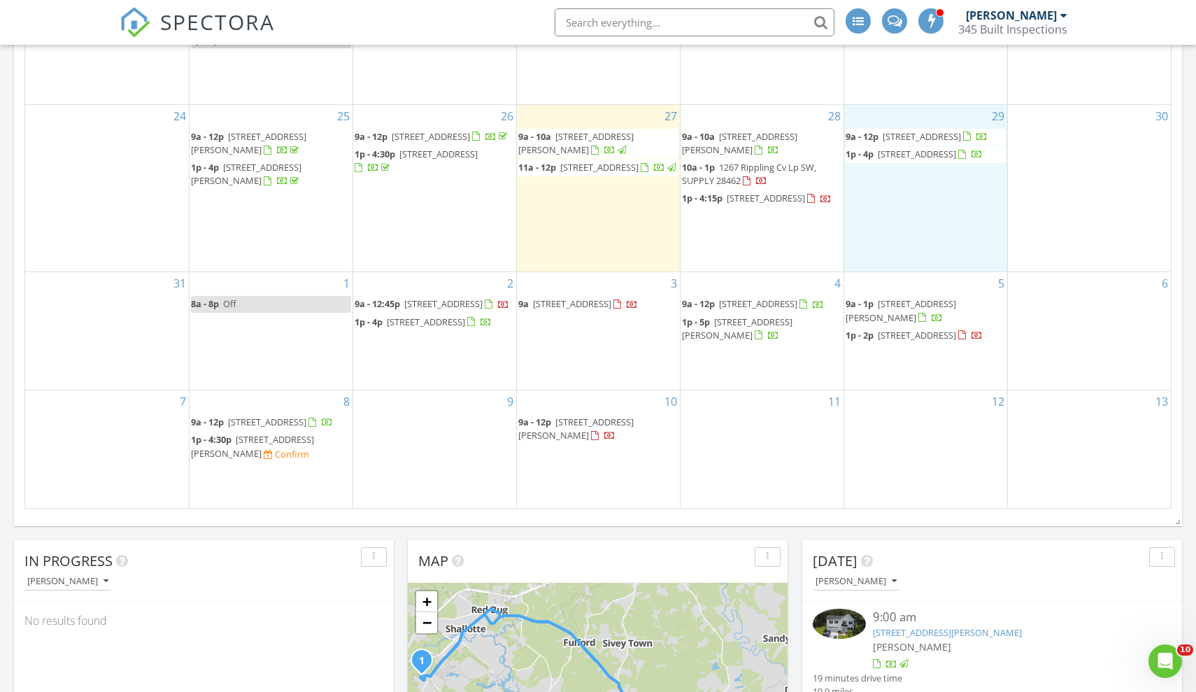
click at [938, 207] on div "29 9a - 12p 2143 Stonecrest Dr NW, Calabash 28467 1p - 4p 1043 Stanbury Blf Rd …" at bounding box center [925, 188] width 163 height 167
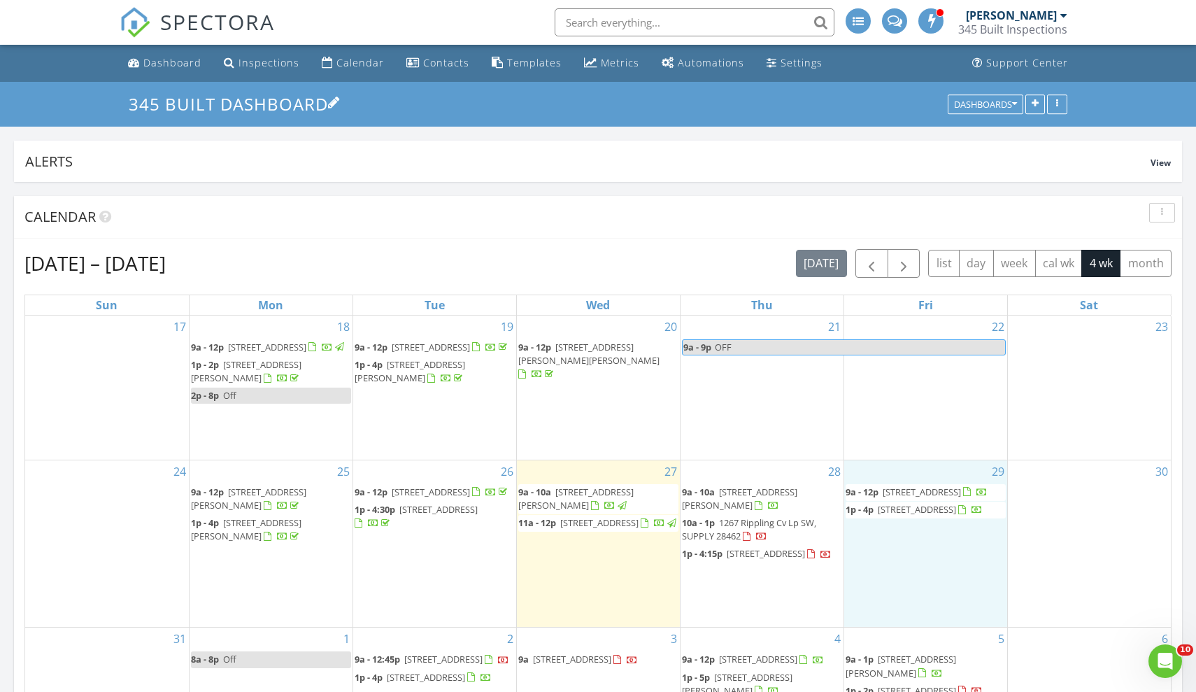
scroll to position [0, 0]
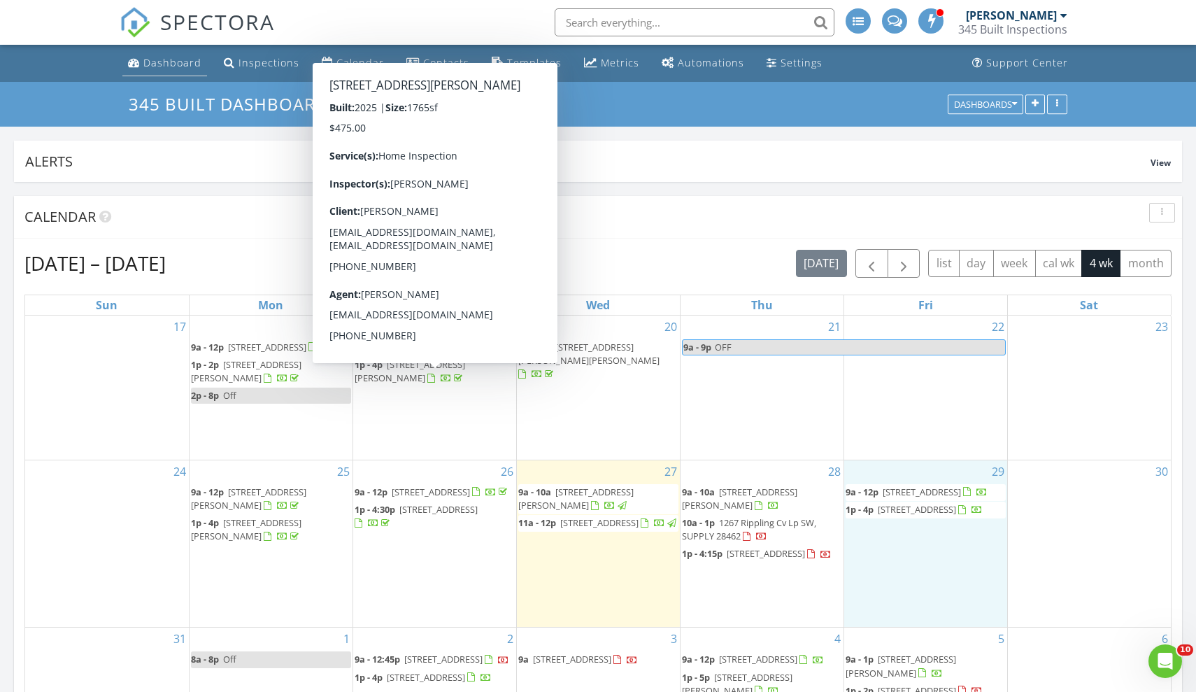
click at [180, 70] on link "Dashboard" at bounding box center [164, 63] width 85 height 26
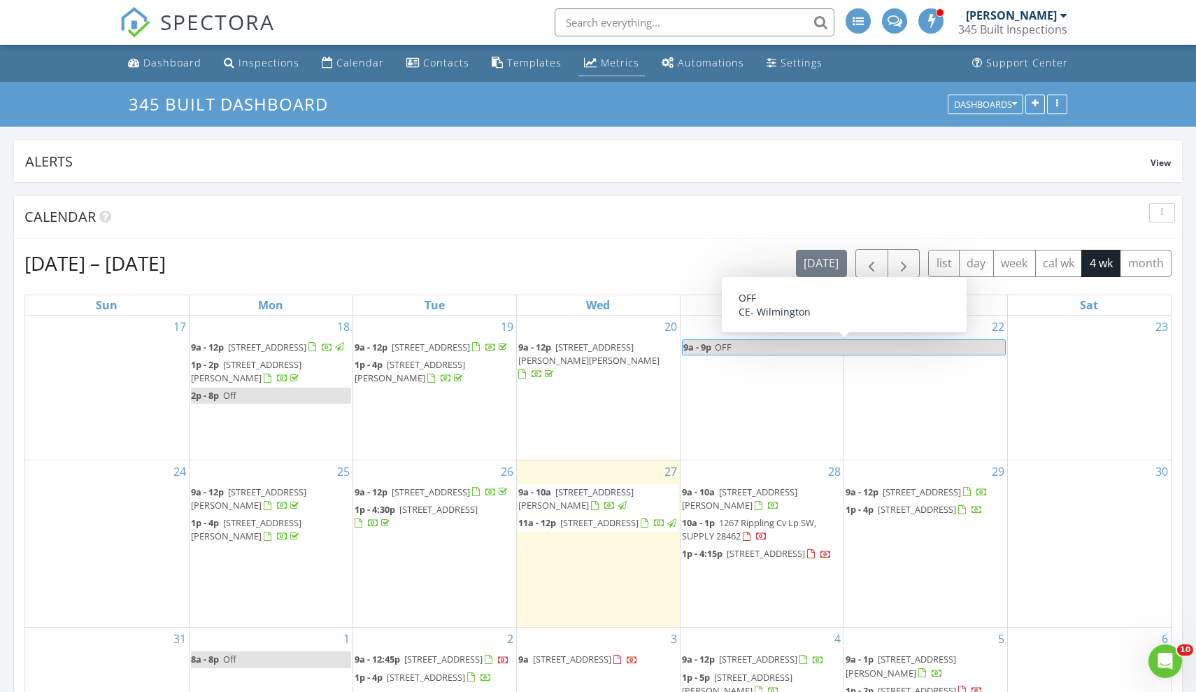
click at [611, 58] on div "Metrics" at bounding box center [620, 62] width 38 height 13
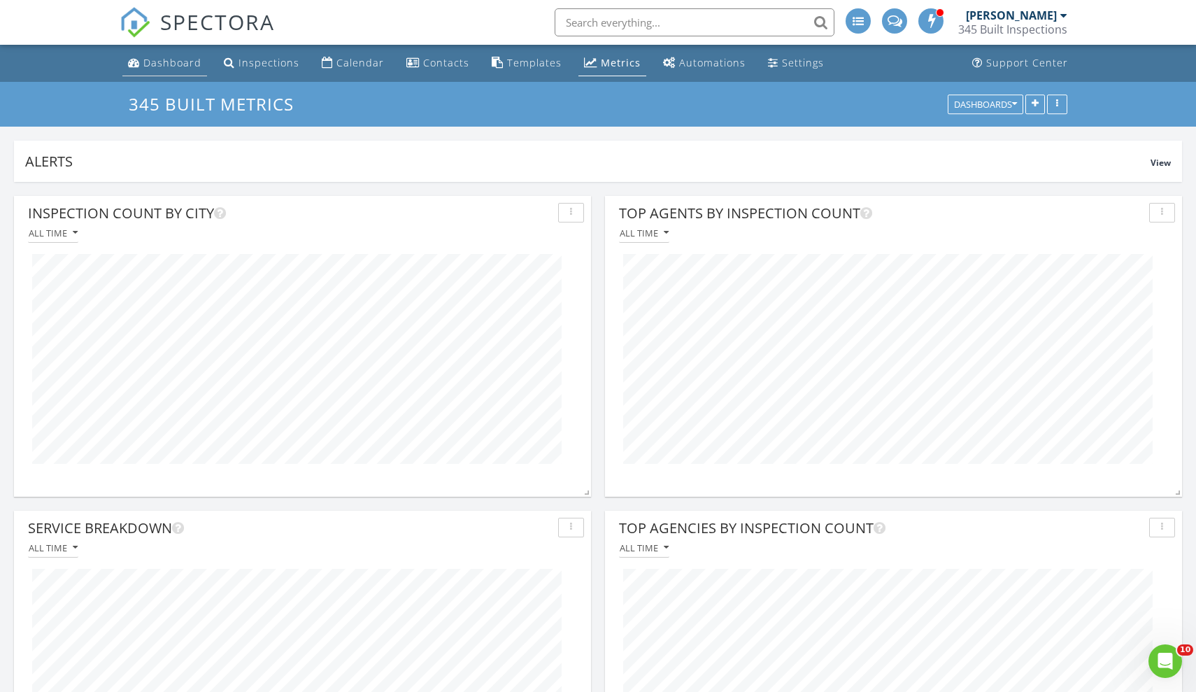
click at [171, 56] on div "Dashboard" at bounding box center [172, 62] width 58 height 13
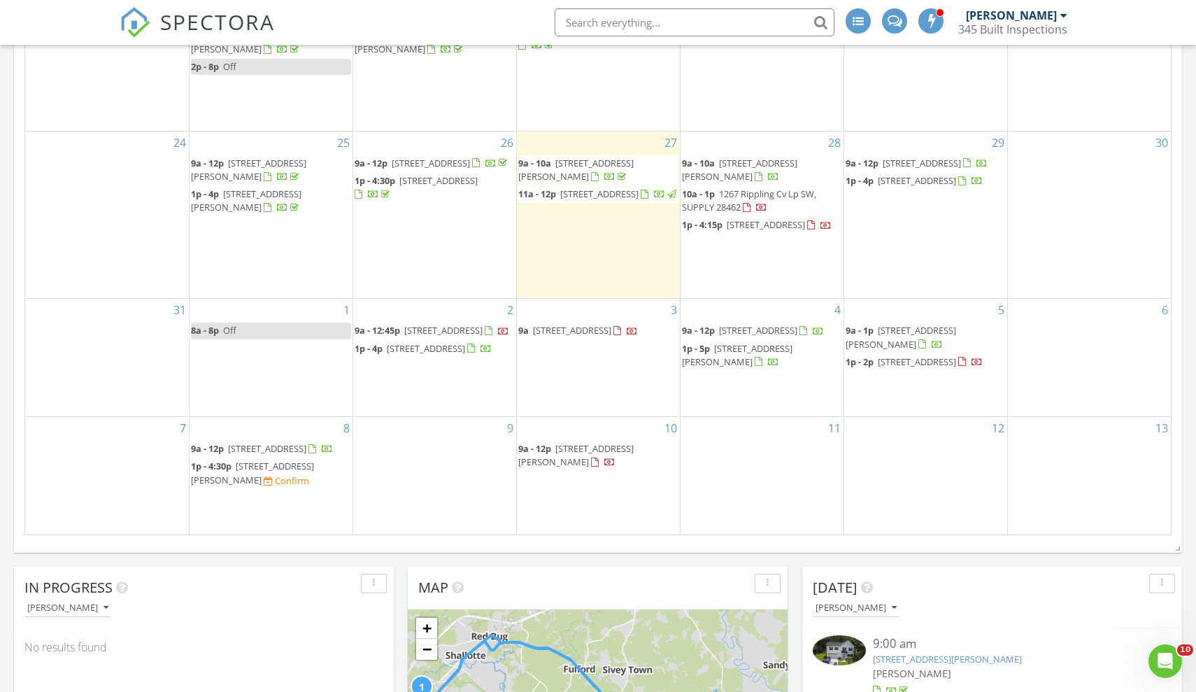
scroll to position [374, 0]
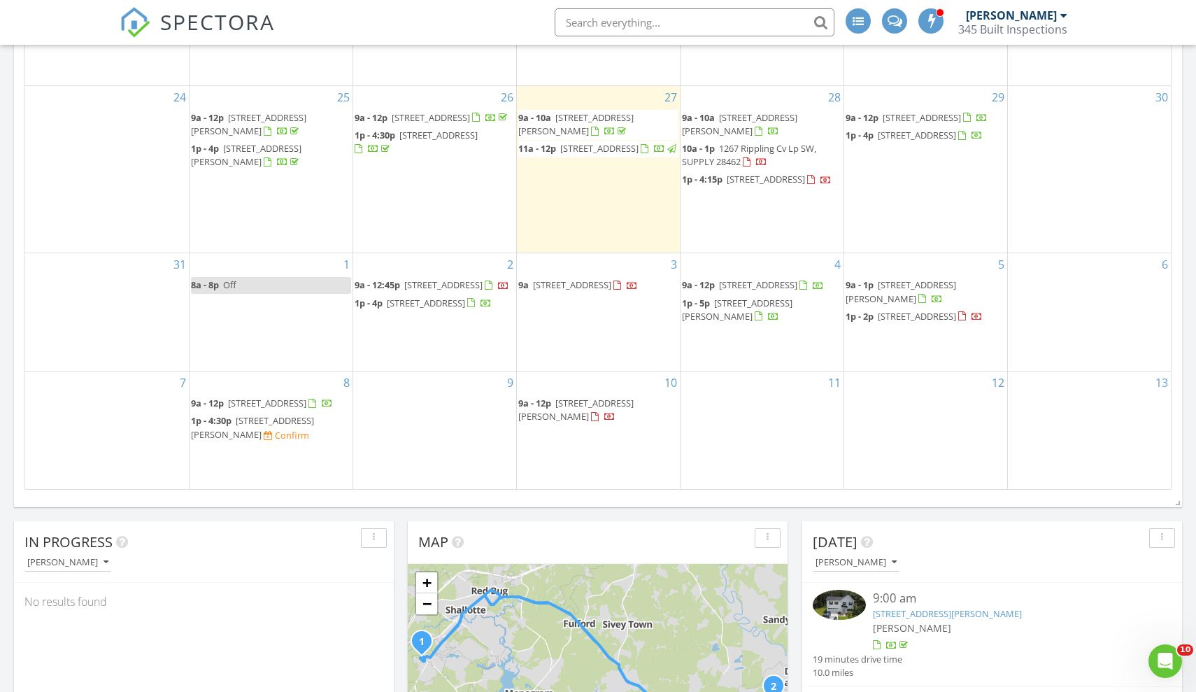
click at [890, 315] on span "802 Colony Pl Unit B, Sunset Beach 28468" at bounding box center [917, 316] width 78 height 13
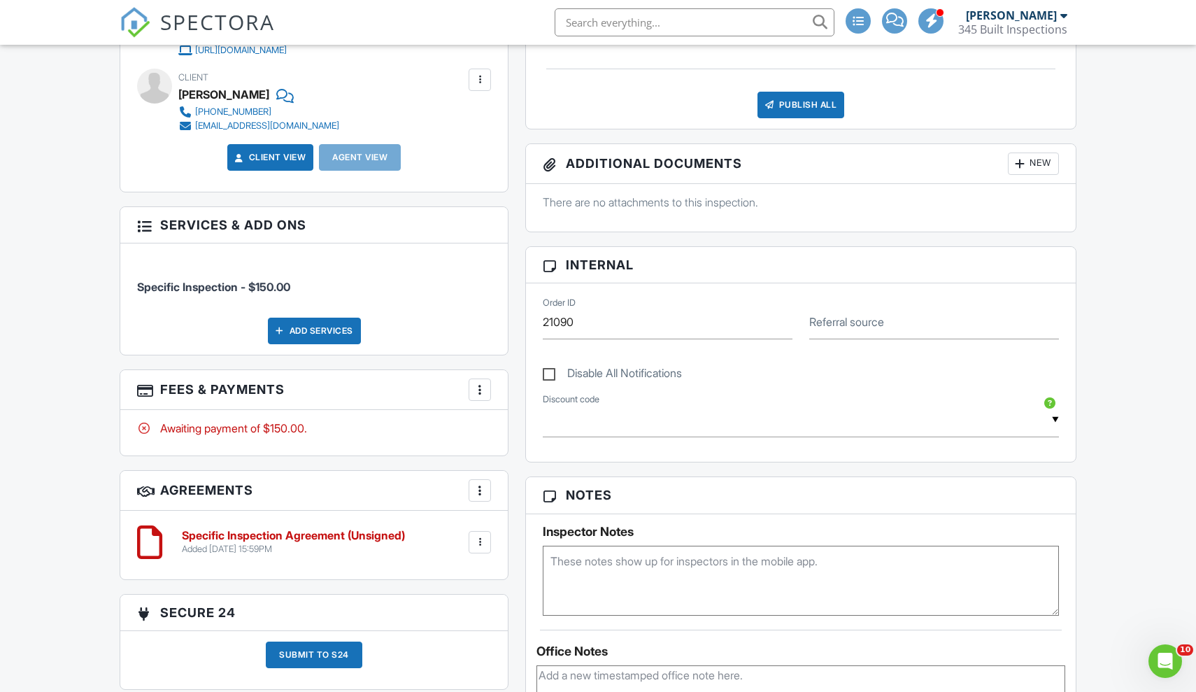
click at [612, 557] on textarea at bounding box center [801, 581] width 516 height 70
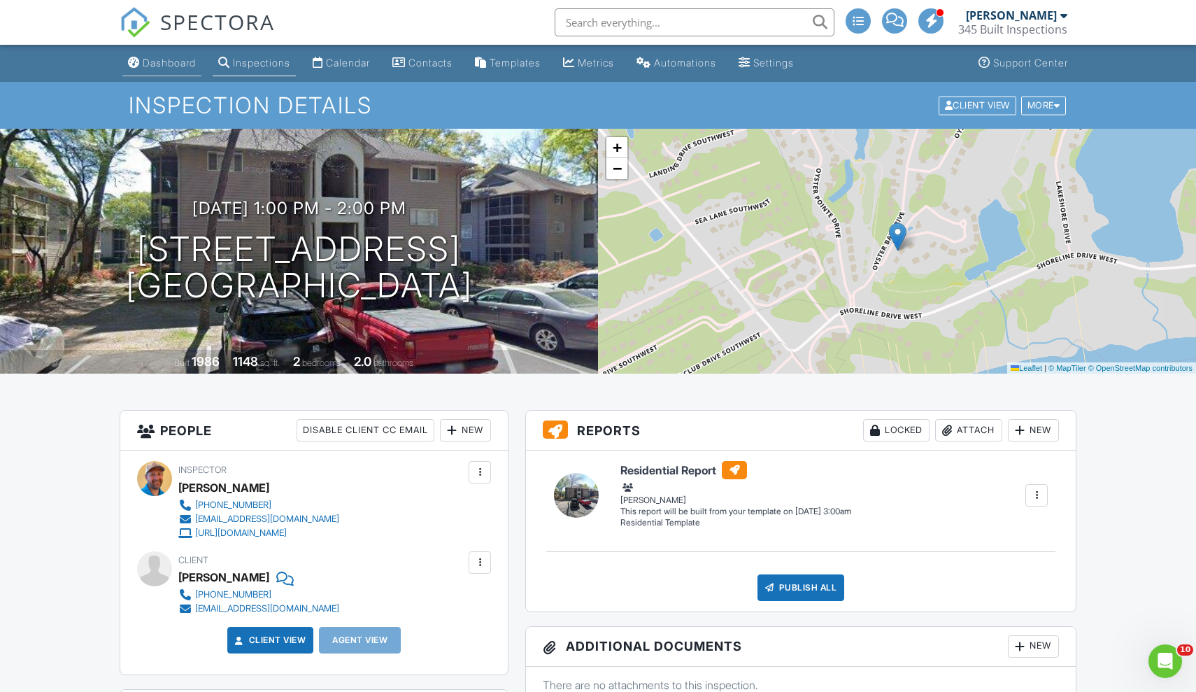
type textarea "Door Code- 049746"
click at [183, 69] on link "Dashboard" at bounding box center [161, 63] width 79 height 26
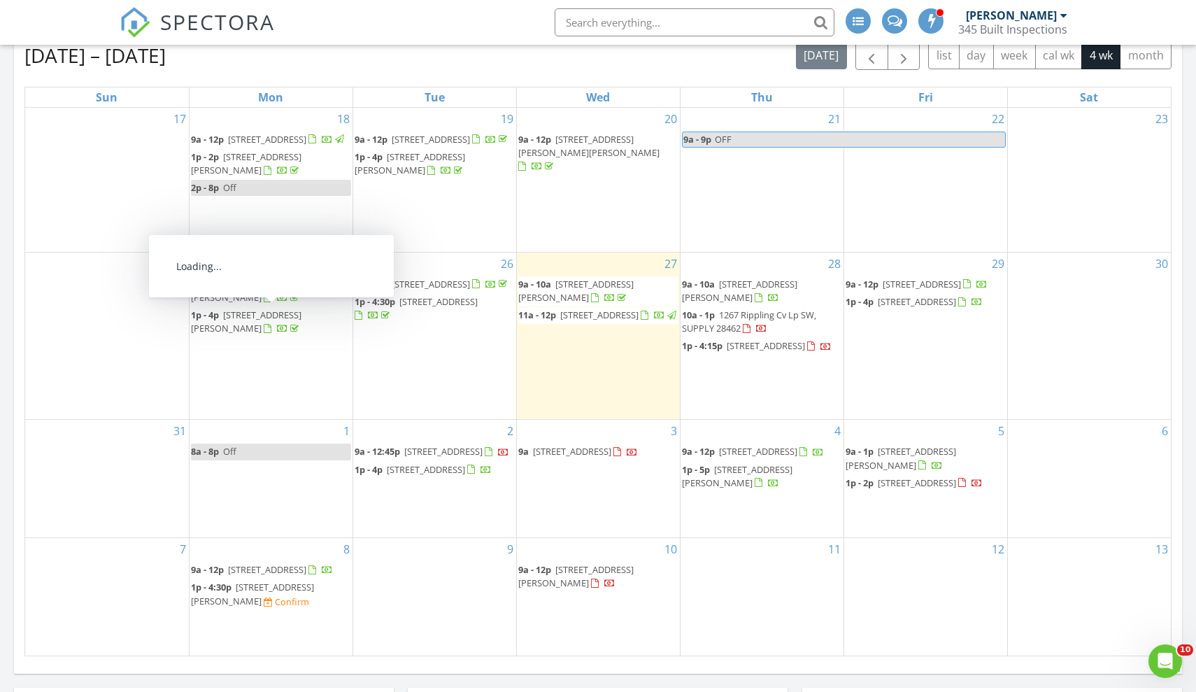
scroll to position [215, 0]
